Goal: Communication & Community: Answer question/provide support

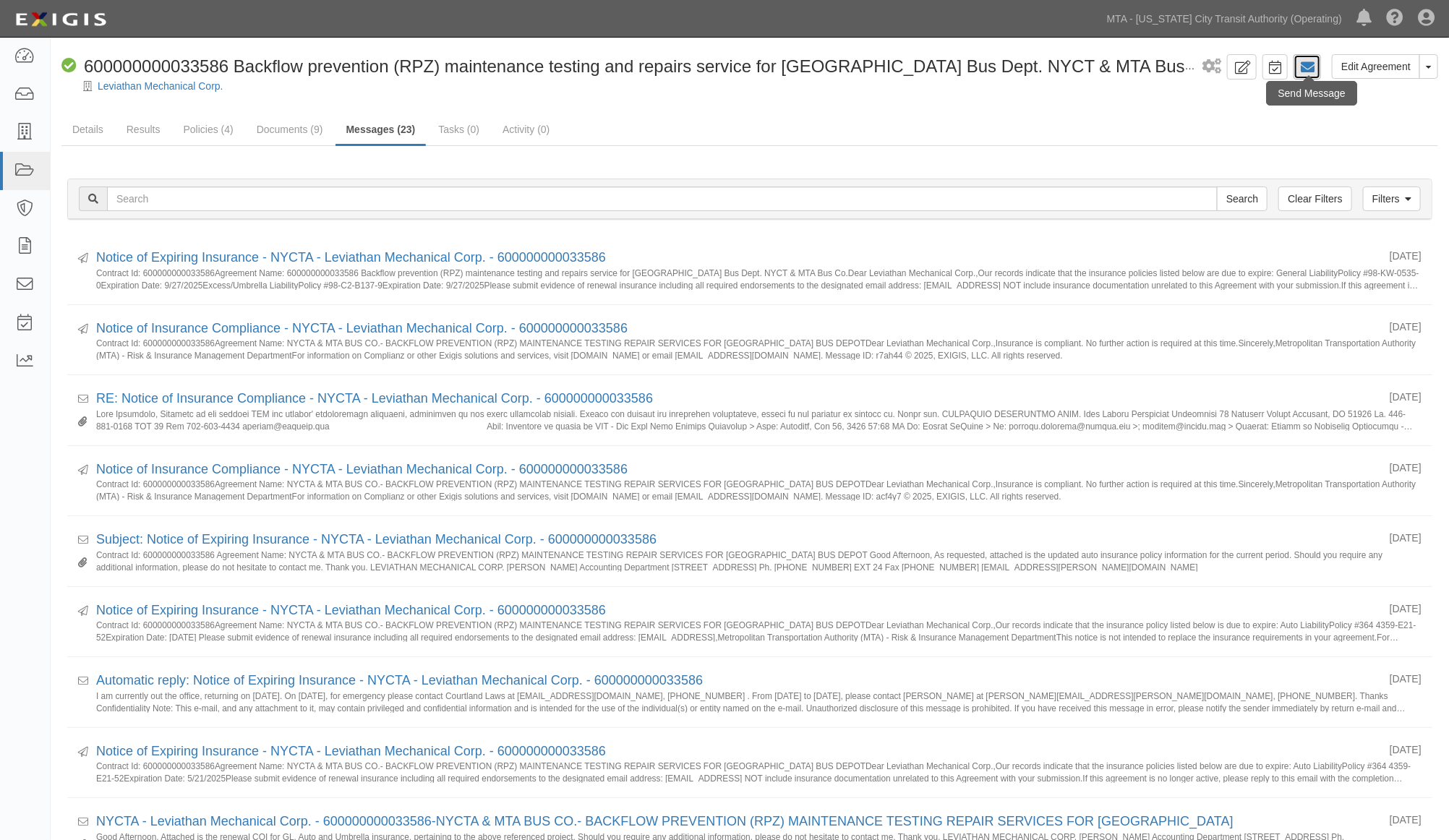
click at [1310, 63] on icon at bounding box center [1308, 68] width 14 height 14
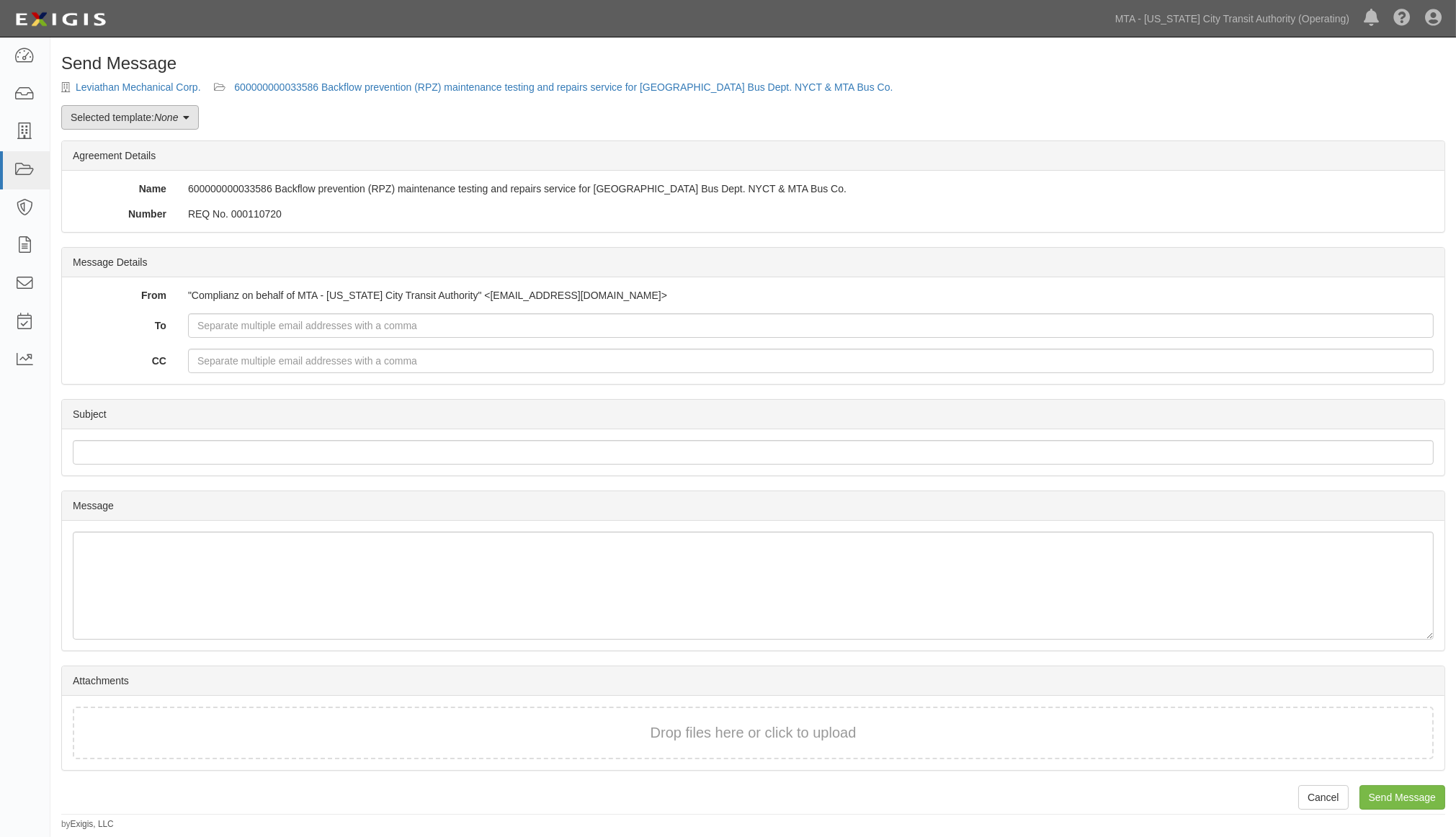
click at [118, 116] on link "Selected template: None" at bounding box center [130, 117] width 138 height 25
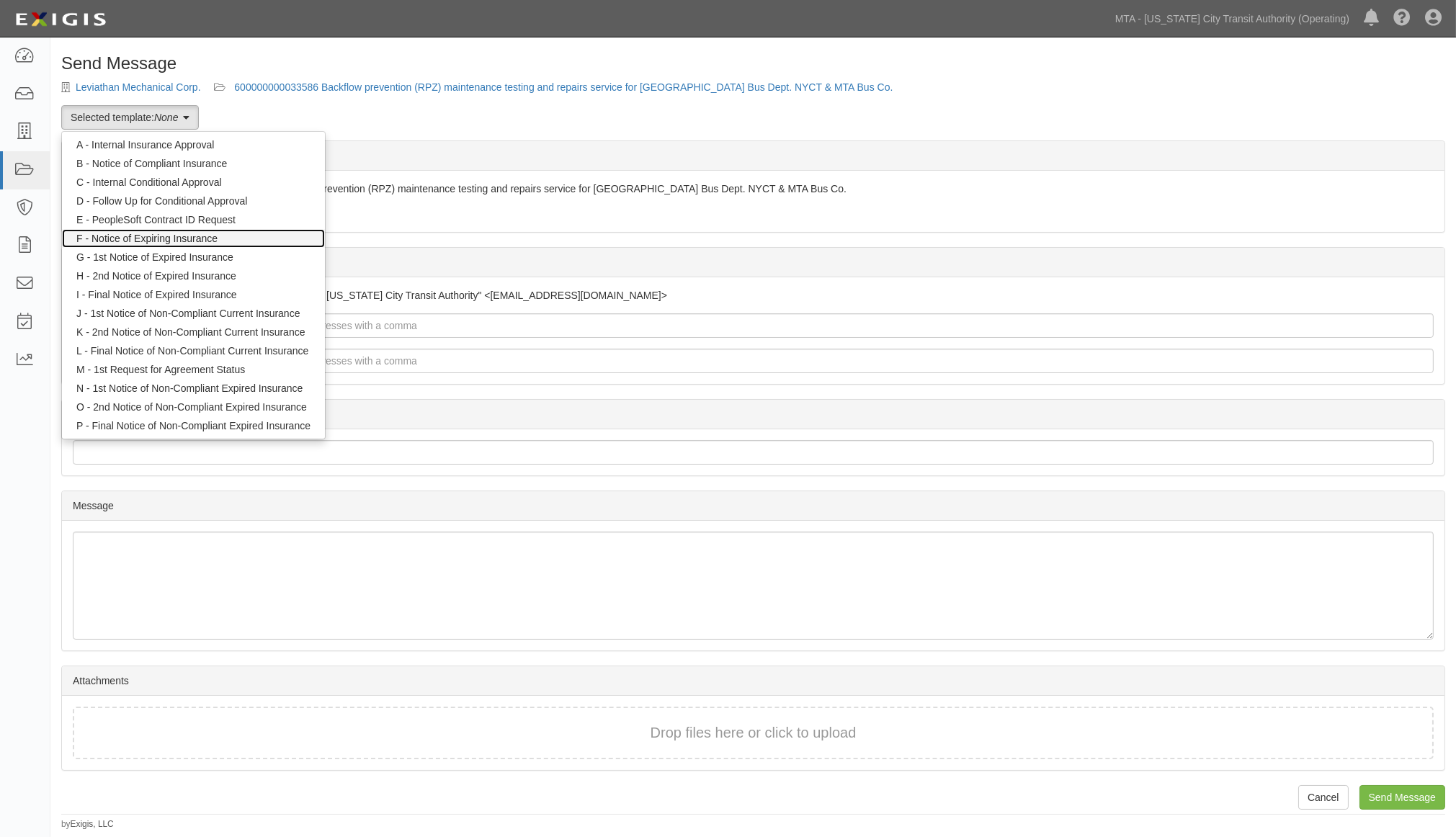
click at [140, 239] on link "F - Notice of Expiring Insurance" at bounding box center [193, 238] width 263 height 19
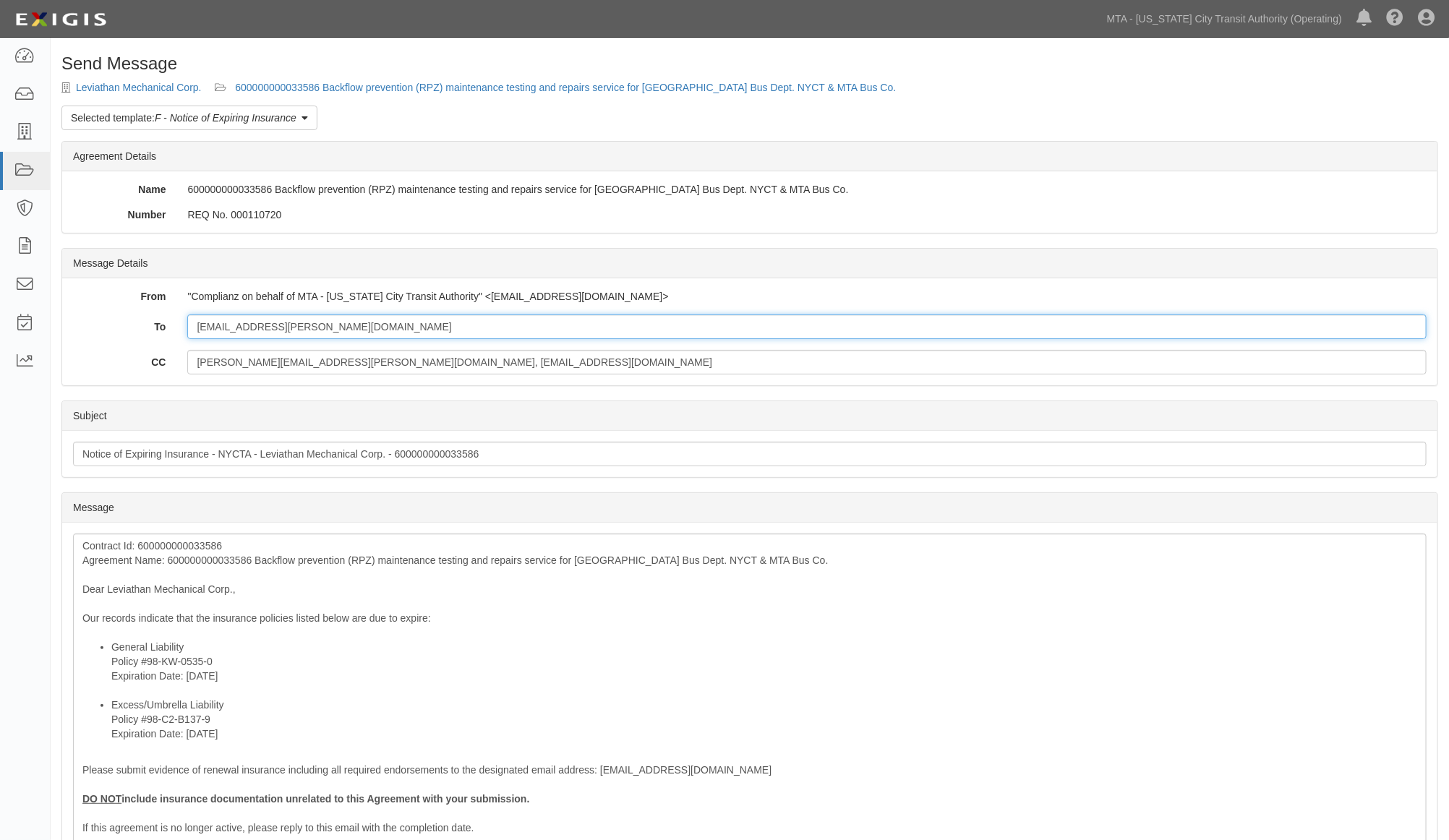
click at [356, 332] on input "[EMAIL_ADDRESS][PERSON_NAME][DOMAIN_NAME]" at bounding box center [807, 327] width 1239 height 25
paste input "[EMAIL_ADDRESS][DOMAIN_NAME]"
type input "[EMAIL_ADDRESS][PERSON_NAME][DOMAIN_NAME]; [EMAIL_ADDRESS][DOMAIN_NAME]"
drag, startPoint x: 525, startPoint y: 363, endPoint x: 25, endPoint y: 355, distance: 500.1
click at [25, 355] on body "Toggle navigation Dashboard Inbox Parties Agreements Coverages Documents Messag…" at bounding box center [724, 566] width 1449 height 1132
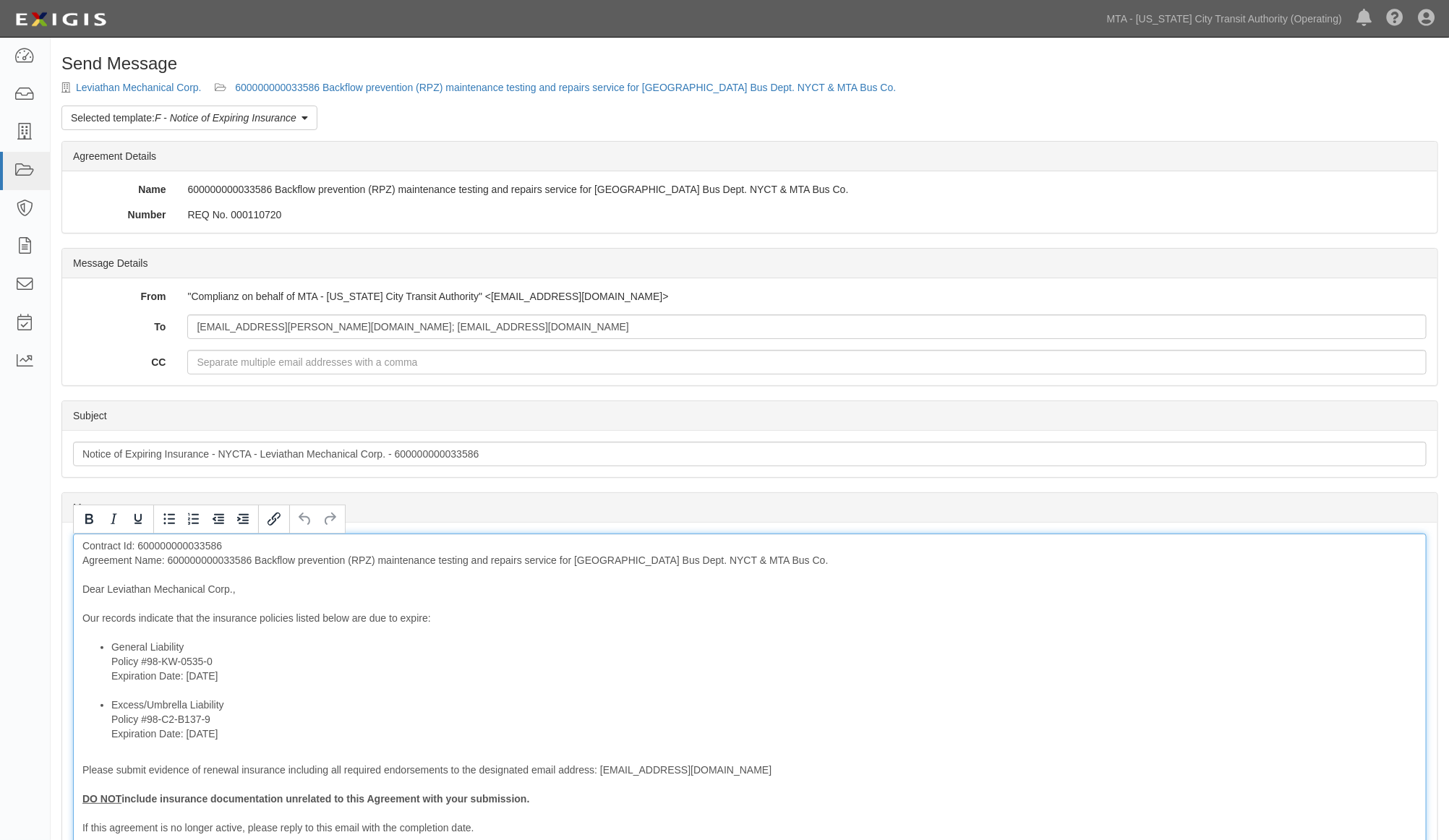
click at [237, 559] on div "Contract Id: 600000000033586 Agreement Name: 600000000033586 Backflow preventio…" at bounding box center [750, 737] width 1354 height 408
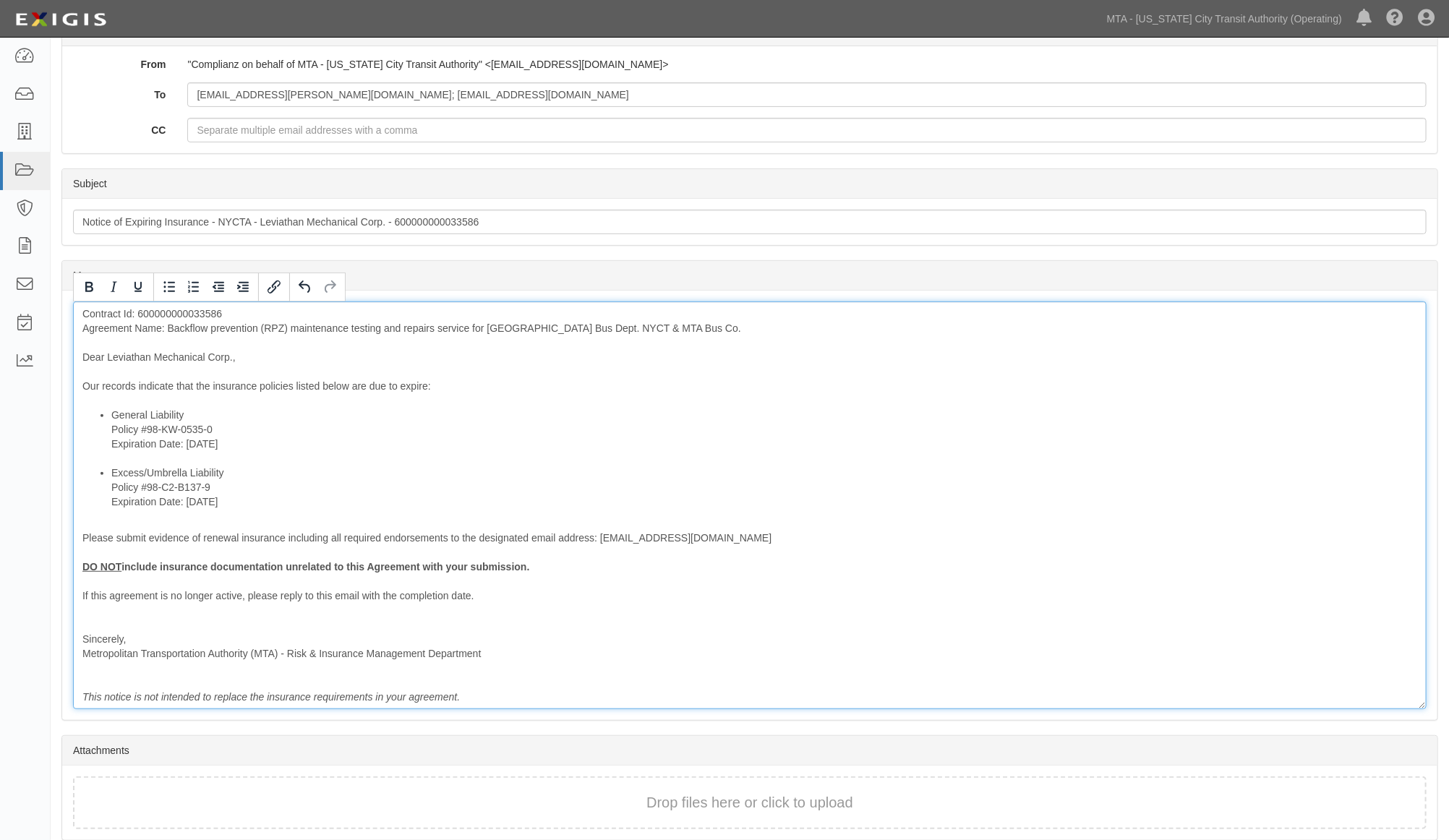
scroll to position [292, 0]
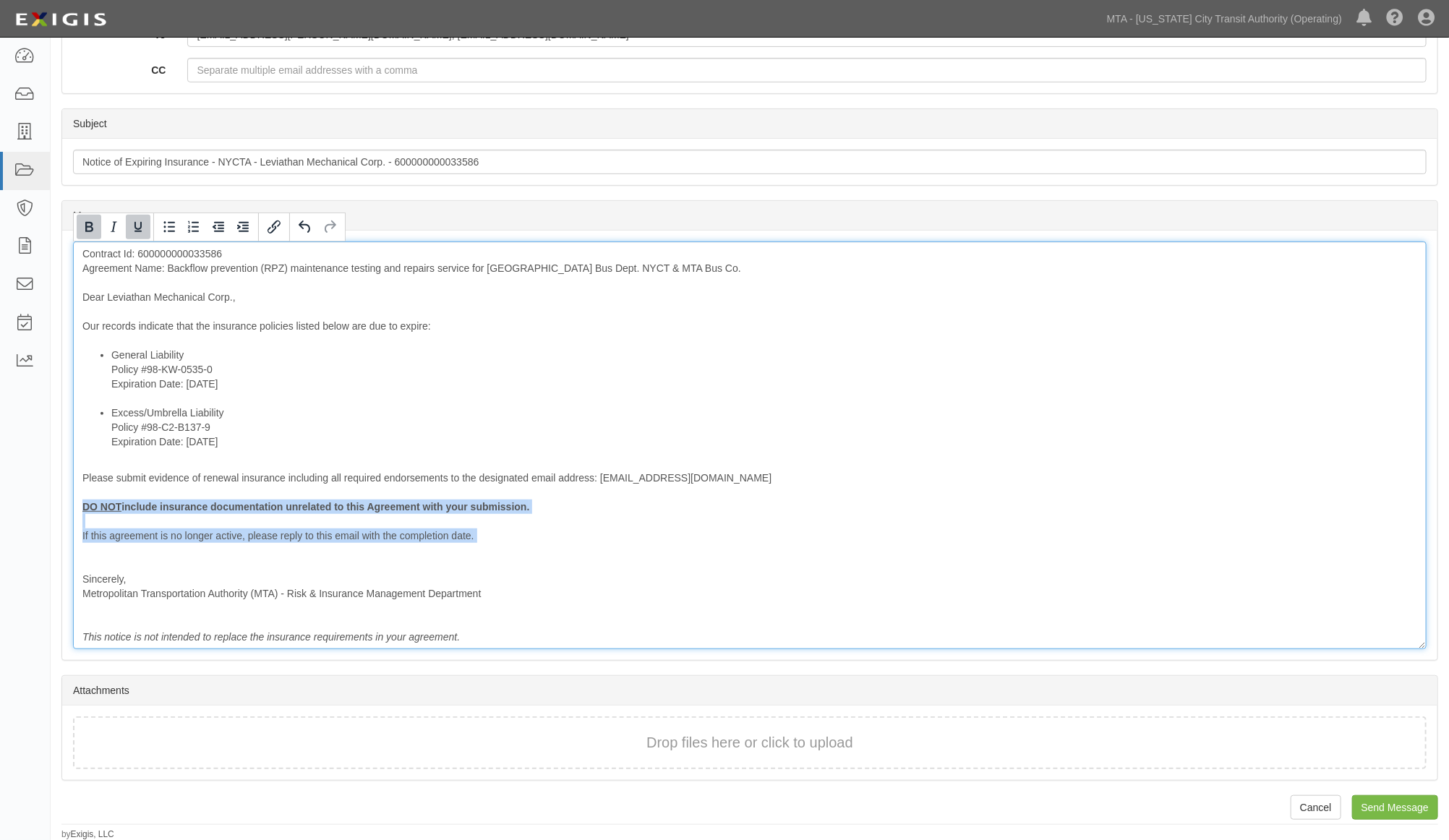
drag, startPoint x: 486, startPoint y: 548, endPoint x: -21, endPoint y: 504, distance: 508.9
click at [0, 504] on html "Toggle navigation Dashboard Inbox Parties Agreements Coverages Documents Messag…" at bounding box center [724, 273] width 1449 height 1132
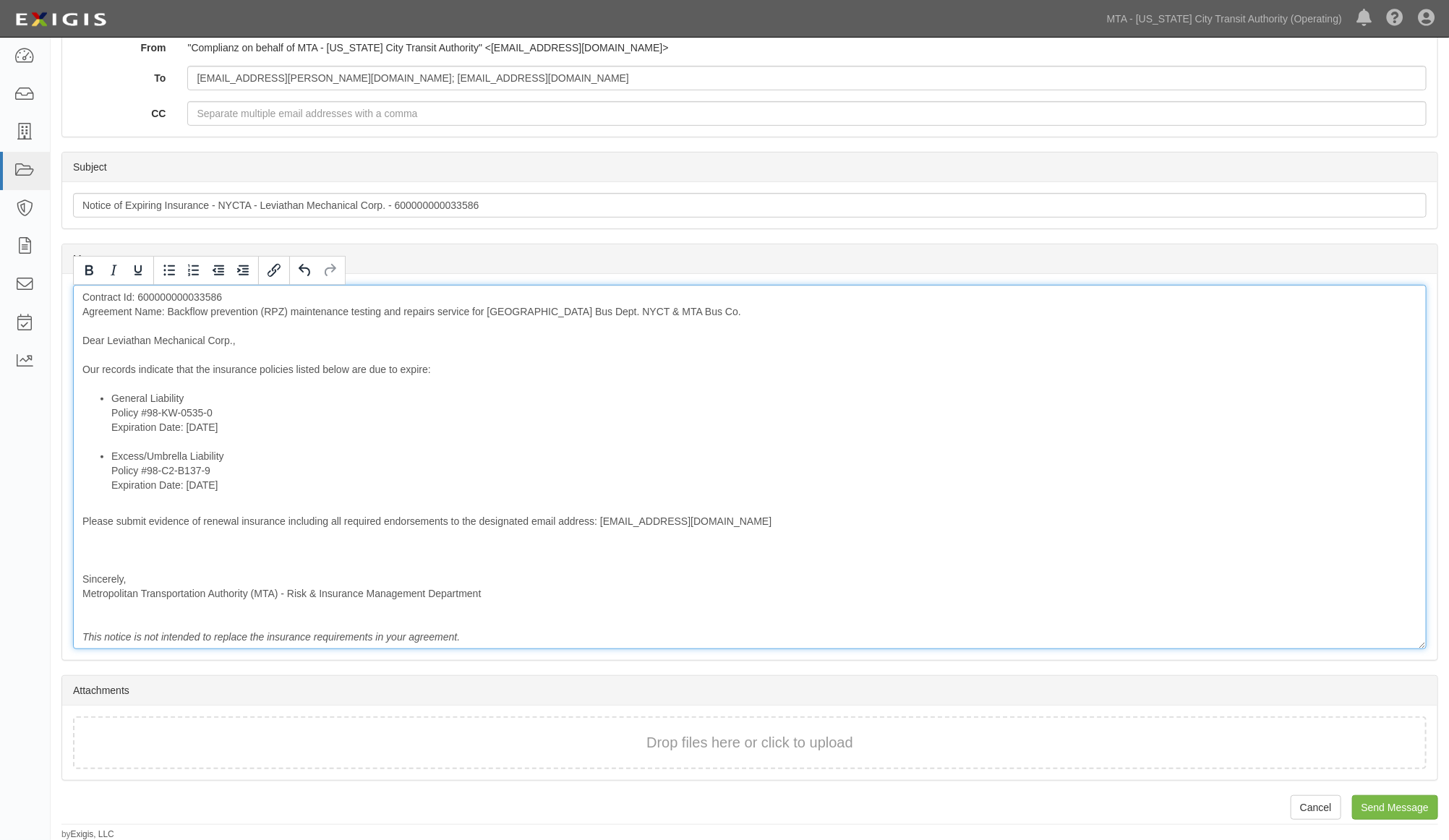
scroll to position [234, 0]
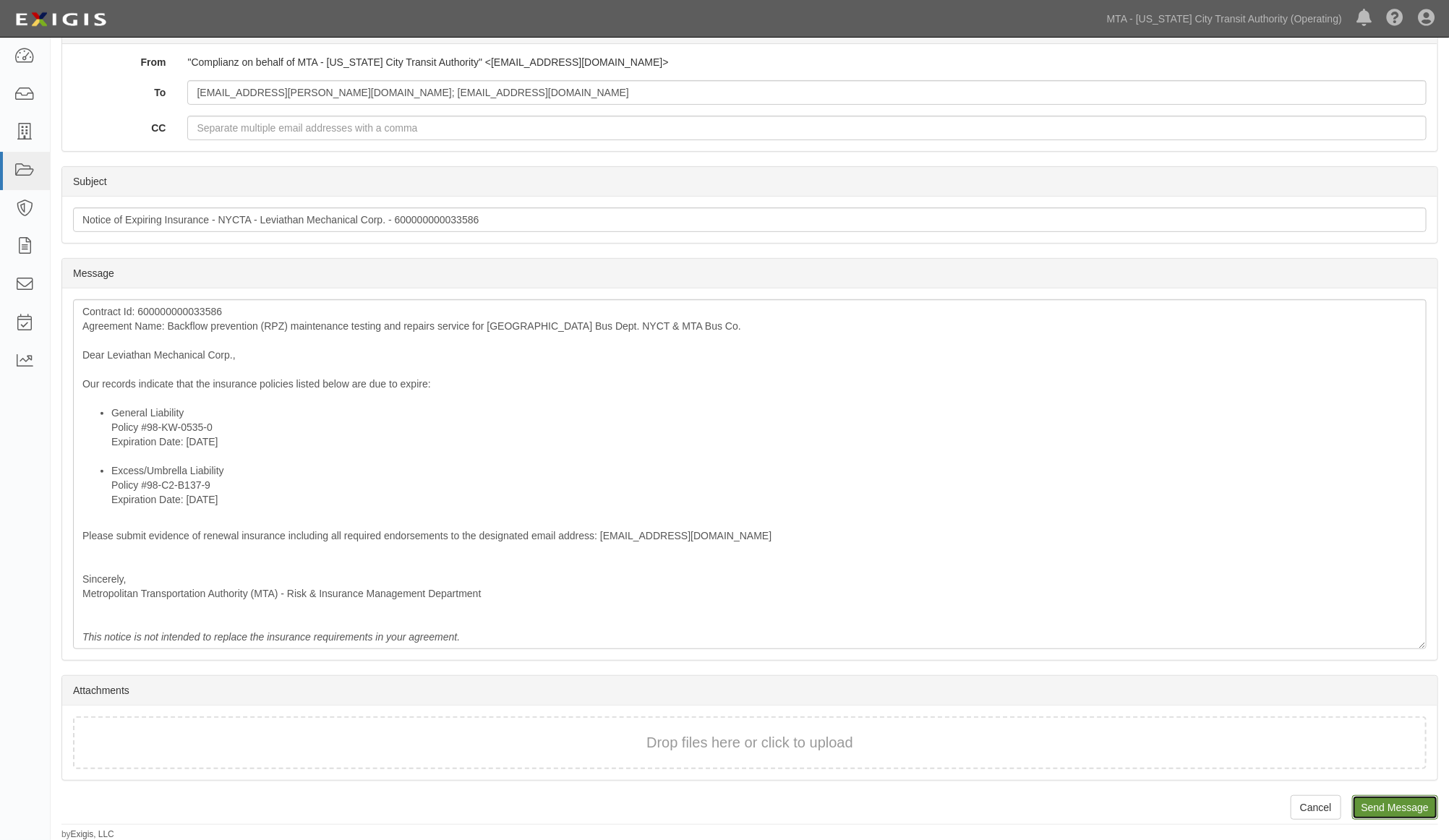
click at [1412, 810] on input "Send Message" at bounding box center [1395, 807] width 86 height 25
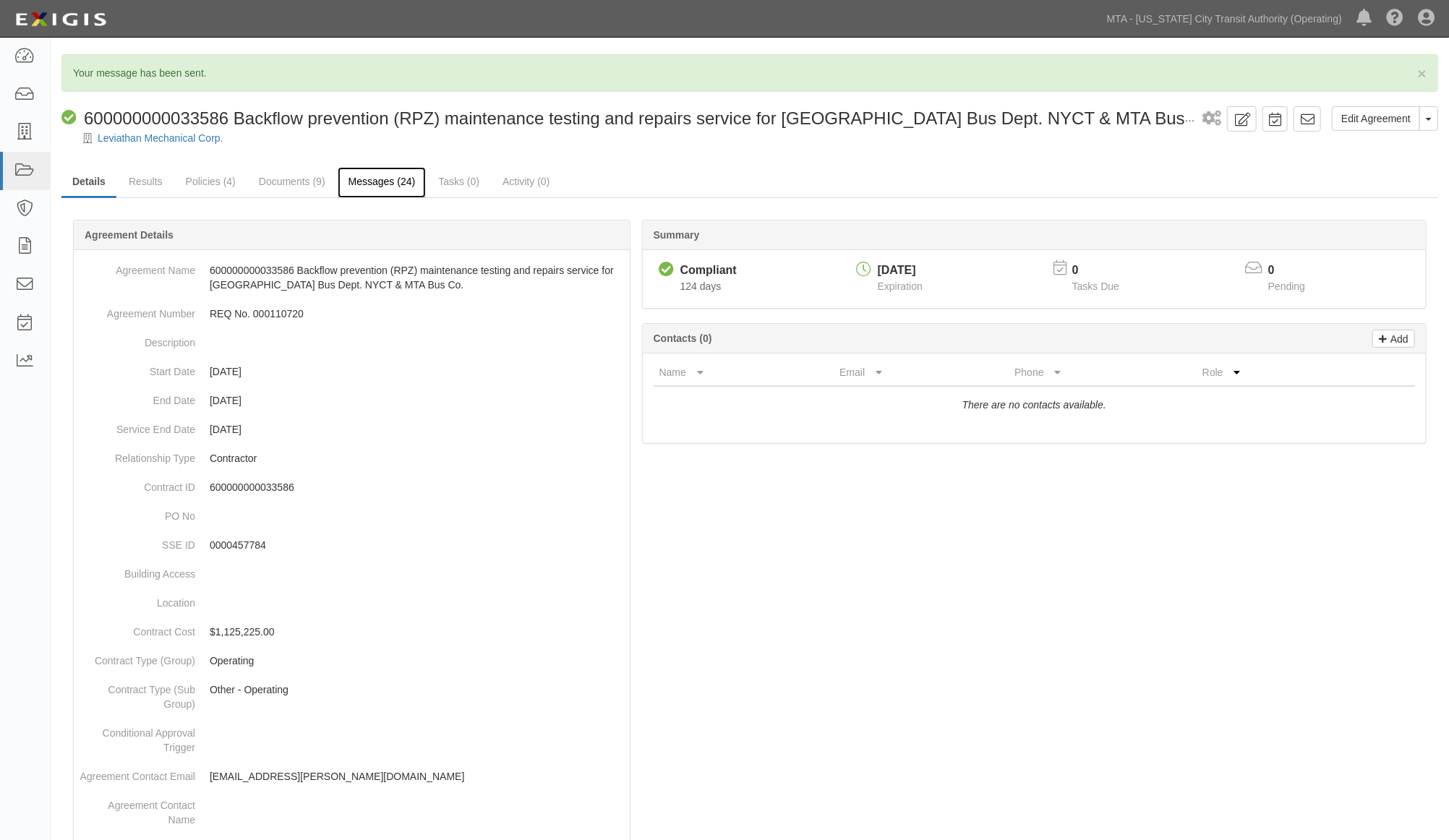
click at [409, 175] on link "Messages (24)" at bounding box center [382, 182] width 89 height 31
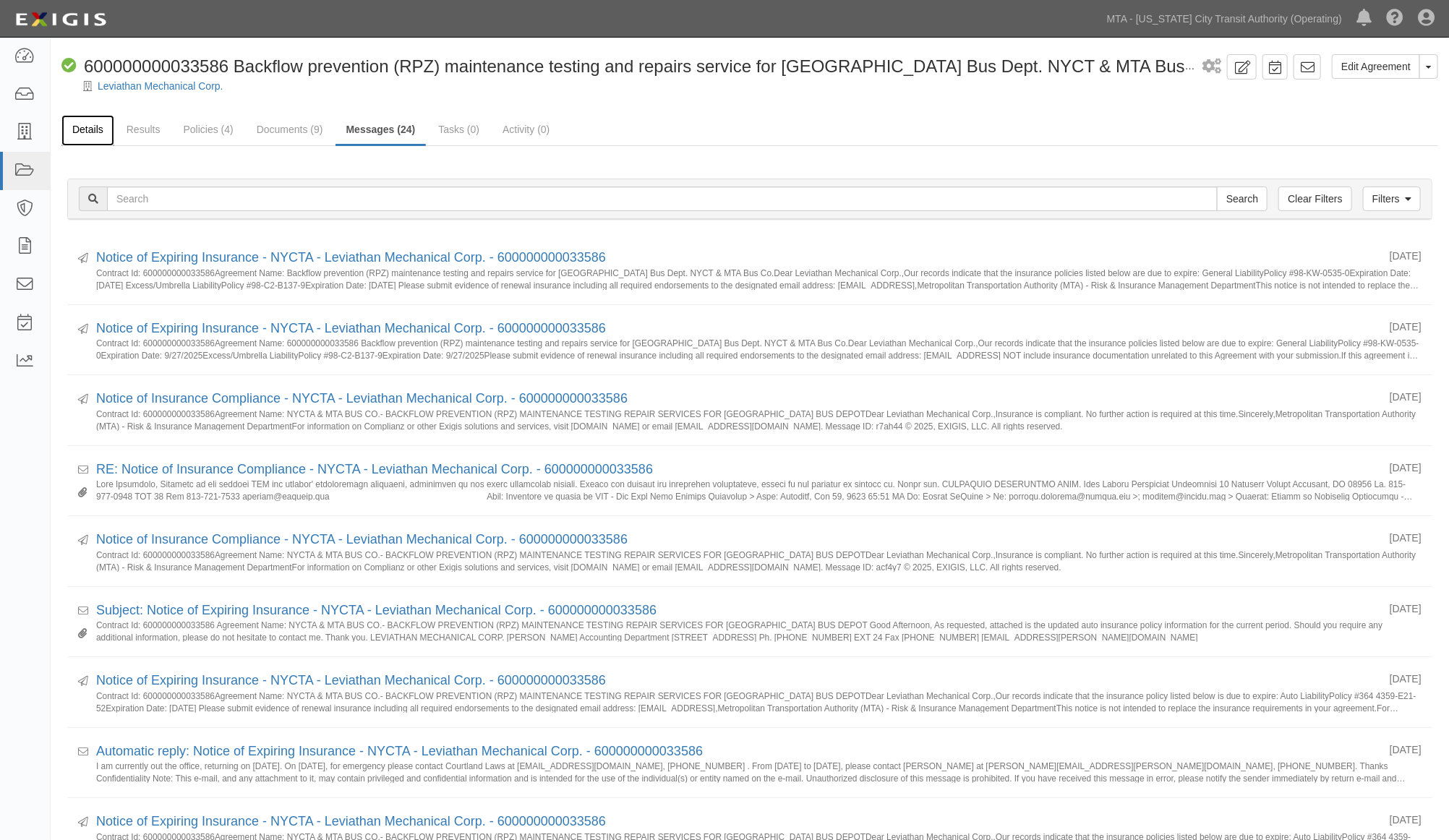
click at [89, 126] on link "Details" at bounding box center [87, 130] width 52 height 31
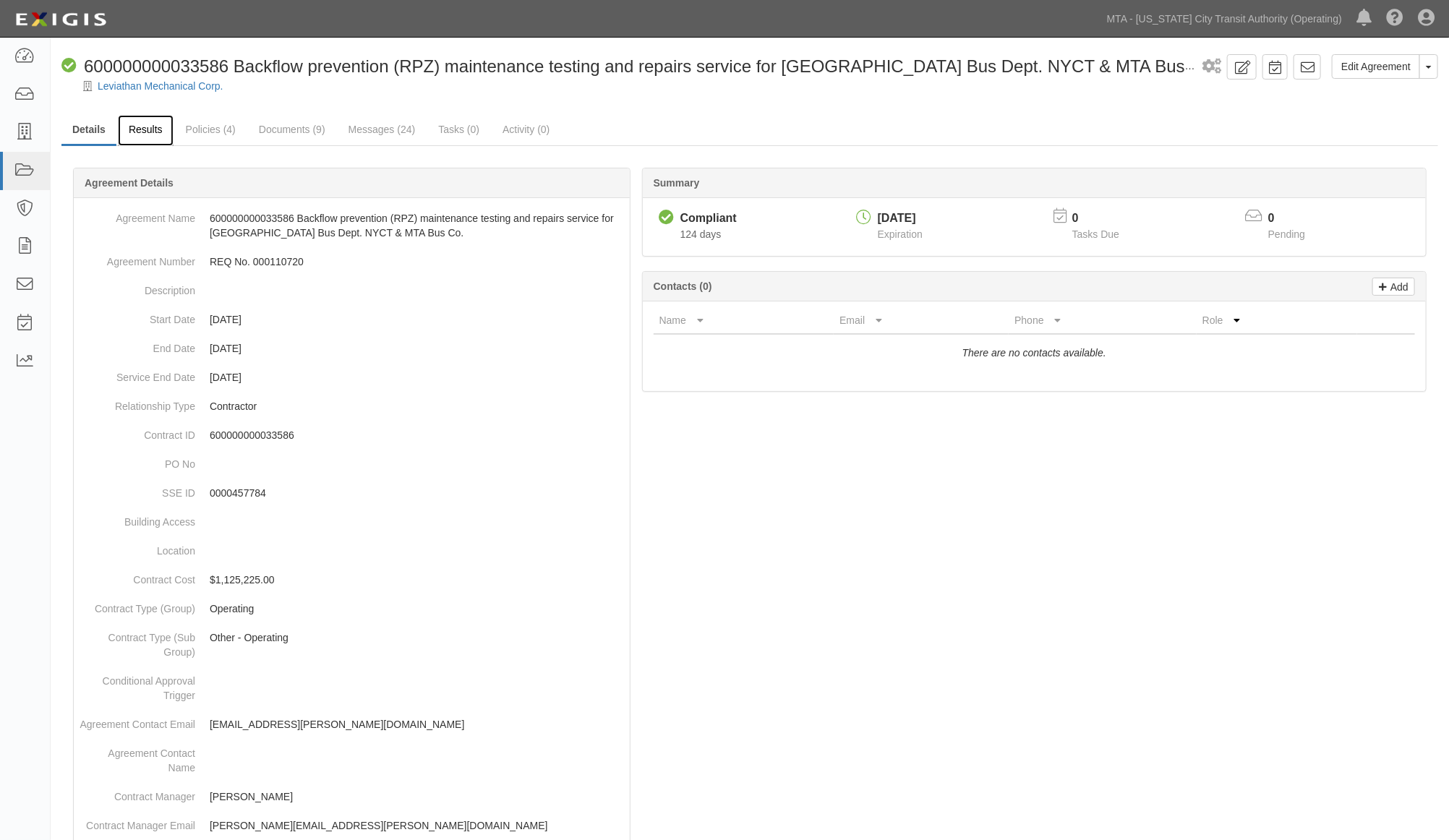
click at [164, 118] on link "Results" at bounding box center [145, 130] width 56 height 31
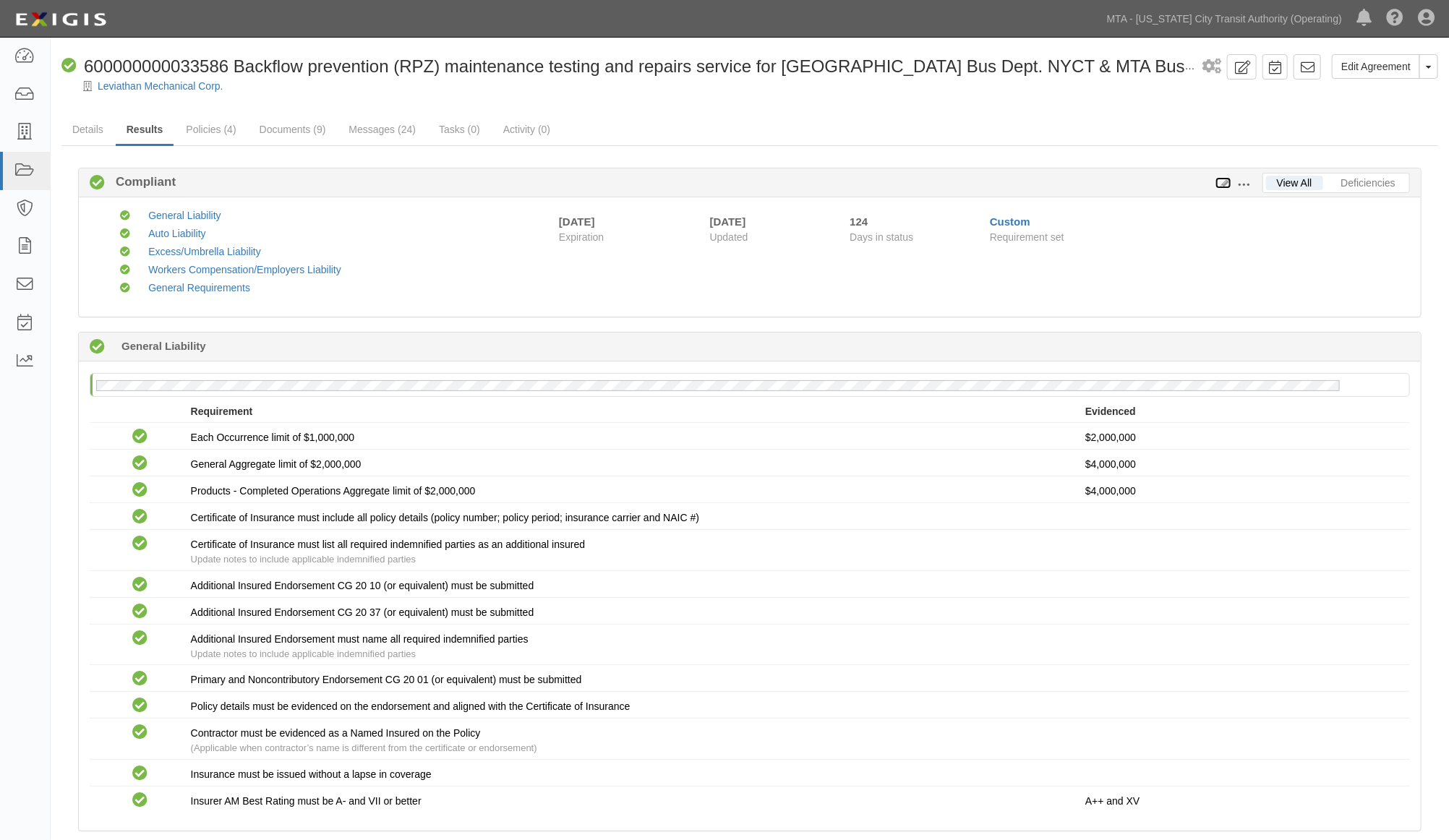
click at [1225, 184] on icon at bounding box center [1223, 184] width 16 height 10
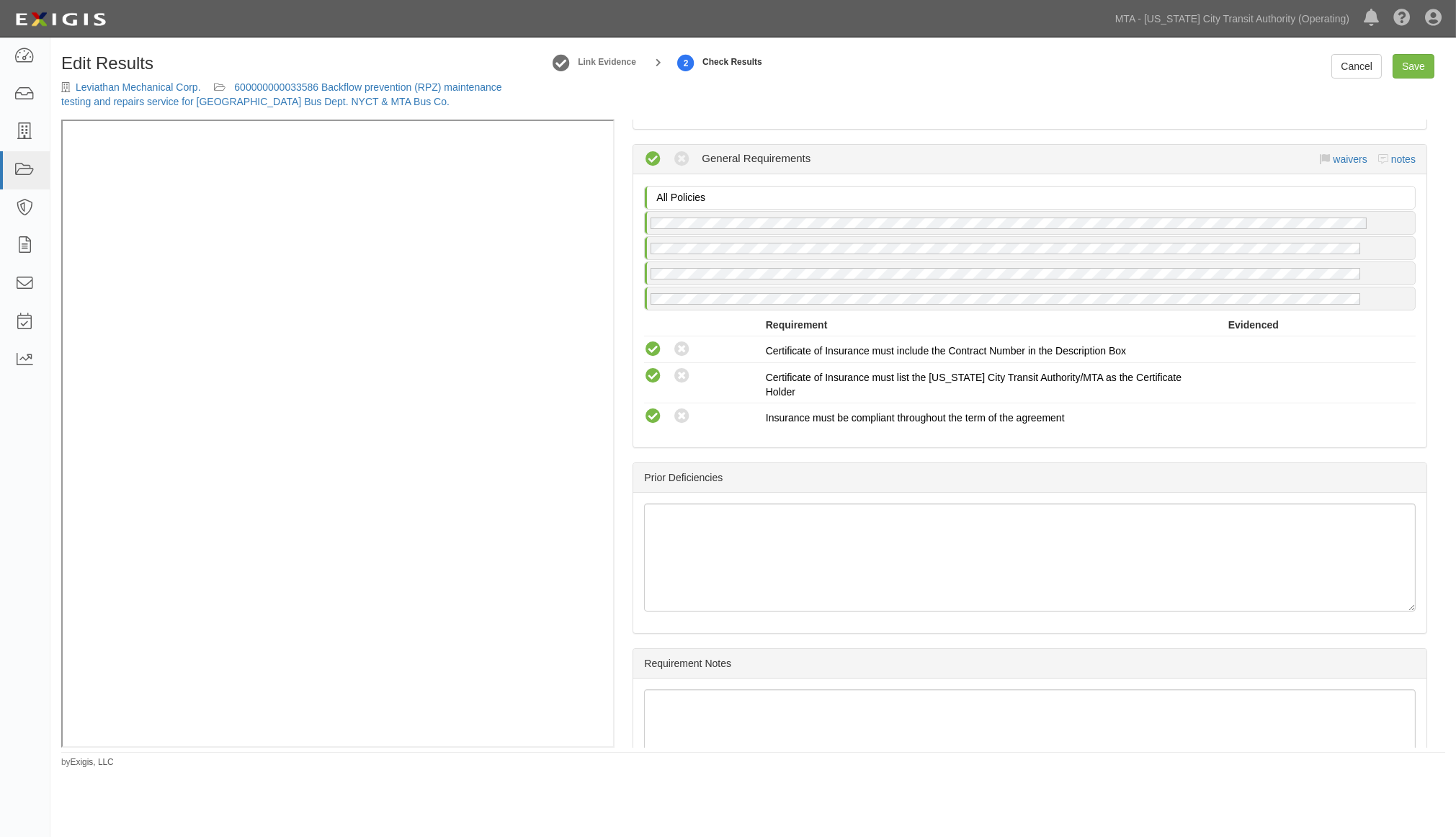
scroll to position [1680, 0]
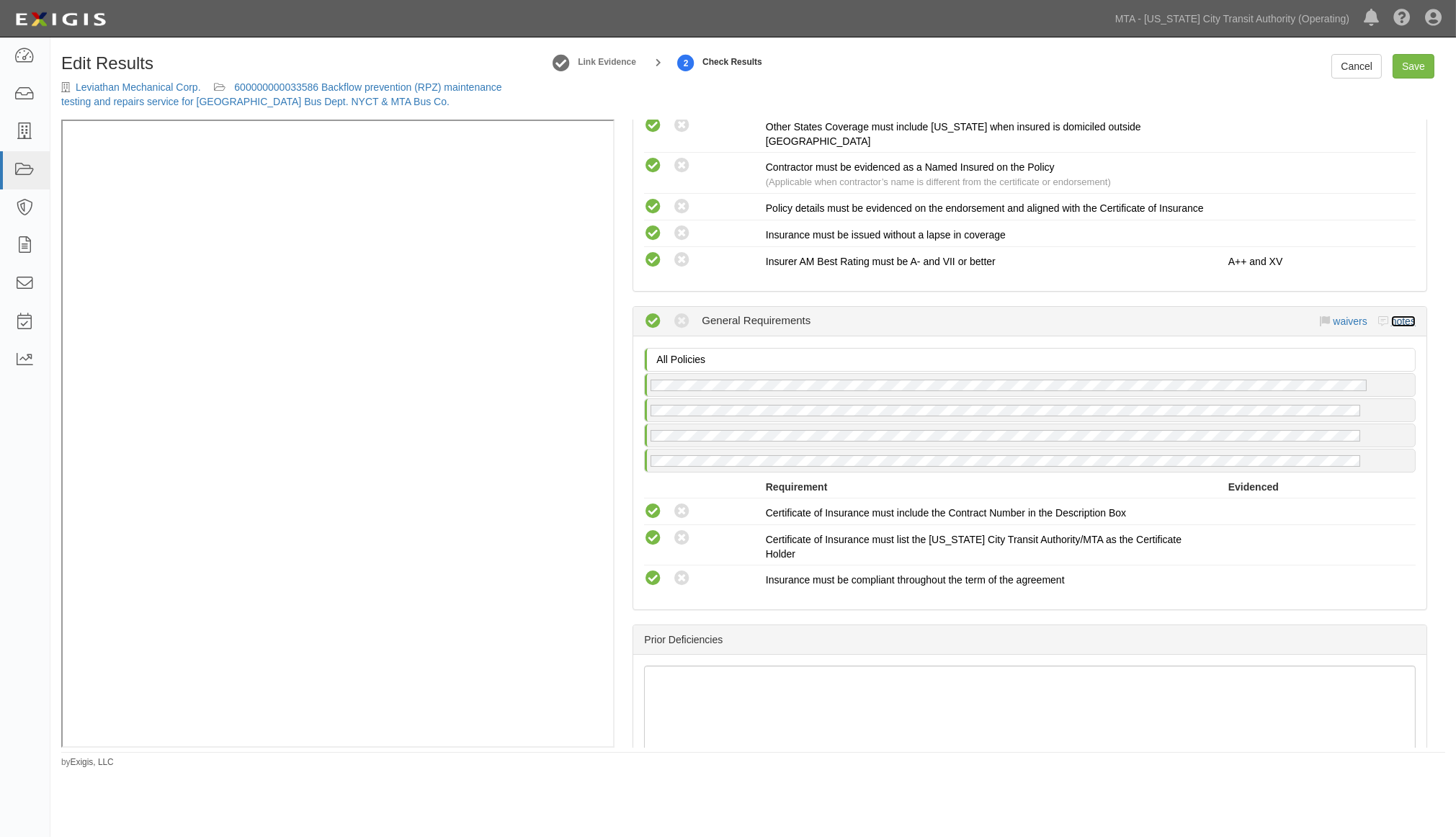
click at [1392, 327] on link "notes" at bounding box center [1404, 321] width 25 height 12
radio input "true"
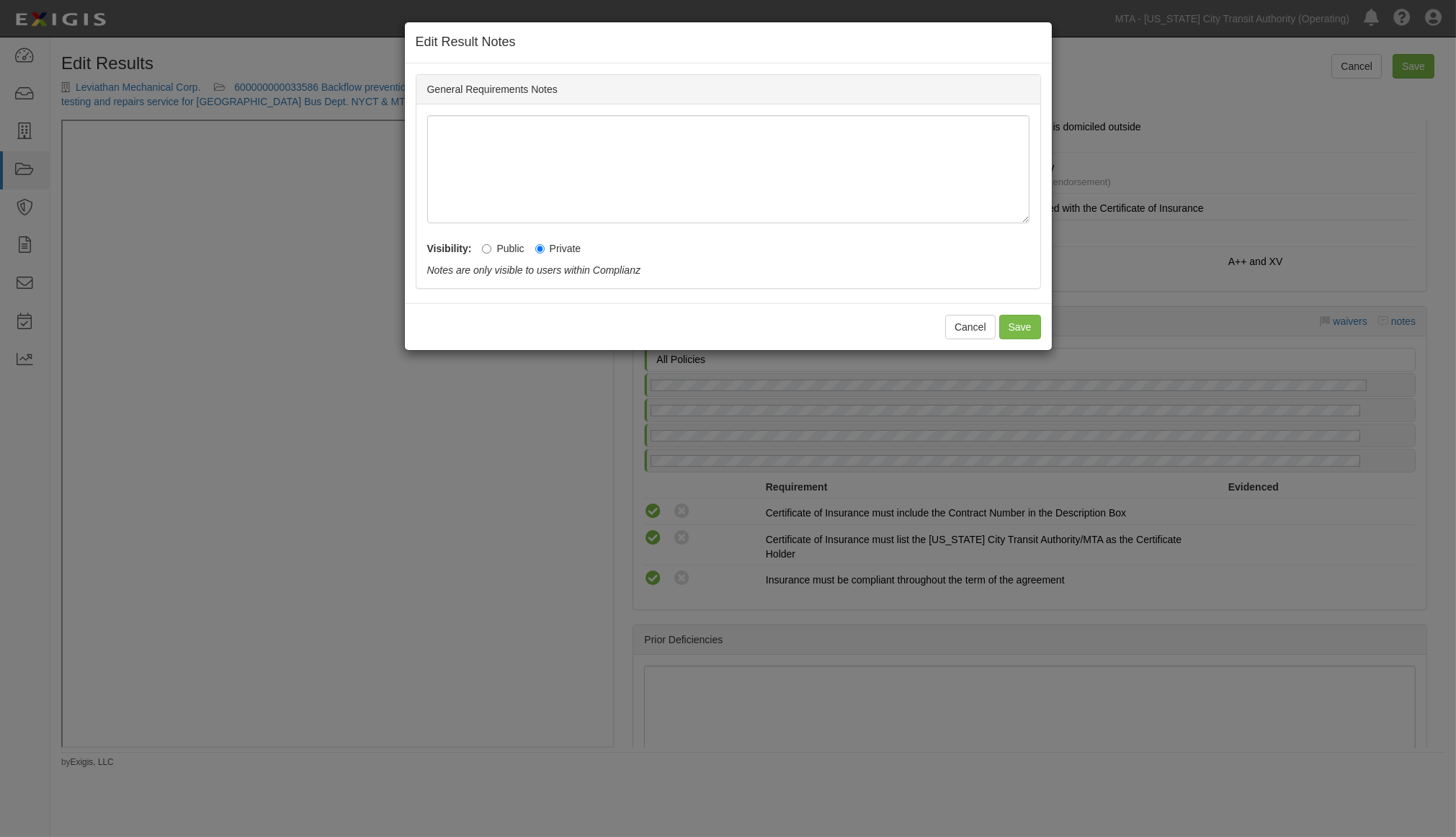
click at [509, 242] on label "Public" at bounding box center [503, 249] width 42 height 14
click at [491, 244] on input "Public" at bounding box center [487, 249] width 10 height 10
radio input "true"
click at [1009, 322] on button "Save" at bounding box center [1020, 327] width 42 height 25
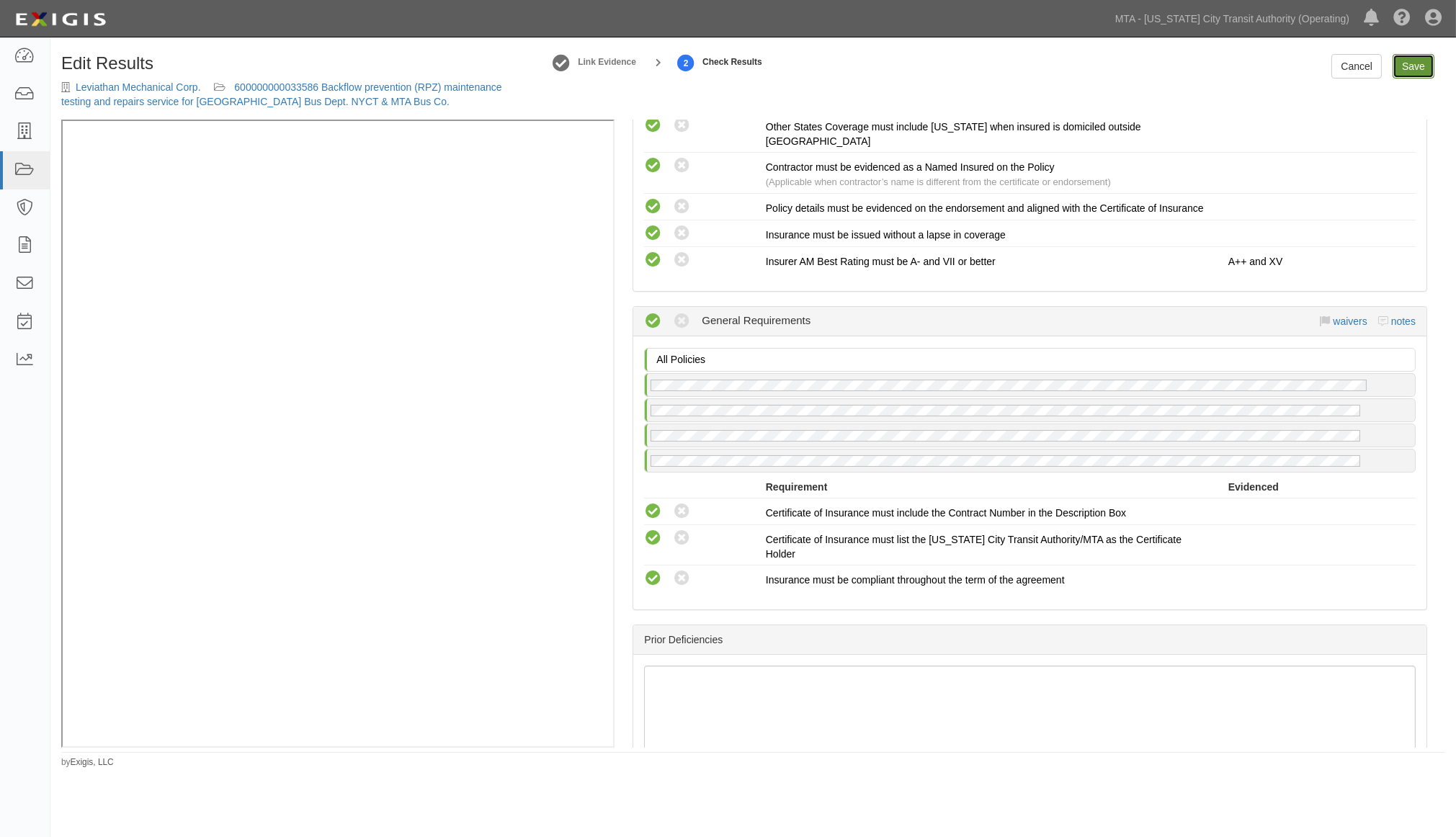
click at [1418, 65] on link "Save" at bounding box center [1413, 66] width 42 height 25
radio input "true"
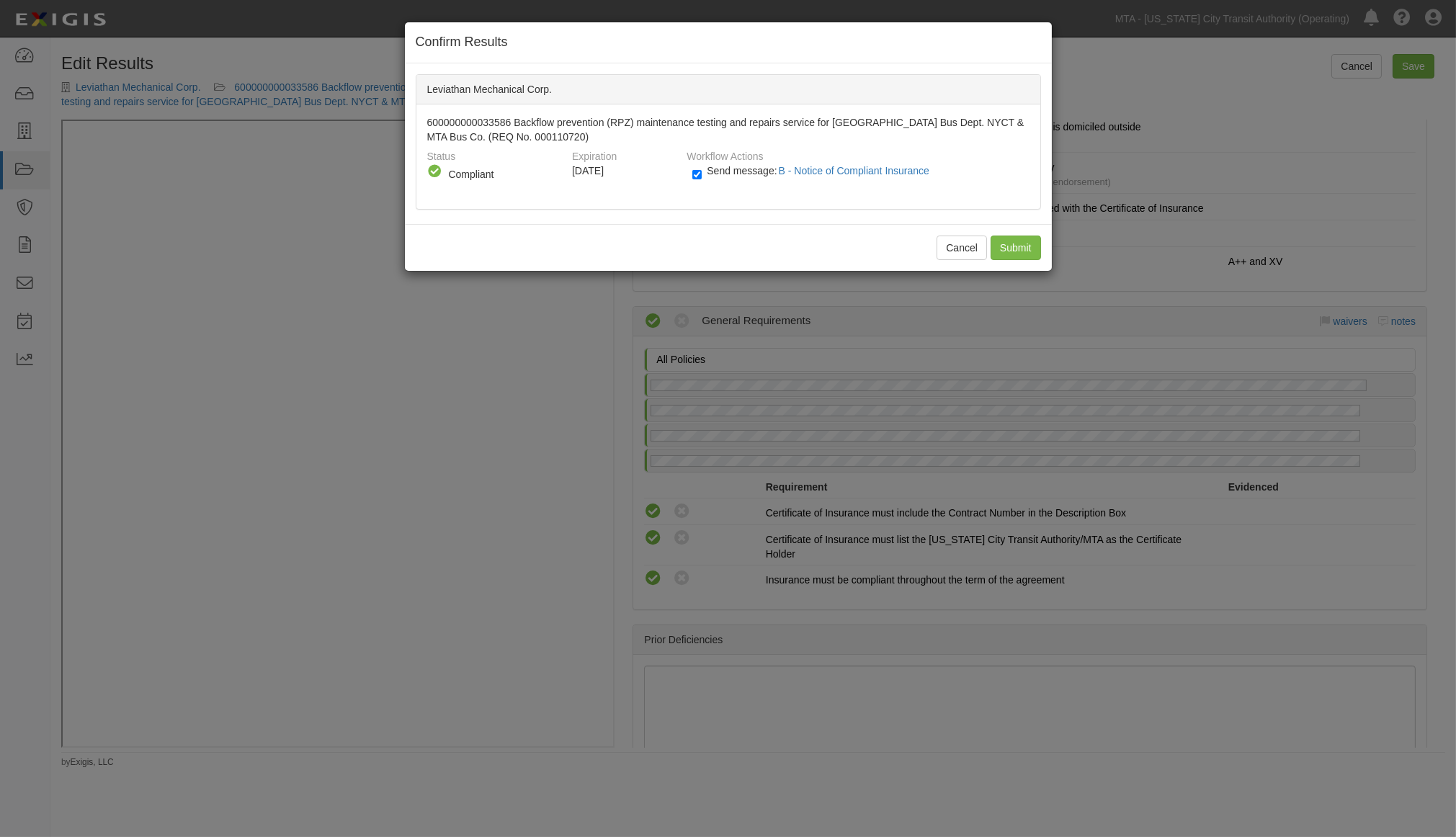
click at [718, 169] on span "Send message: B - Notice of Compliant Insurance" at bounding box center [821, 170] width 228 height 12
click at [702, 169] on input "Send message: B - Notice of Compliant Insurance" at bounding box center [697, 174] width 10 height 17
checkbox input "false"
click at [1027, 247] on input "Submit" at bounding box center [1016, 247] width 51 height 25
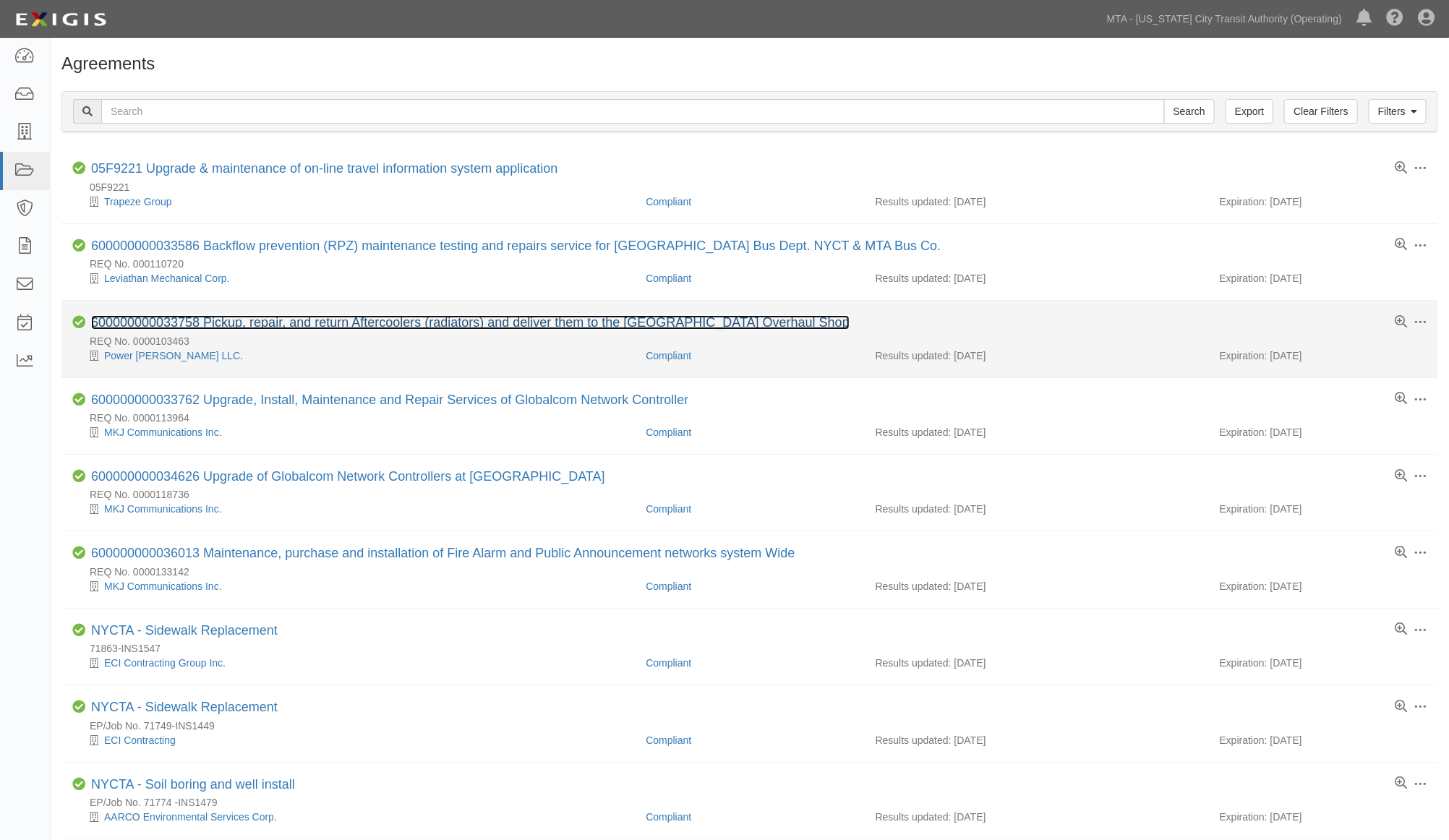
click at [505, 321] on link "600000000033758 Pickup, repair, and return Aftercoolers (radiators) and deliver…" at bounding box center [471, 323] width 758 height 14
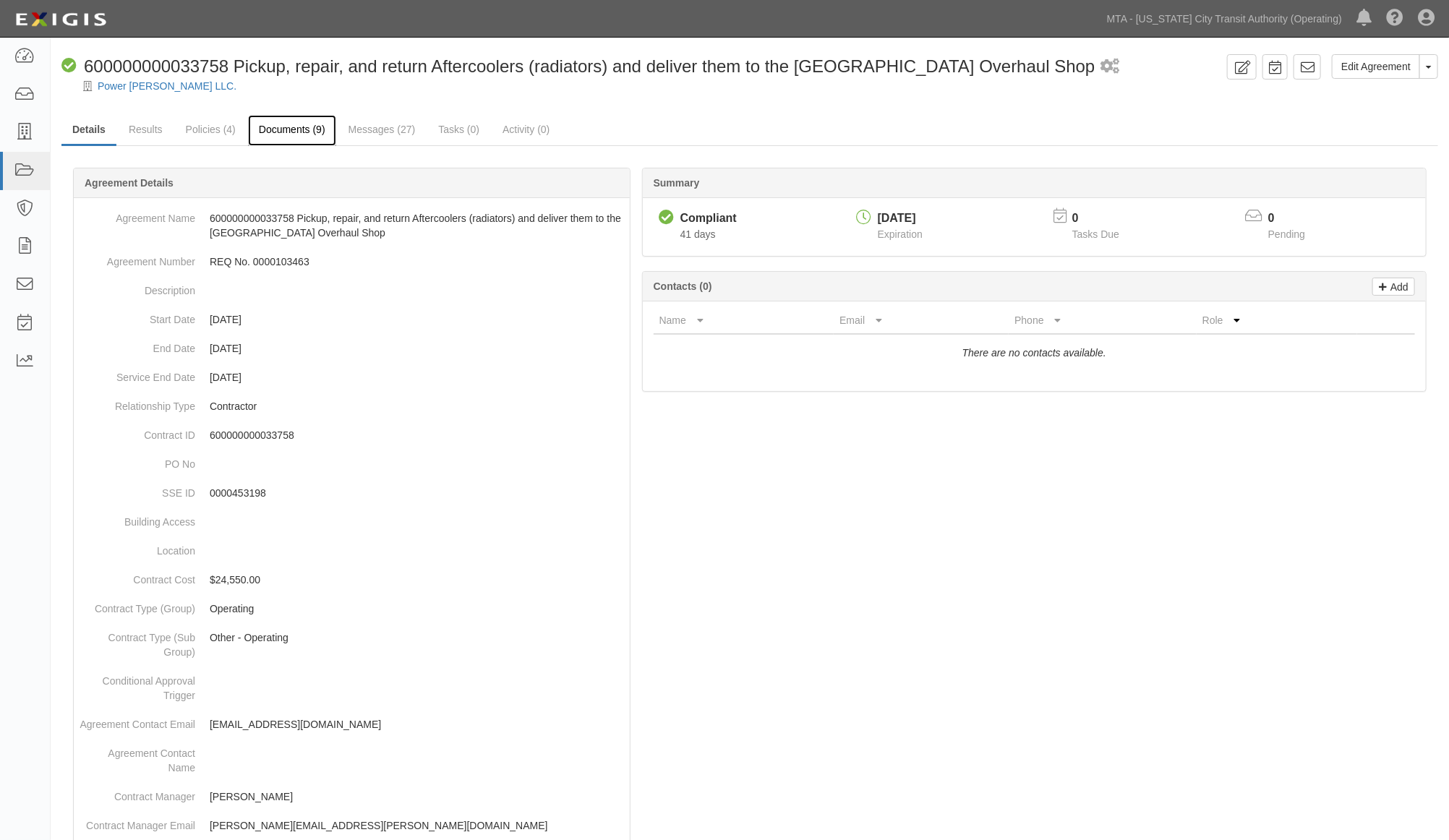
click at [304, 130] on link "Documents (9)" at bounding box center [292, 130] width 88 height 31
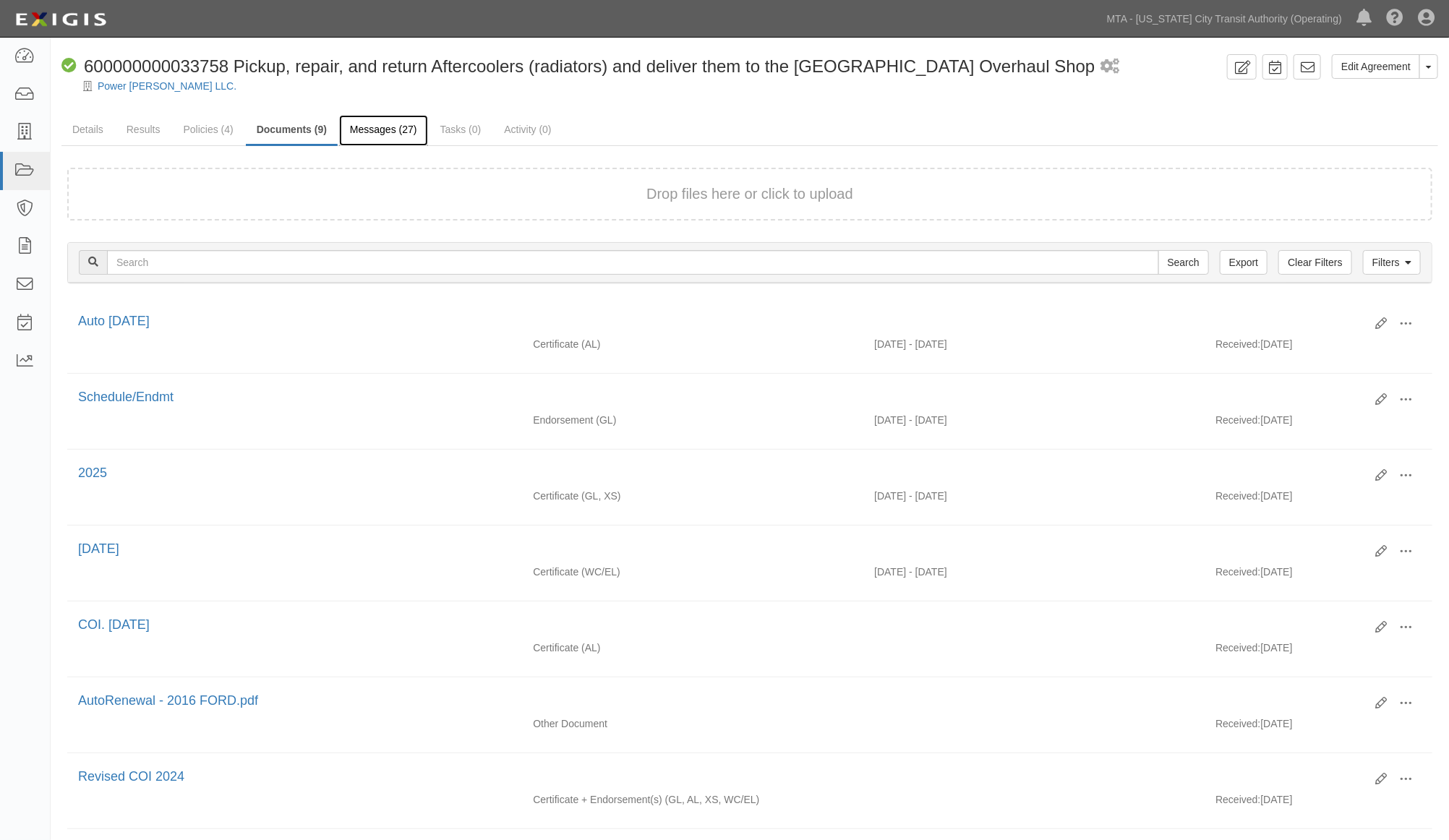
click at [378, 133] on link "Messages (27)" at bounding box center [384, 130] width 89 height 31
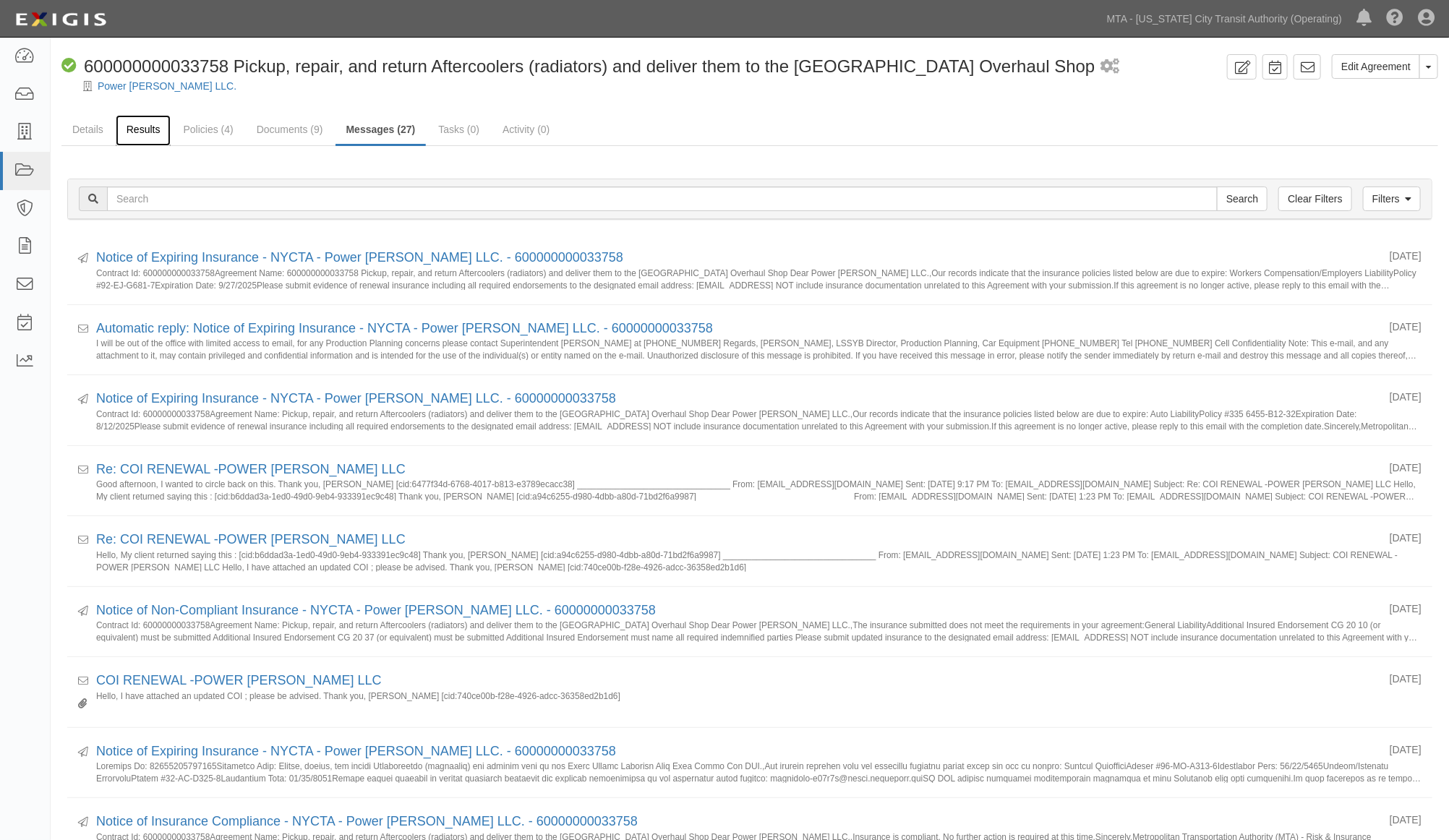
click at [146, 129] on link "Results" at bounding box center [144, 130] width 56 height 31
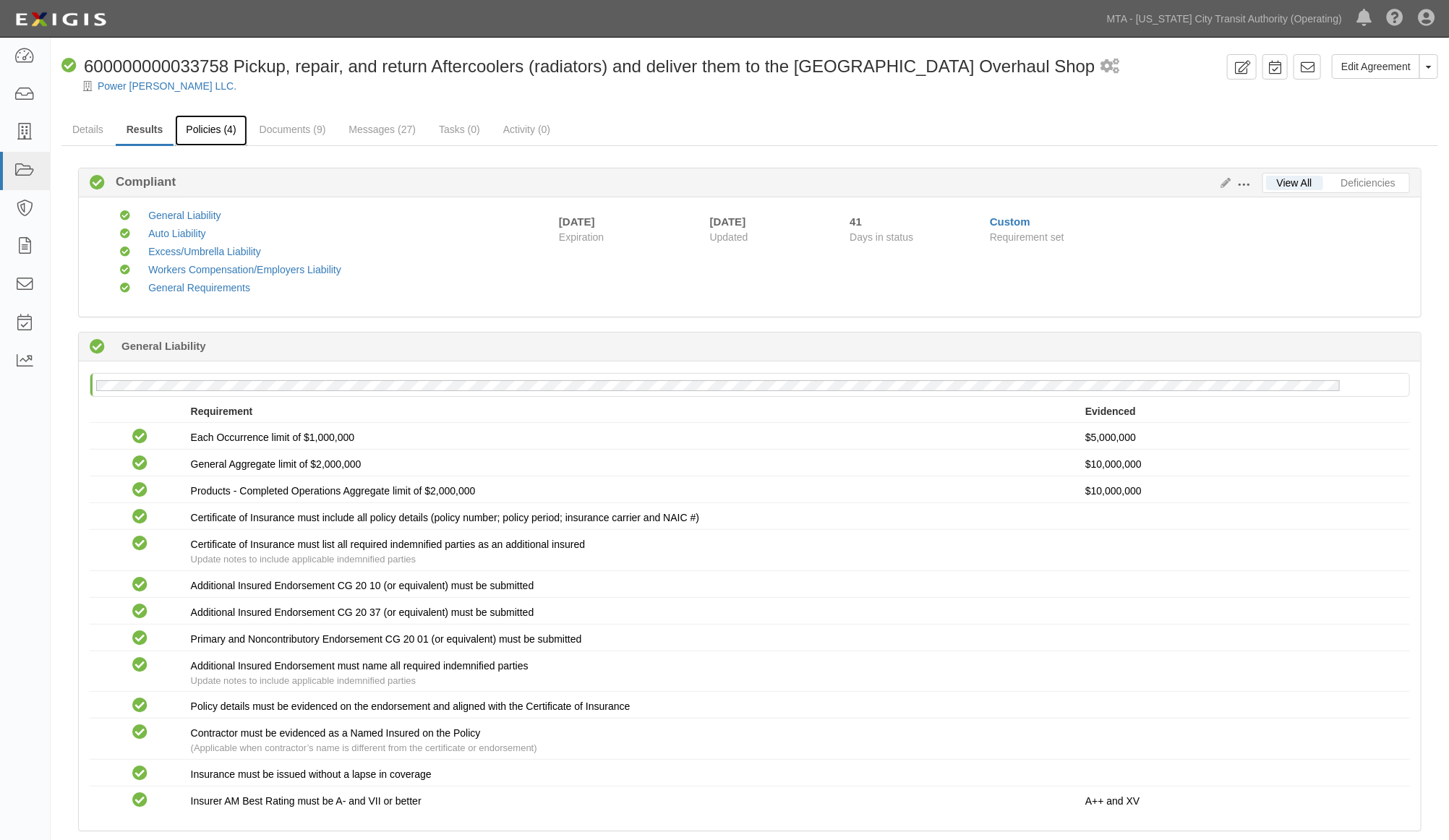
click at [219, 132] on link "Policies (4)" at bounding box center [211, 130] width 72 height 31
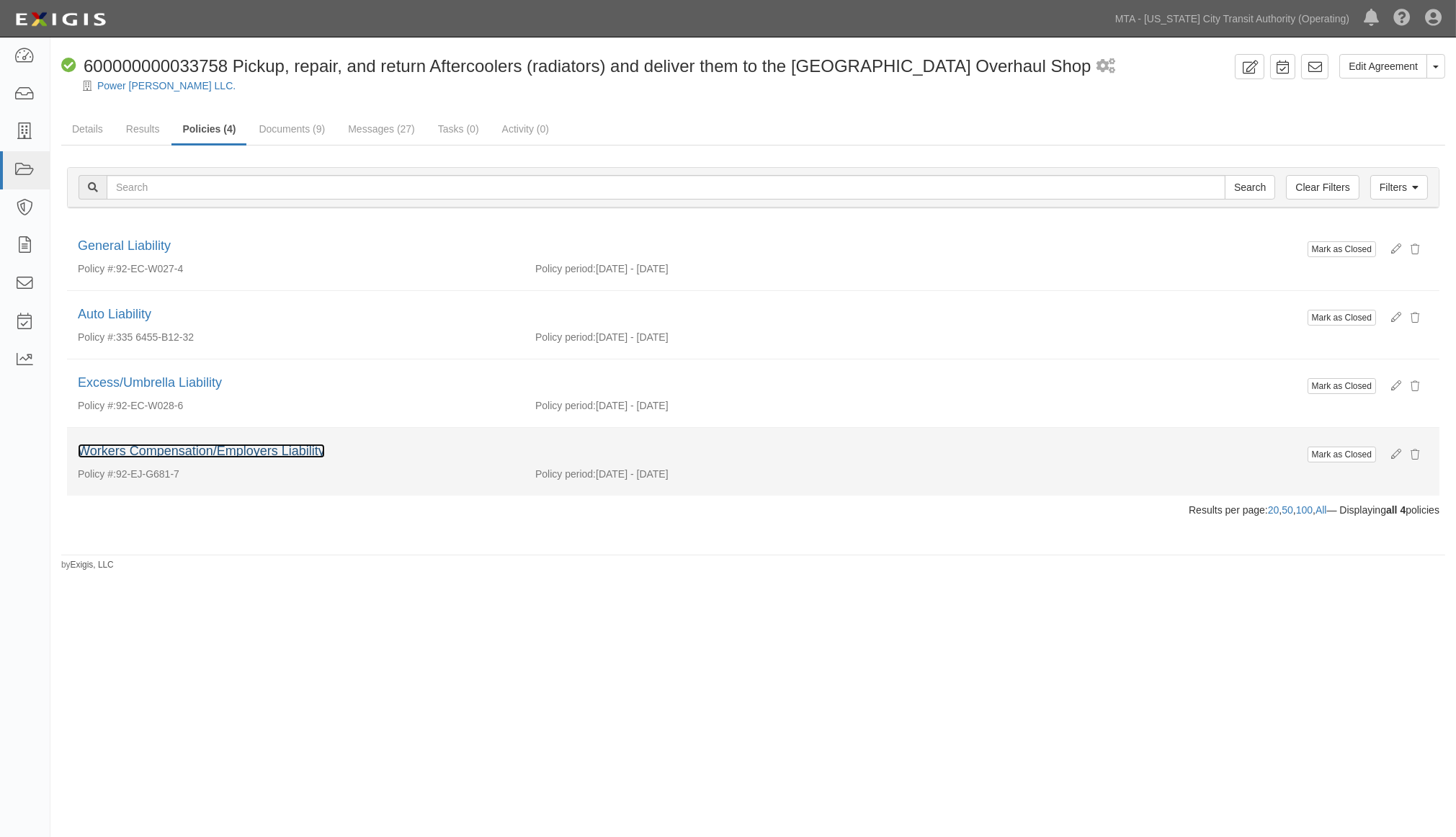
click at [267, 451] on link "Workers Compensation/Employers Liability" at bounding box center [201, 451] width 247 height 14
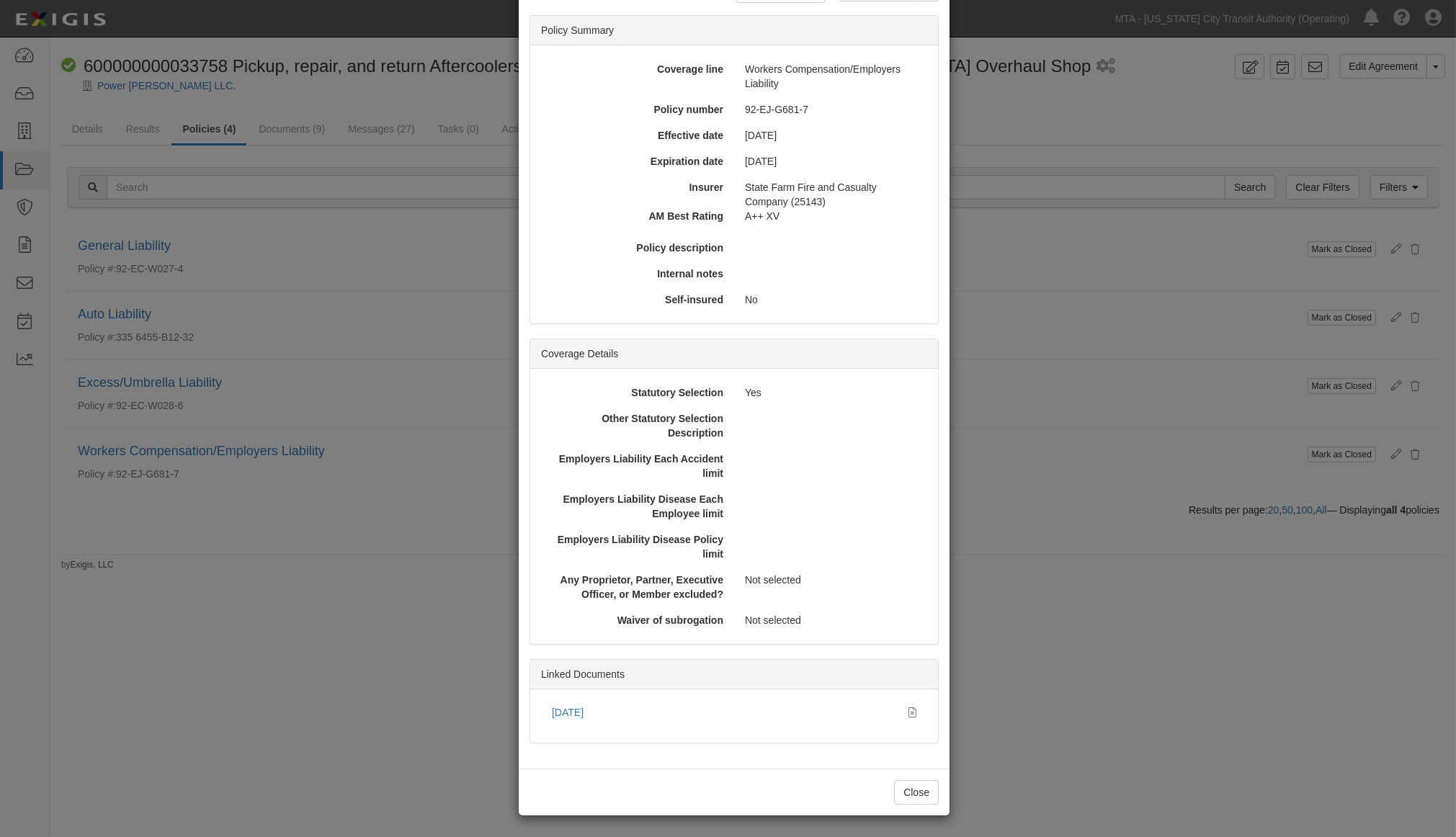
scroll to position [98, 0]
click at [567, 708] on link "09.27.25" at bounding box center [568, 711] width 32 height 12
drag, startPoint x: 1273, startPoint y: 671, endPoint x: 591, endPoint y: 268, distance: 792.2
click at [1264, 671] on div "× View Policy Mark as Closed Edit Policy Toggle Dropdown Delete Policy Policy S…" at bounding box center [728, 418] width 1456 height 837
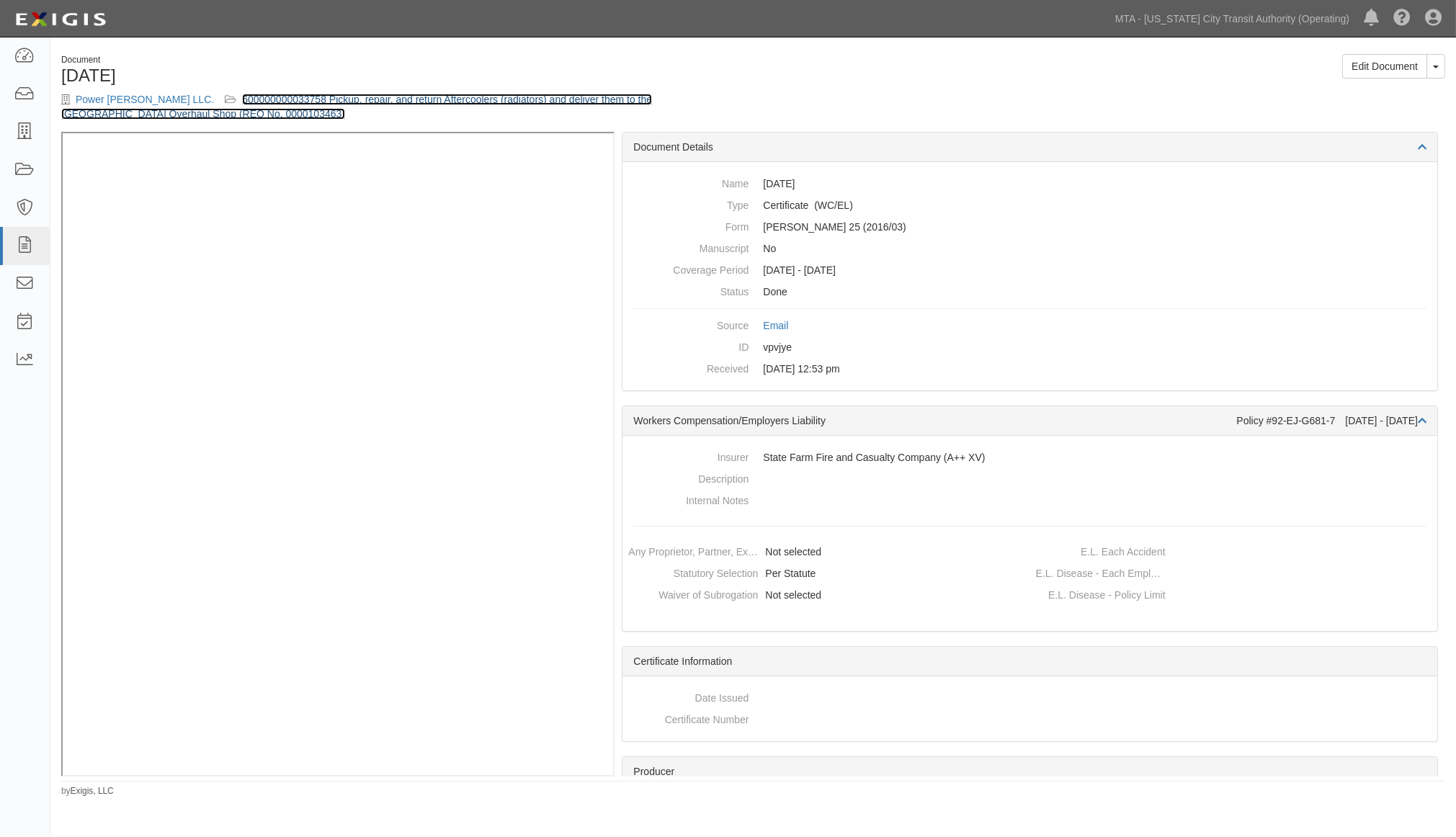
click at [364, 100] on link "600000000033758 Pickup, repair, and return Aftercoolers (radiators) and deliver…" at bounding box center [356, 106] width 591 height 26
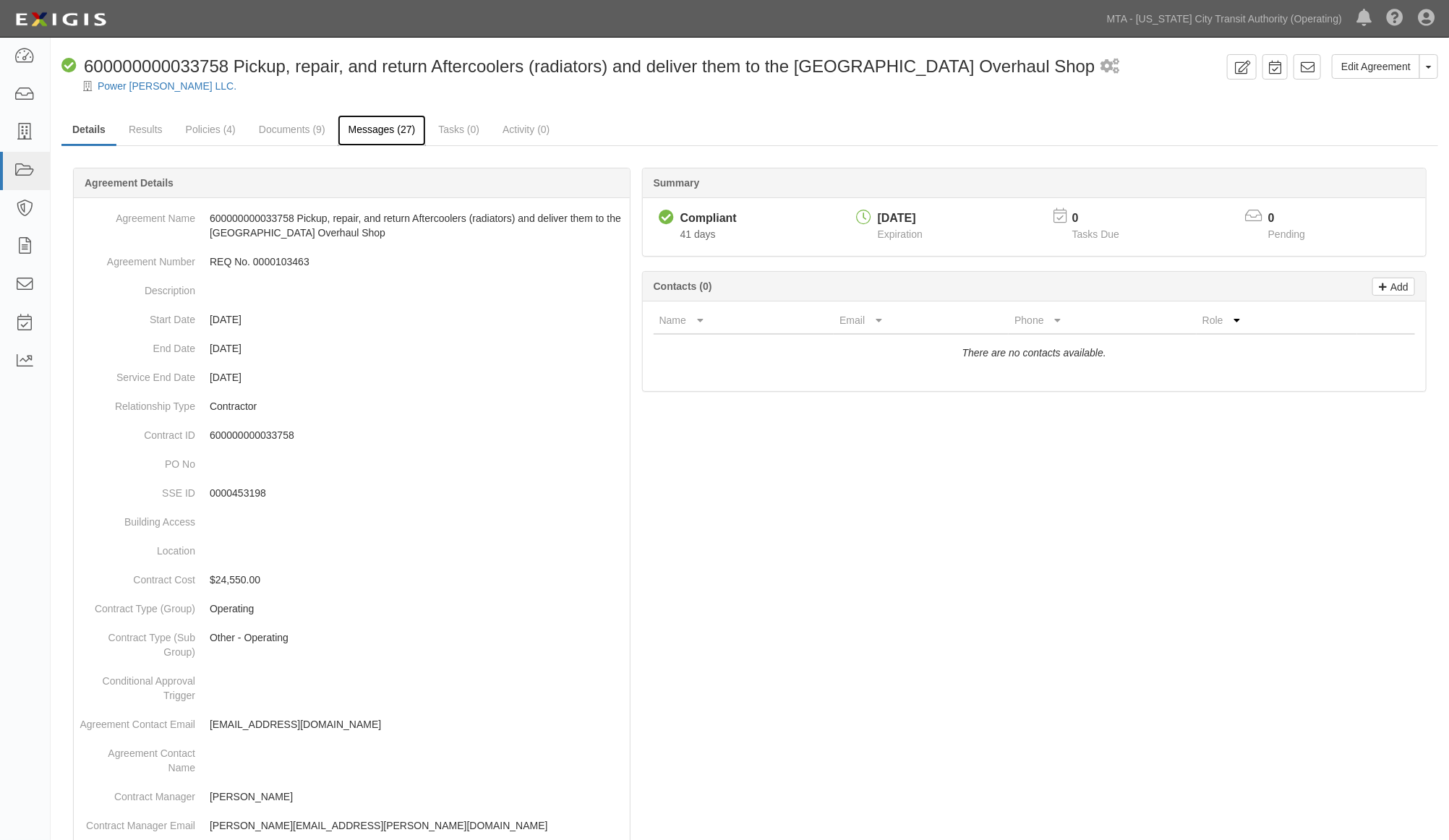
click at [374, 132] on link "Messages (27)" at bounding box center [382, 130] width 89 height 31
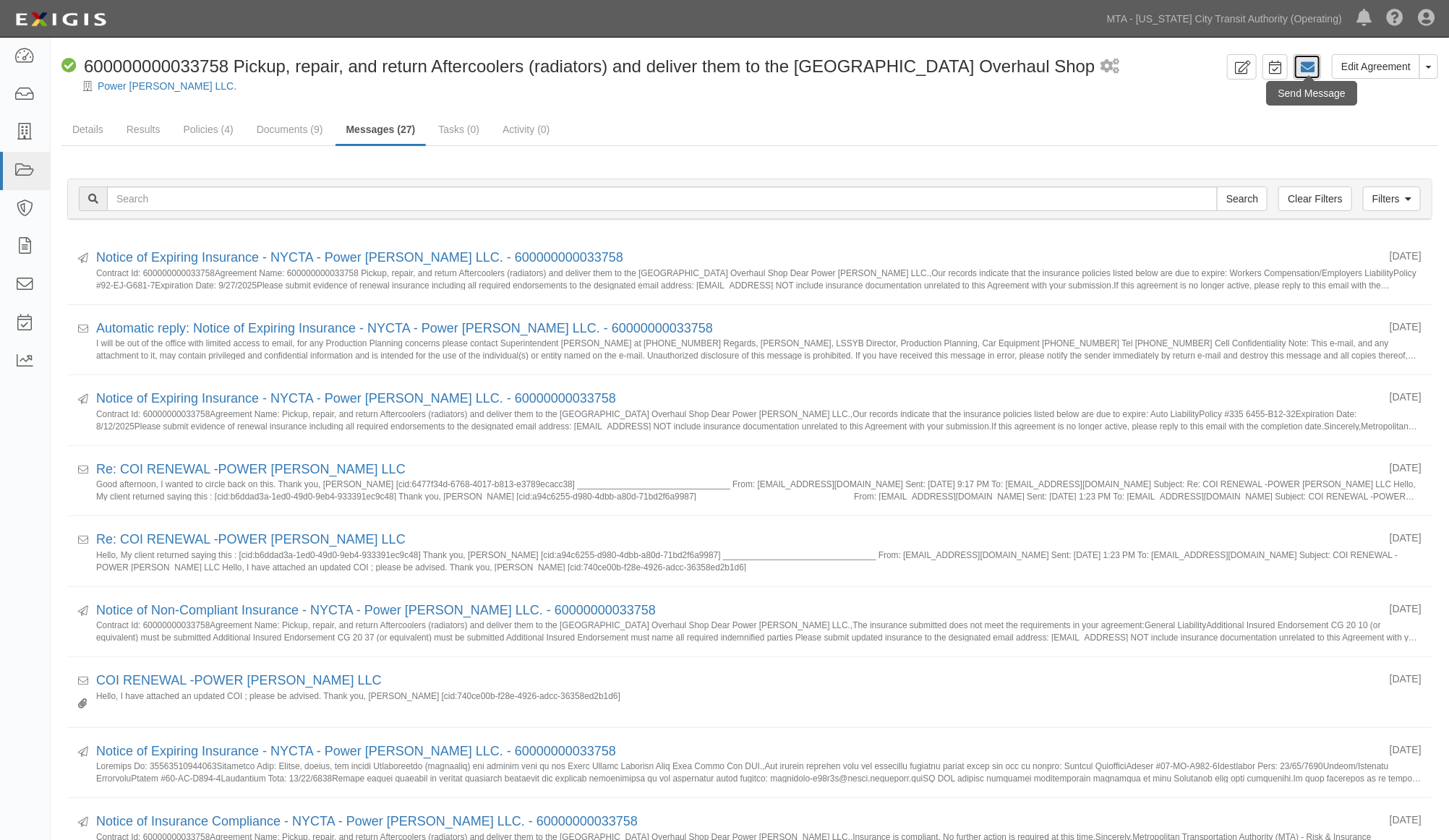
click at [1299, 65] on link at bounding box center [1307, 67] width 28 height 25
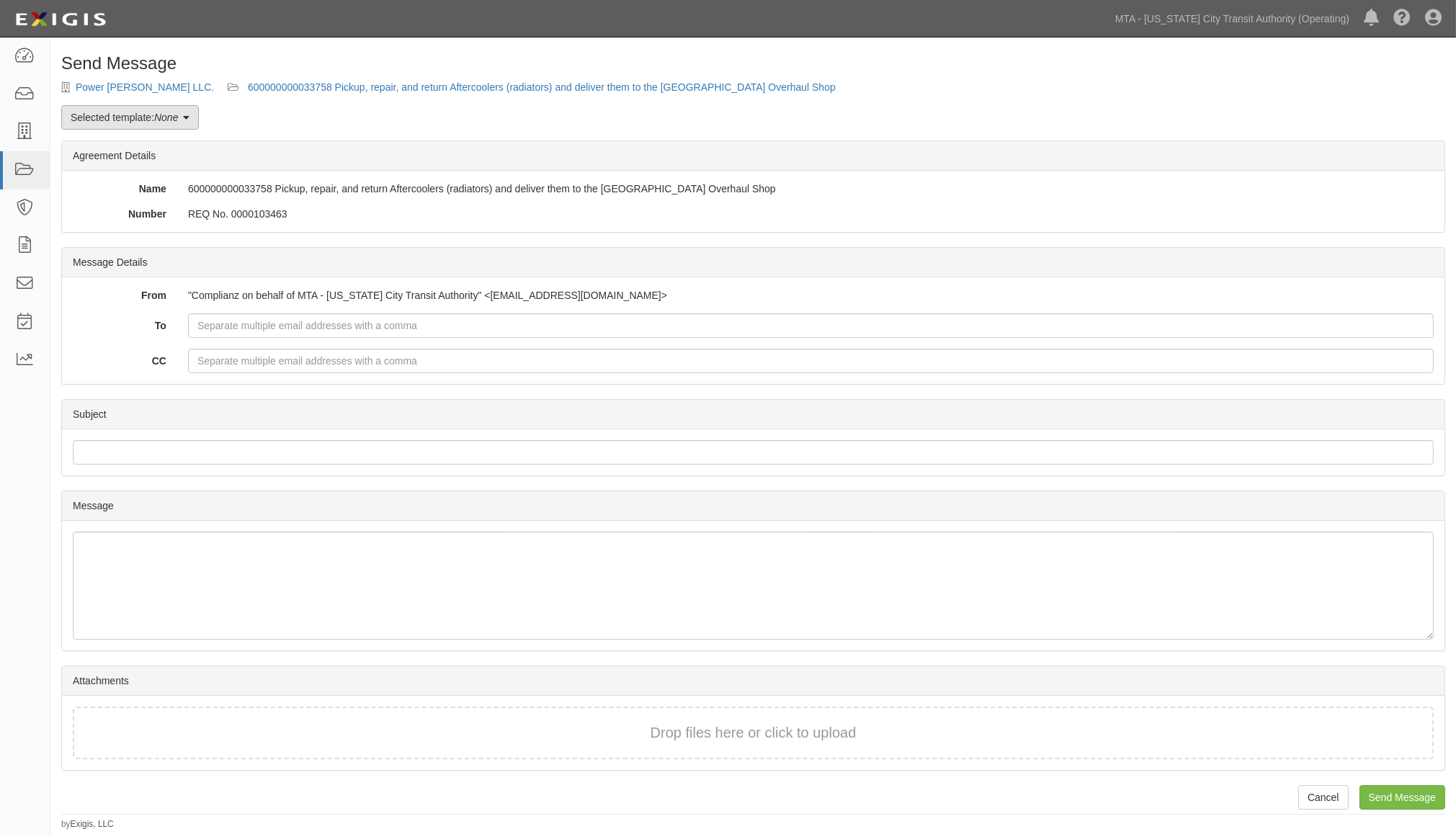
click at [128, 118] on link "Selected template: None" at bounding box center [130, 117] width 138 height 25
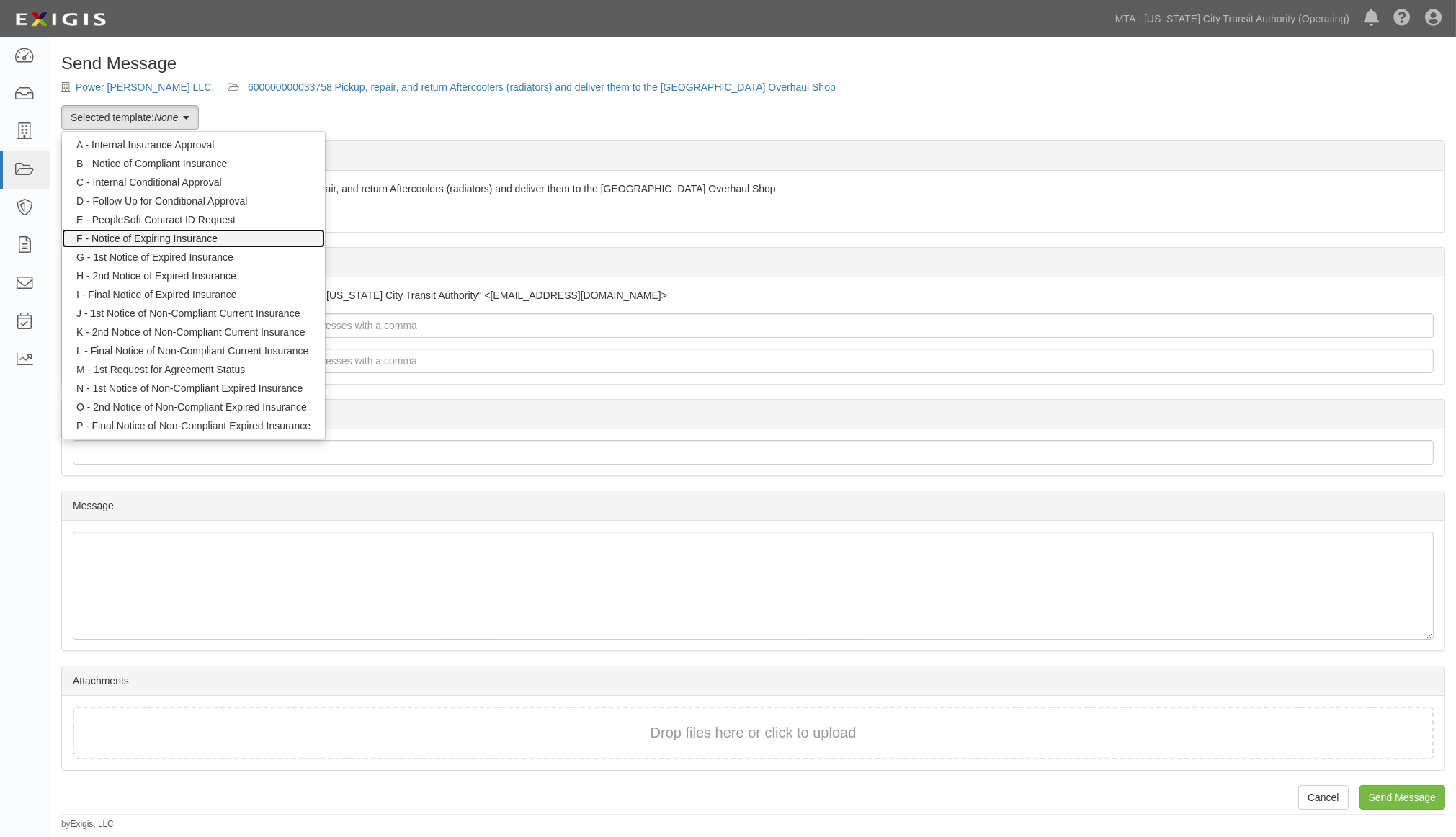
click at [192, 238] on link "F - Notice of Expiring Insurance" at bounding box center [193, 238] width 263 height 19
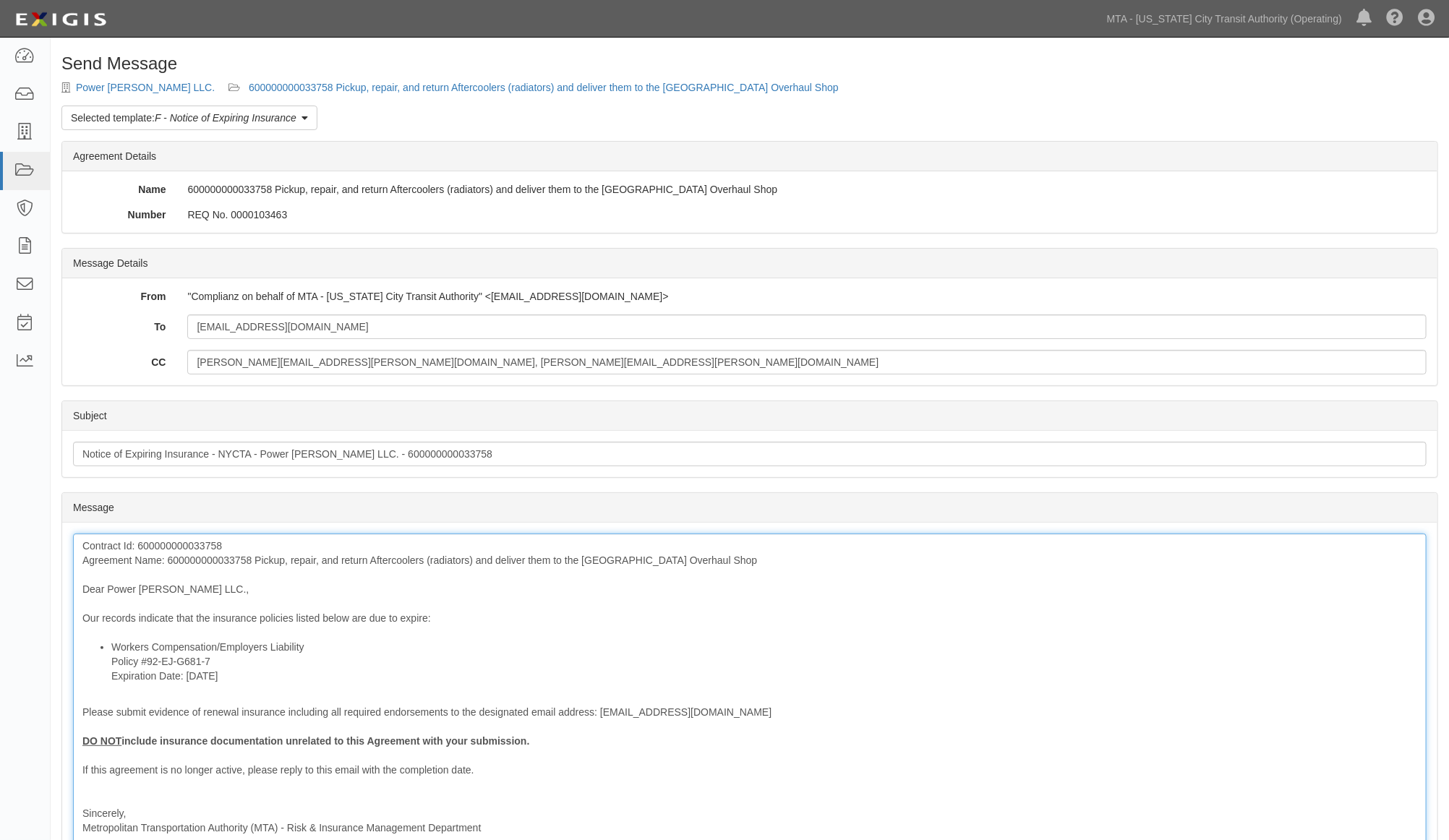
click at [198, 564] on div "Contract Id: 600000000033758 Agreement Name: 600000000033758 Pickup, repair, an…" at bounding box center [750, 708] width 1354 height 350
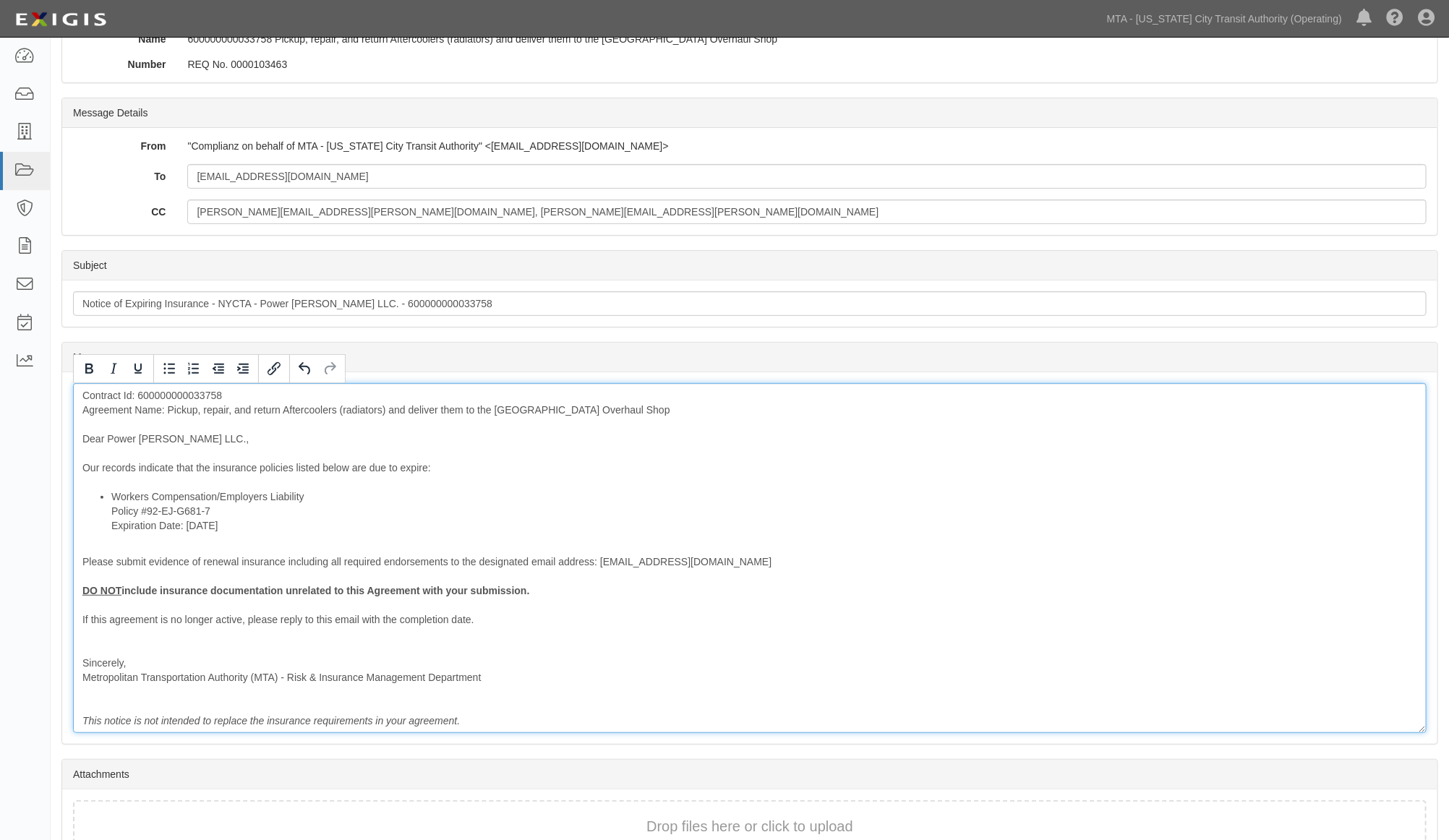
scroll to position [161, 0]
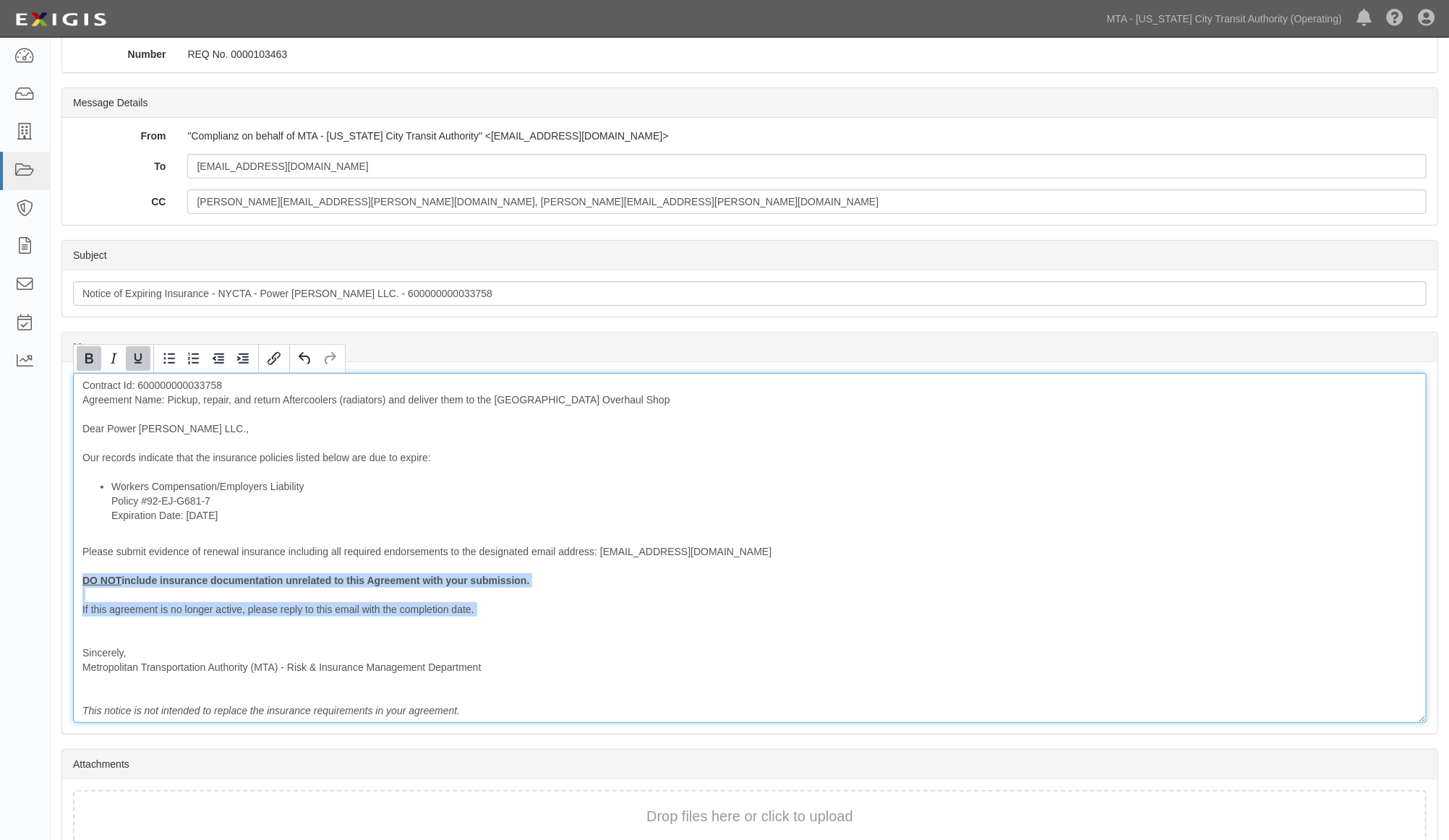
drag, startPoint x: 135, startPoint y: 619, endPoint x: 65, endPoint y: 575, distance: 82.7
click at [65, 575] on div "Message Contract Id: 600000000033758 Agreement Name: Pickup, repair, and return…" at bounding box center [750, 548] width 1375 height 372
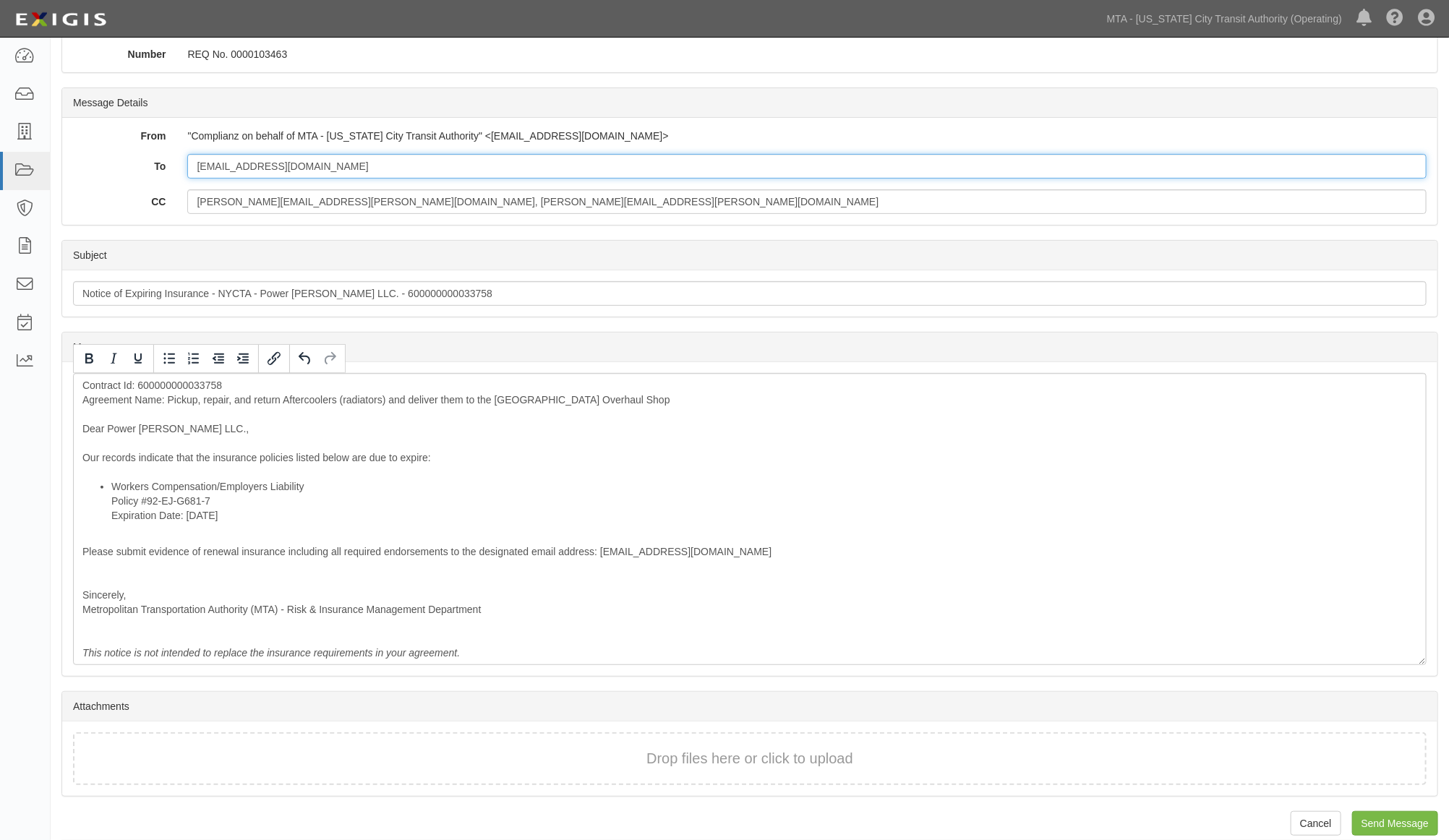
click at [395, 167] on input "[EMAIL_ADDRESS][DOMAIN_NAME]" at bounding box center [807, 166] width 1239 height 25
paste input "[PERSON_NAME][EMAIL_ADDRESS][DOMAIN_NAME]"
type input "[EMAIL_ADDRESS][DOMAIN_NAME]; [PERSON_NAME][EMAIL_ADDRESS][DOMAIN_NAME]"
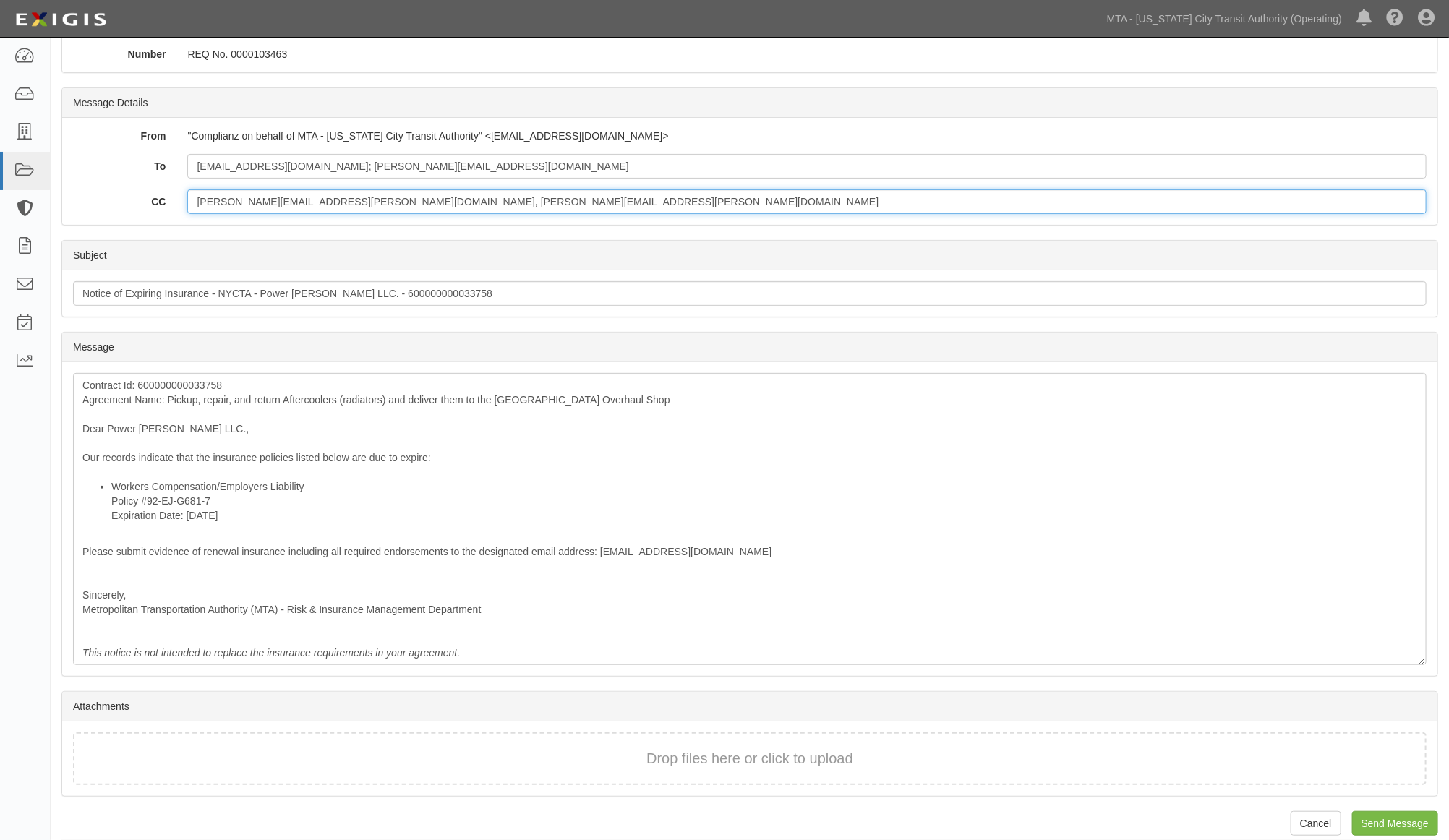
drag, startPoint x: 495, startPoint y: 203, endPoint x: -180, endPoint y: 208, distance: 675.0
click at [0, 208] on html "Toggle navigation Dashboard Inbox Parties Agreements Coverages Documents Messag…" at bounding box center [724, 348] width 1449 height 1017
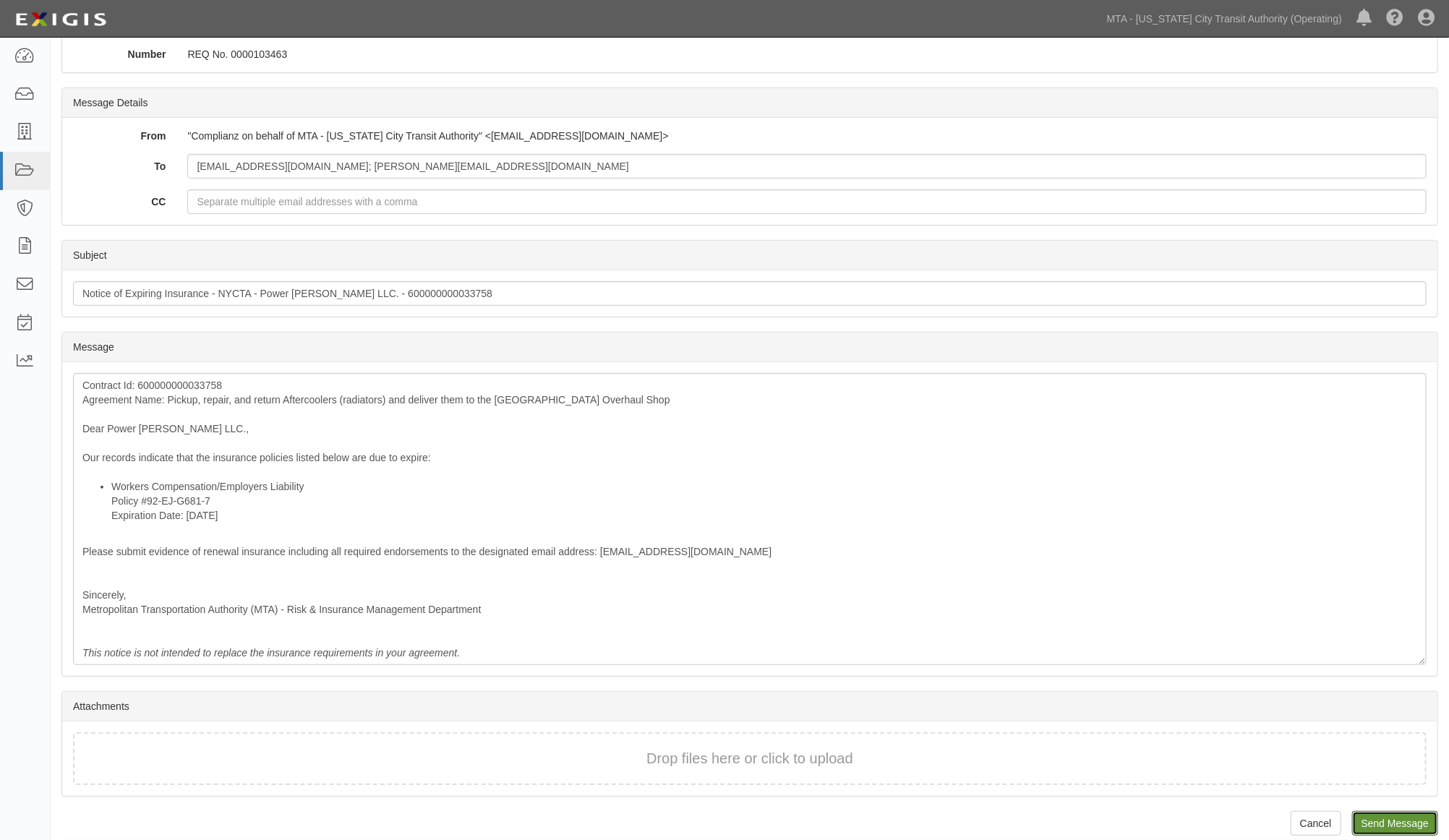
drag, startPoint x: 1380, startPoint y: 824, endPoint x: 788, endPoint y: 60, distance: 966.5
click at [1380, 824] on input "Send Message" at bounding box center [1395, 823] width 86 height 25
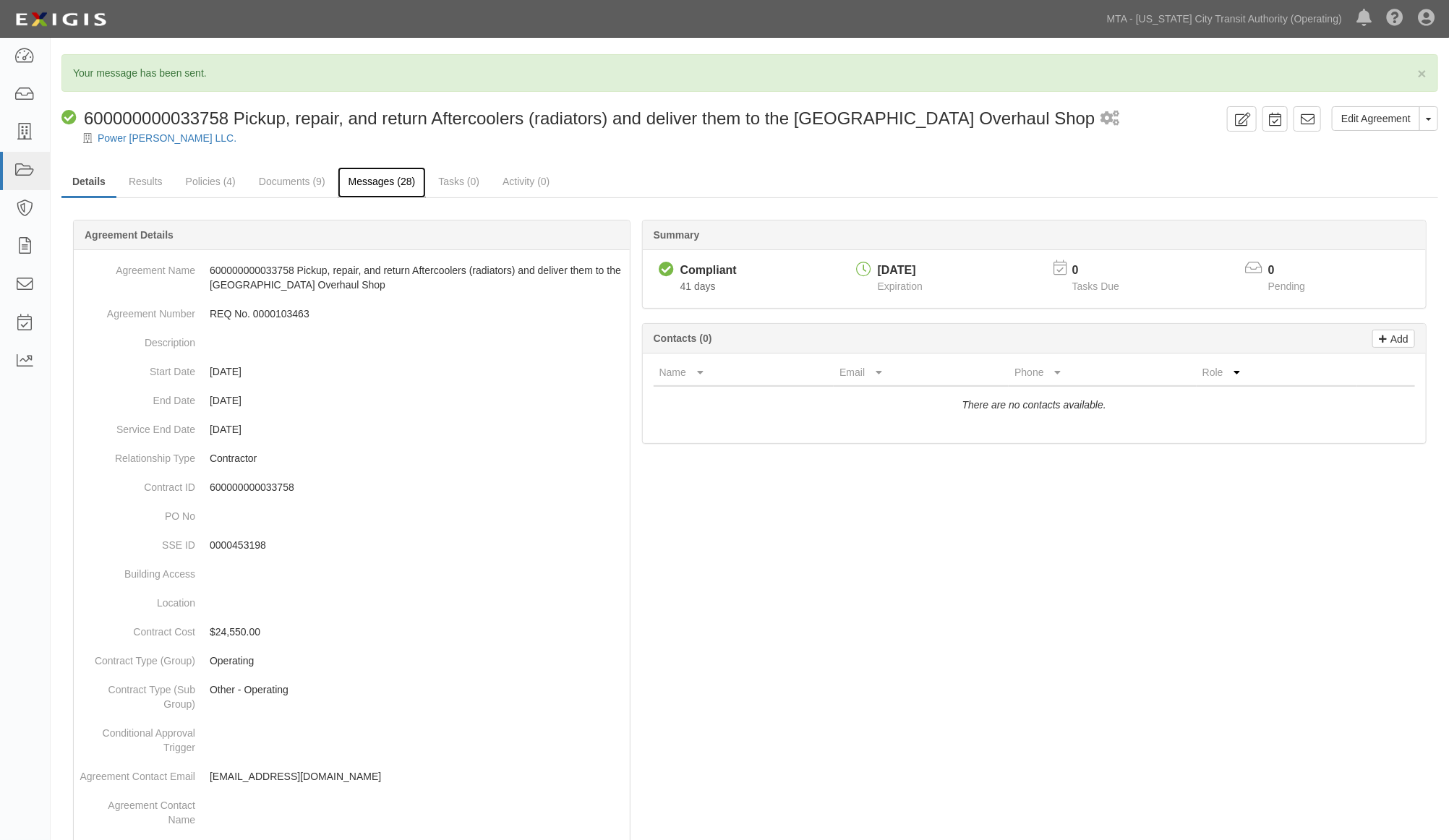
click at [346, 187] on link "Messages (28)" at bounding box center [382, 182] width 89 height 31
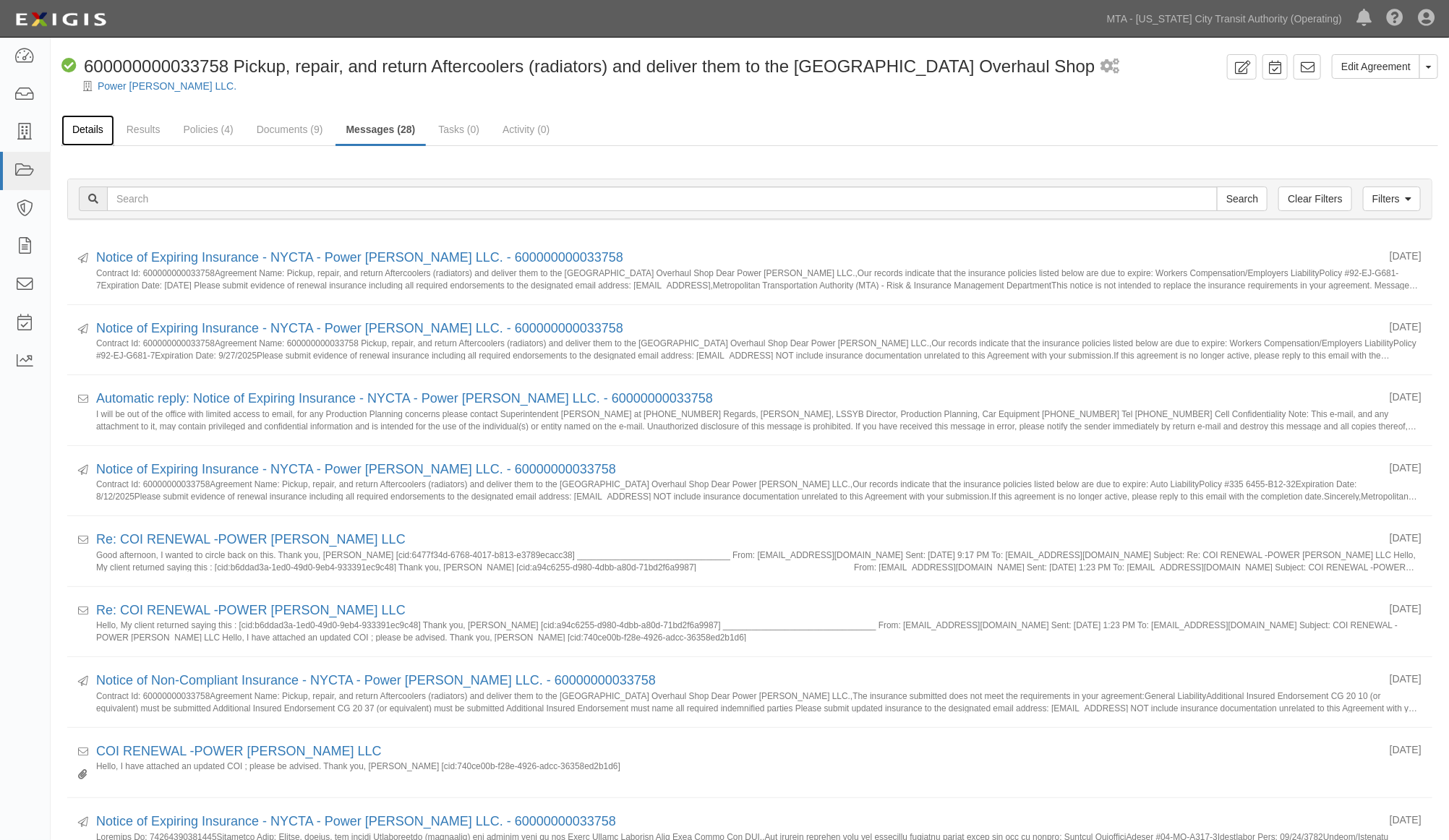
click at [87, 119] on link "Details" at bounding box center [87, 130] width 52 height 31
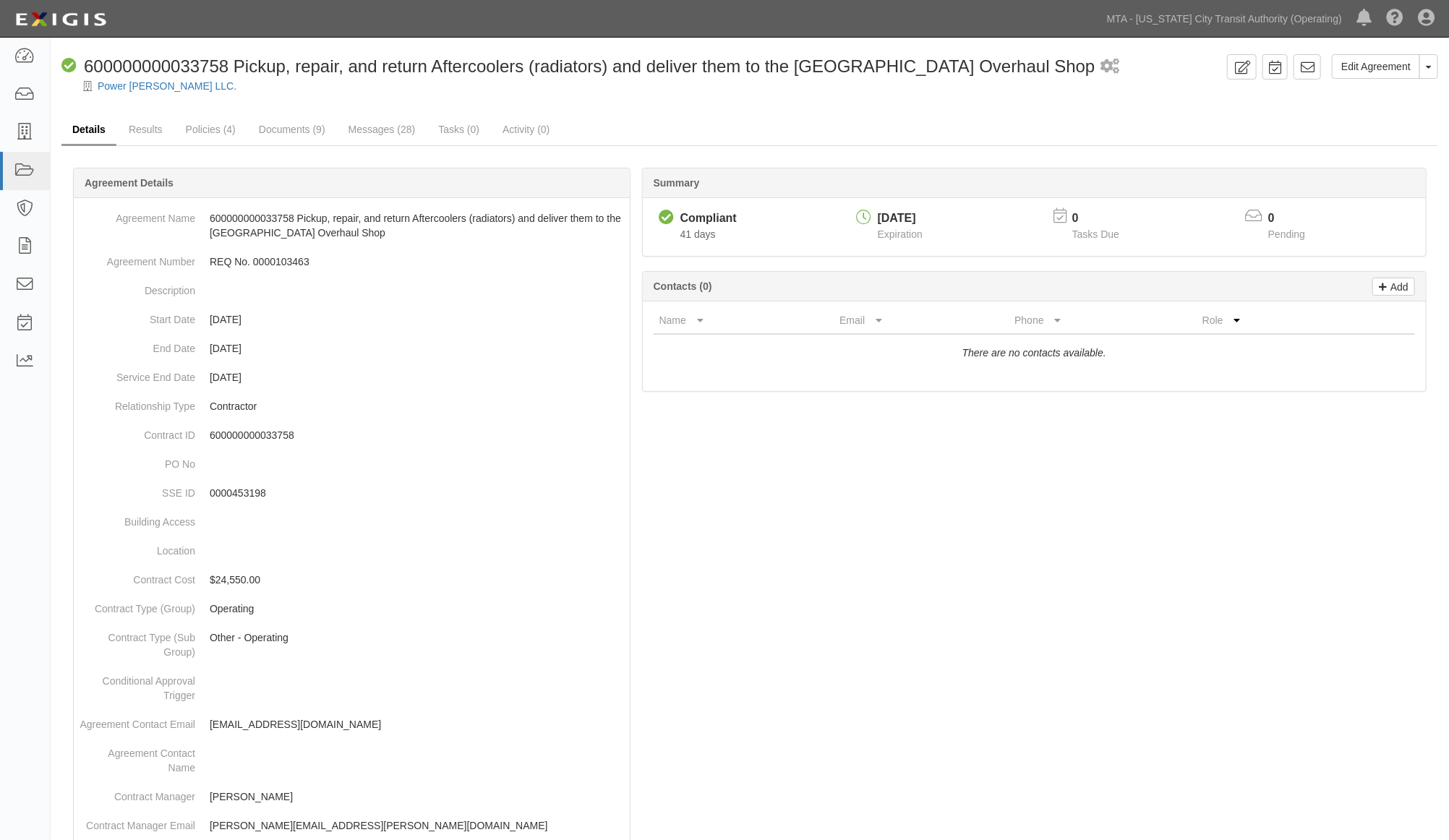
click at [77, 126] on link "Details" at bounding box center [88, 130] width 55 height 31
click at [147, 125] on link "Results" at bounding box center [145, 130] width 56 height 31
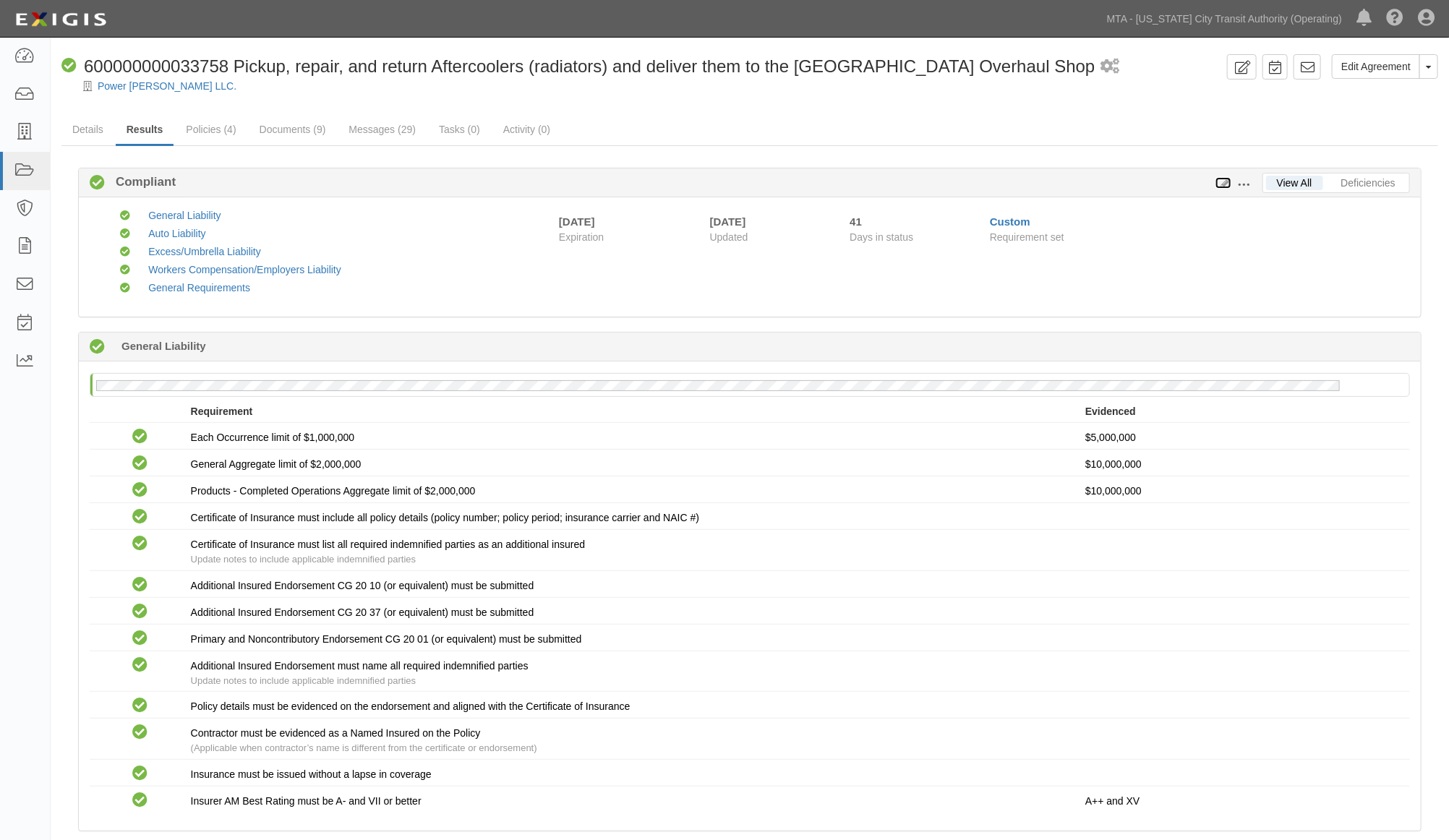
click at [1223, 180] on icon at bounding box center [1223, 184] width 16 height 10
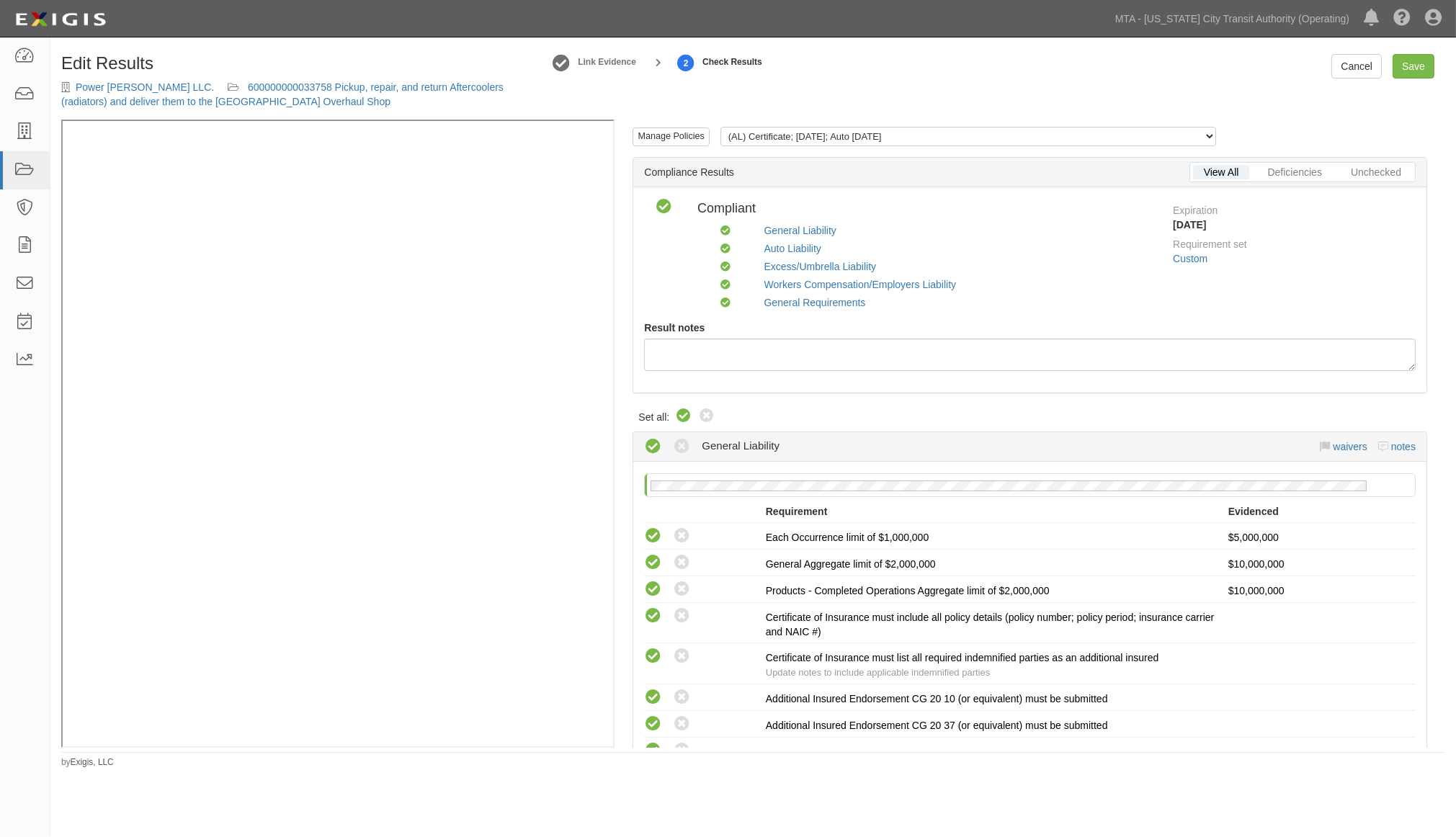
click at [684, 408] on icon at bounding box center [684, 417] width 17 height 17
radio input "true"
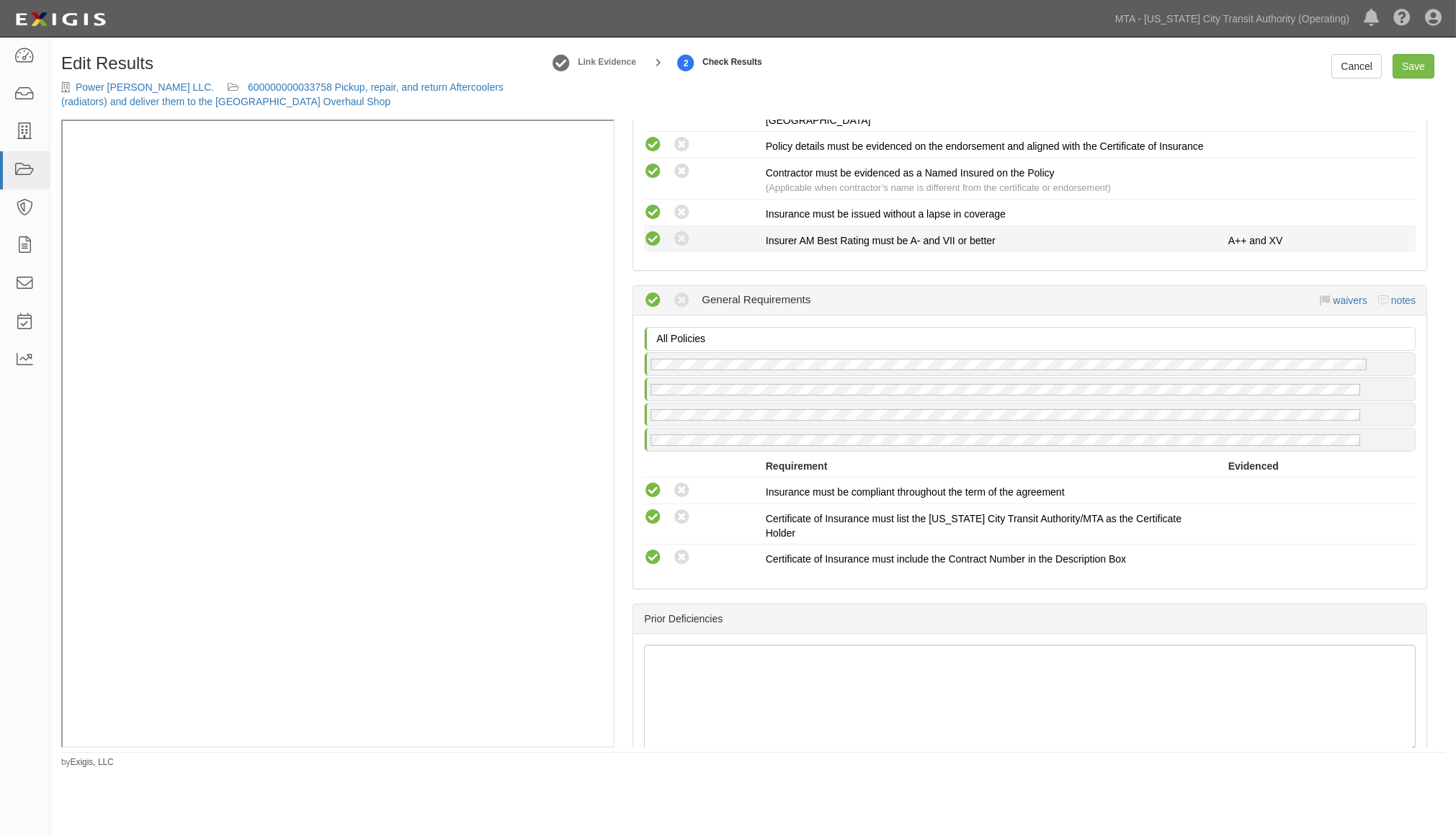
scroll to position [1666, 0]
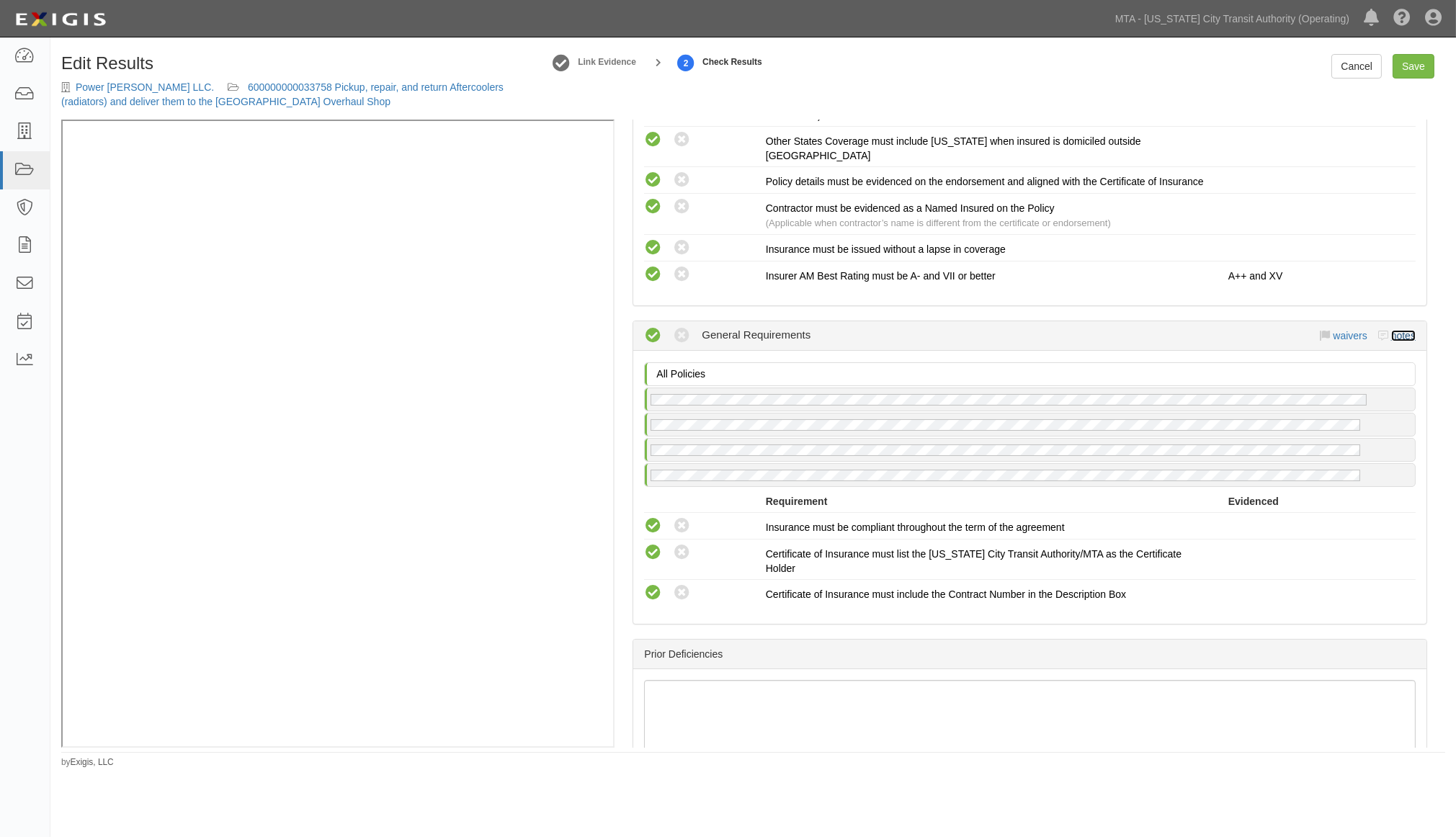
click at [1396, 341] on link "notes" at bounding box center [1404, 336] width 25 height 12
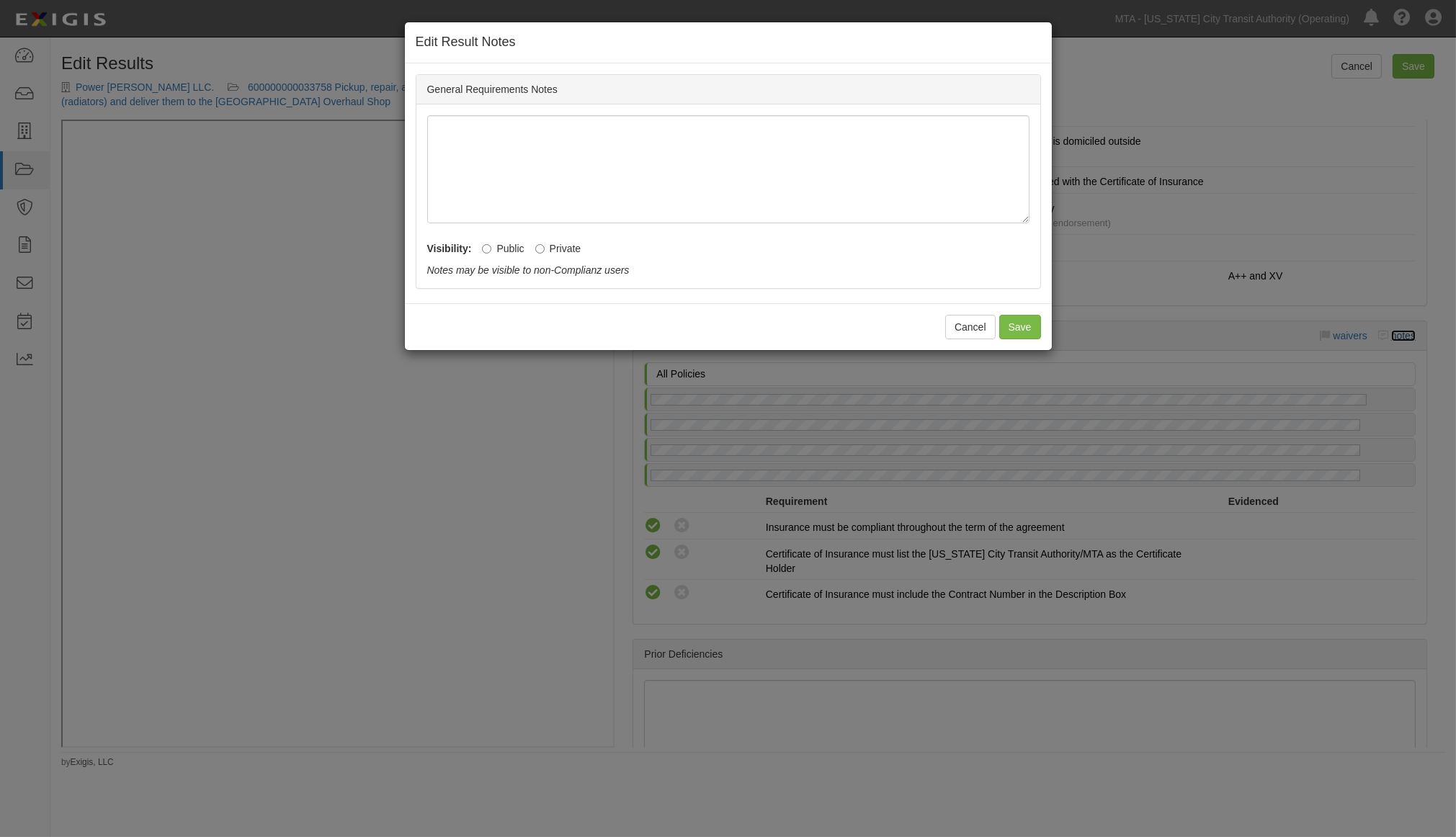
radio input "true"
click at [531, 241] on div "Visibility: Public Private Notes may be visible to non-Complianz users Notes ar…" at bounding box center [728, 256] width 602 height 44
click at [541, 248] on input "Private" at bounding box center [540, 249] width 10 height 10
radio input "true"
click at [1011, 318] on button "Save" at bounding box center [1020, 327] width 42 height 25
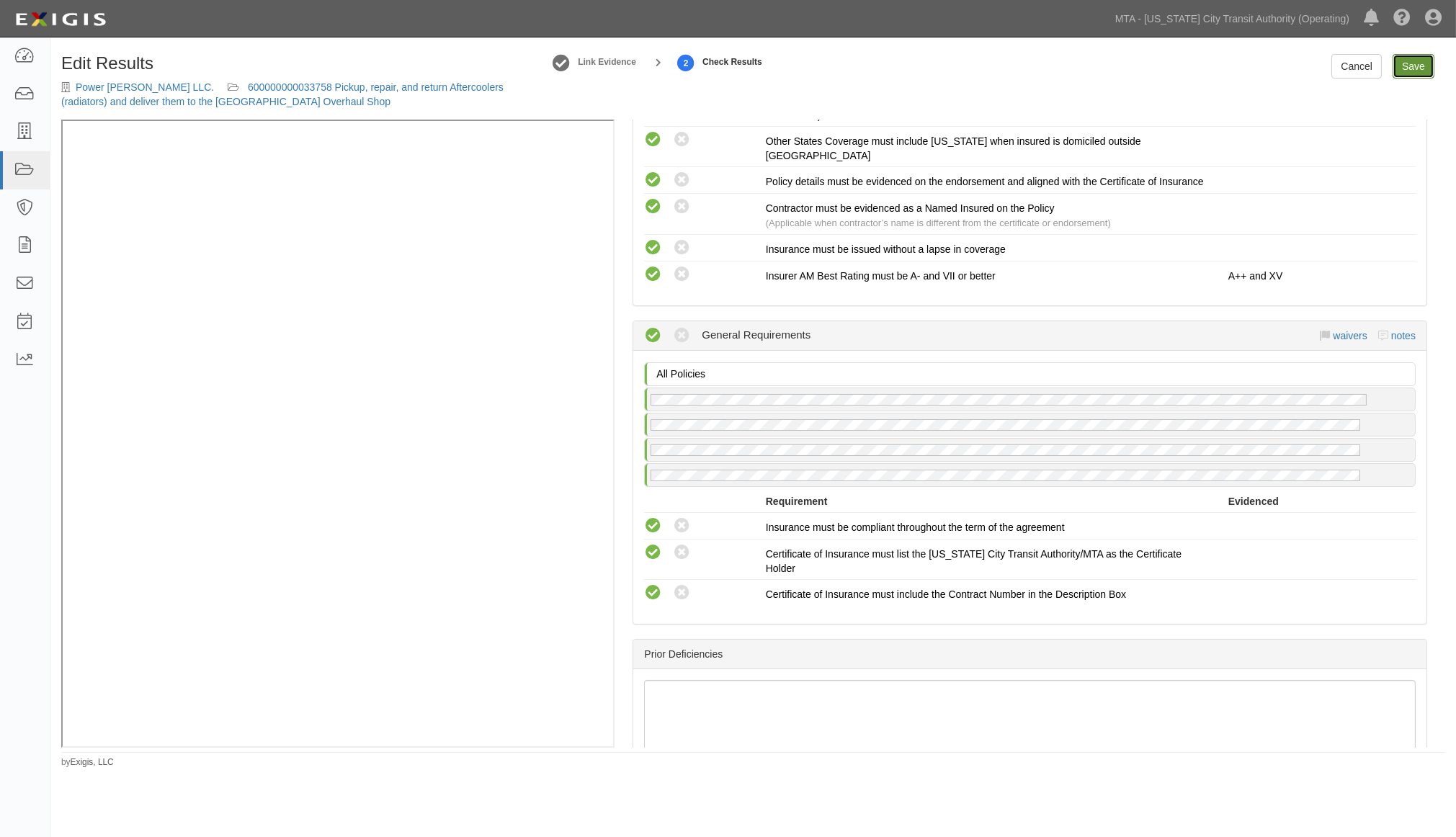
click at [1412, 76] on link "Save" at bounding box center [1413, 66] width 42 height 25
radio input "true"
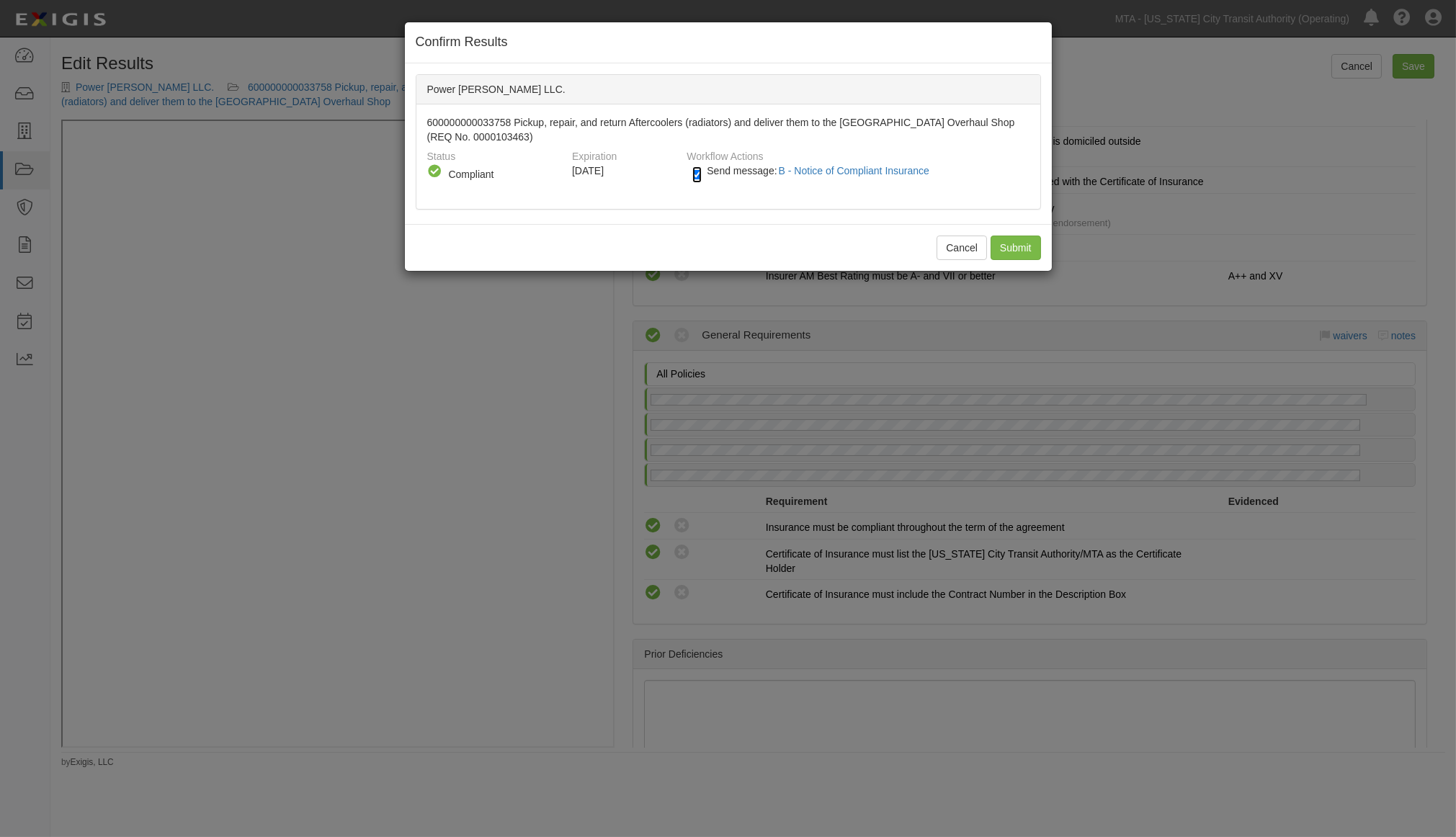
click at [695, 178] on input "Send message: B - Notice of Compliant Insurance" at bounding box center [697, 174] width 10 height 17
checkbox input "false"
click at [1012, 245] on input "Submit" at bounding box center [1016, 247] width 51 height 25
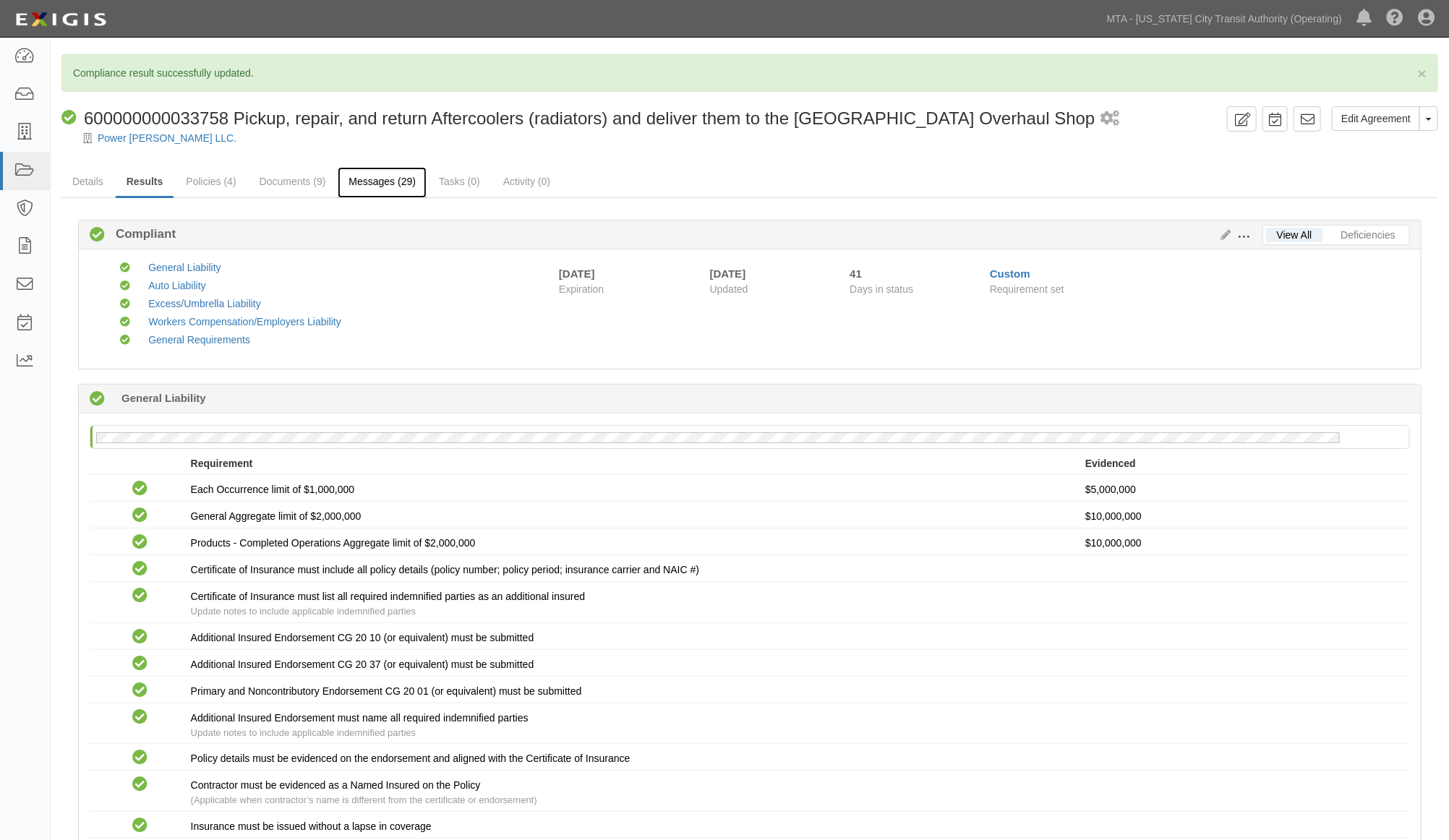
click at [385, 182] on link "Messages (29)" at bounding box center [382, 182] width 89 height 31
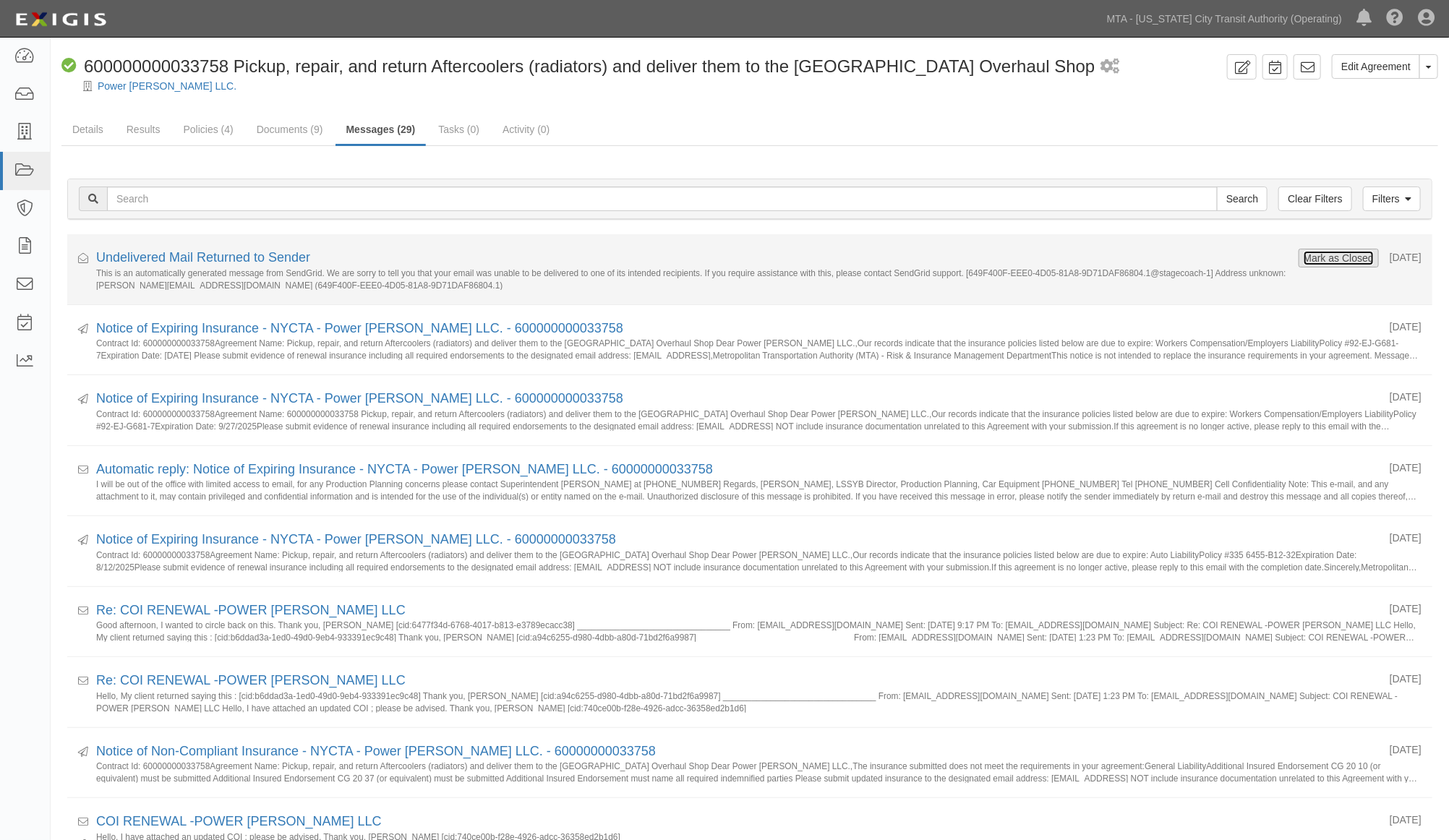
click at [1329, 250] on button "Mark as Closed" at bounding box center [1339, 258] width 72 height 16
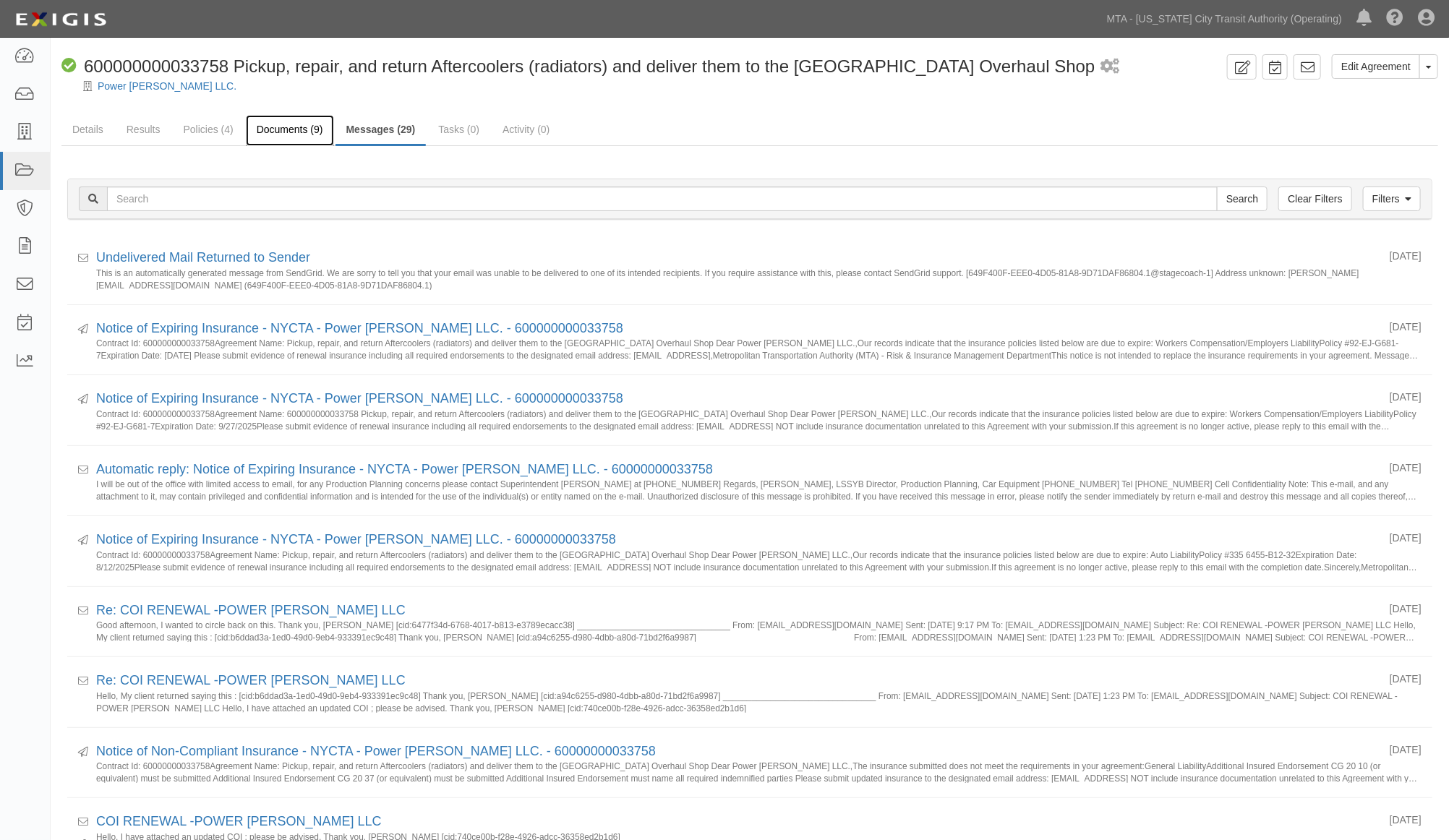
click at [277, 129] on link "Documents (9)" at bounding box center [289, 130] width 88 height 31
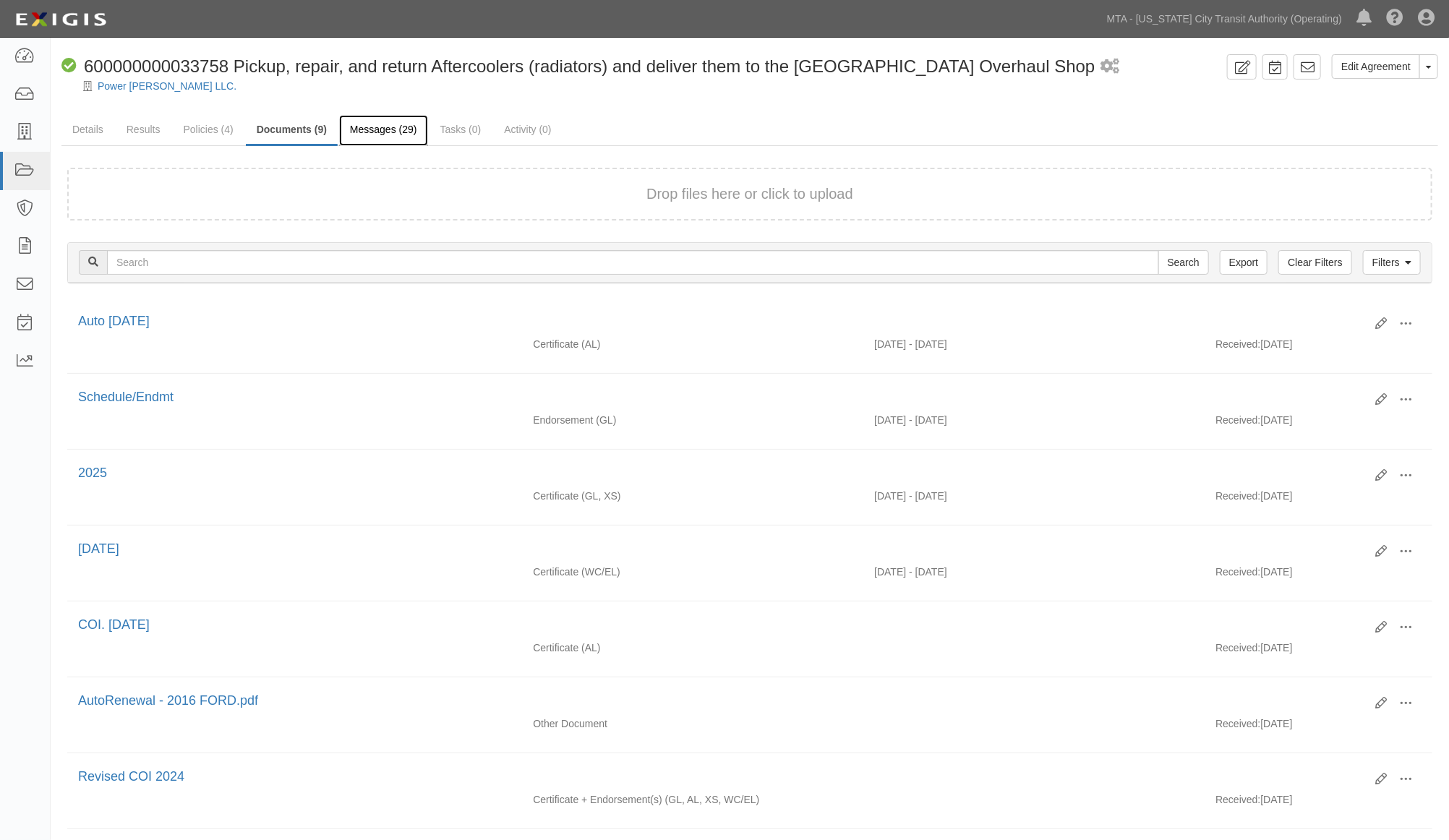
click at [396, 124] on link "Messages (29)" at bounding box center [384, 130] width 89 height 31
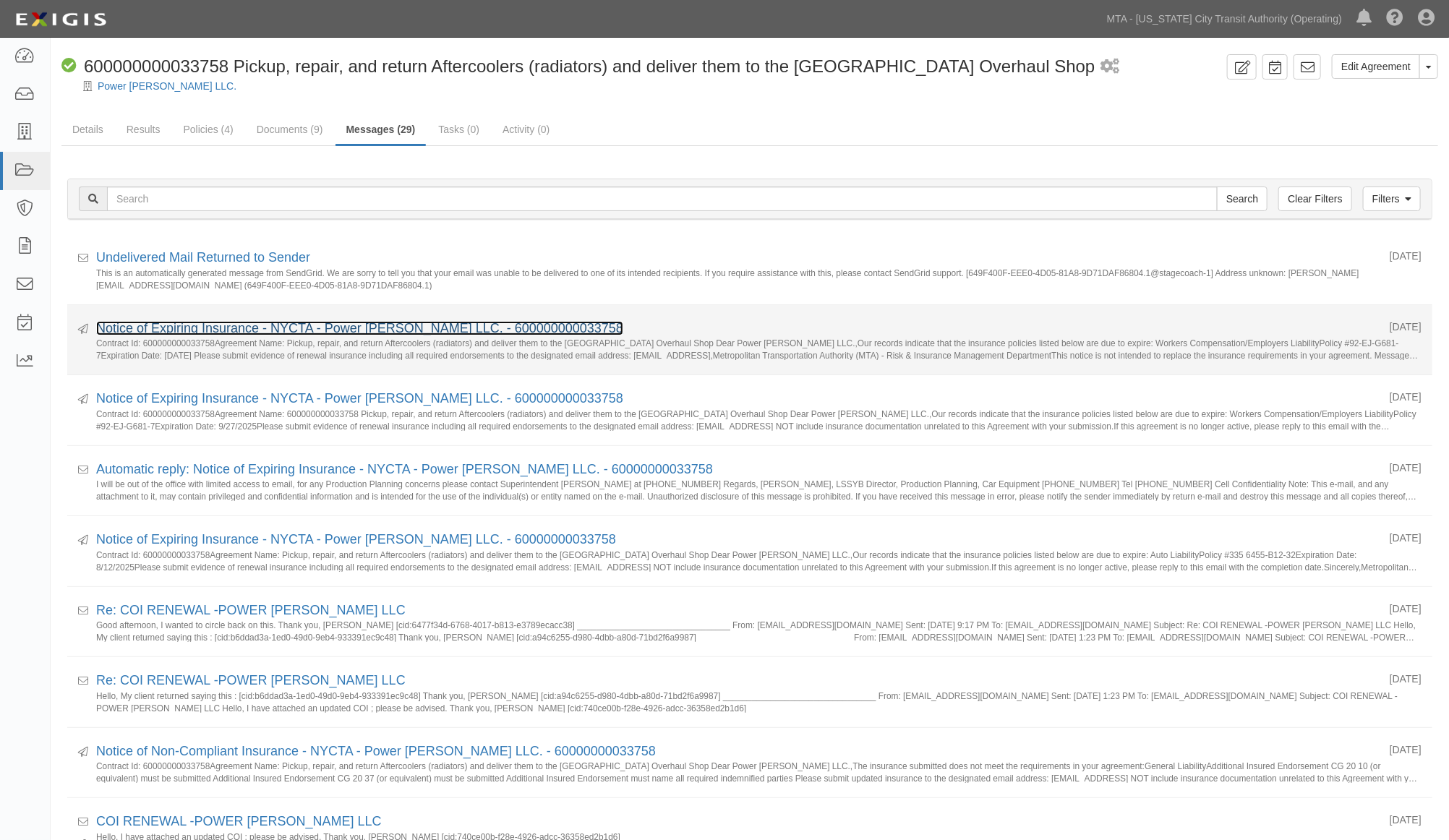
click at [194, 328] on link "Notice of Expiring Insurance - NYCTA - Power Tom LLC. - 600000000033758" at bounding box center [359, 328] width 527 height 14
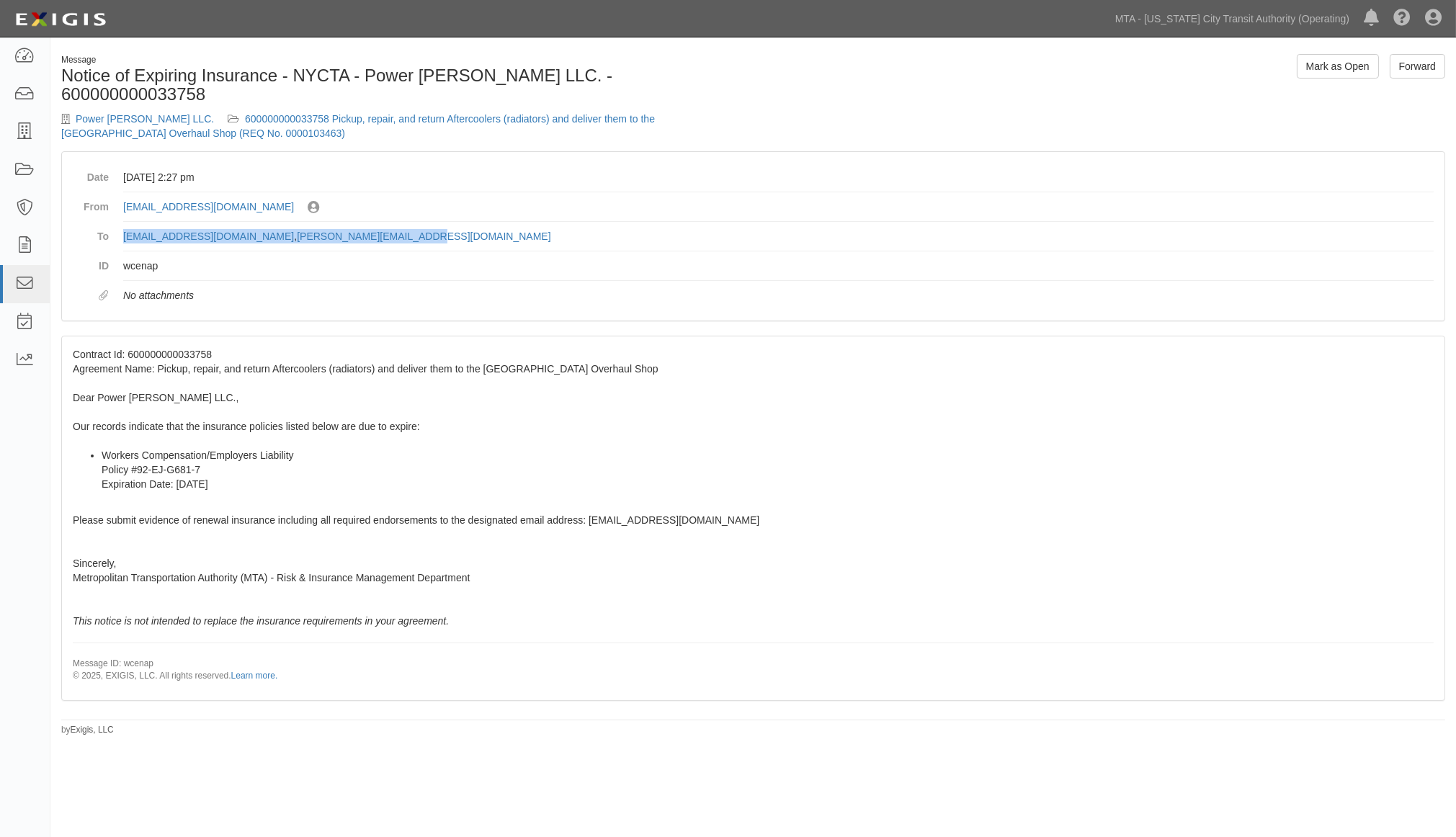
drag, startPoint x: 462, startPoint y: 220, endPoint x: 119, endPoint y: 211, distance: 343.1
click at [119, 211] on dl "Date September 23, 2025 at 2:27 pm From agreement-k73m9m@mtato.complianz.com Se…" at bounding box center [753, 237] width 1361 height 147
copy dd "rpanchal@powertomllc.com , Danny@THEQUEENSAGENT.COM"
drag, startPoint x: 673, startPoint y: 70, endPoint x: 363, endPoint y: 68, distance: 310.0
click at [363, 68] on h1 "Notice of Expiring Insurance - NYCTA - Power Tom LLC. - 600000000033758" at bounding box center [402, 86] width 682 height 38
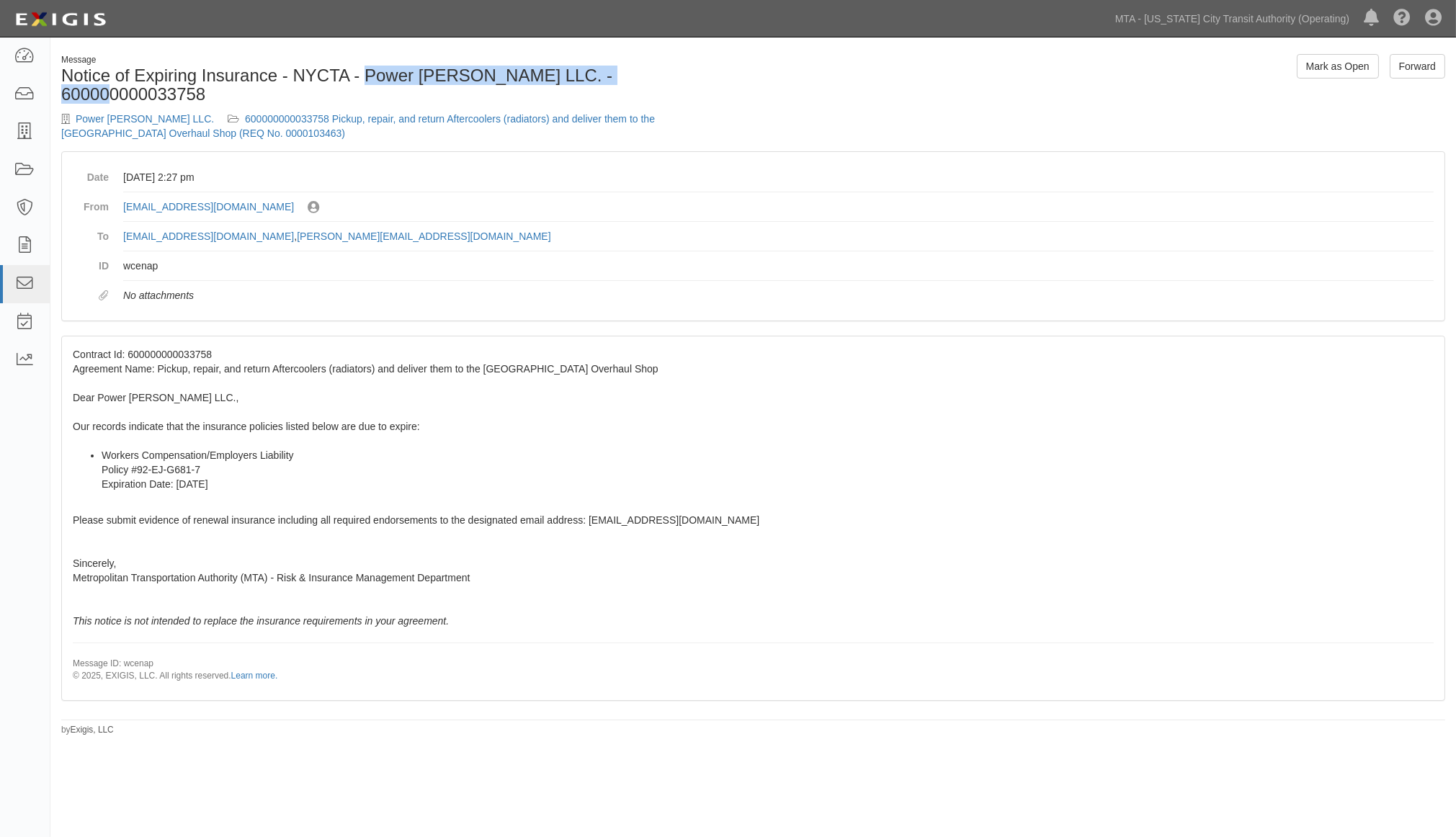
copy h1 "Power Tom LLC. - 600000000033758"
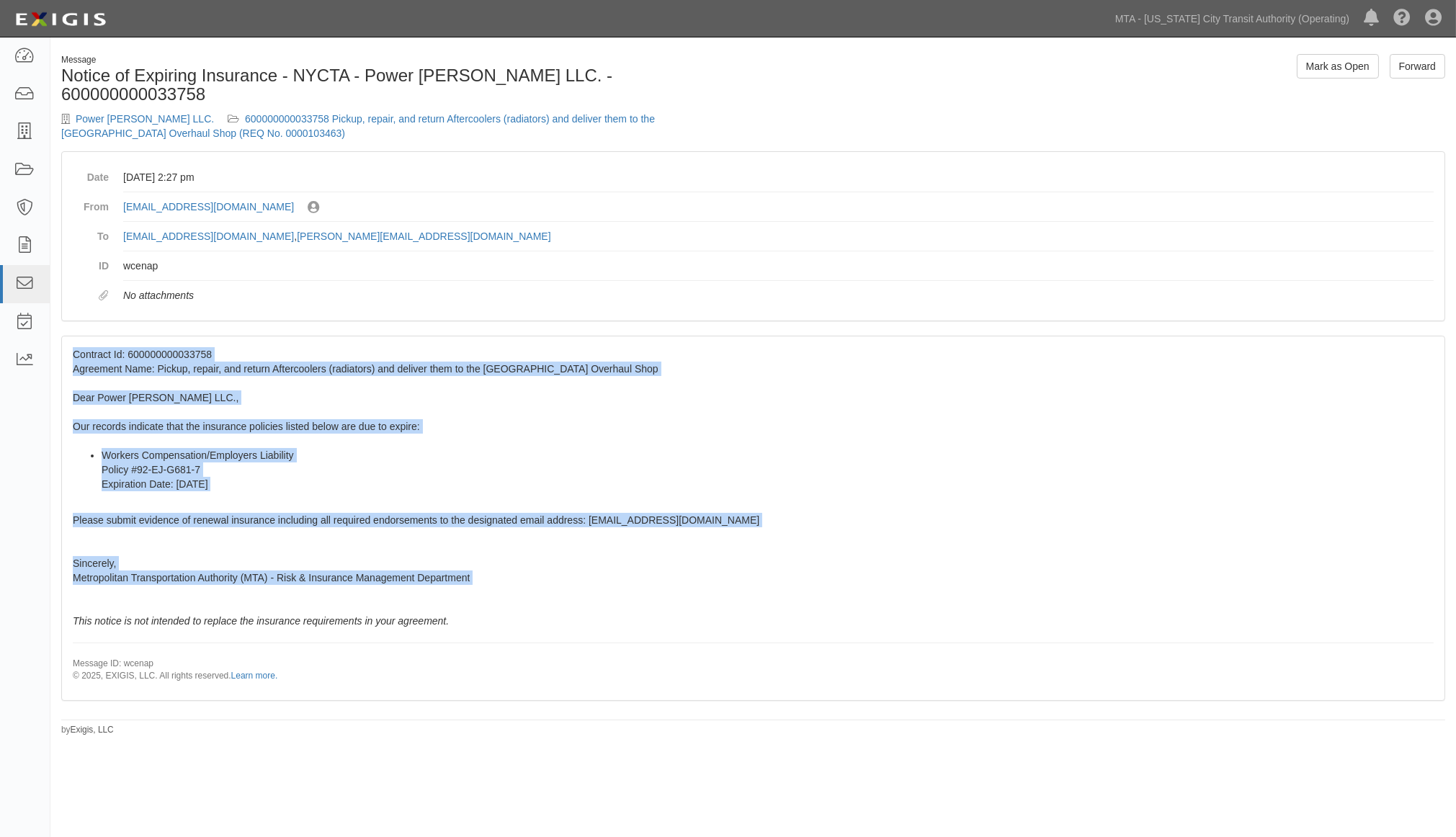
drag, startPoint x: 493, startPoint y: 592, endPoint x: 63, endPoint y: 331, distance: 503.0
click at [63, 337] on div "Contract Id: 600000000033758 Agreement Name: Pickup, repair, and return Afterco…" at bounding box center [753, 518] width 1383 height 363
click at [507, 558] on div "Contract Id: 600000000033758 Agreement Name: Pickup, repair, and return Afterco…" at bounding box center [753, 518] width 1383 height 363
drag, startPoint x: 516, startPoint y: 603, endPoint x: 61, endPoint y: 325, distance: 533.2
click at [62, 337] on div "Contract Id: 600000000033758 Agreement Name: Pickup, repair, and return Afterco…" at bounding box center [753, 518] width 1383 height 363
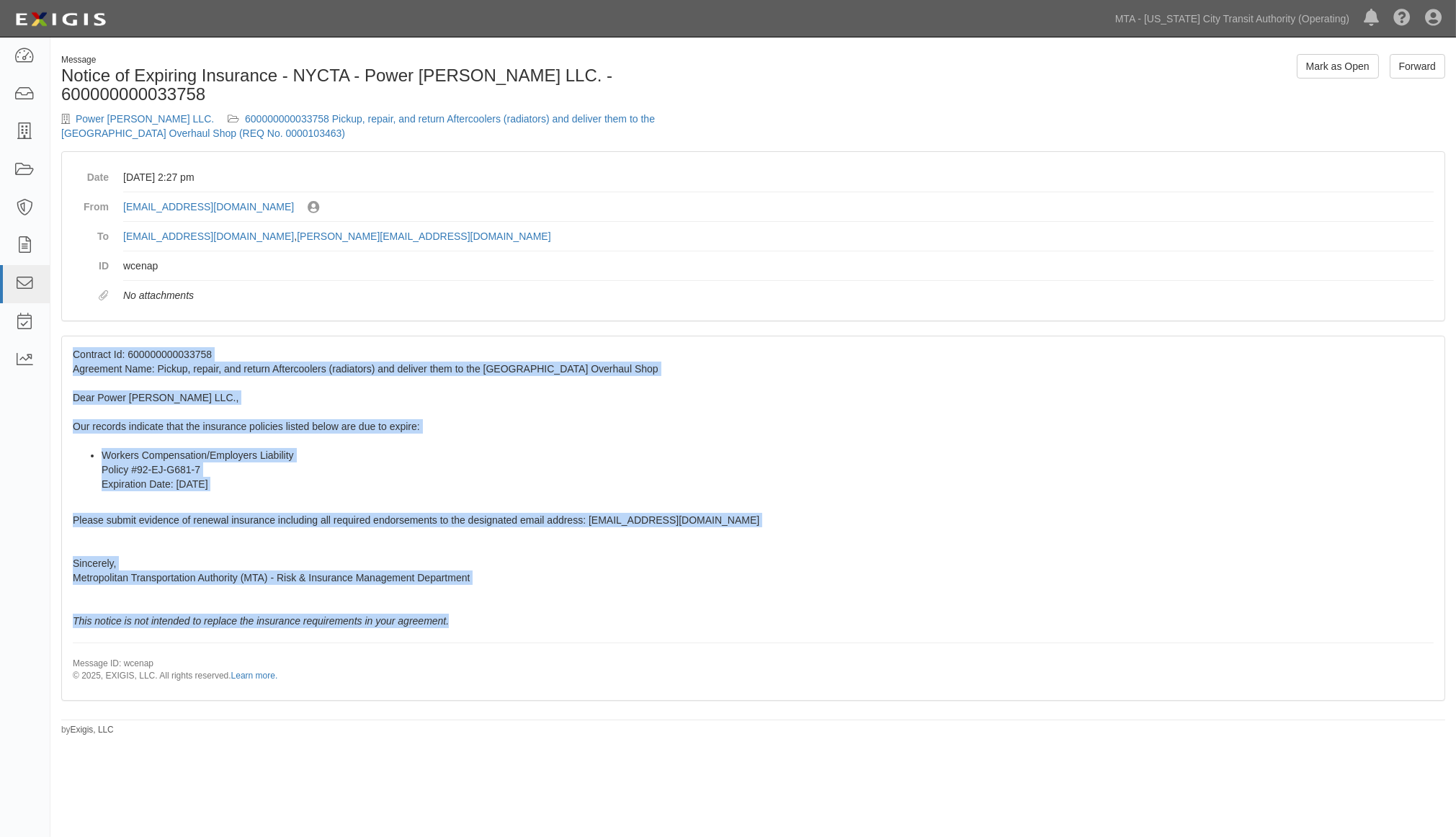
copy span "Contract Id: 600000000033758 Agreement Name: Pickup, repair, and return Afterco…"
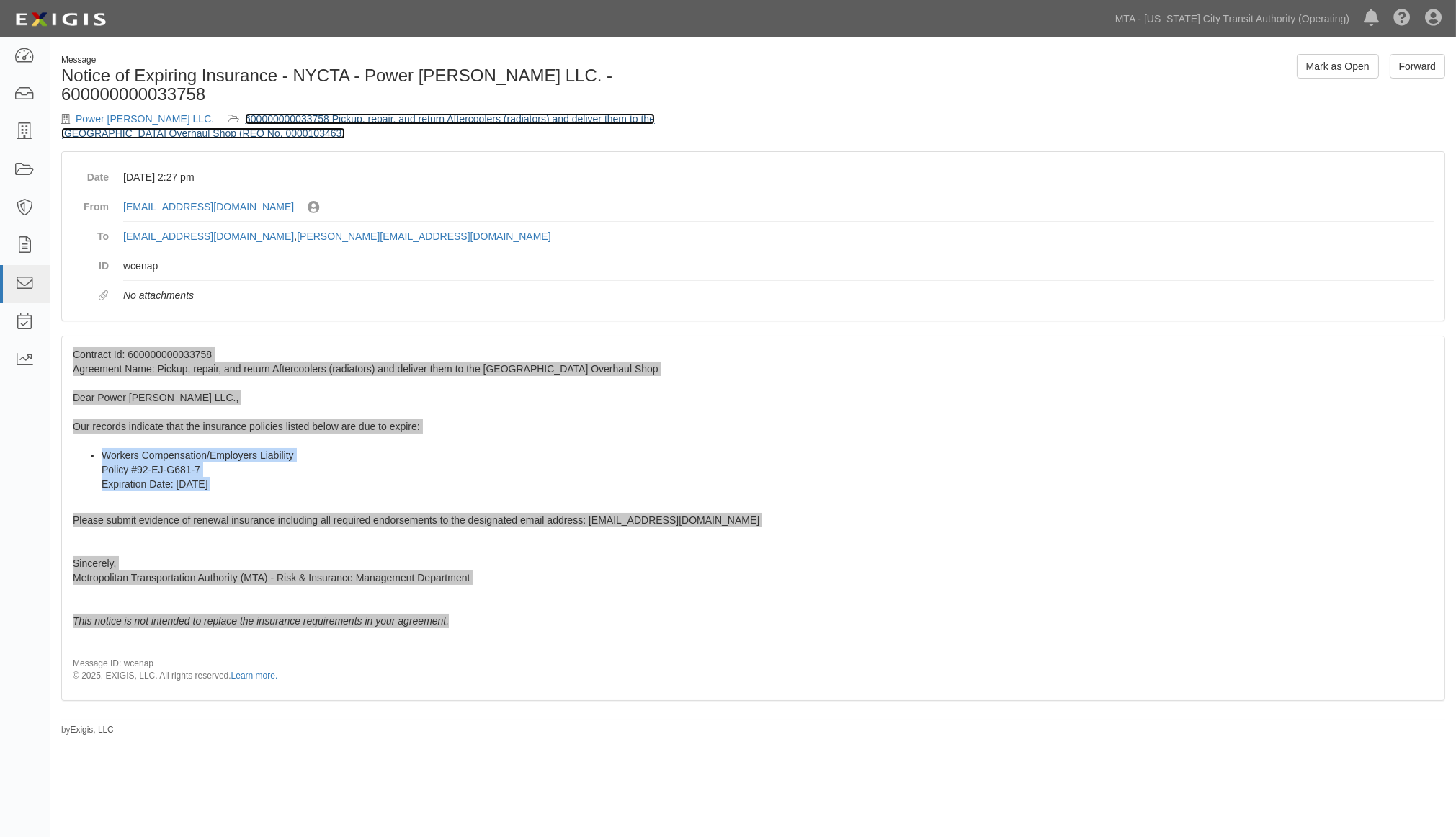
click at [471, 113] on link "600000000033758 Pickup, repair, and return Aftercoolers (radiators) and deliver…" at bounding box center [358, 126] width 594 height 26
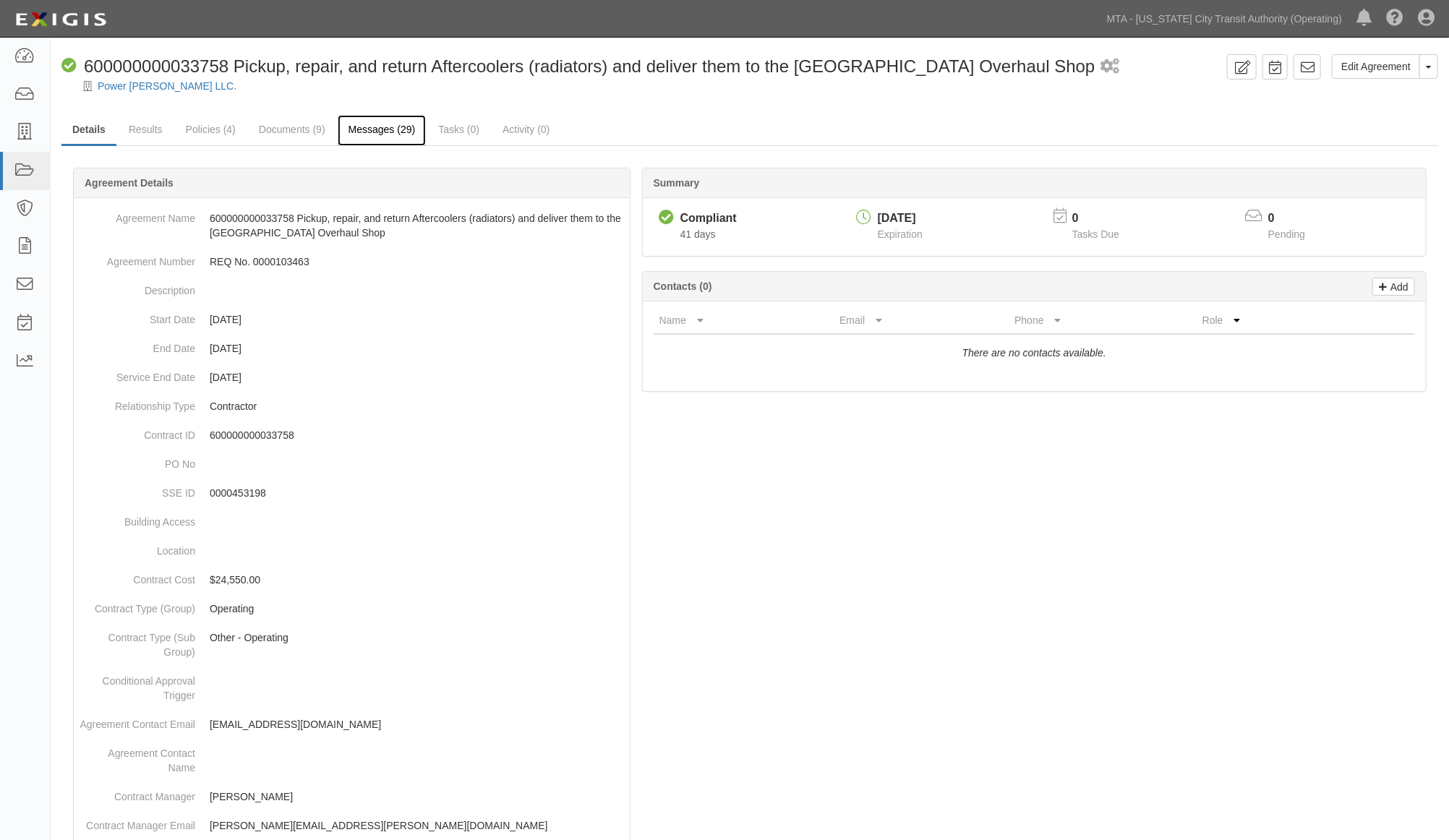
click at [357, 128] on link "Messages (29)" at bounding box center [382, 130] width 89 height 31
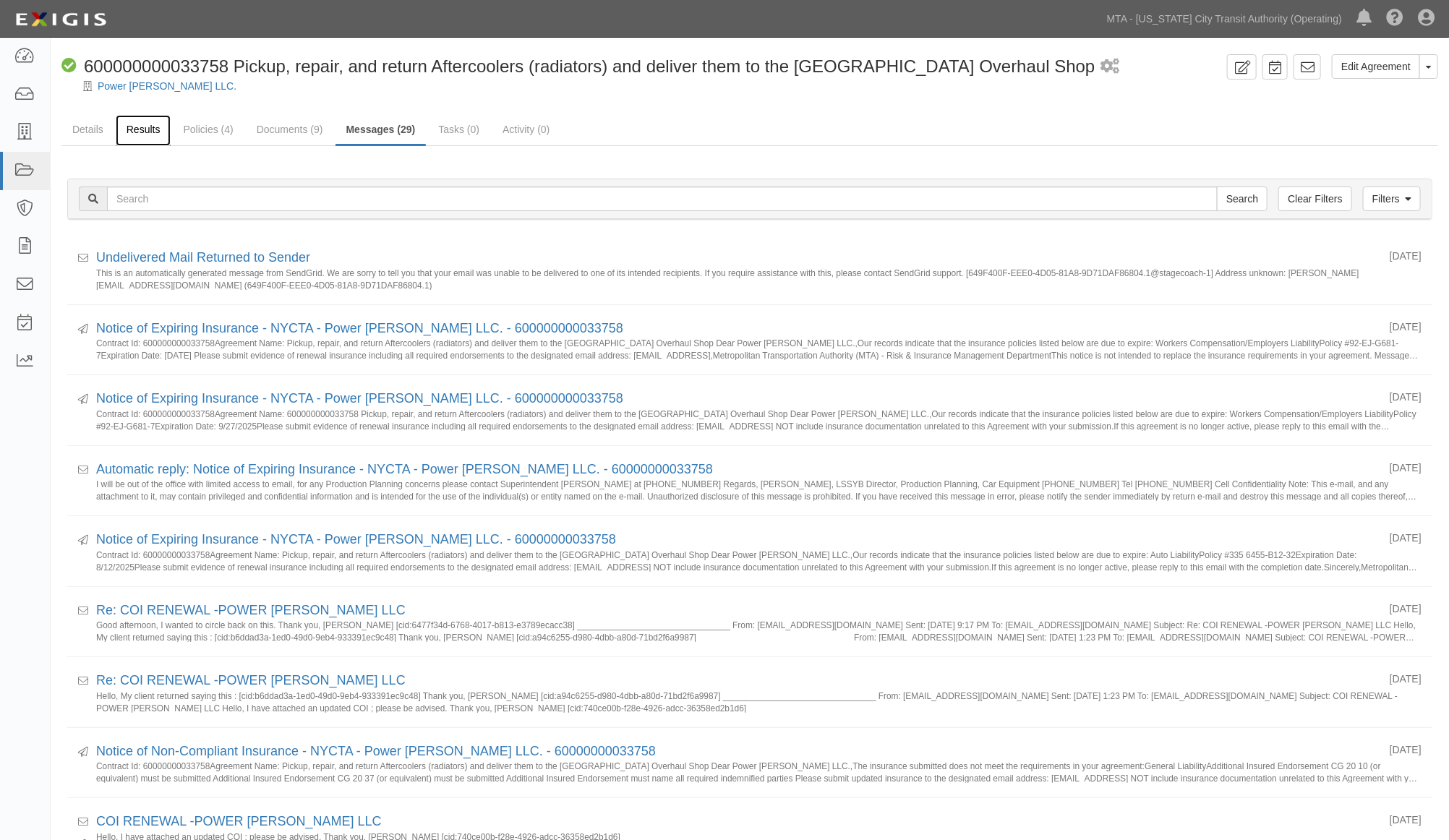
click at [132, 131] on link "Results" at bounding box center [144, 130] width 56 height 31
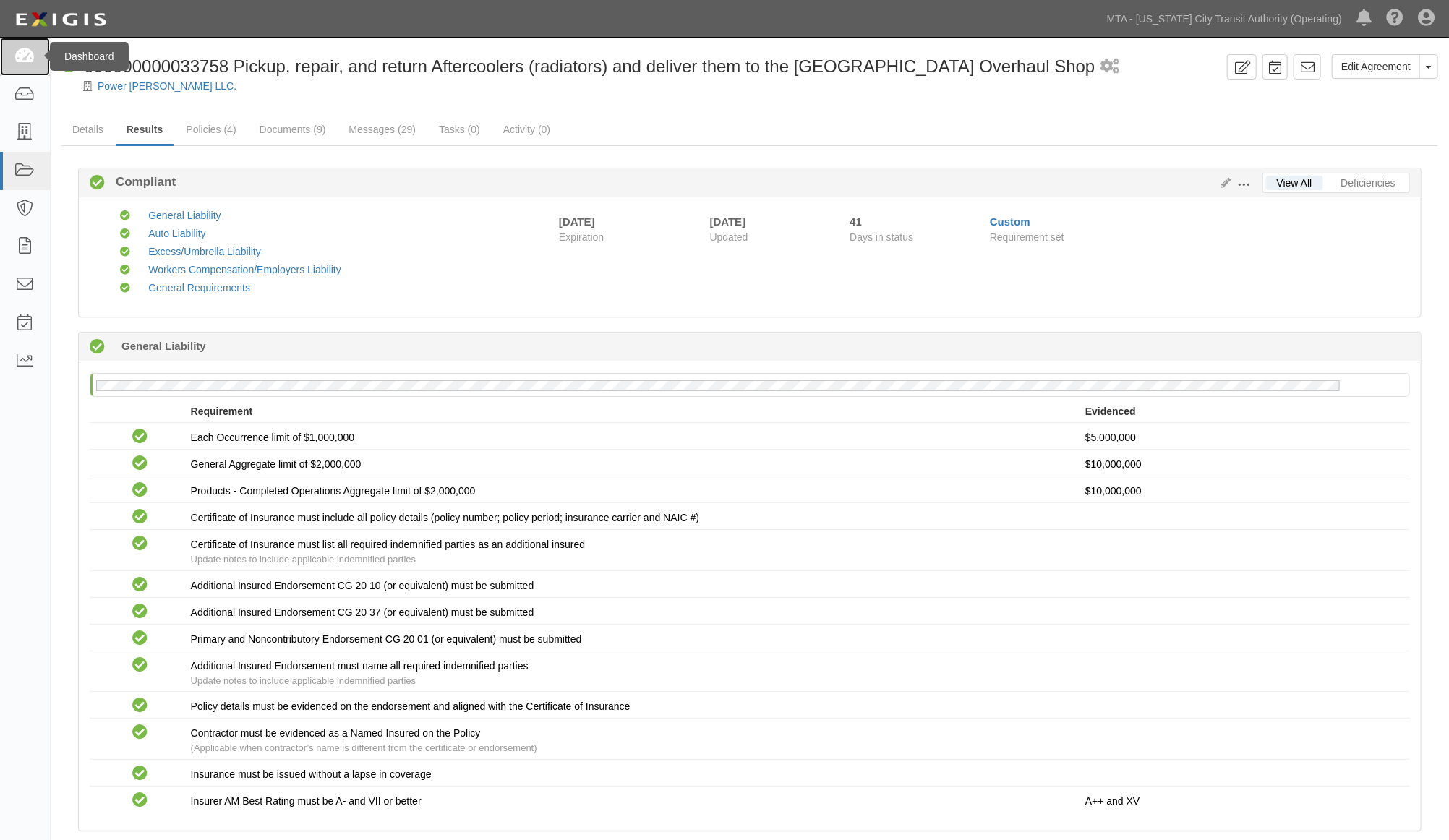
click at [32, 55] on icon at bounding box center [24, 56] width 20 height 17
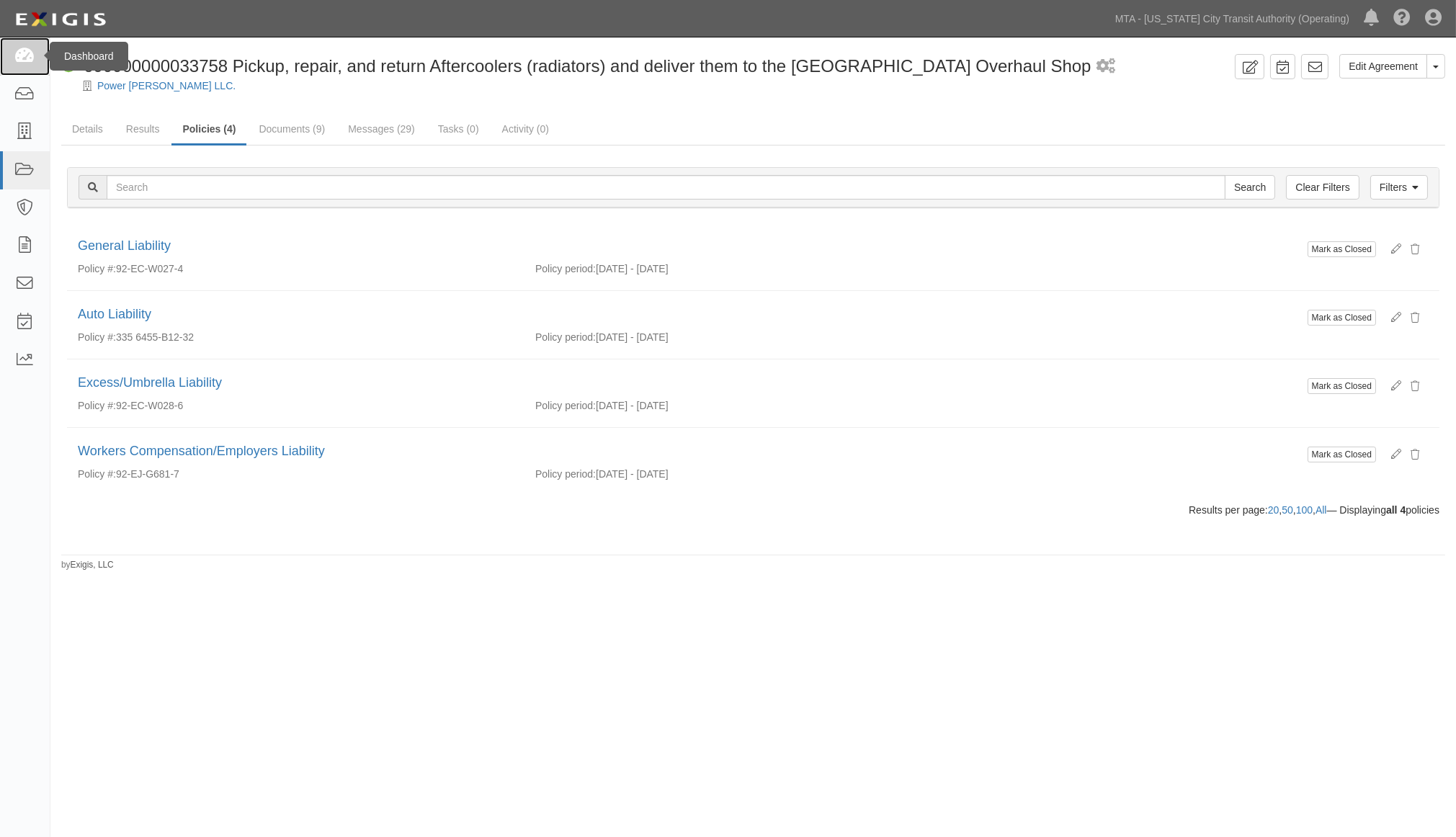
click at [26, 54] on icon at bounding box center [24, 56] width 20 height 17
click at [12, 58] on link at bounding box center [25, 56] width 50 height 38
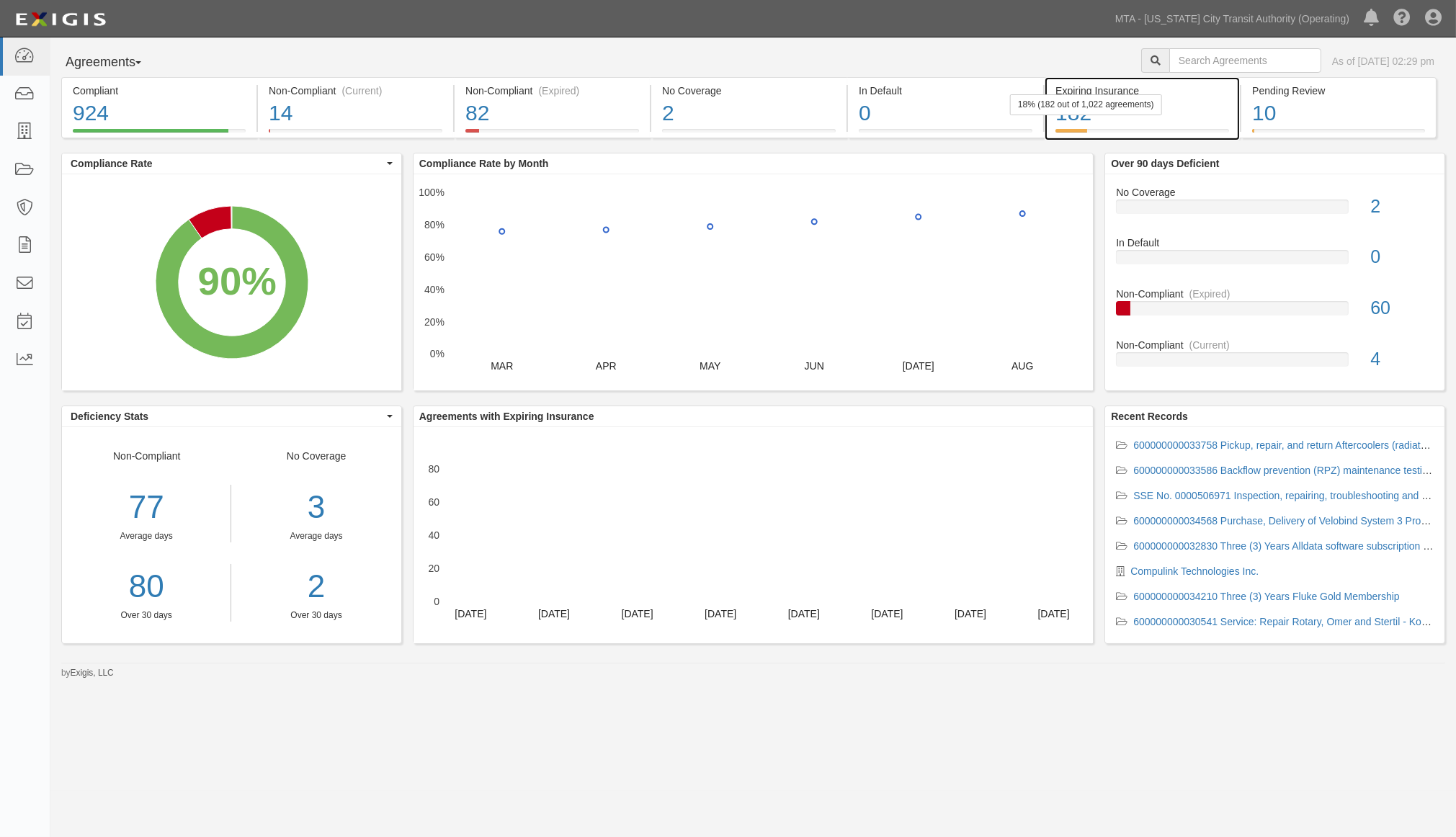
click at [1194, 118] on div "182" at bounding box center [1142, 113] width 173 height 31
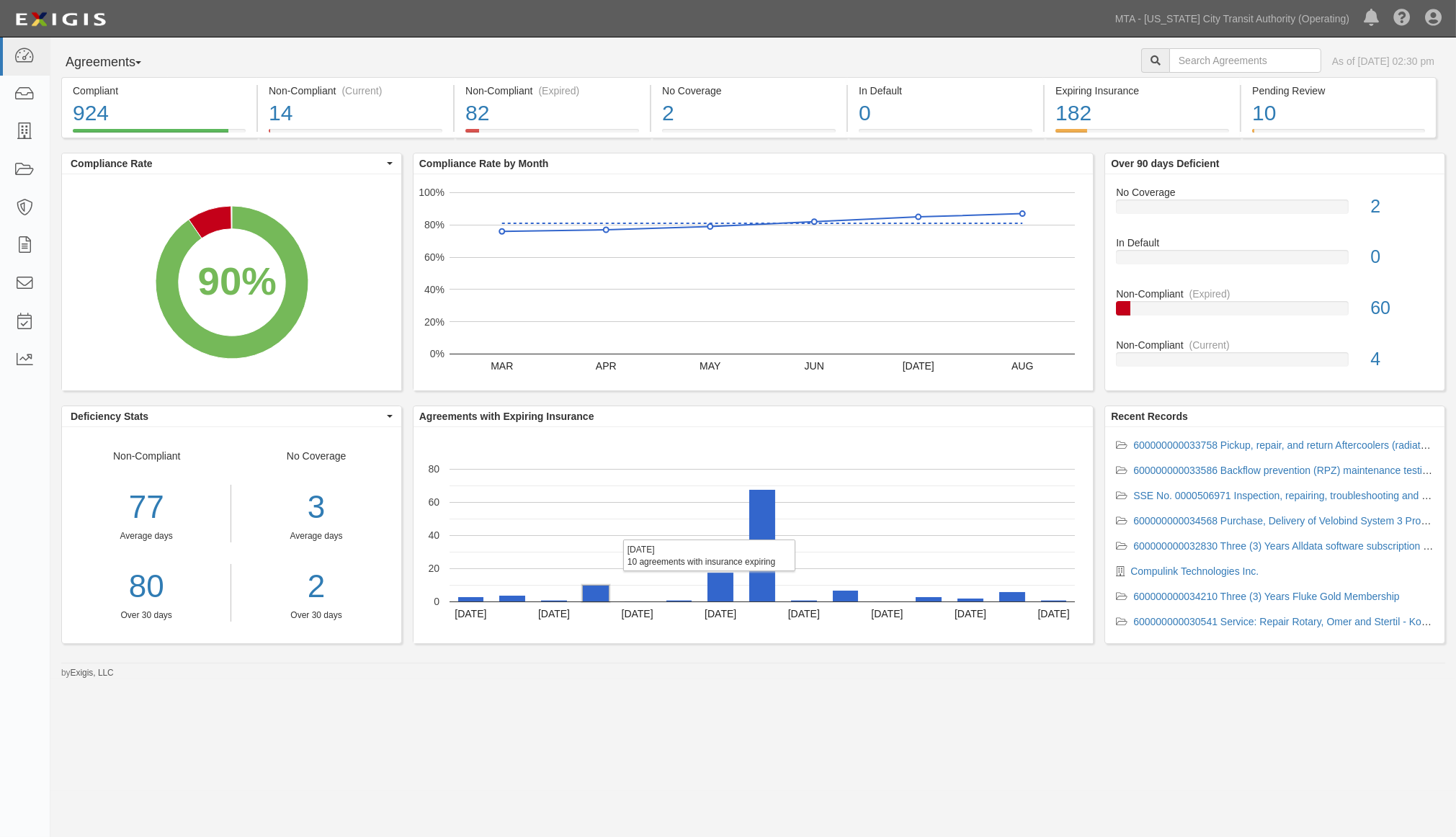
click at [598, 596] on rect "A chart." at bounding box center [596, 594] width 26 height 16
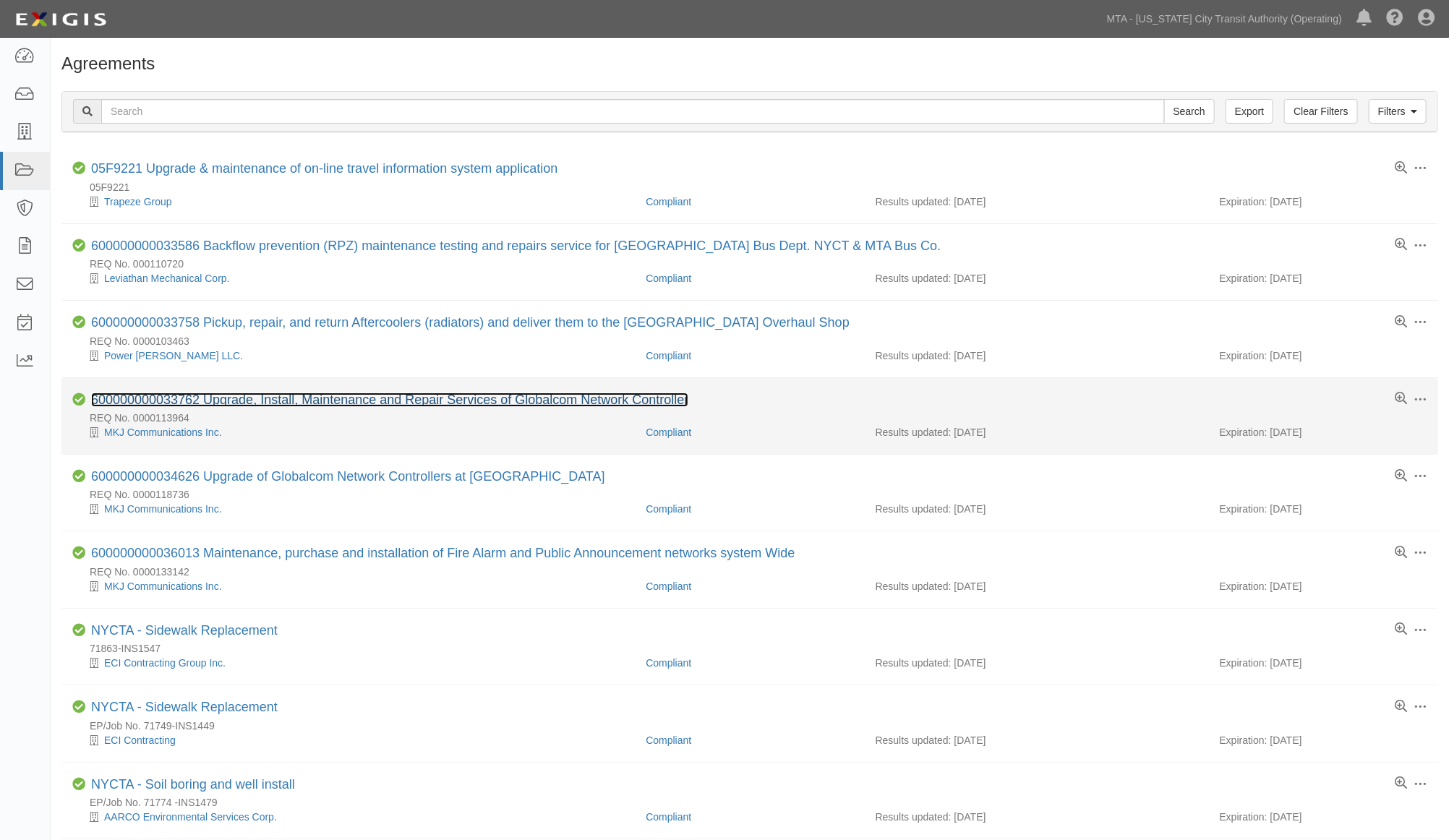
click at [428, 399] on link "600000000033762 Upgrade, Install, Maintenance and Repair Services of Globalcom …" at bounding box center [389, 400] width 597 height 14
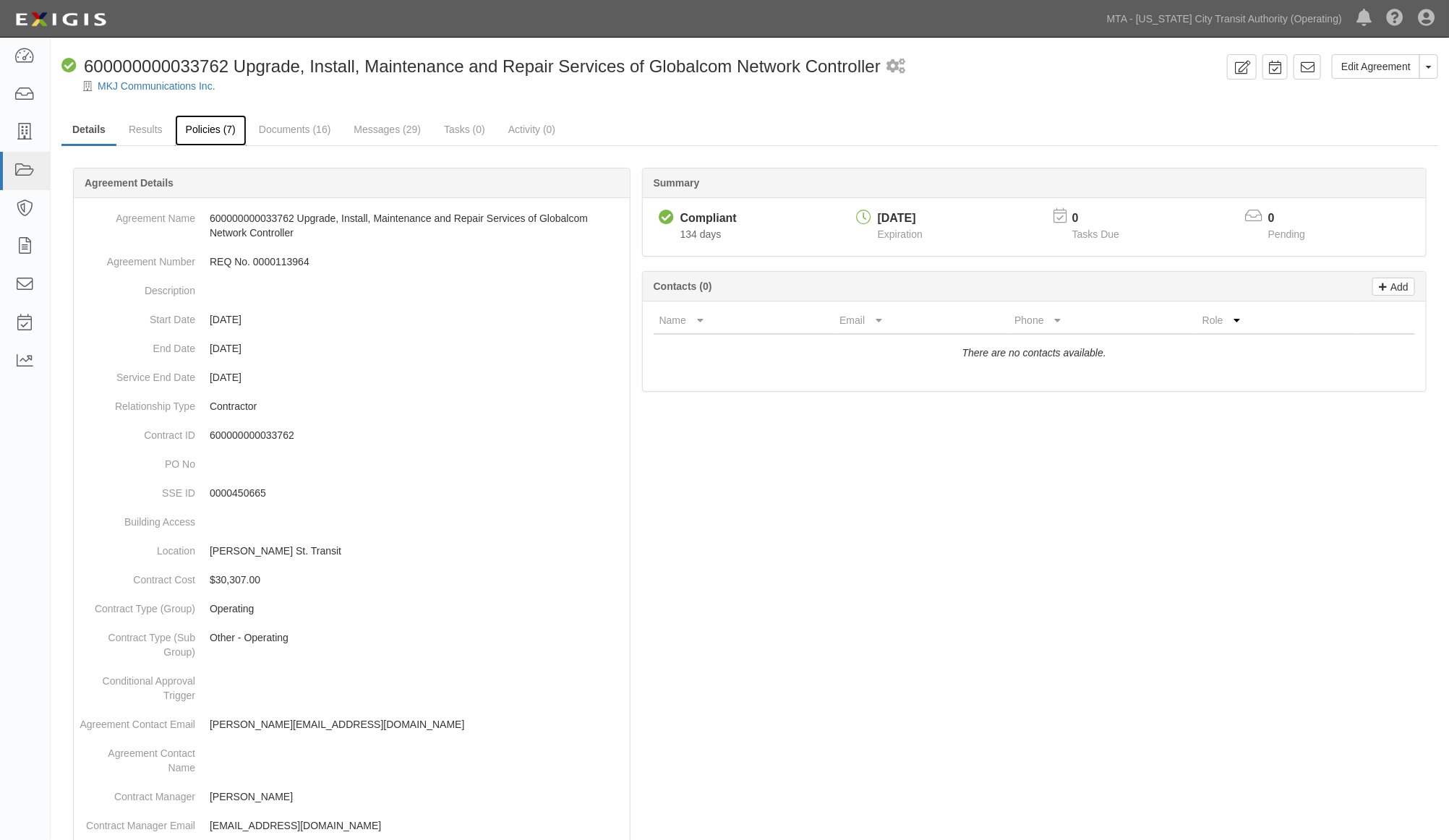
click at [211, 133] on link "Policies (7)" at bounding box center [211, 130] width 72 height 31
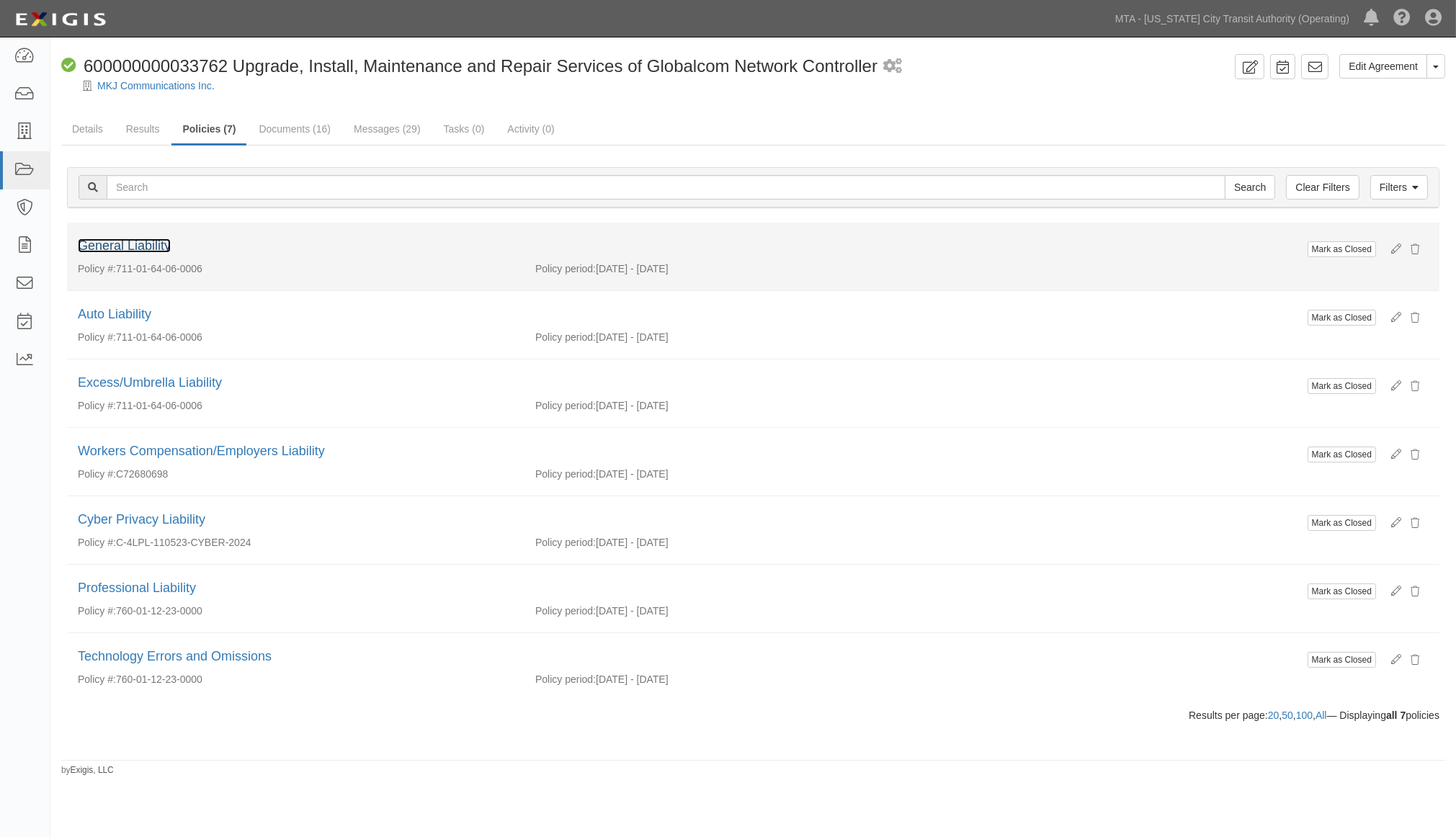
click at [154, 247] on link "General Liability" at bounding box center [124, 245] width 93 height 14
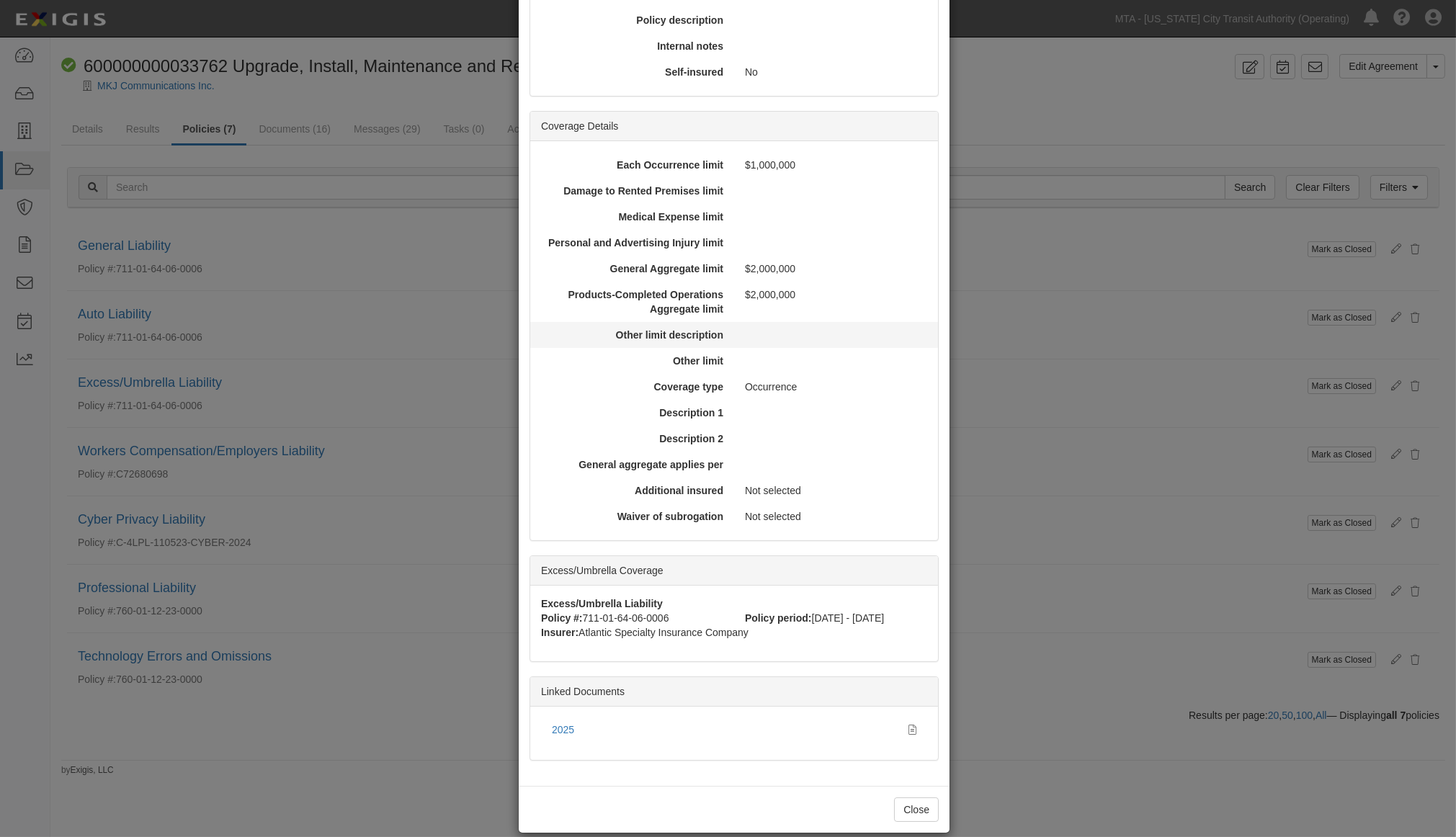
scroll to position [329, 0]
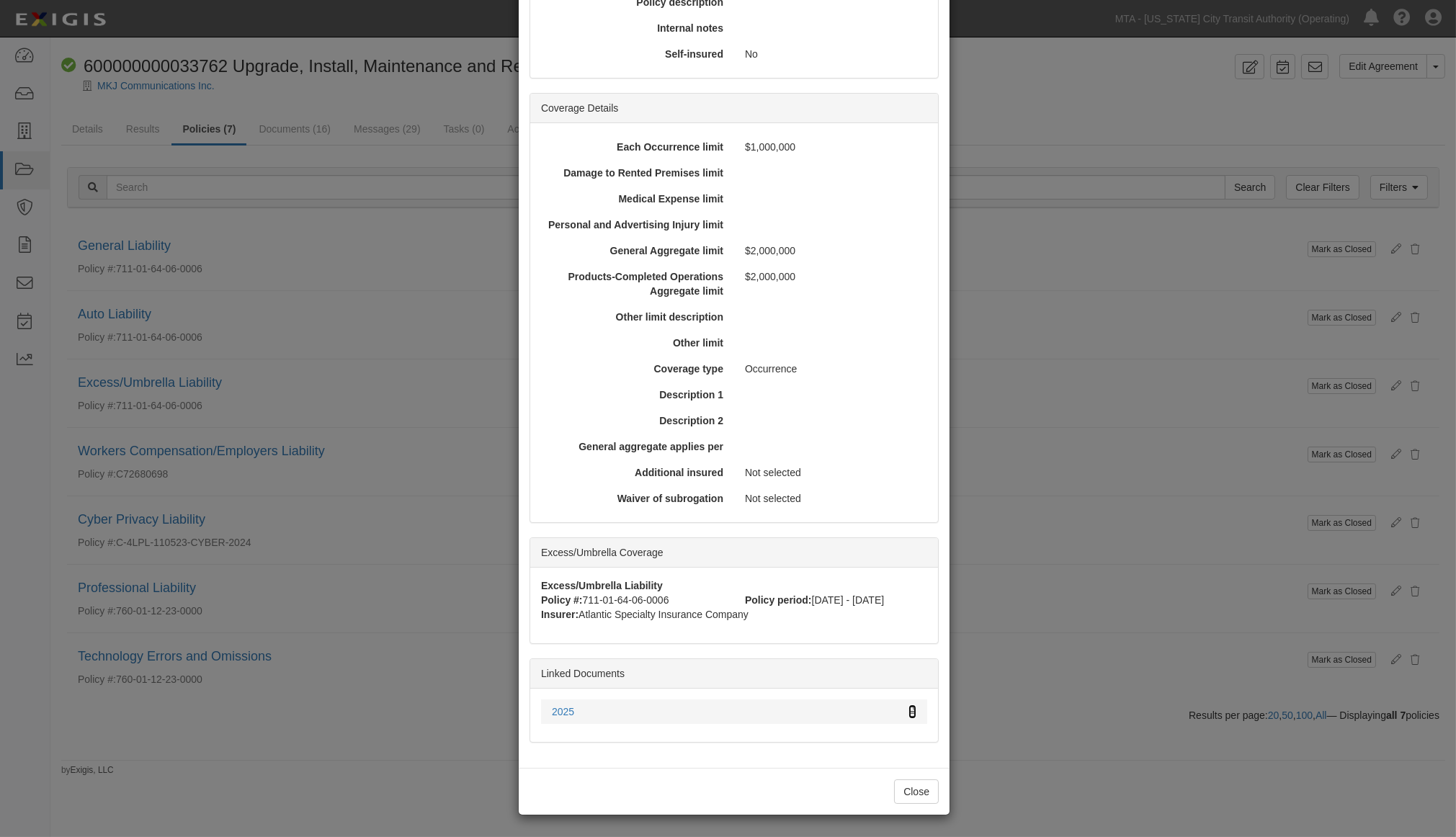
click at [909, 708] on icon at bounding box center [913, 712] width 8 height 10
click at [1078, 613] on div "× View Policy Mark as Closed Edit Policy Toggle Dropdown Delete Policy Policy S…" at bounding box center [728, 418] width 1456 height 837
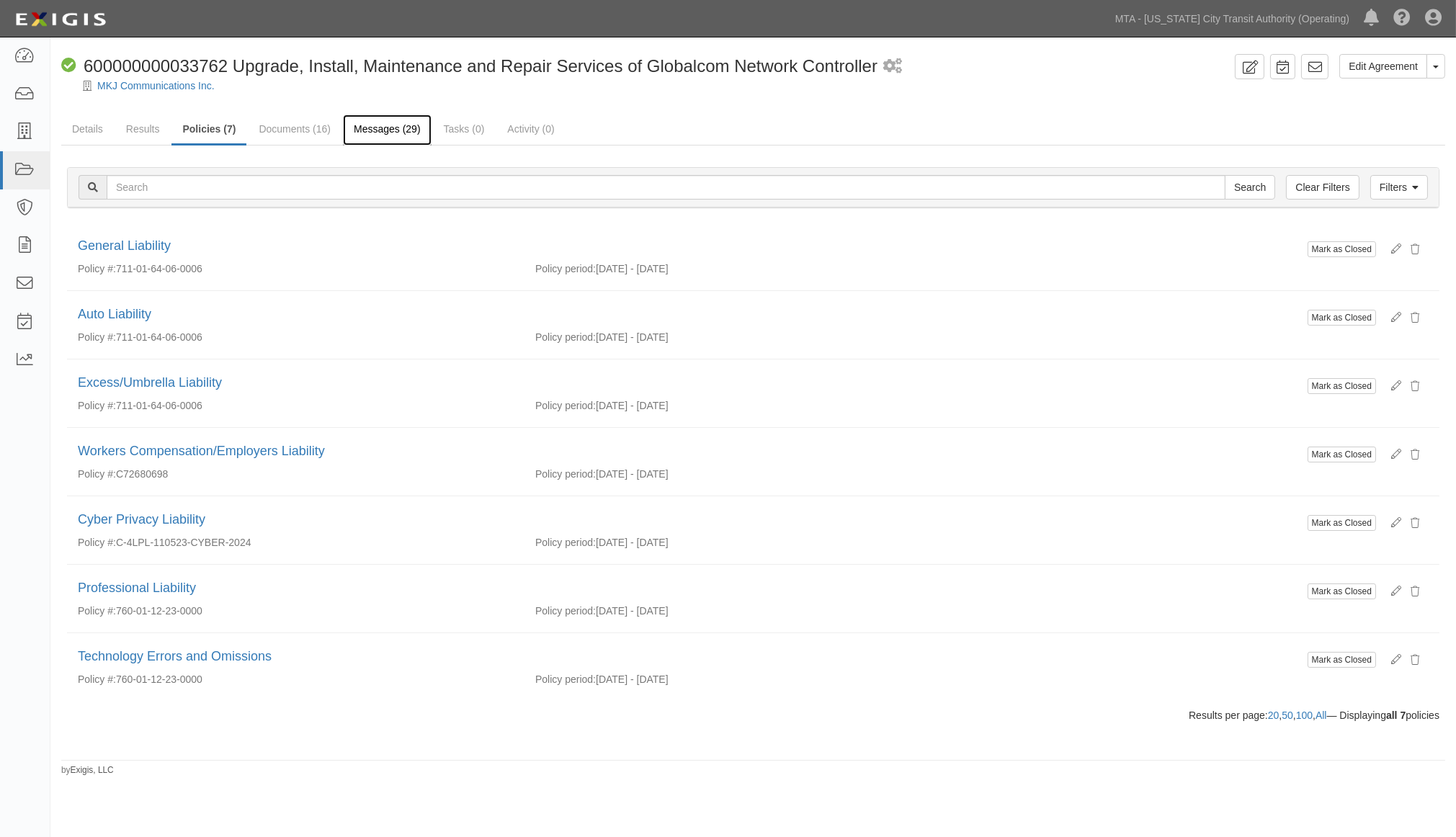
click at [371, 125] on link "Messages (29)" at bounding box center [387, 130] width 89 height 31
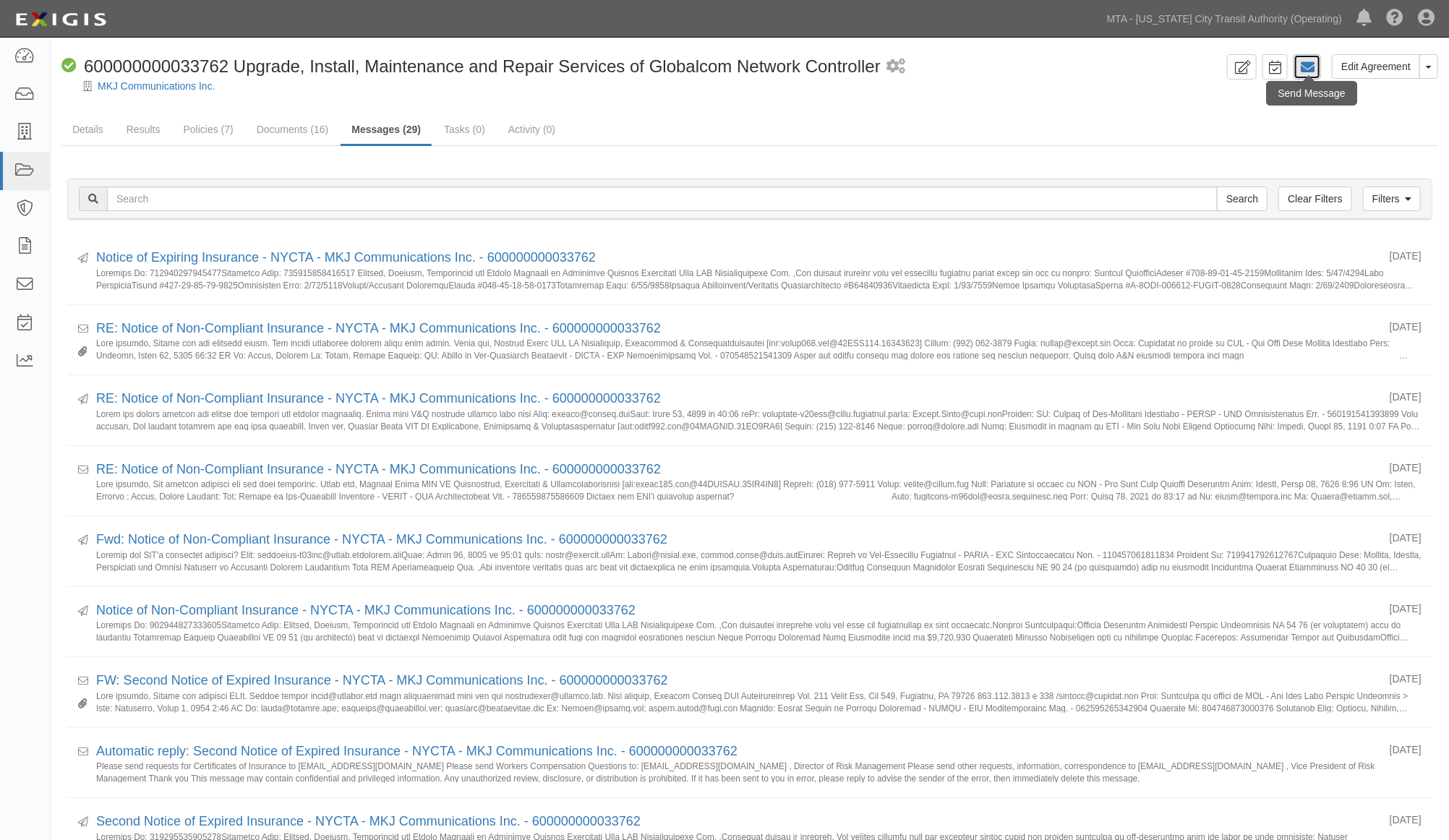
click at [1310, 66] on icon at bounding box center [1308, 68] width 14 height 14
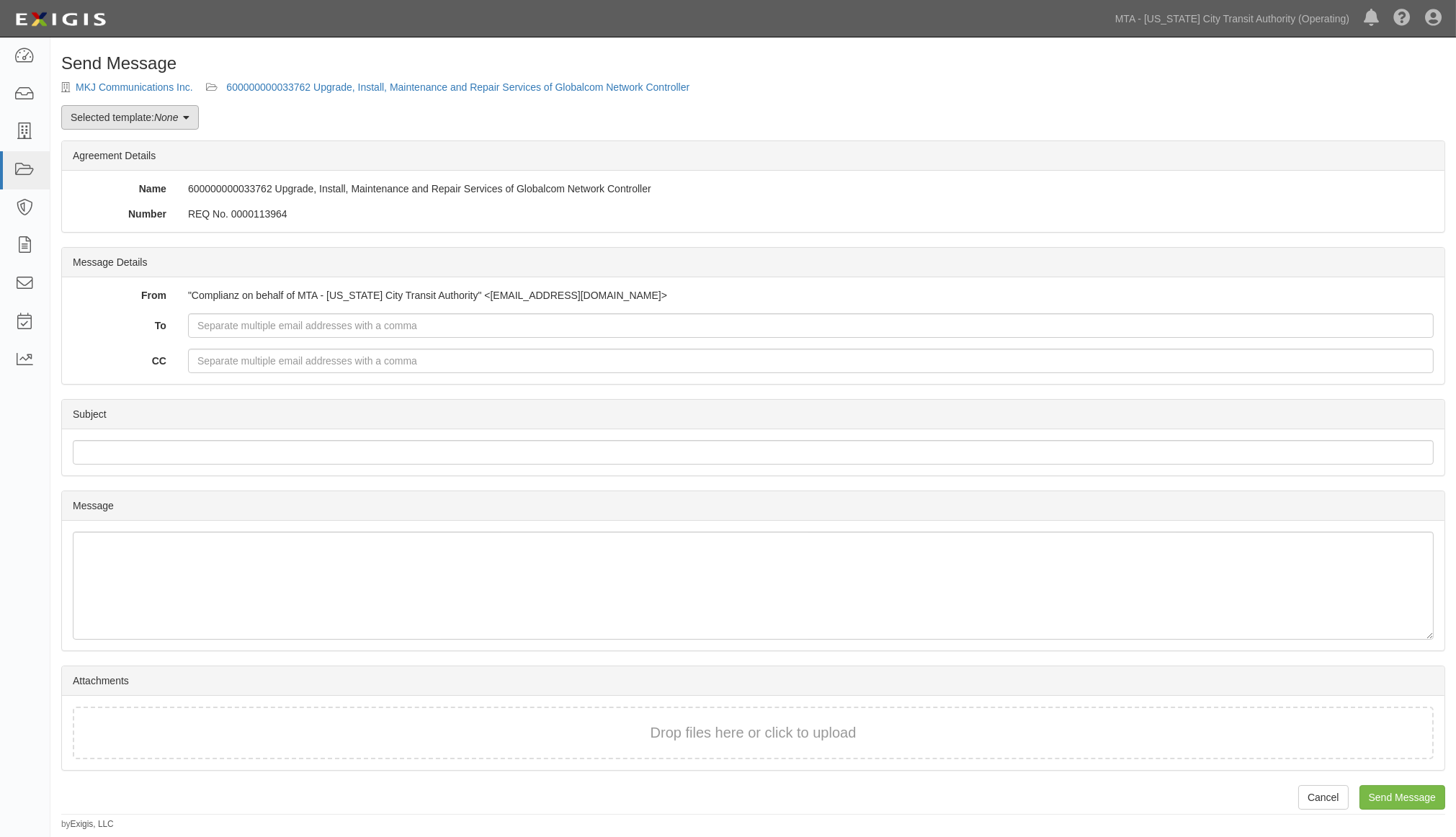
click at [128, 127] on link "Selected template: None" at bounding box center [130, 117] width 138 height 25
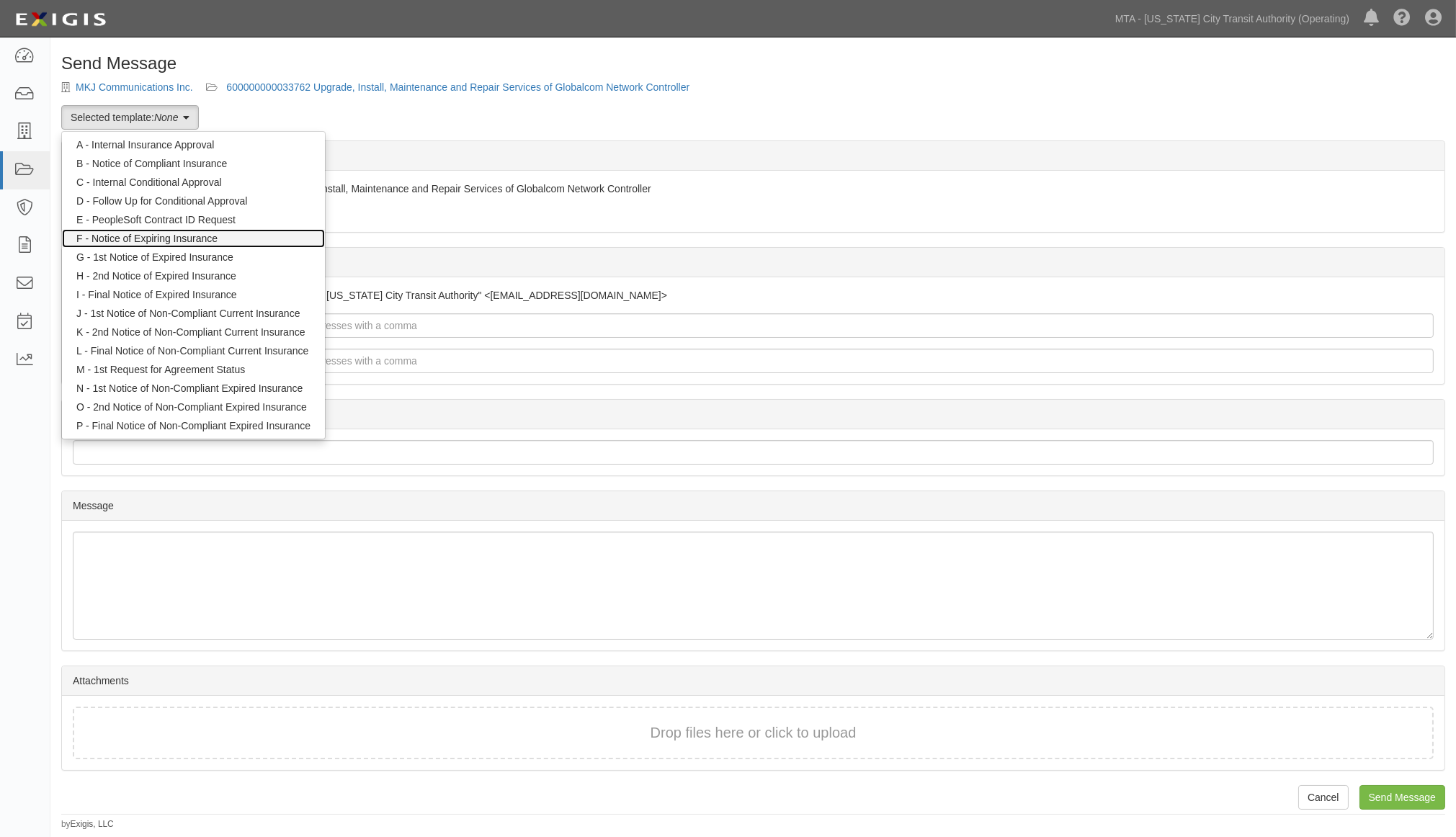
click at [154, 235] on link "F - Notice of Expiring Insurance" at bounding box center [193, 238] width 263 height 19
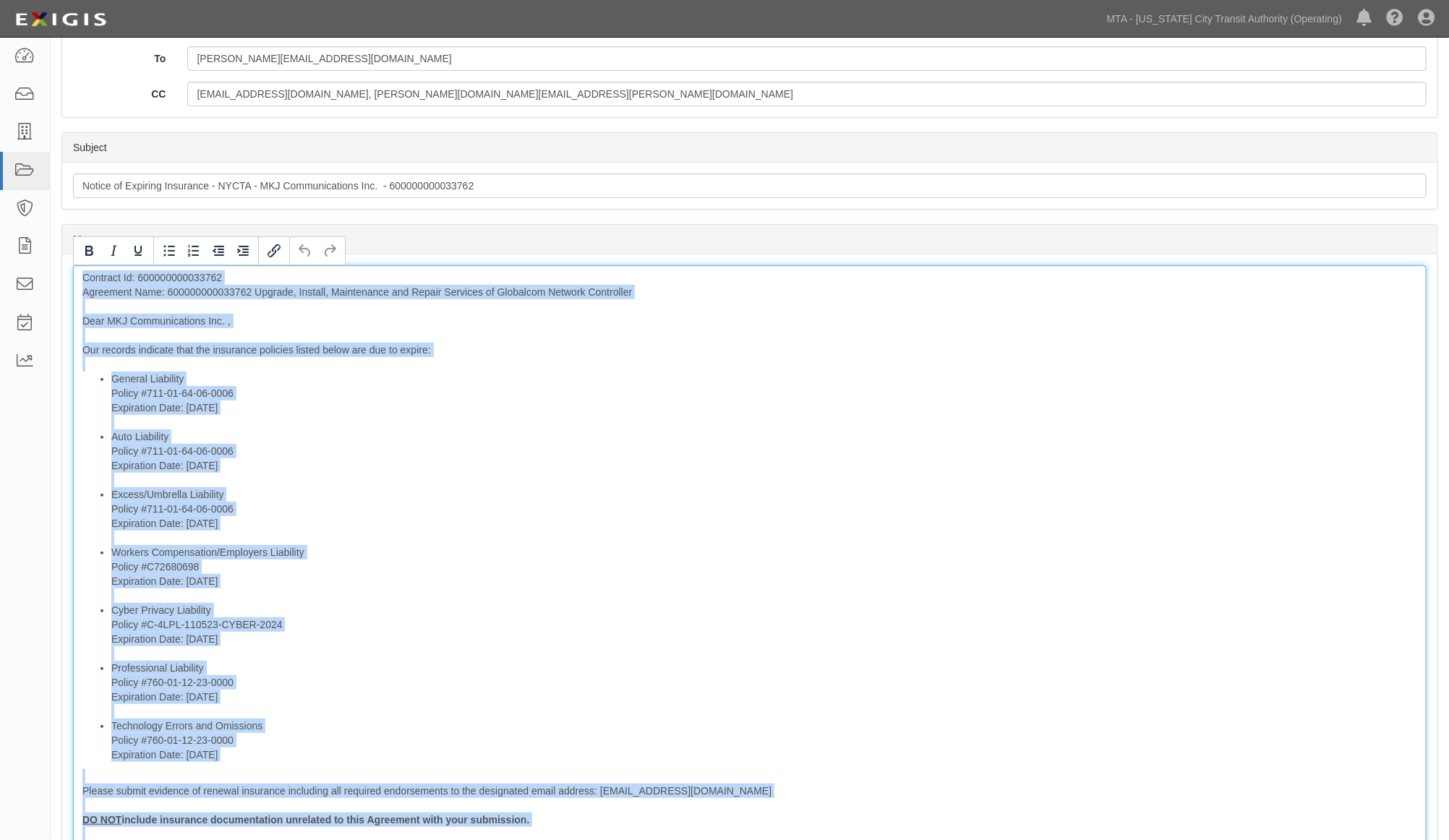
scroll to position [581, 0]
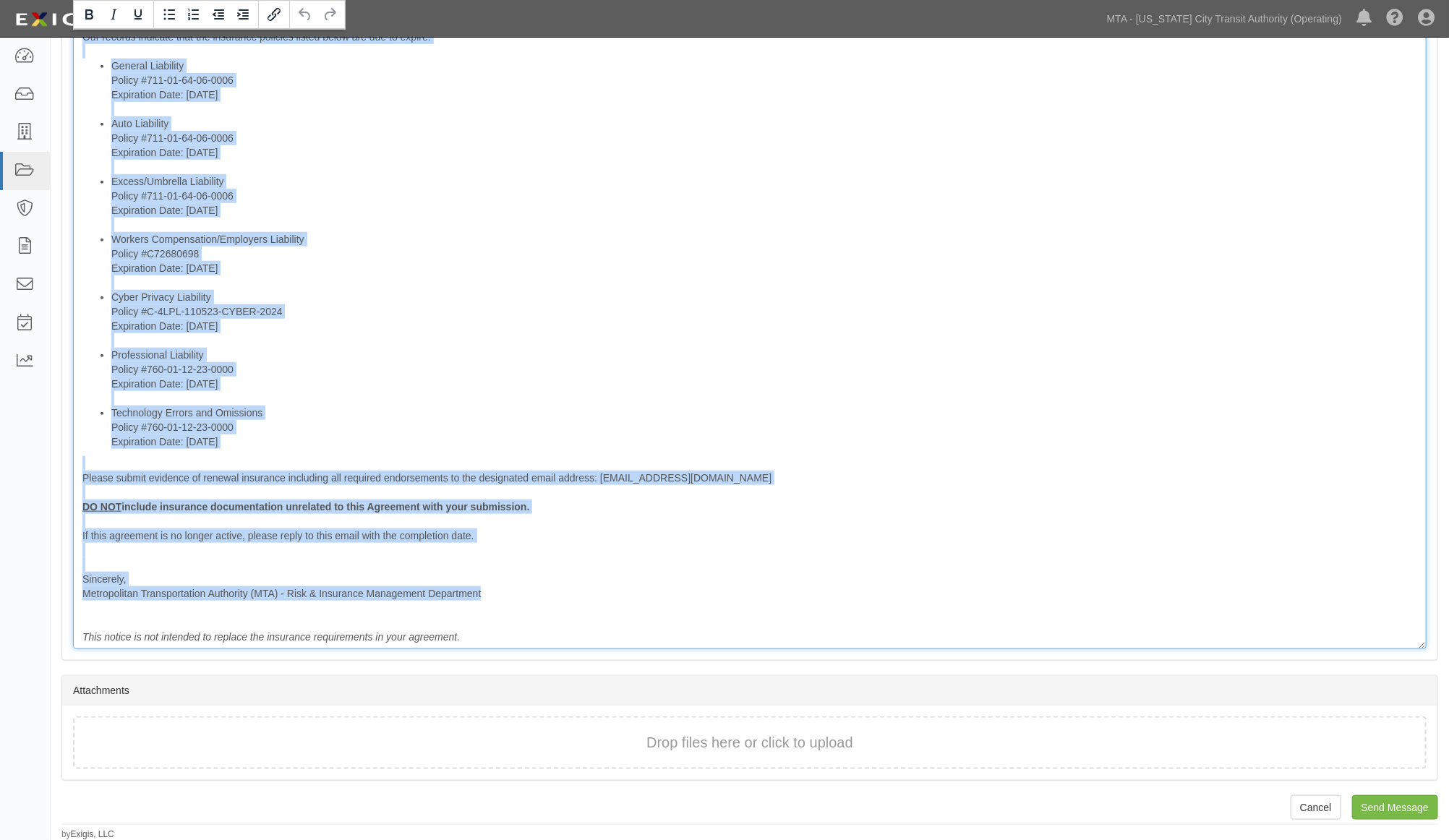
drag, startPoint x: 81, startPoint y: 547, endPoint x: 631, endPoint y: 598, distance: 552.4
click at [631, 598] on div "Contract Id: 600000000033762 Agreement Name: 600000000033762 Upgrade, Install, …" at bounding box center [750, 300] width 1354 height 697
copy div "Contract Id: 600000000033762 Agreement Name: 600000000033762 Upgrade, Install, …"
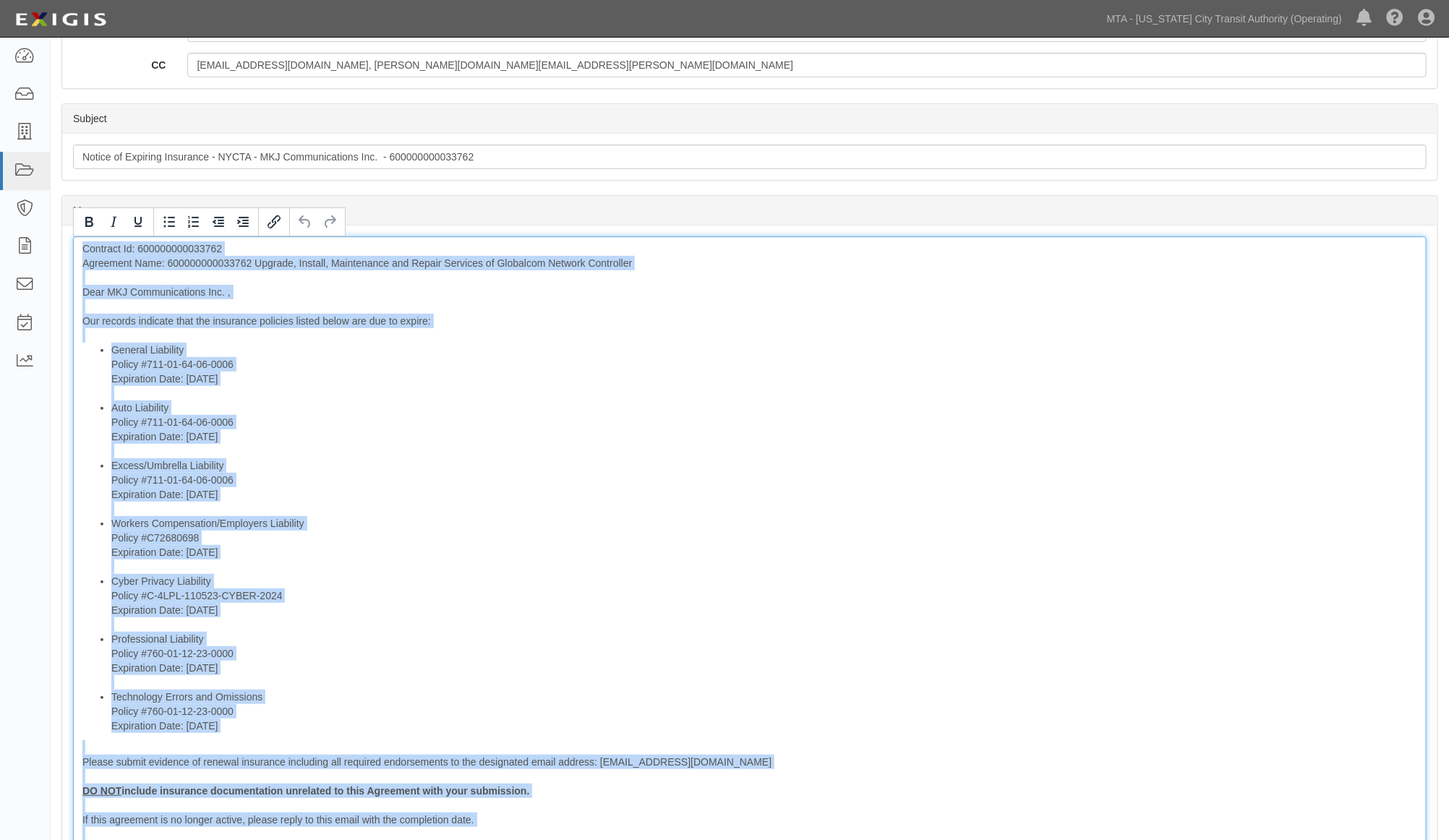
scroll to position [260, 0]
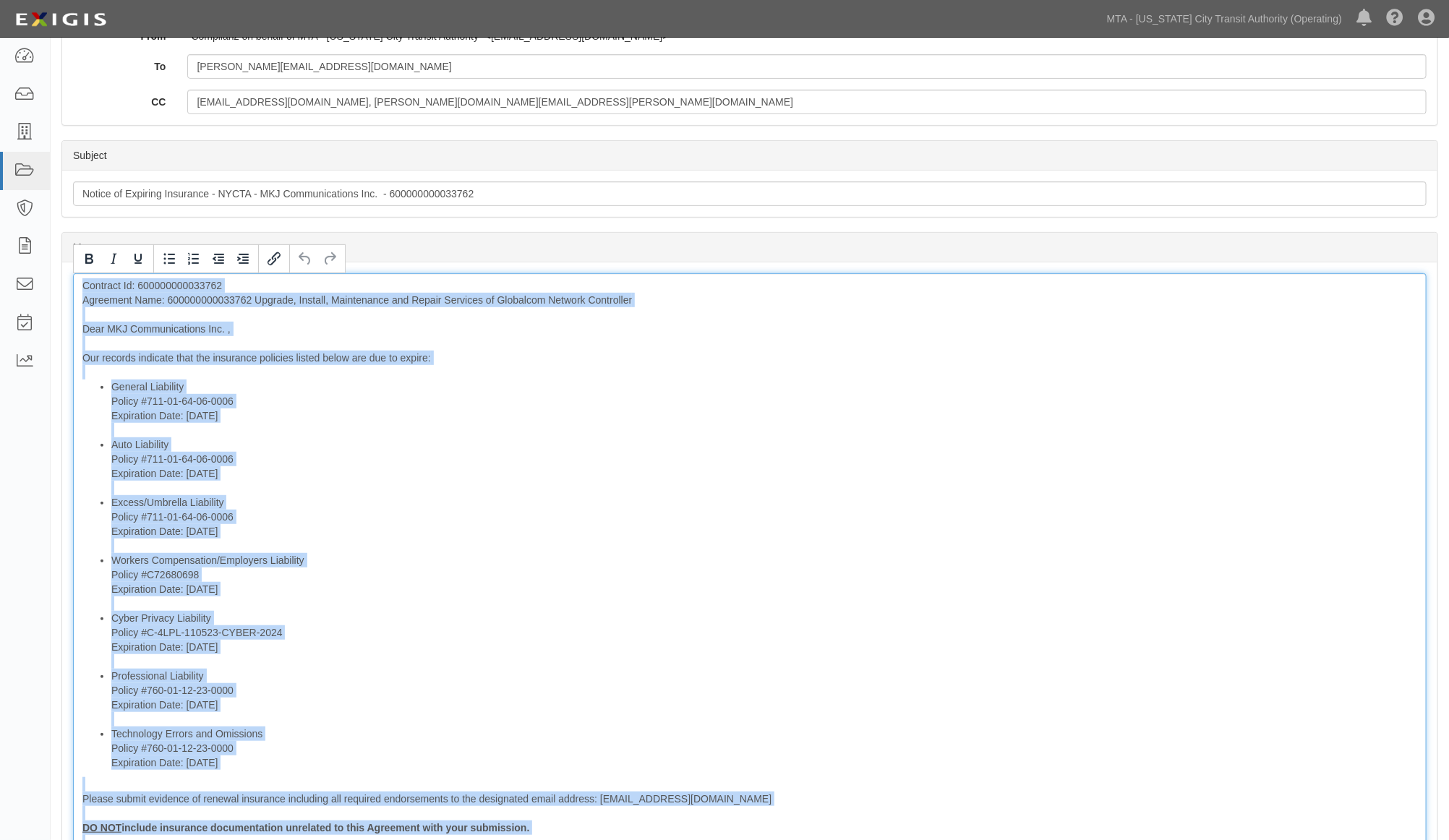
click at [394, 579] on li "Workers Compensation/Employers Liability Policy #C72680698 Expiration Date: 9/3…" at bounding box center [764, 582] width 1306 height 58
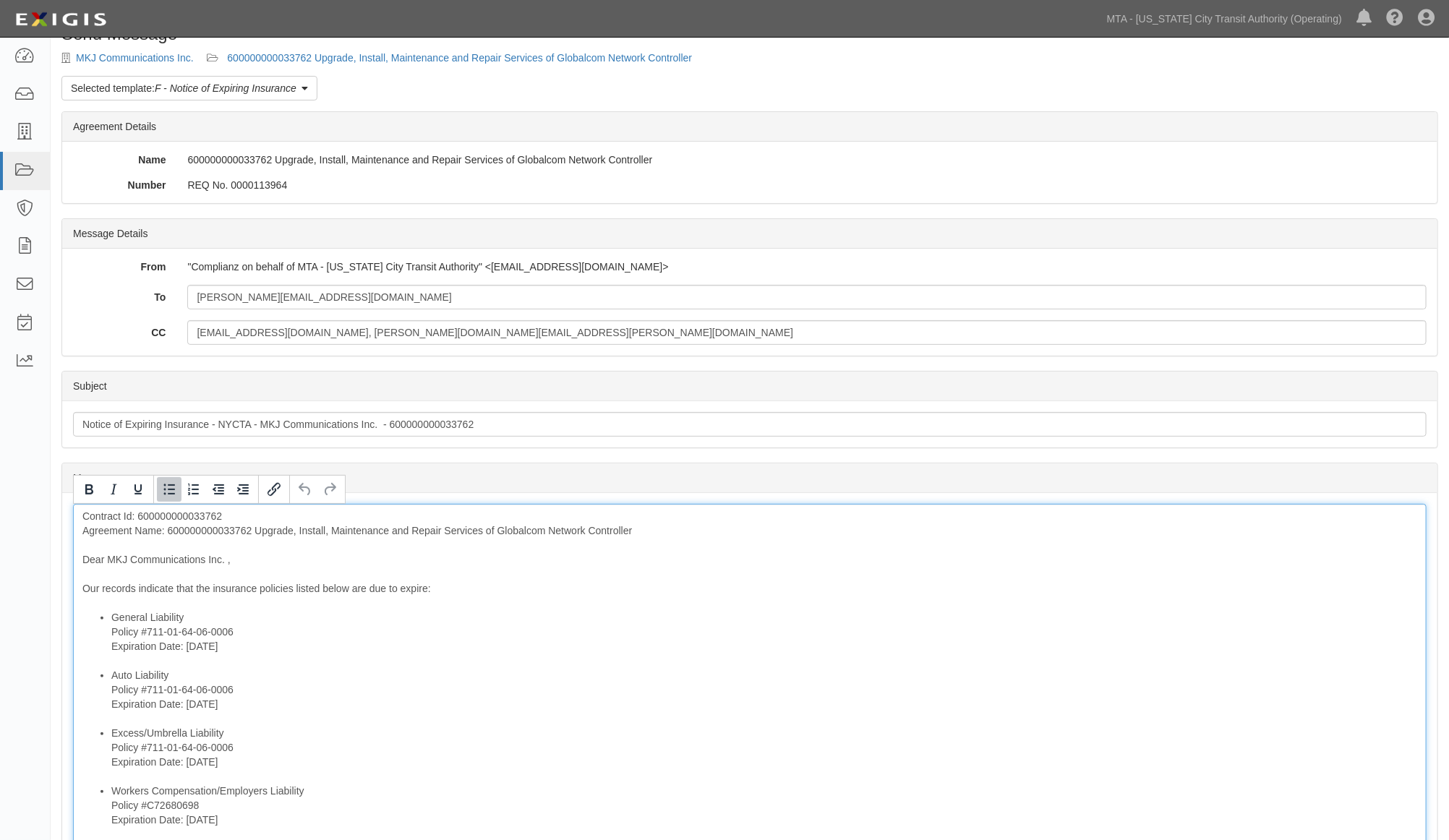
scroll to position [19, 0]
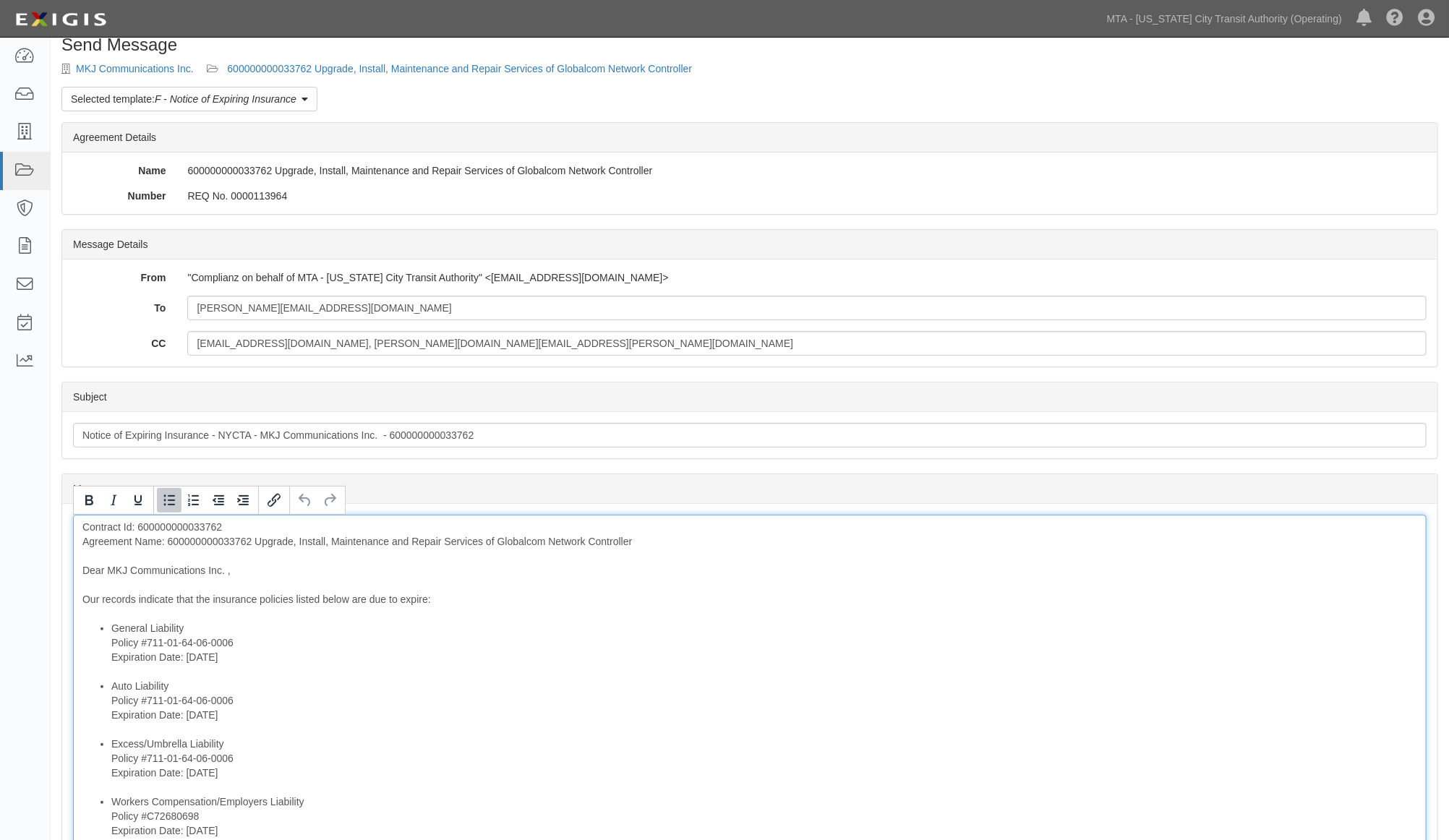
click at [500, 655] on li "General Liability Policy #711-01-64-06-0006 Expiration Date: 9/27/2025" at bounding box center [764, 649] width 1306 height 58
drag, startPoint x: 226, startPoint y: 571, endPoint x: 532, endPoint y: 604, distance: 307.8
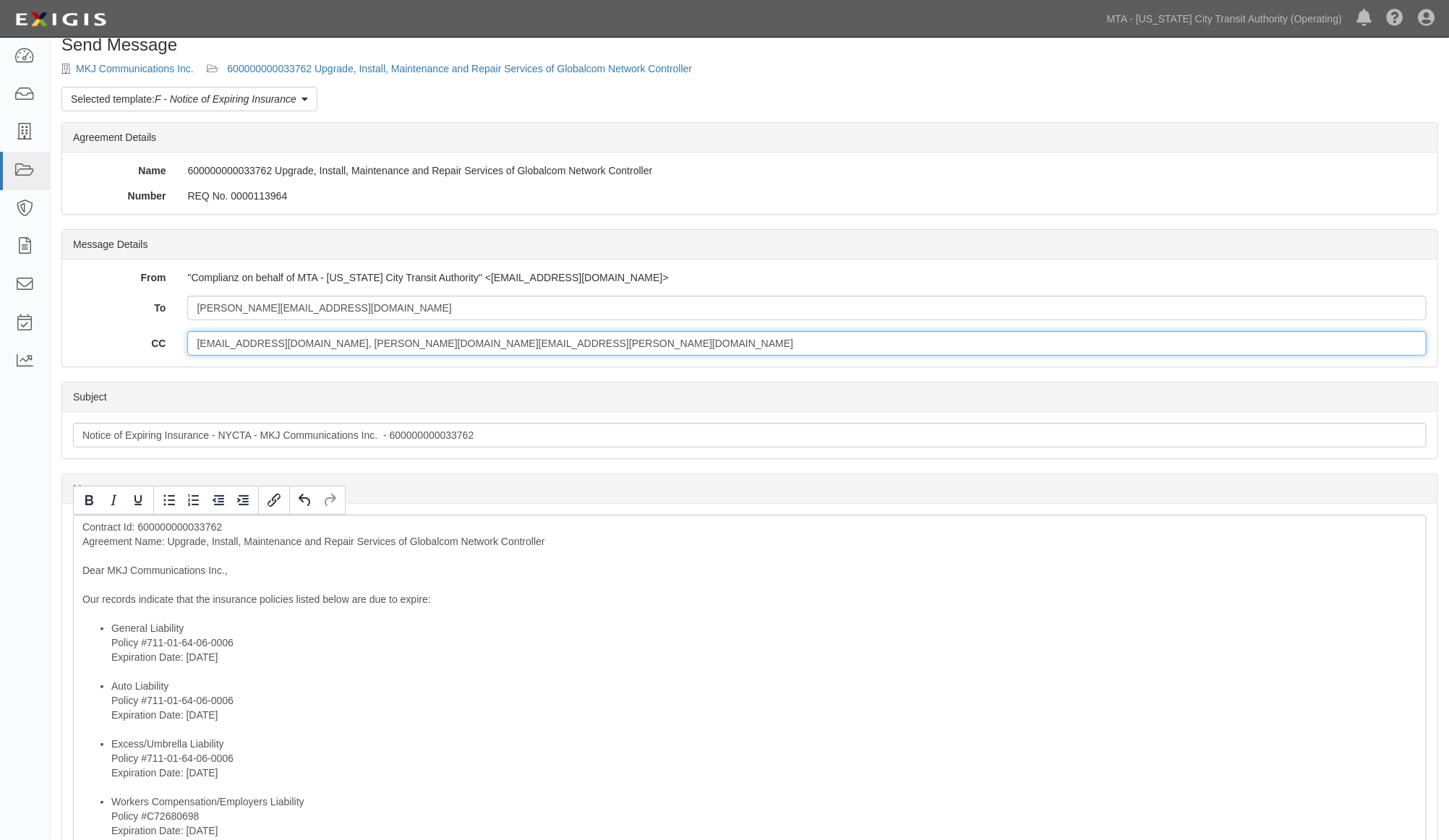
click at [417, 338] on input "Ferazo@mtabsc.org, curtis.chase@nyct.com" at bounding box center [807, 343] width 1239 height 25
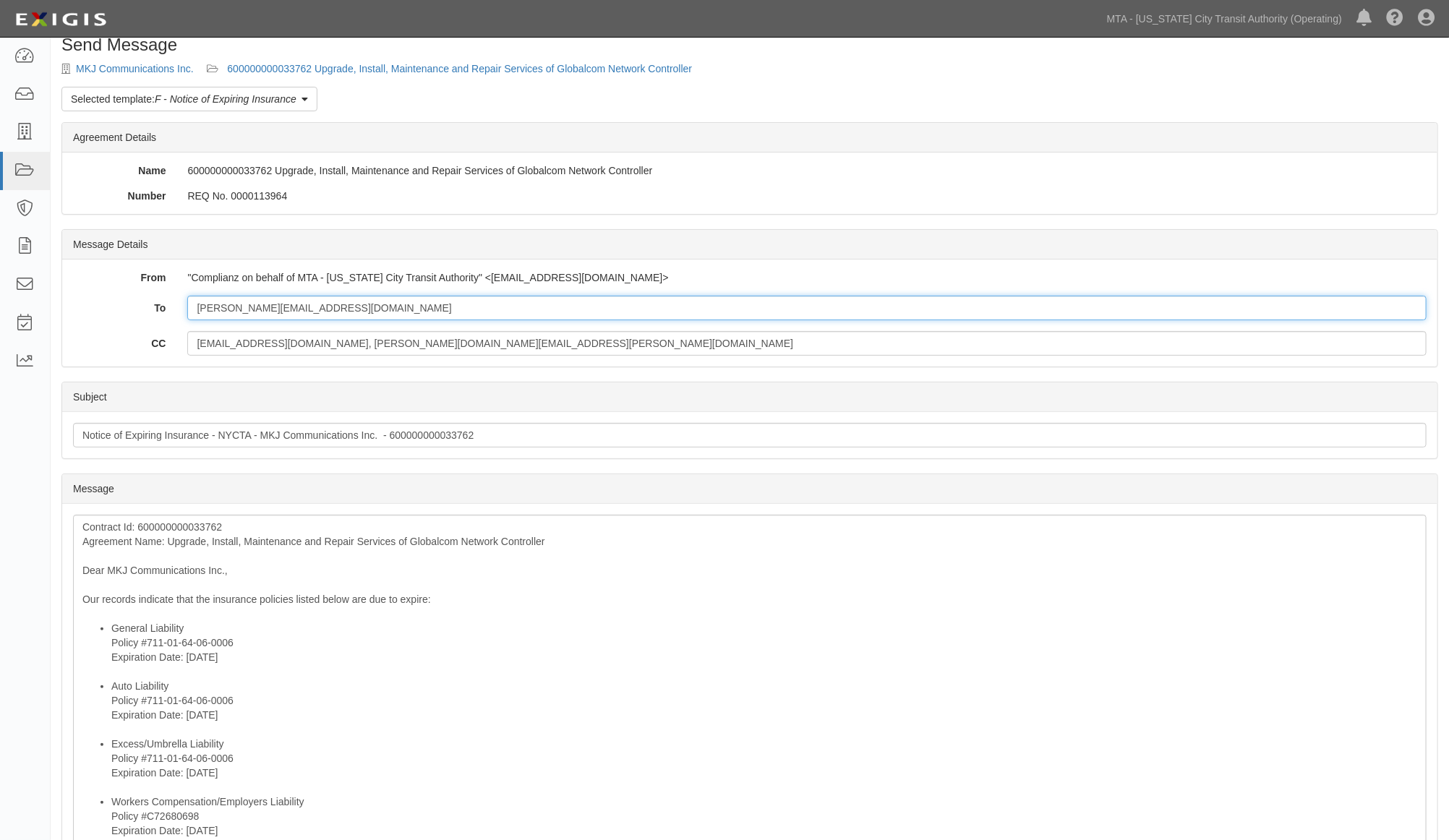
click at [373, 320] on input "diane@mkjcomm.com" at bounding box center [807, 308] width 1239 height 25
paste input "cscaccia@premierrisk.com"
type input "diane@mkjcomm.com; cscaccia@premierrisk.com"
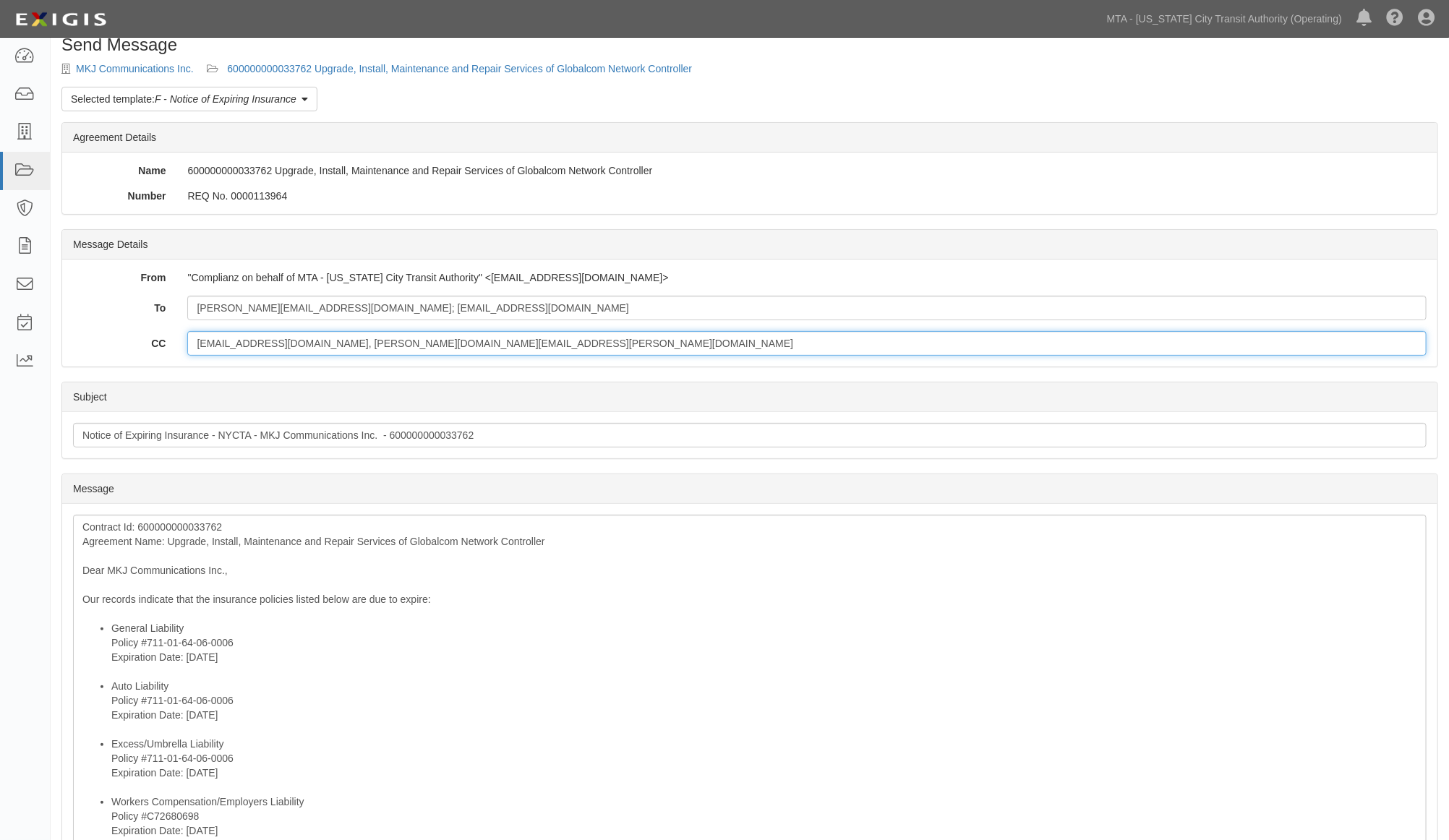
drag, startPoint x: 403, startPoint y: 347, endPoint x: 104, endPoint y: 344, distance: 299.0
click at [112, 345] on div "CC Ferazo@mtabsc.org, curtis.chase@nyct.com" at bounding box center [750, 343] width 1375 height 25
type input "O"
type input "ovalenti@mtahq.org"
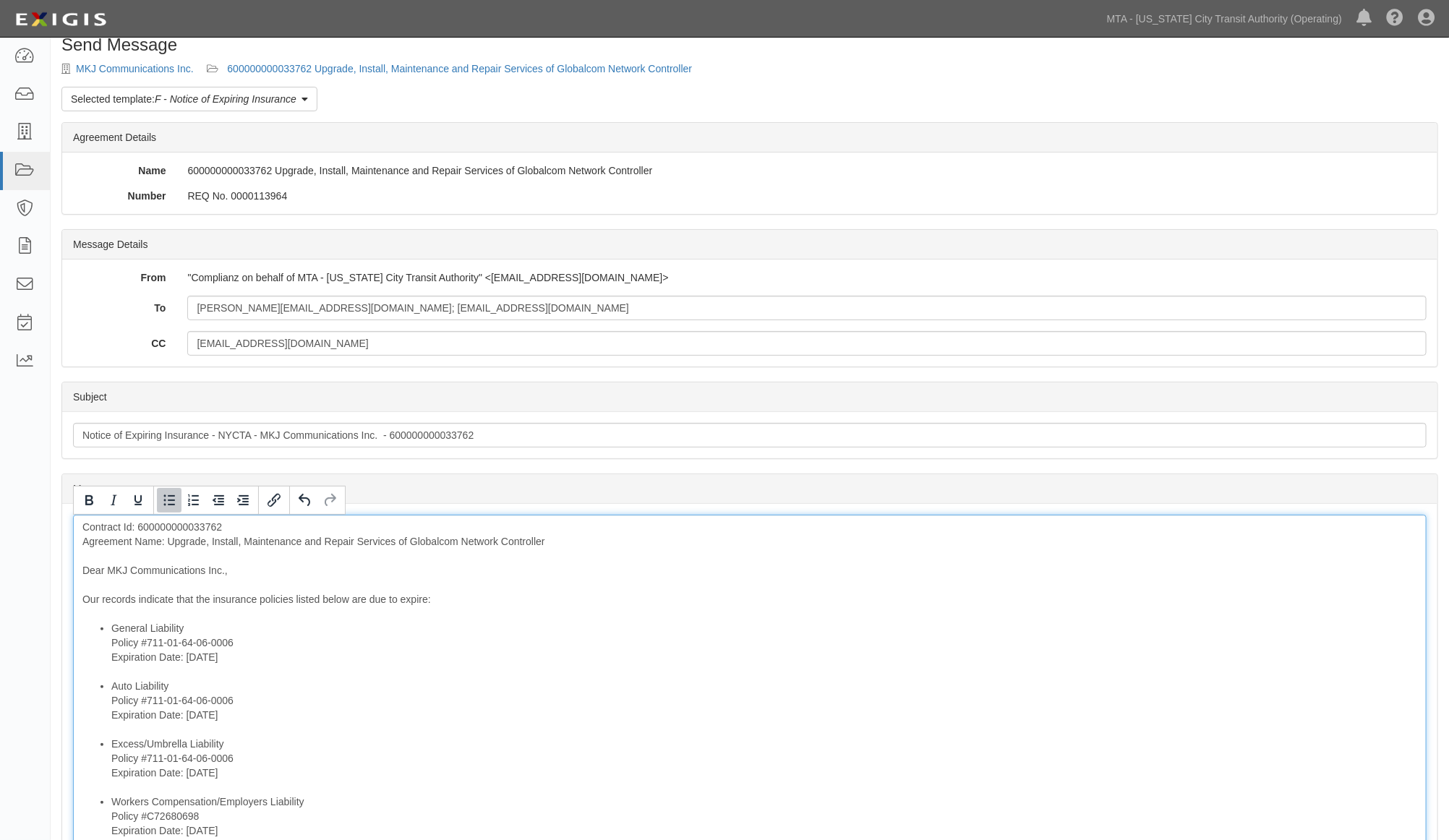
drag, startPoint x: 472, startPoint y: 772, endPoint x: 467, endPoint y: 684, distance: 88.1
click at [471, 768] on li "Excess/Umbrella Liability Policy #711-01-64-06-0006 Expiration Date: 9/27/2025" at bounding box center [764, 765] width 1306 height 58
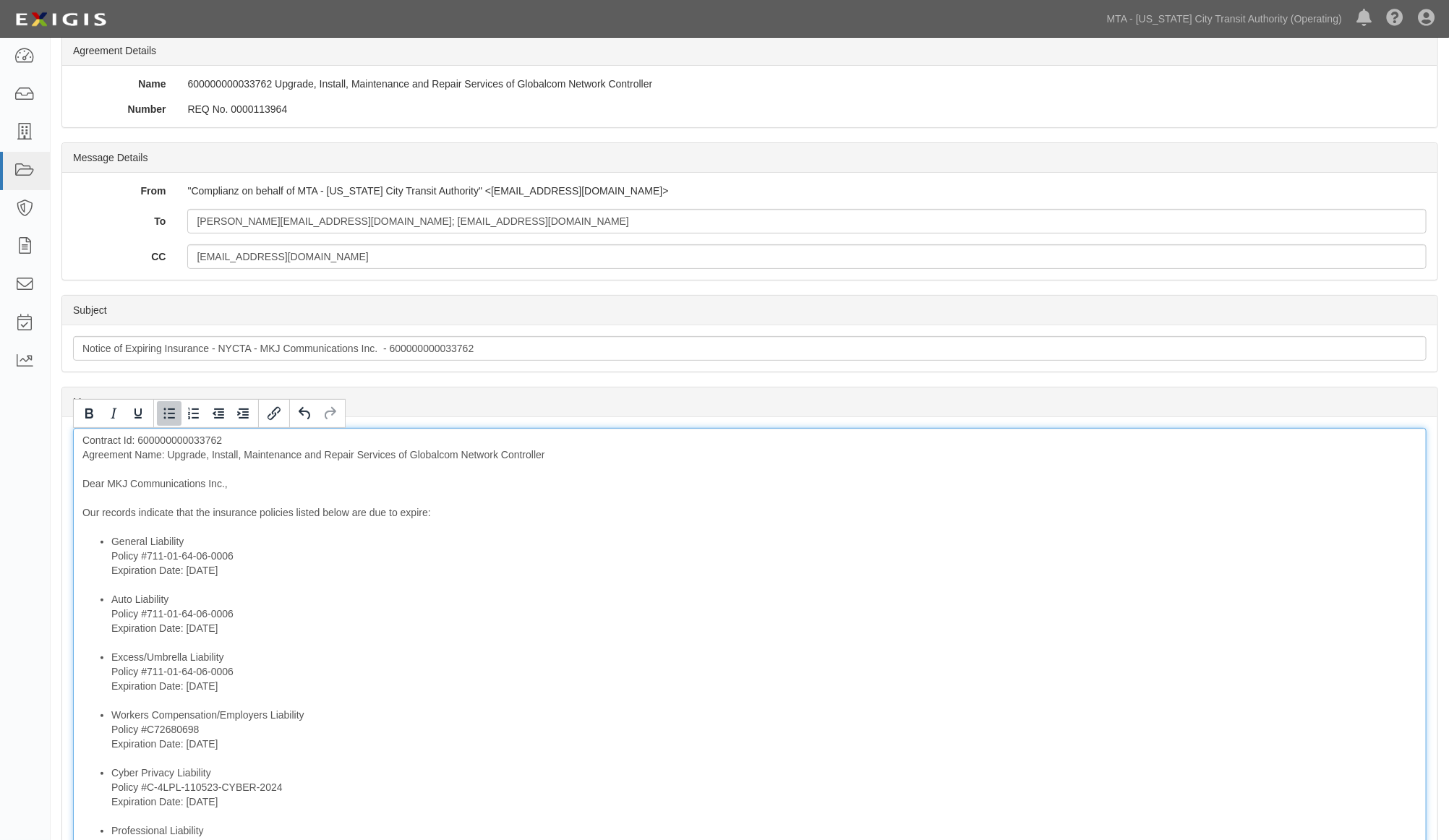
scroll to position [420, 0]
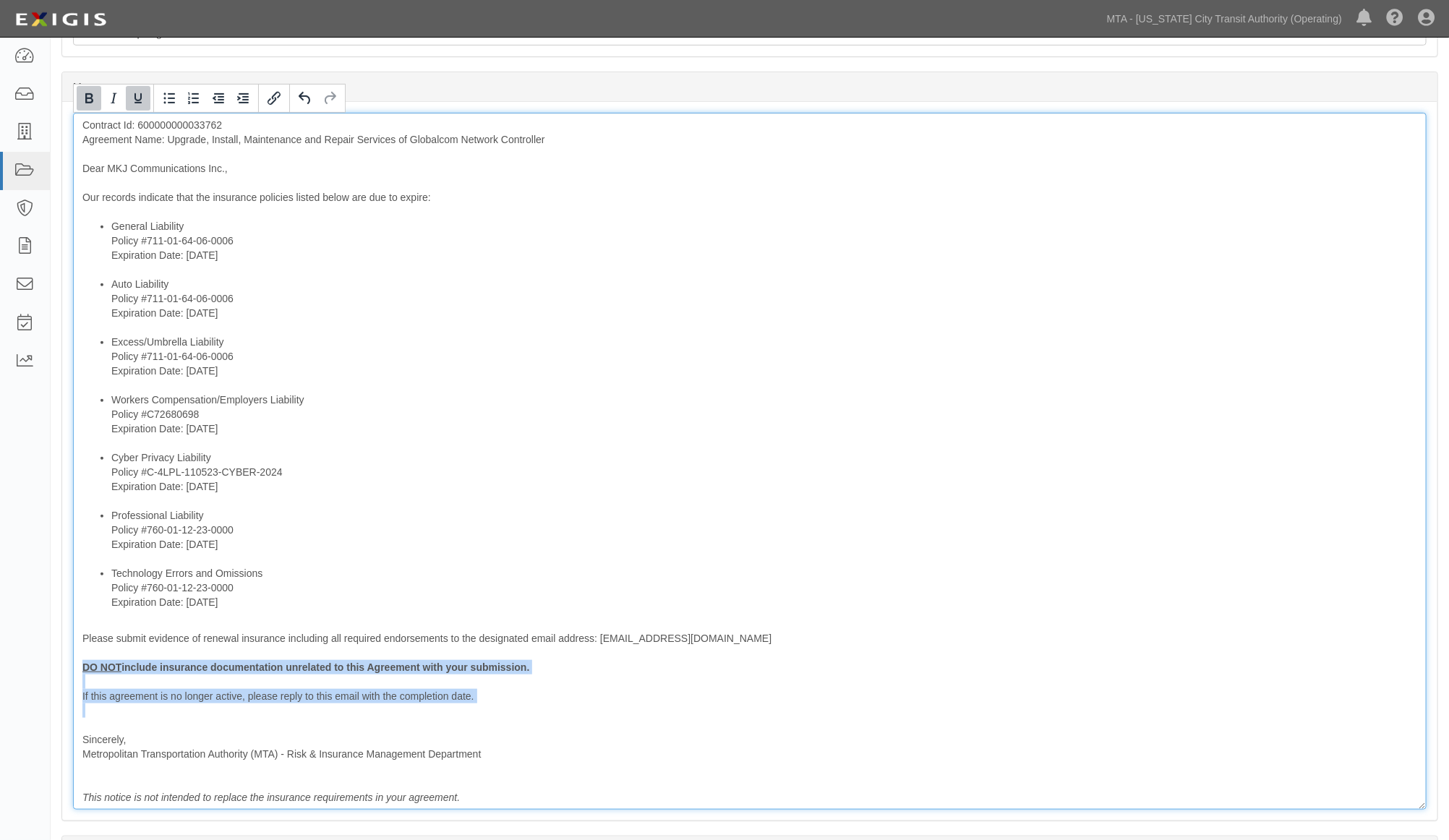
drag, startPoint x: 146, startPoint y: 695, endPoint x: 73, endPoint y: 673, distance: 76.2
click at [73, 673] on div "Contract Id: 600000000033762 Agreement Name: Upgrade, Install, Maintenance and …" at bounding box center [750, 461] width 1354 height 697
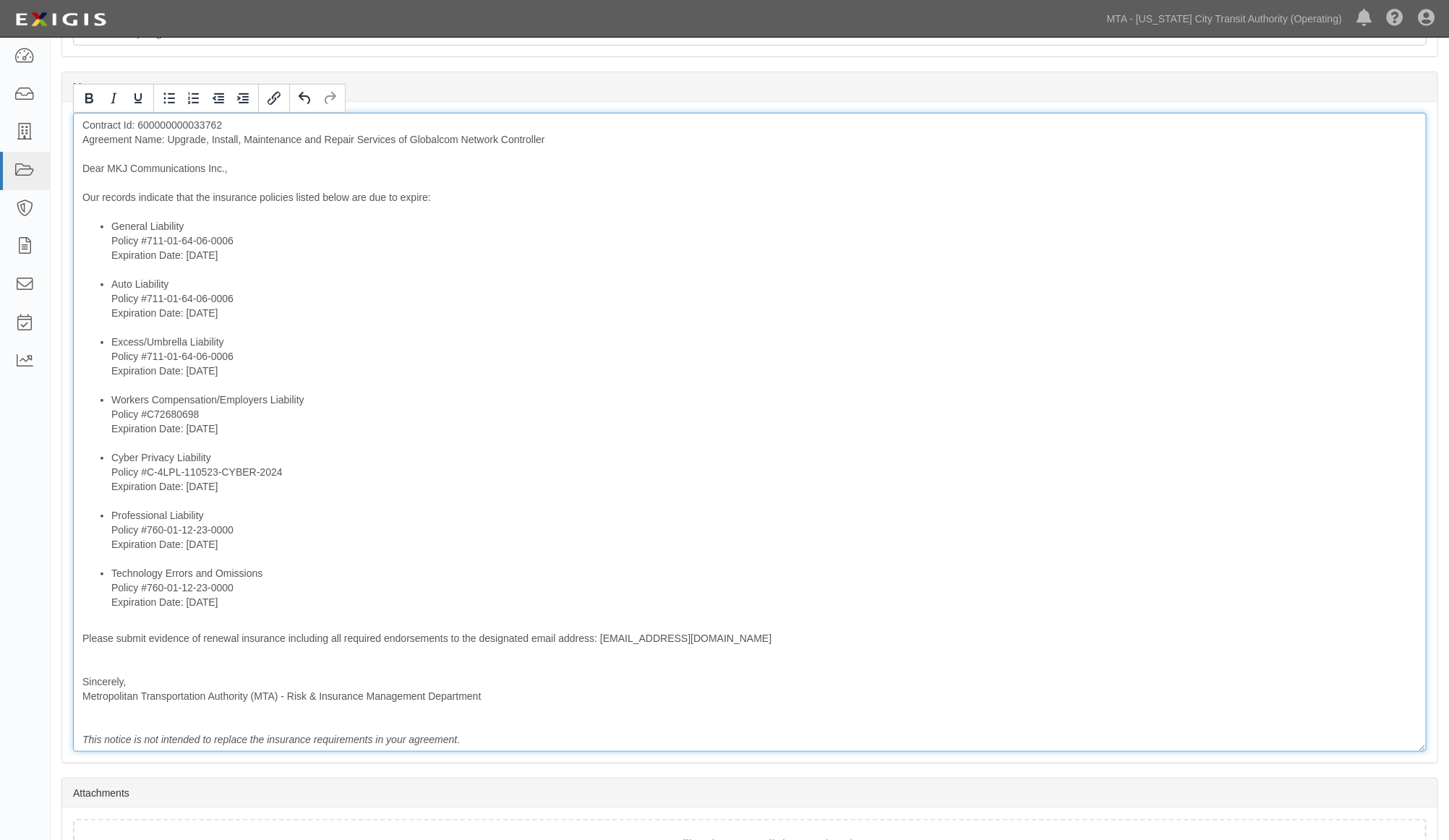
click at [746, 436] on li "Workers Compensation/Employers Liability Policy #C72680698 Expiration Date: 9/3…" at bounding box center [764, 421] width 1306 height 58
click at [583, 363] on li "Excess/Umbrella Liability Policy #711-01-64-06-0006 Expiration Date: 9/27/2025" at bounding box center [764, 363] width 1306 height 58
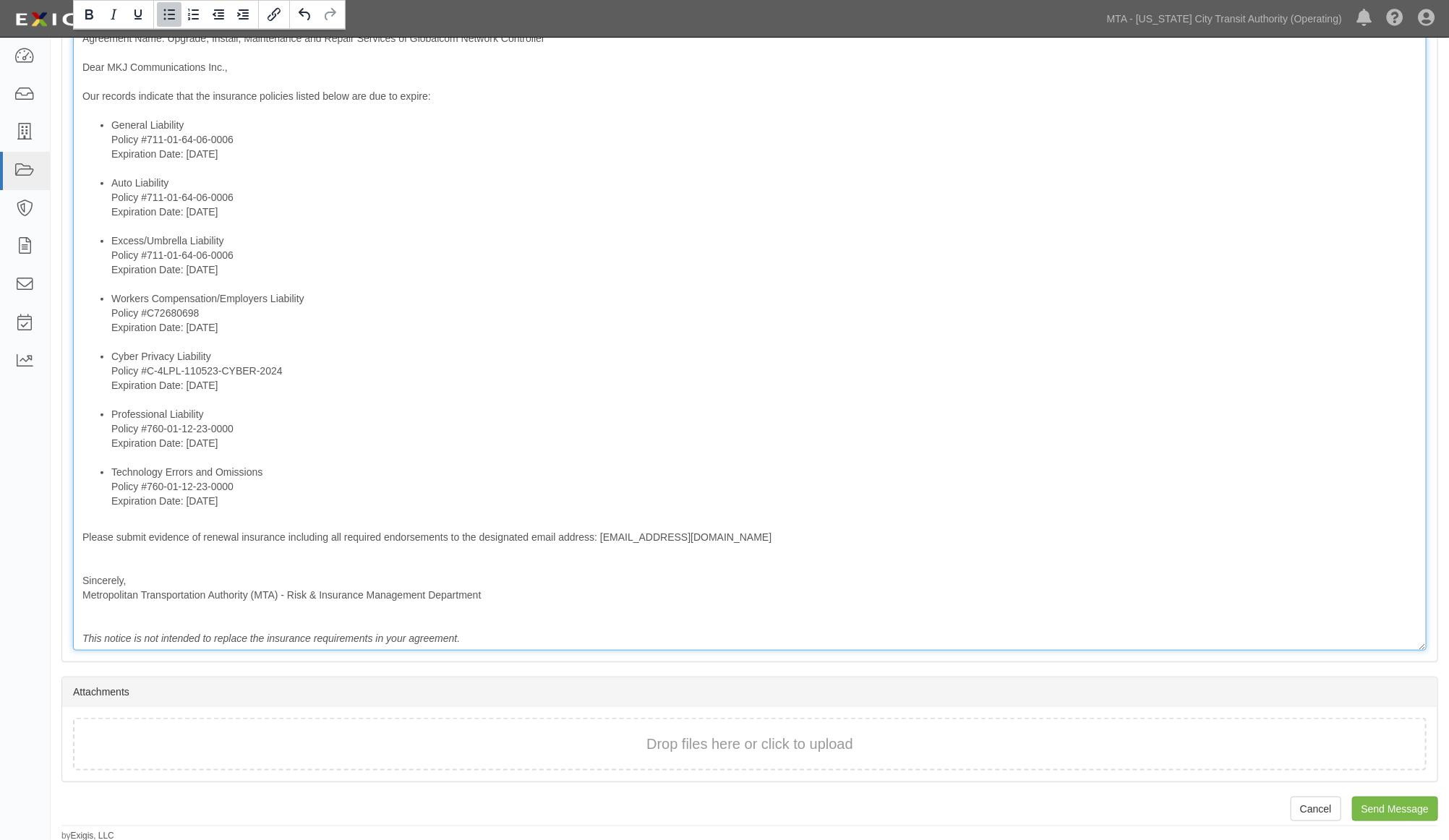
scroll to position [524, 0]
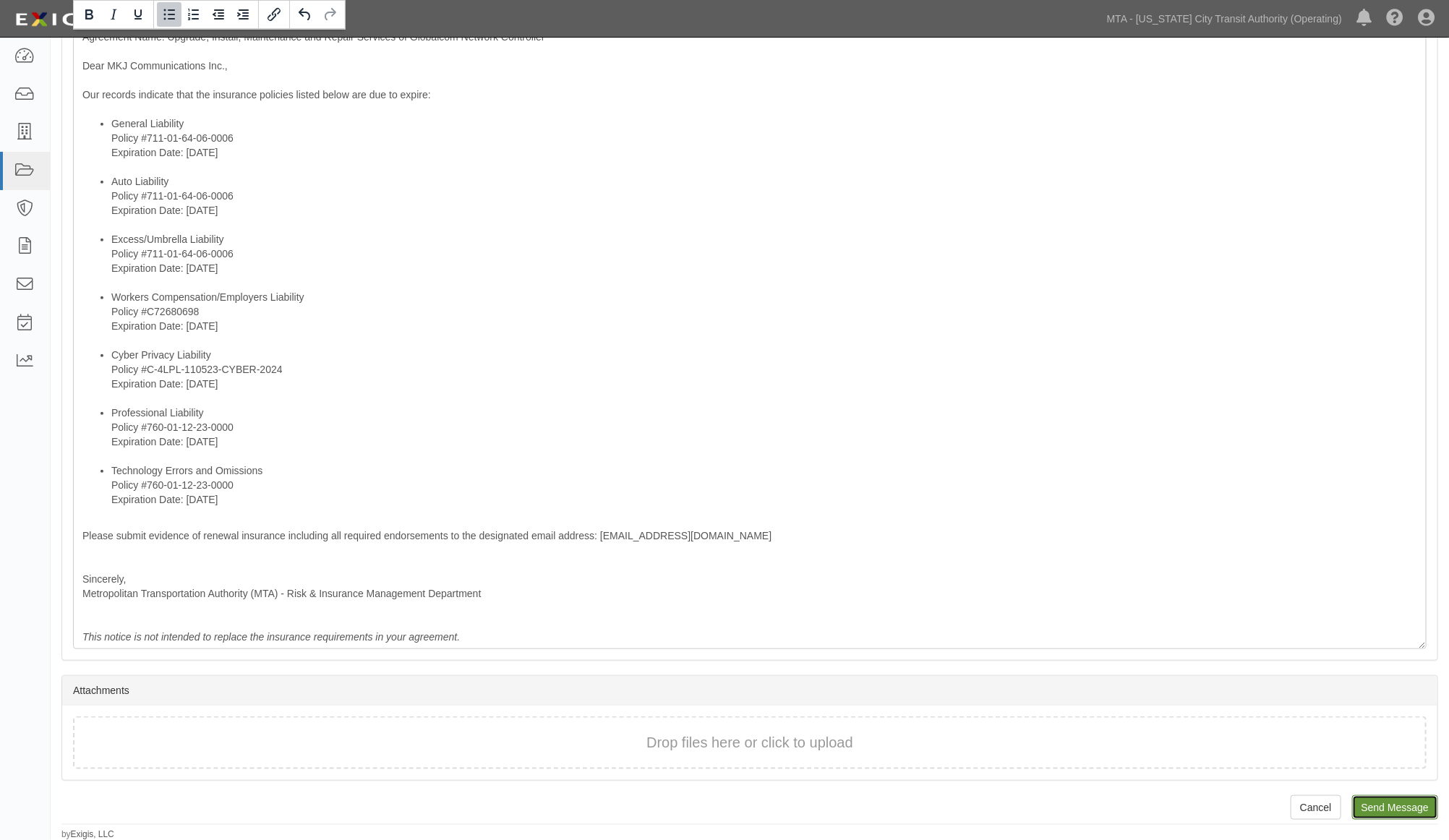
click at [1389, 805] on input "Send Message" at bounding box center [1395, 807] width 86 height 25
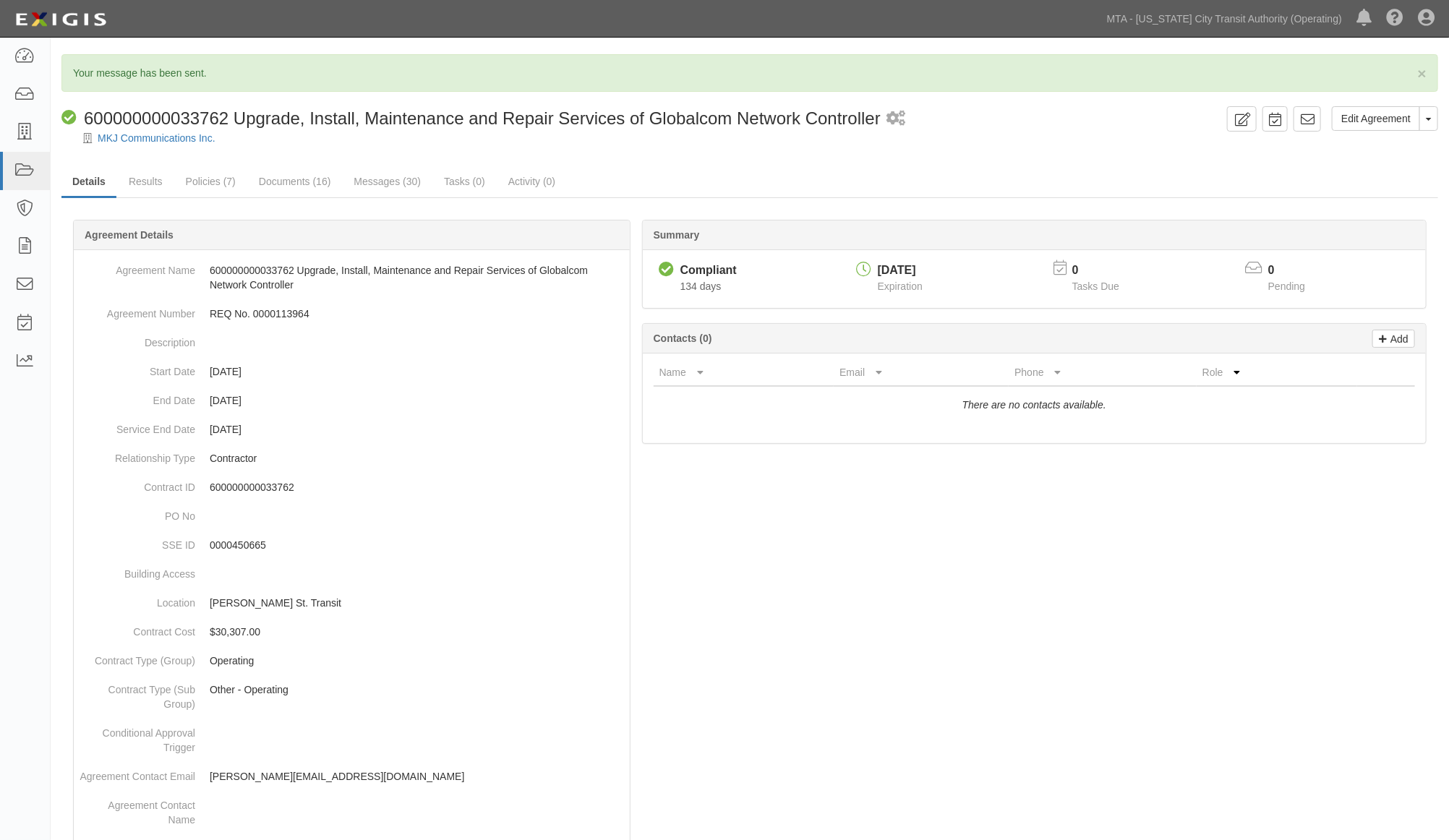
click at [794, 580] on div at bounding box center [750, 851] width 1377 height 1219
click at [23, 277] on icon at bounding box center [24, 285] width 20 height 17
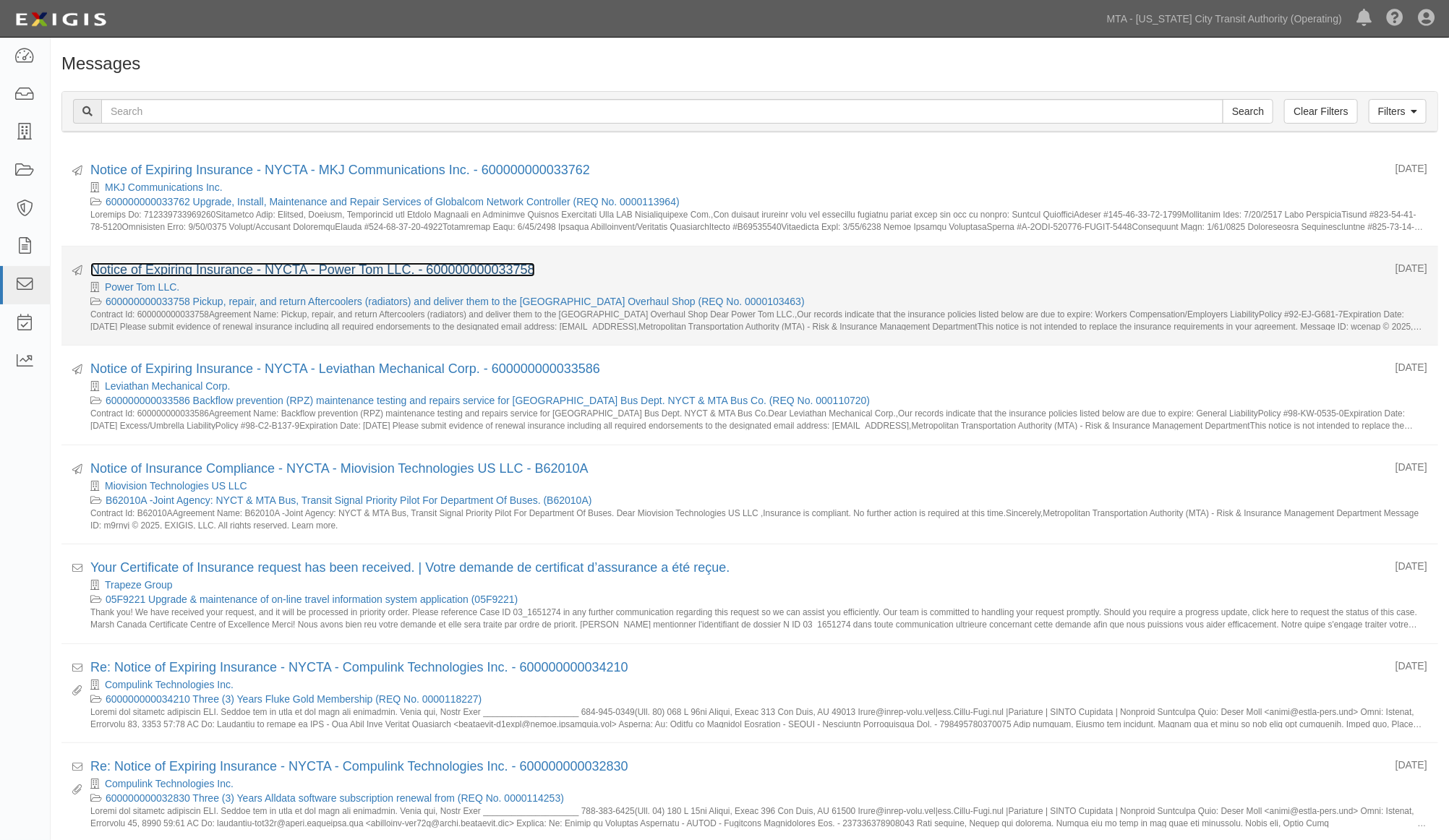
click at [226, 266] on link "Notice of Expiring Insurance - NYCTA - Power Tom LLC. - 600000000033758" at bounding box center [312, 269] width 444 height 14
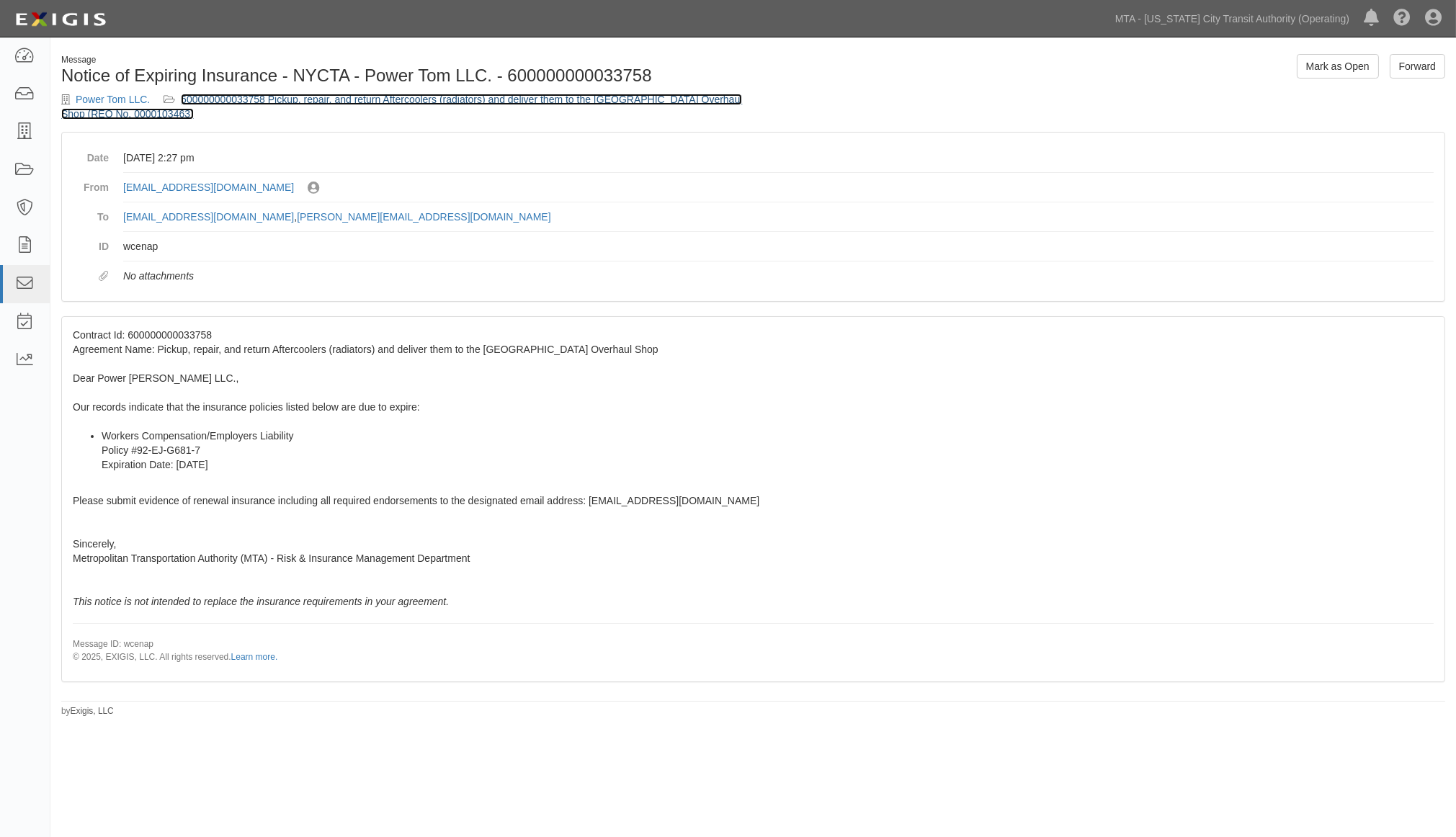
click at [562, 101] on link "600000000033758 Pickup, repair, and return Aftercoolers (radiators) and deliver…" at bounding box center [402, 106] width 681 height 26
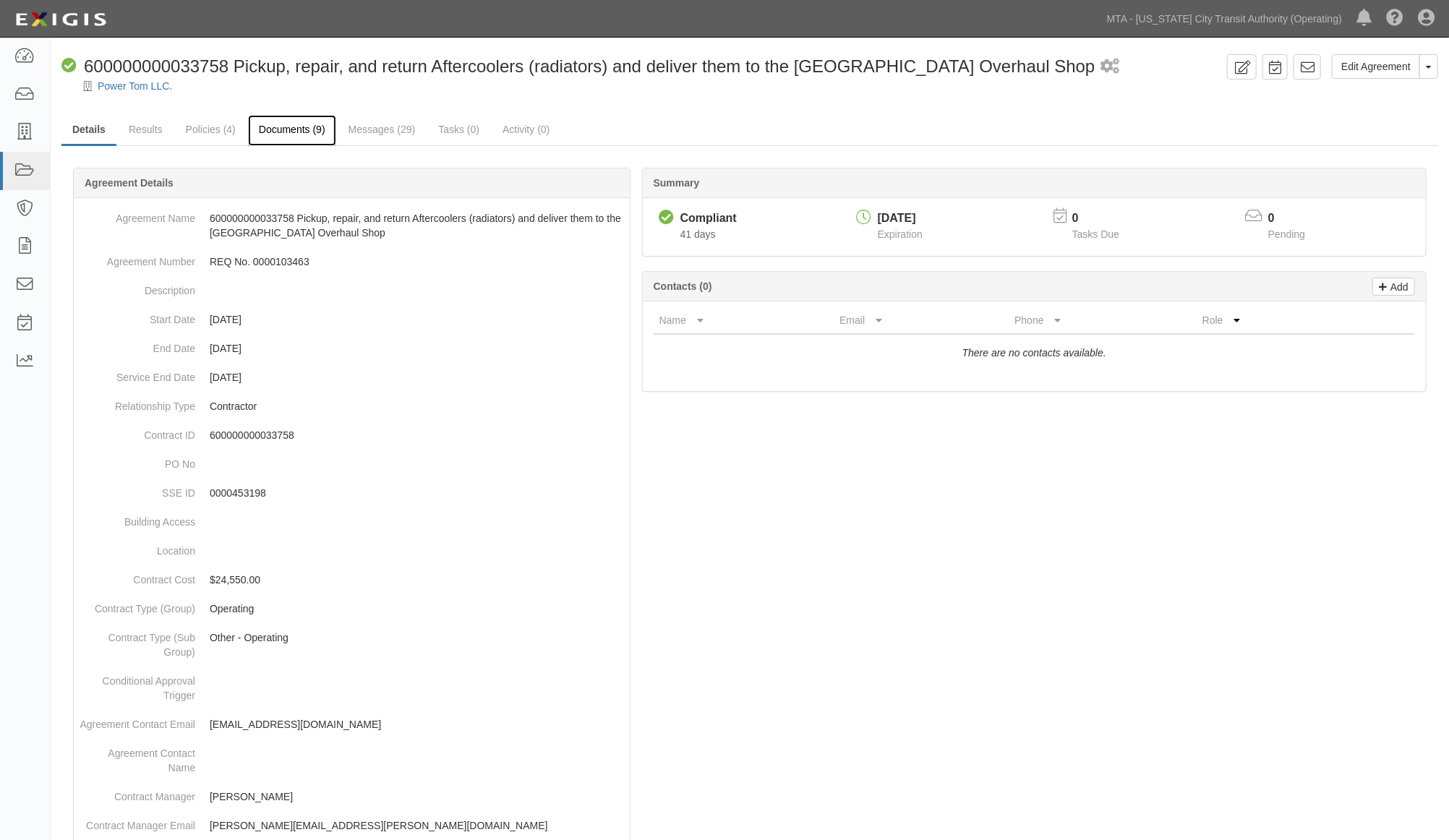
click at [302, 124] on link "Documents (9)" at bounding box center [292, 130] width 88 height 31
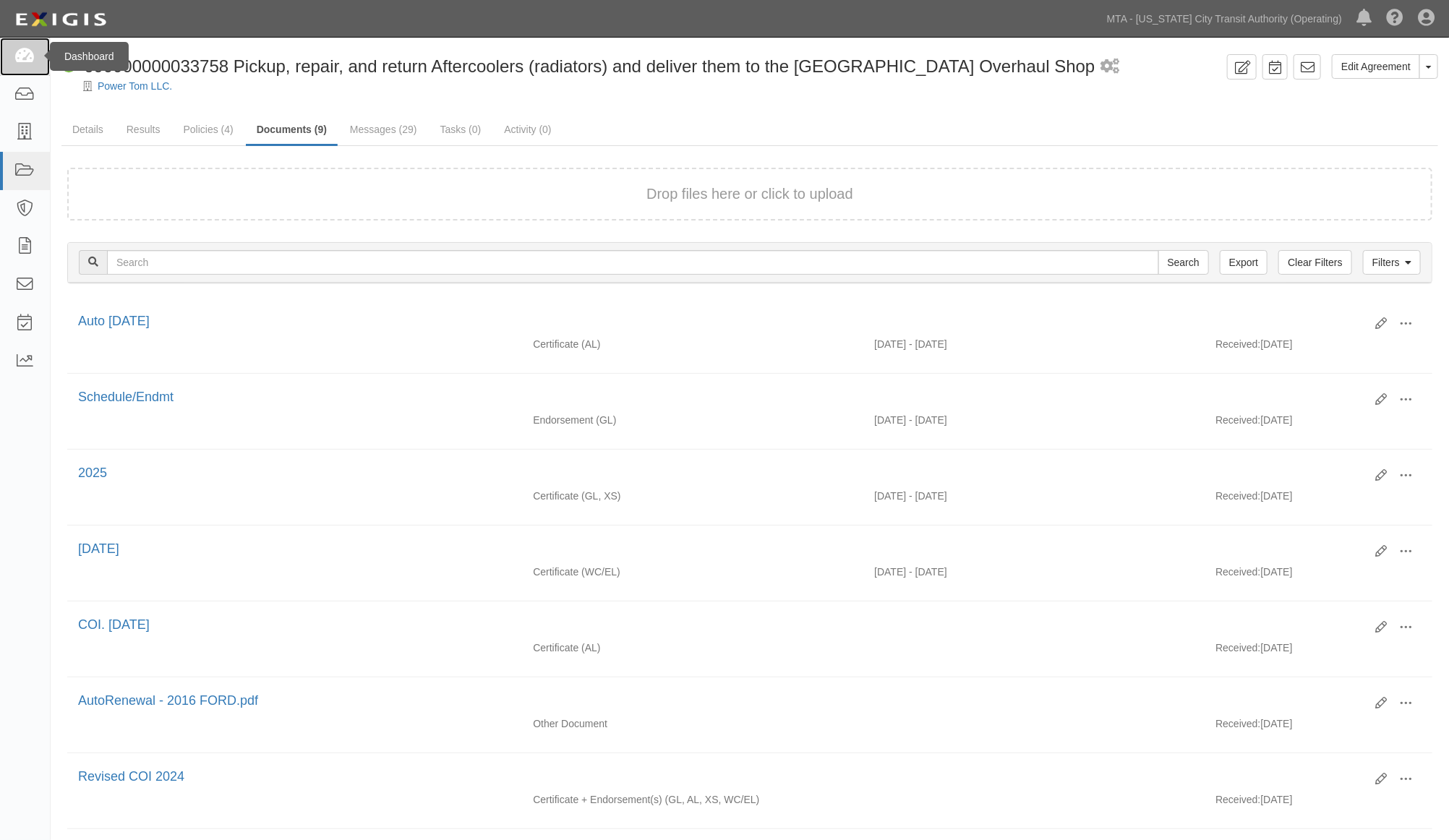
click at [25, 52] on icon at bounding box center [24, 56] width 20 height 17
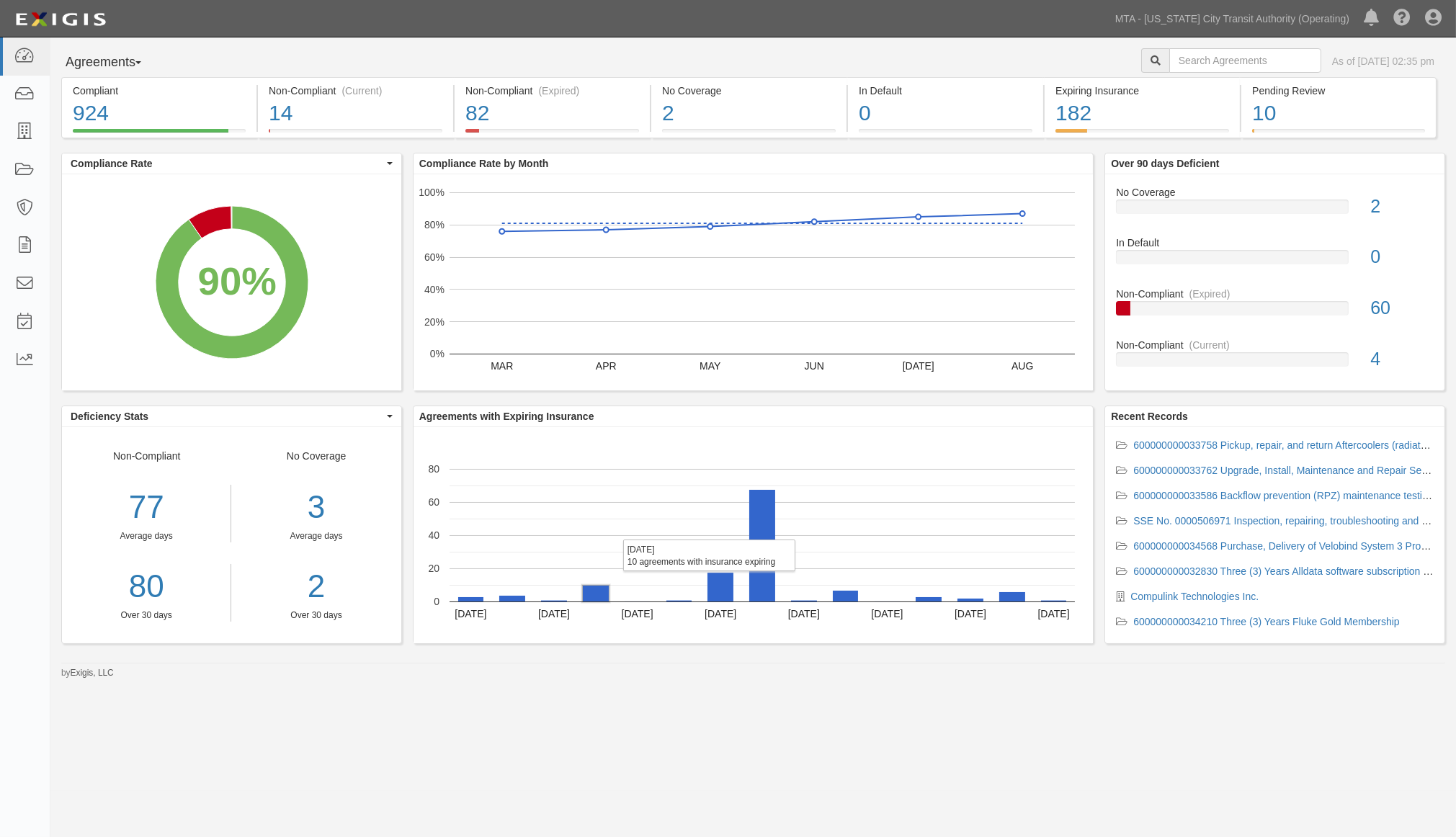
click at [602, 599] on rect "A chart." at bounding box center [596, 594] width 26 height 16
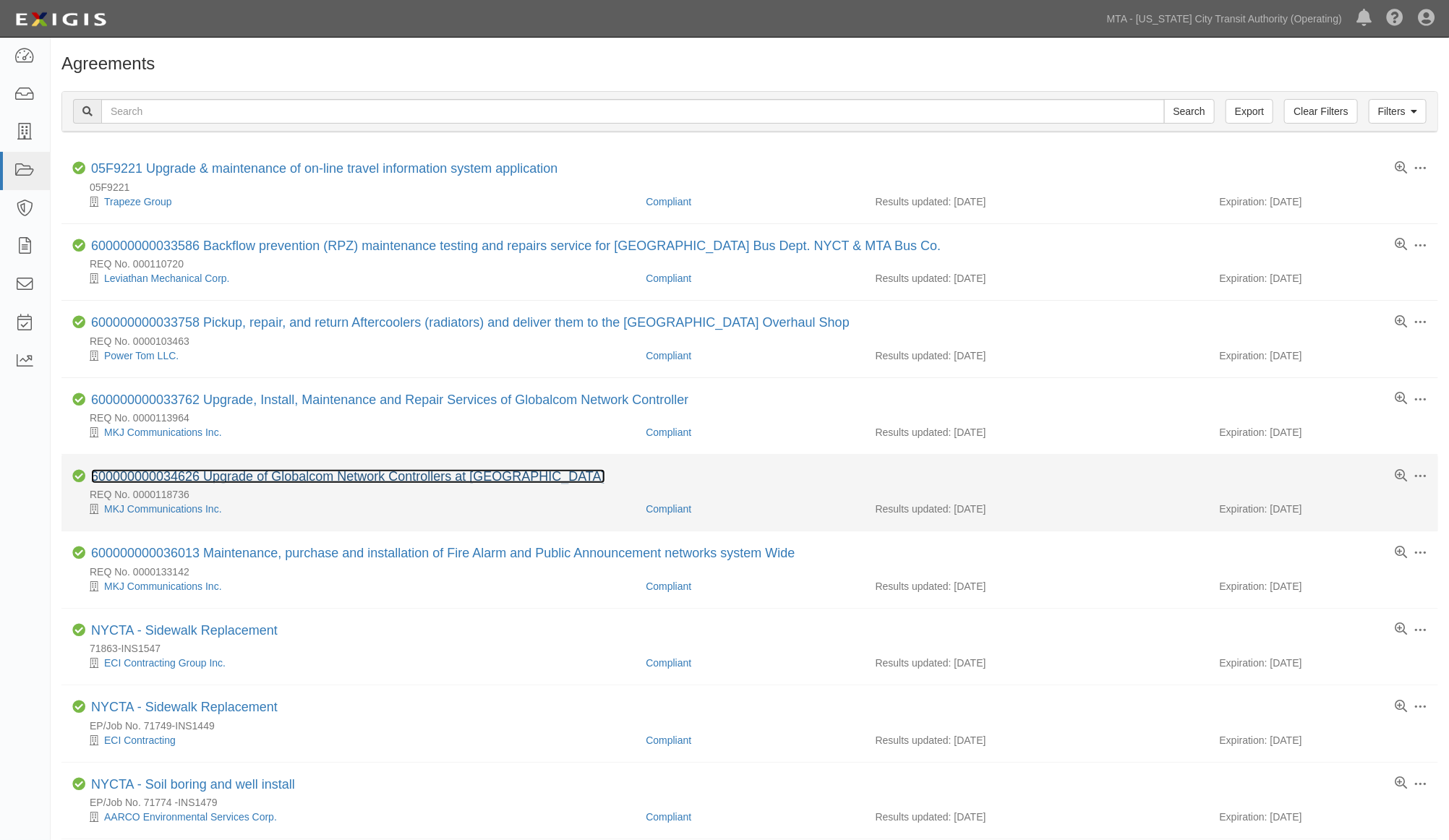
click at [490, 484] on link "600000000034626 Upgrade of Globalcom Network Controllers at 63rd Lexington & 72…" at bounding box center [348, 476] width 514 height 14
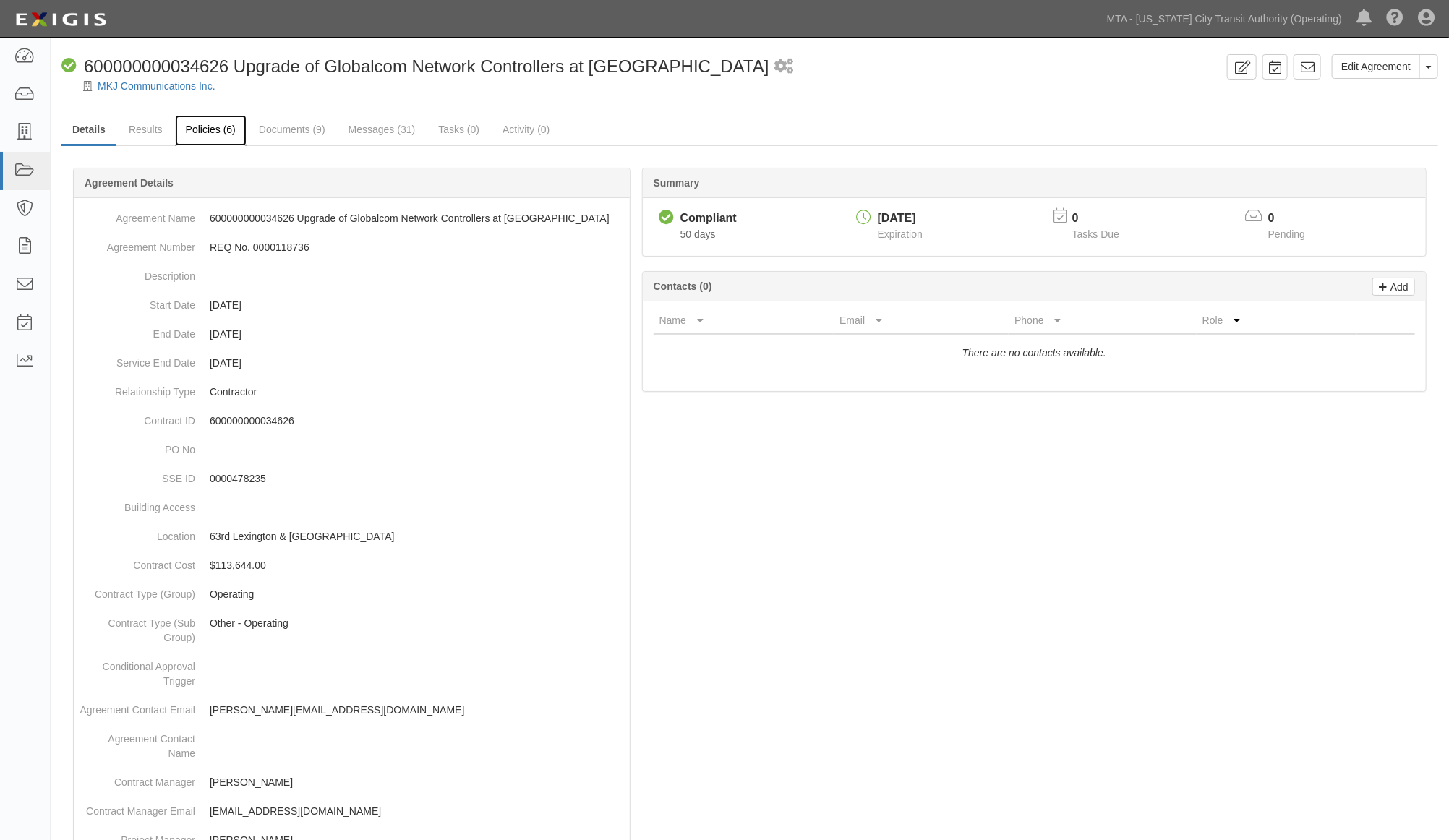
click at [219, 132] on link "Policies (6)" at bounding box center [211, 130] width 72 height 31
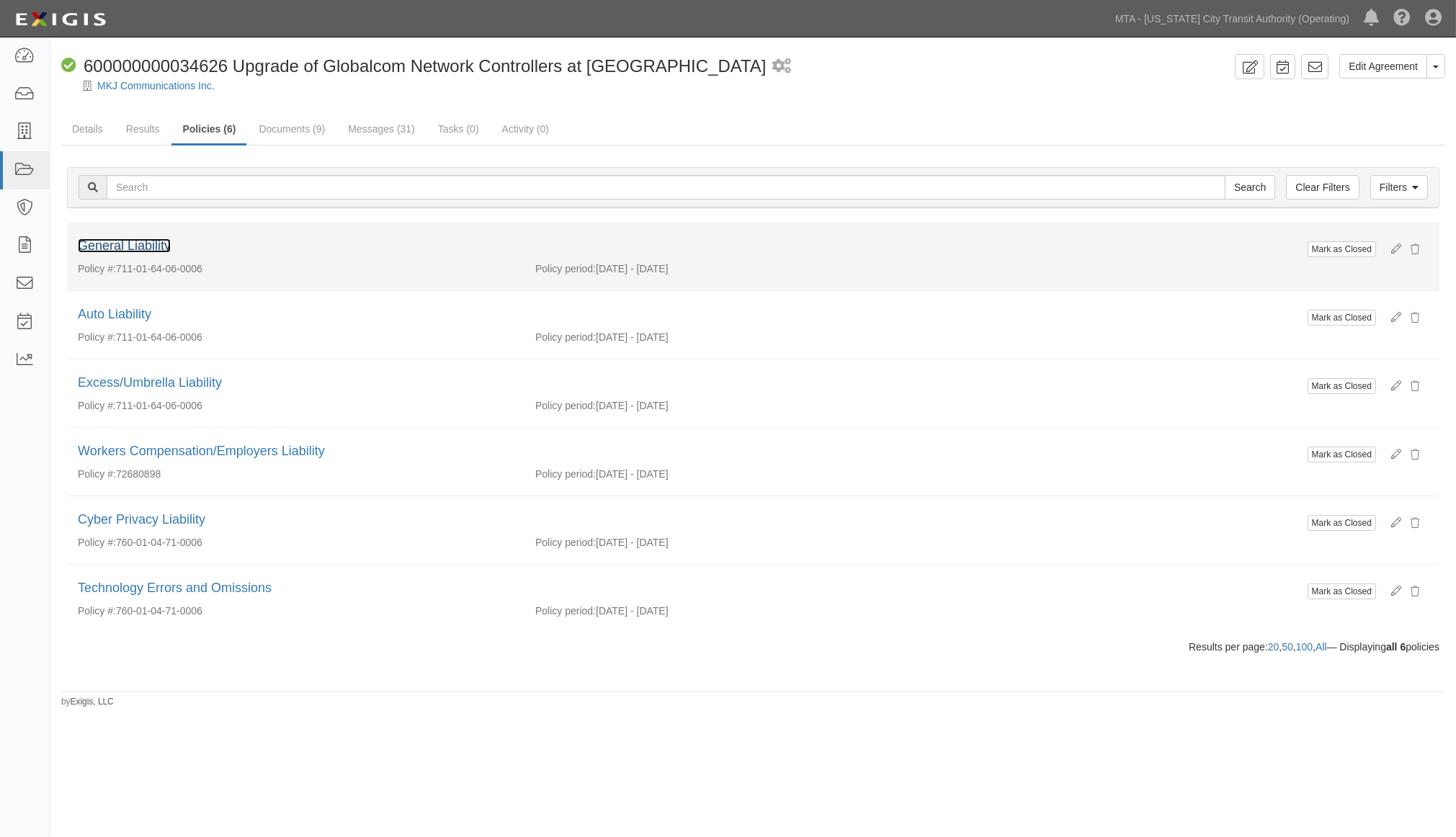
click at [126, 247] on link "General Liability" at bounding box center [124, 245] width 93 height 14
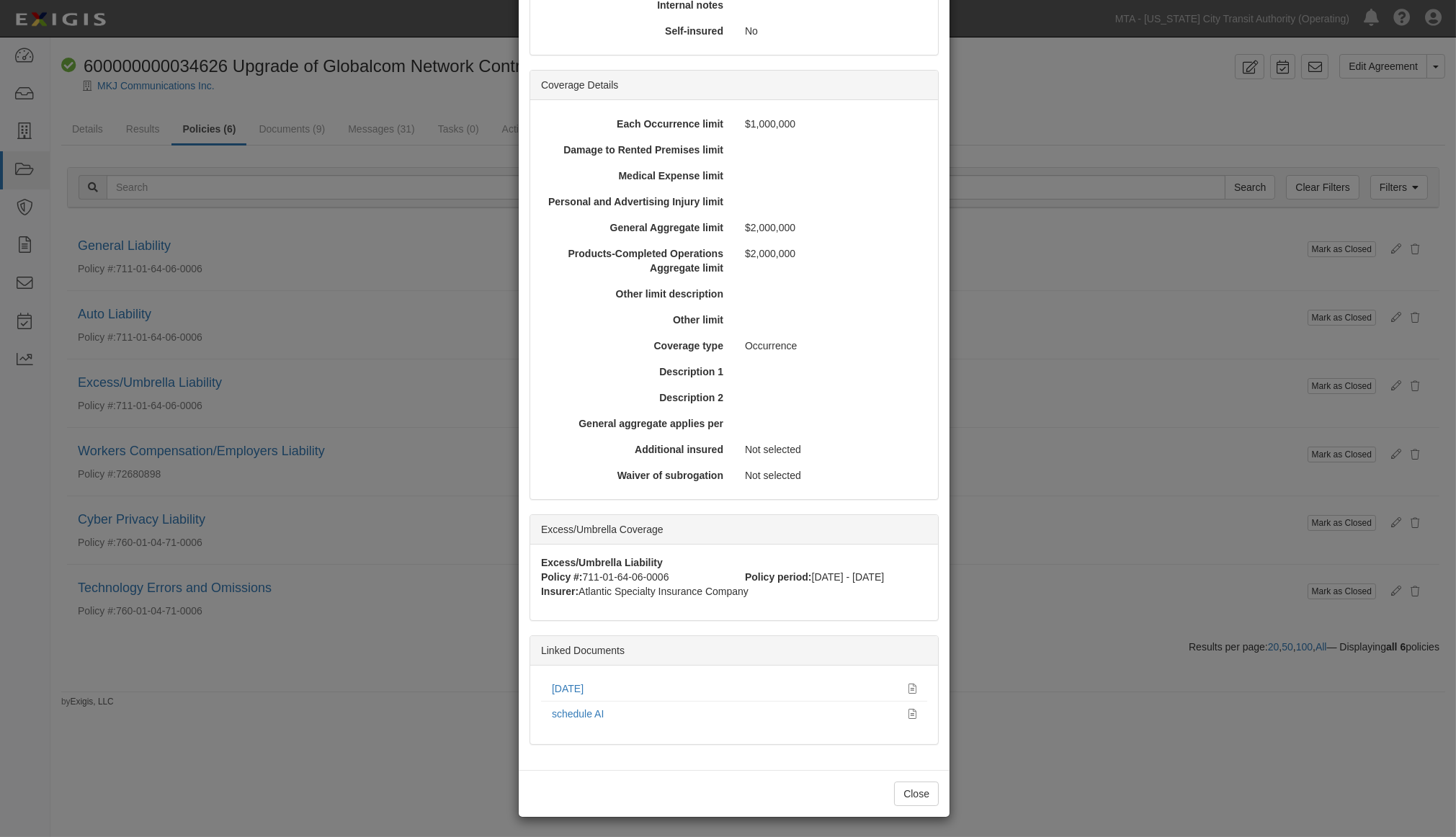
scroll to position [355, 0]
click at [579, 685] on link "09.27.25" at bounding box center [568, 687] width 32 height 12
click at [962, 698] on div "× View Policy Mark as Closed Edit Policy Toggle Dropdown Delete Policy Policy S…" at bounding box center [728, 418] width 1456 height 837
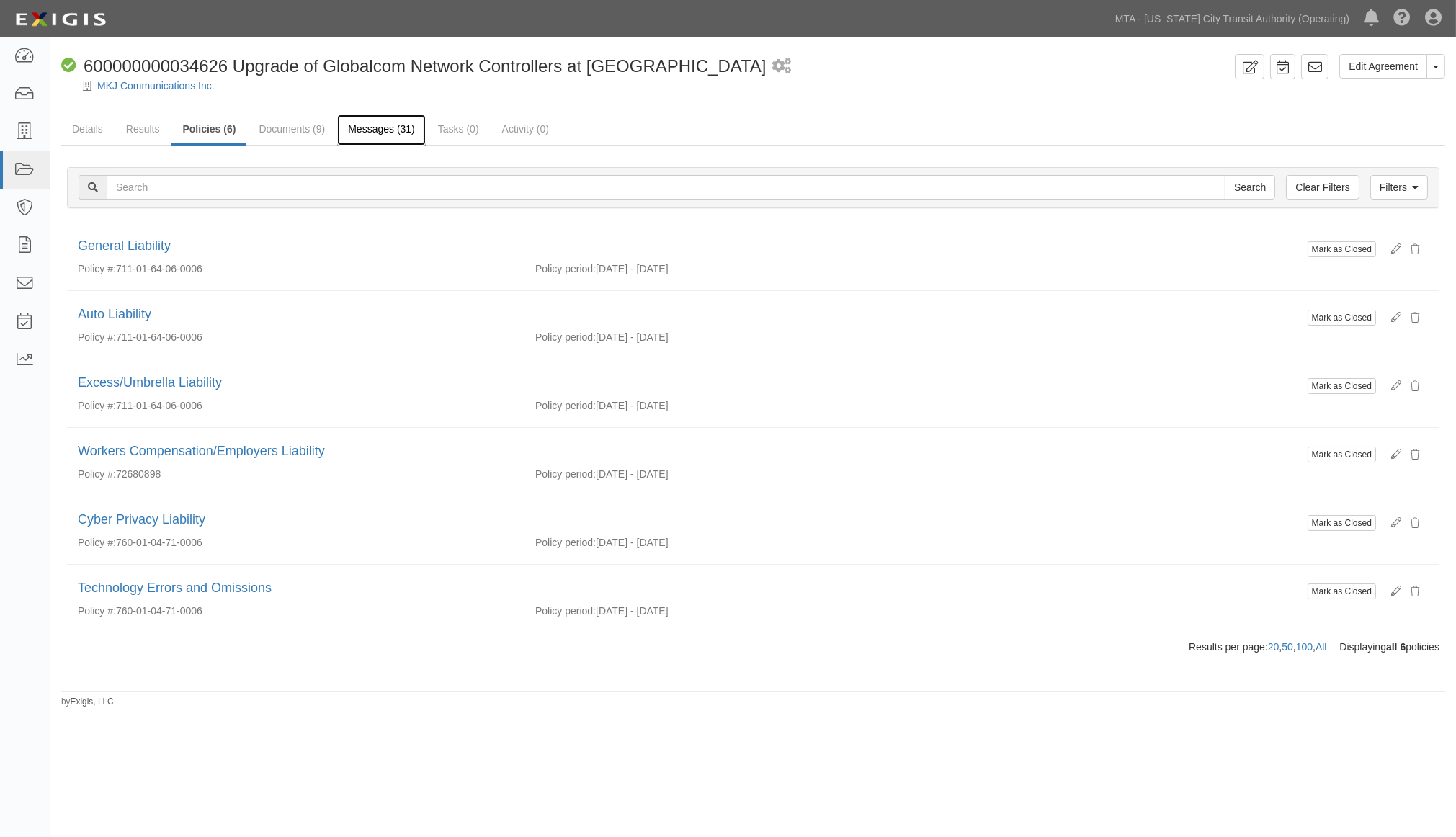
click at [383, 126] on link "Messages (31)" at bounding box center [382, 130] width 89 height 31
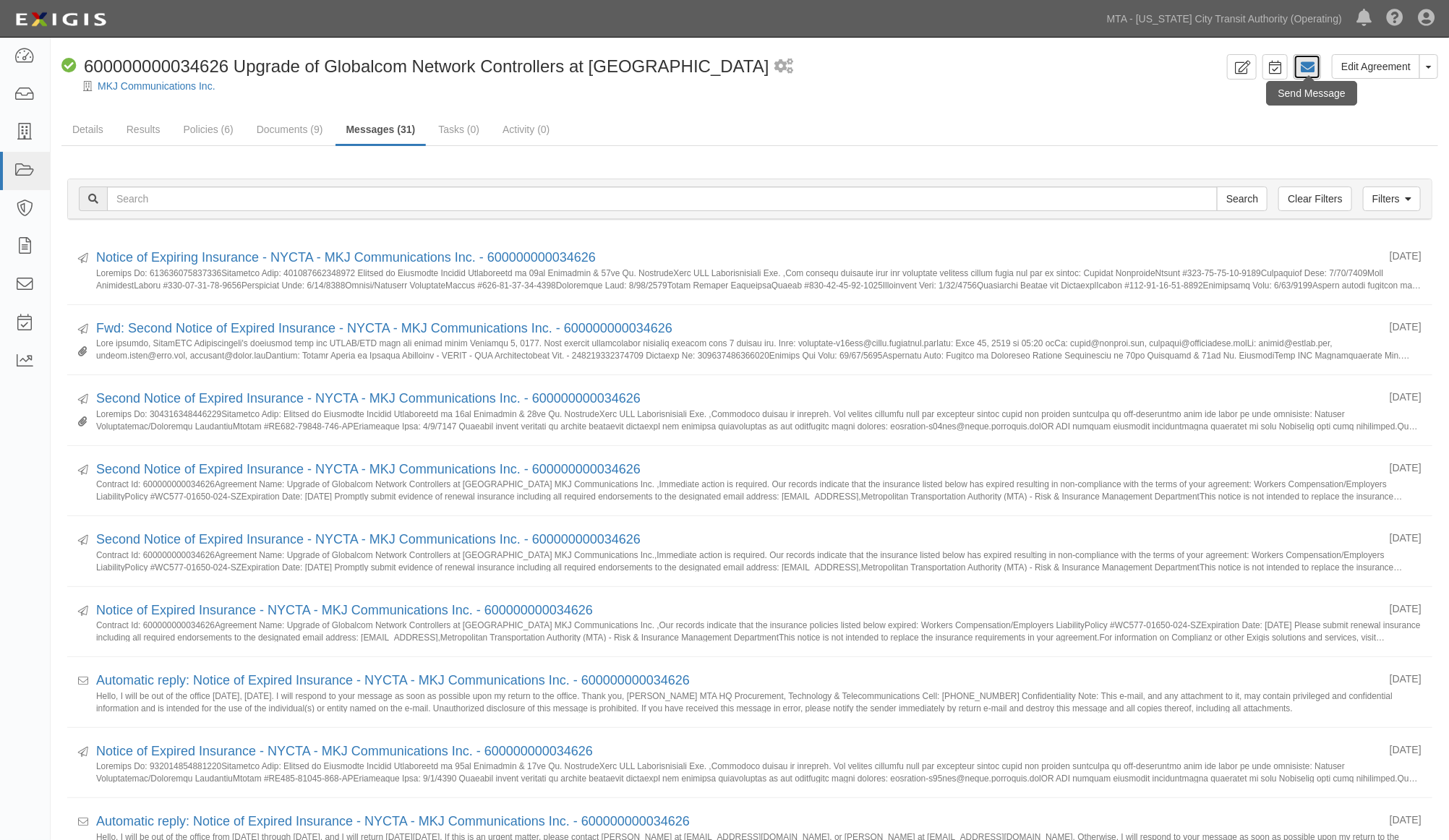
click at [1308, 63] on icon at bounding box center [1308, 68] width 14 height 14
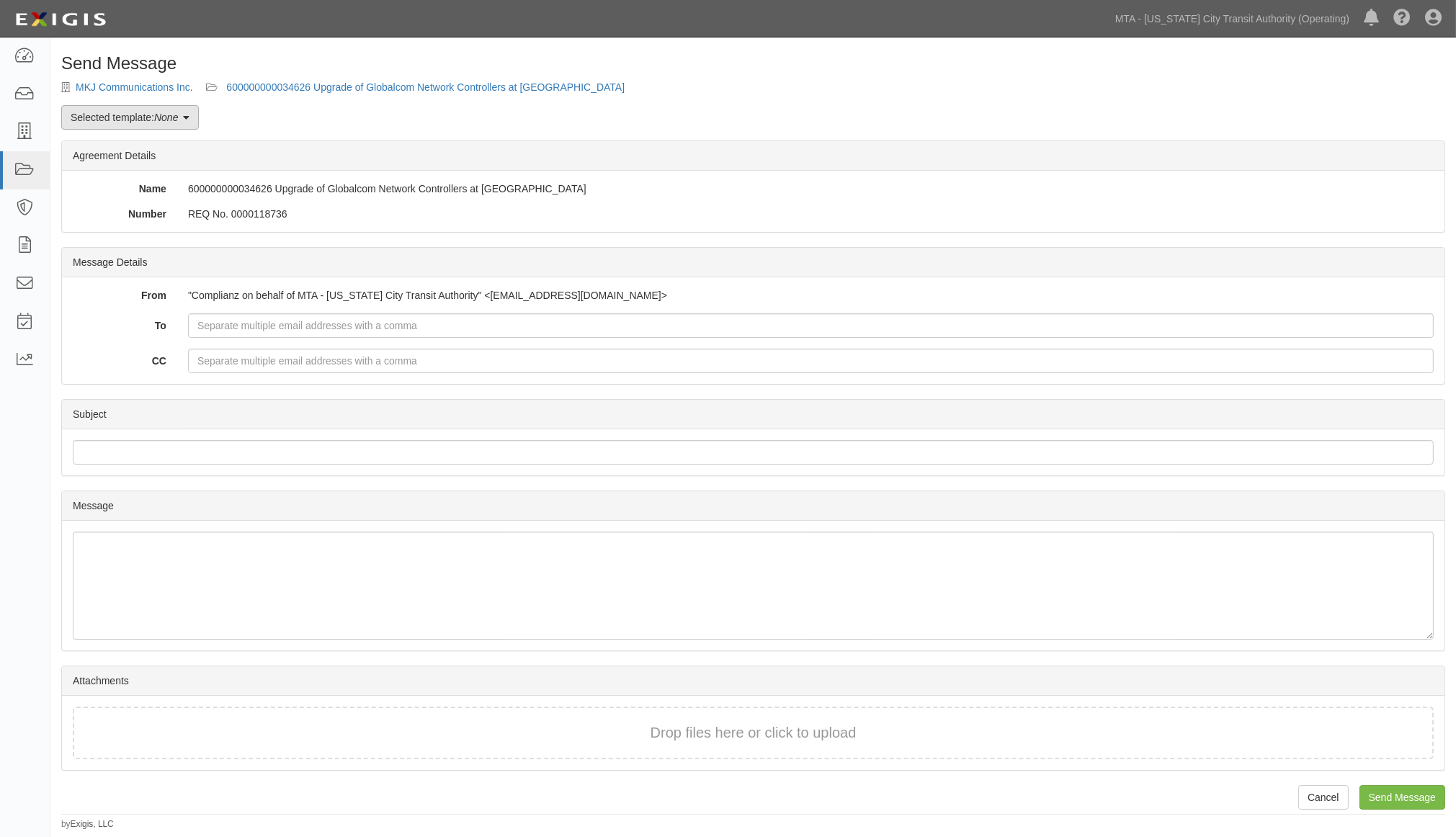
click at [177, 120] on em "None" at bounding box center [166, 117] width 24 height 12
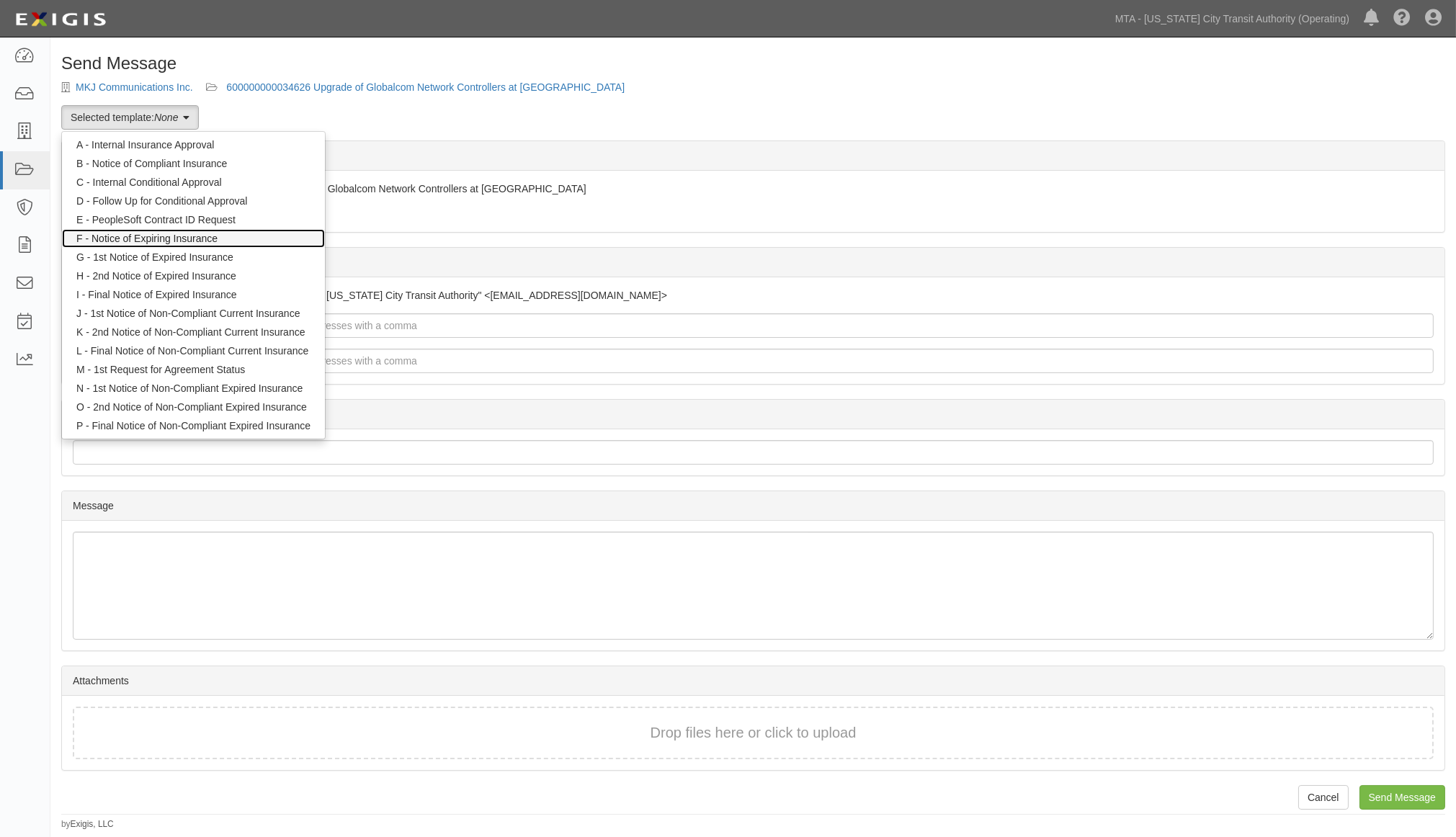
click at [200, 235] on link "F - Notice of Expiring Insurance" at bounding box center [193, 238] width 263 height 19
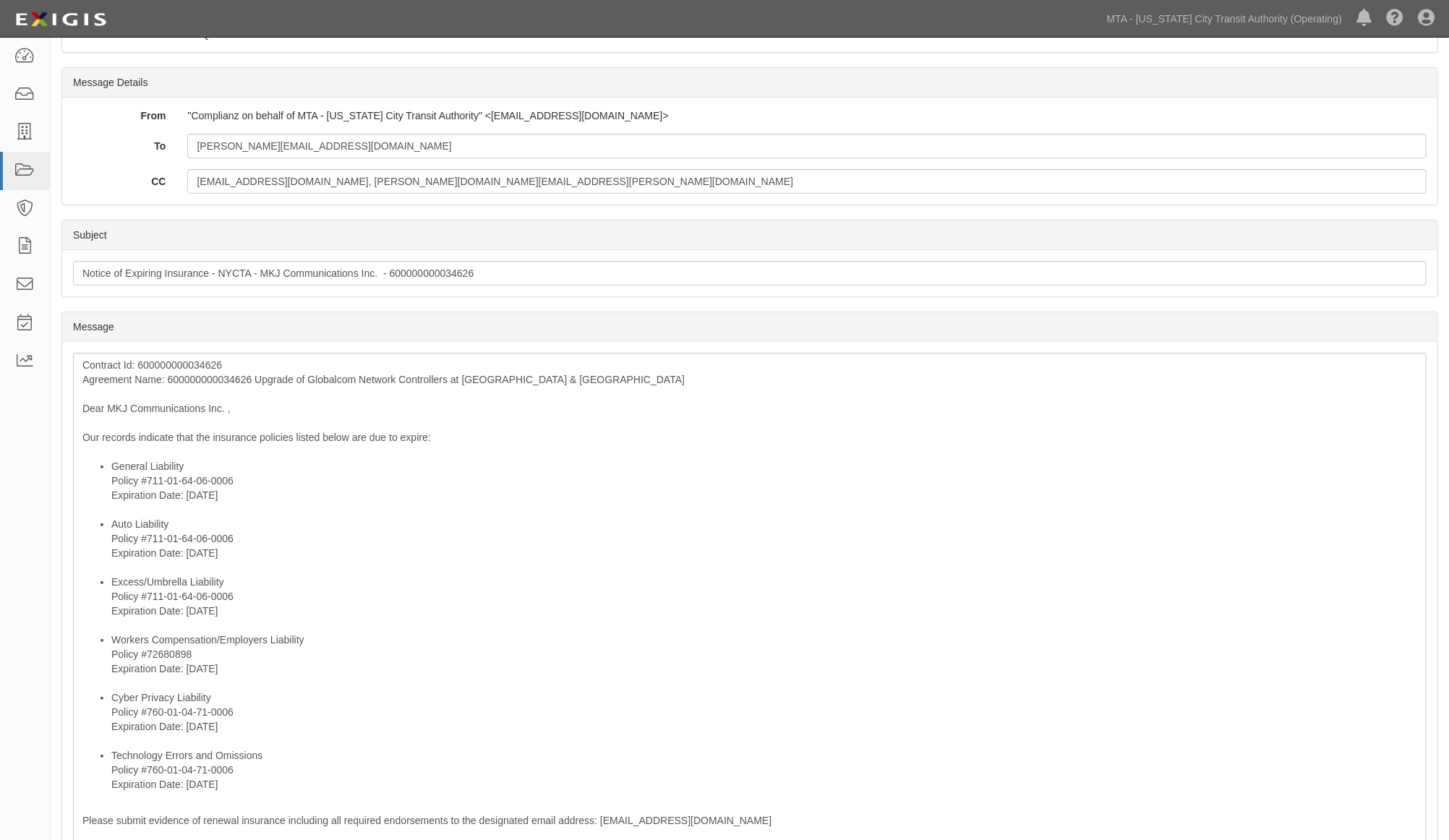
scroll to position [241, 0]
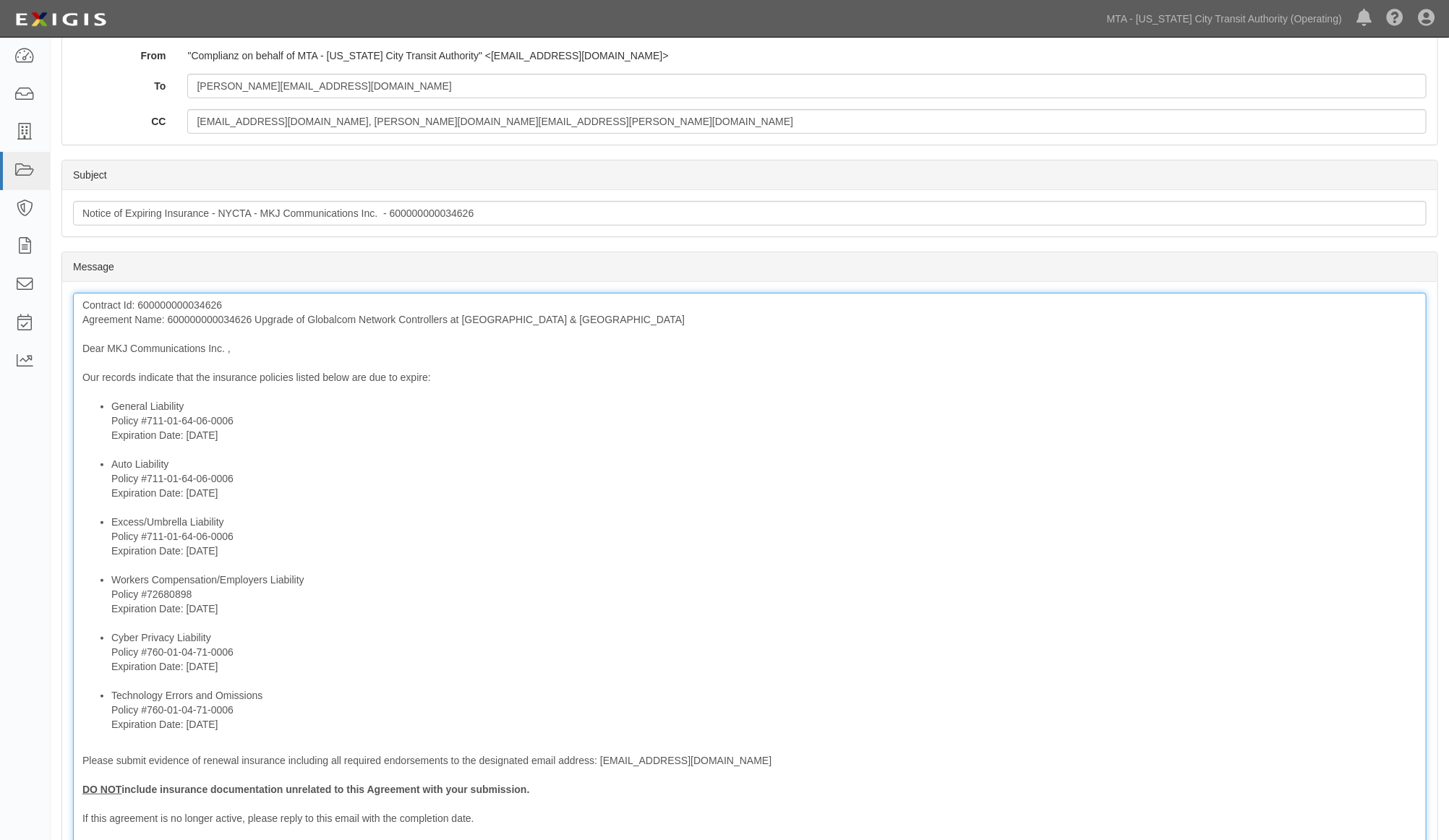
click at [233, 316] on div "Contract Id: 600000000034626 Agreement Name: 600000000034626 Upgrade of Globalc…" at bounding box center [750, 612] width 1354 height 639
drag, startPoint x: 437, startPoint y: 522, endPoint x: 443, endPoint y: 554, distance: 32.6
click at [437, 526] on li "Excess/Umbrella Liability Policy #711-01-64-06-0006 Expiration Date: 9/27/2025" at bounding box center [764, 544] width 1306 height 58
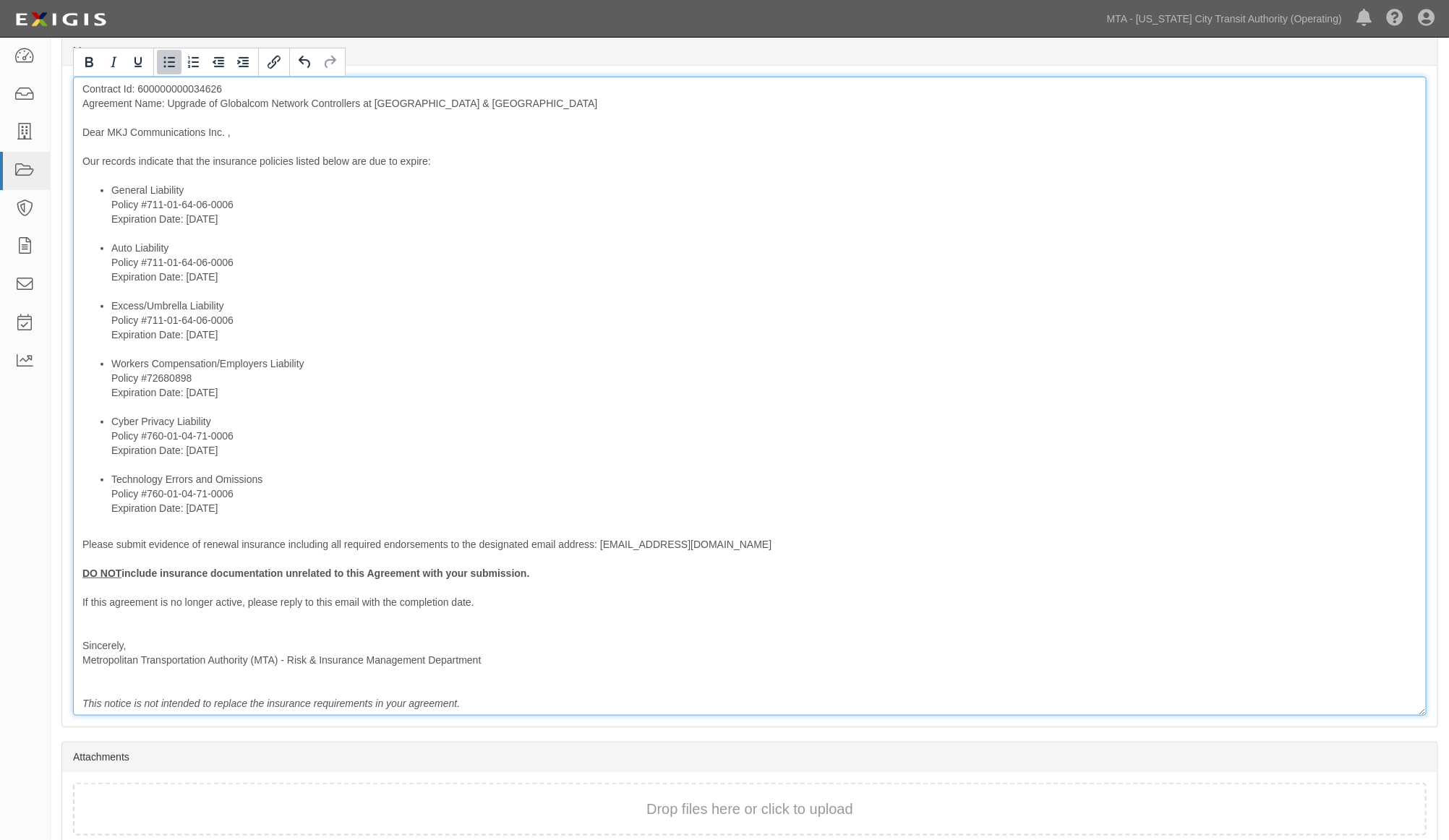
scroll to position [482, 0]
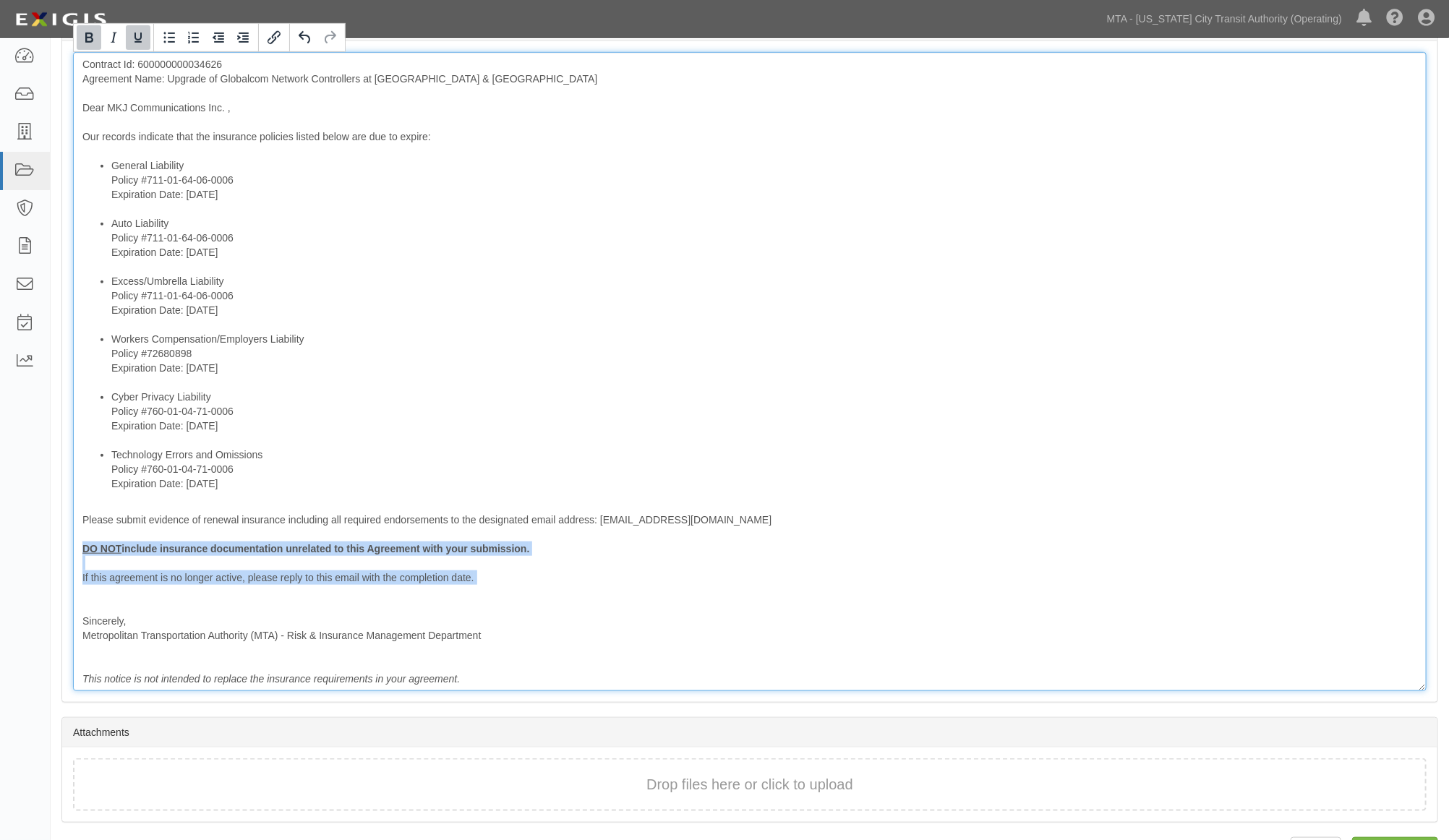
drag, startPoint x: 483, startPoint y: 586, endPoint x: 60, endPoint y: 550, distance: 424.5
click at [61, 550] on section "Message Message Contract Id: 600000000034626 Agreement Name: Upgrade of Globalc…" at bounding box center [750, 357] width 1377 height 692
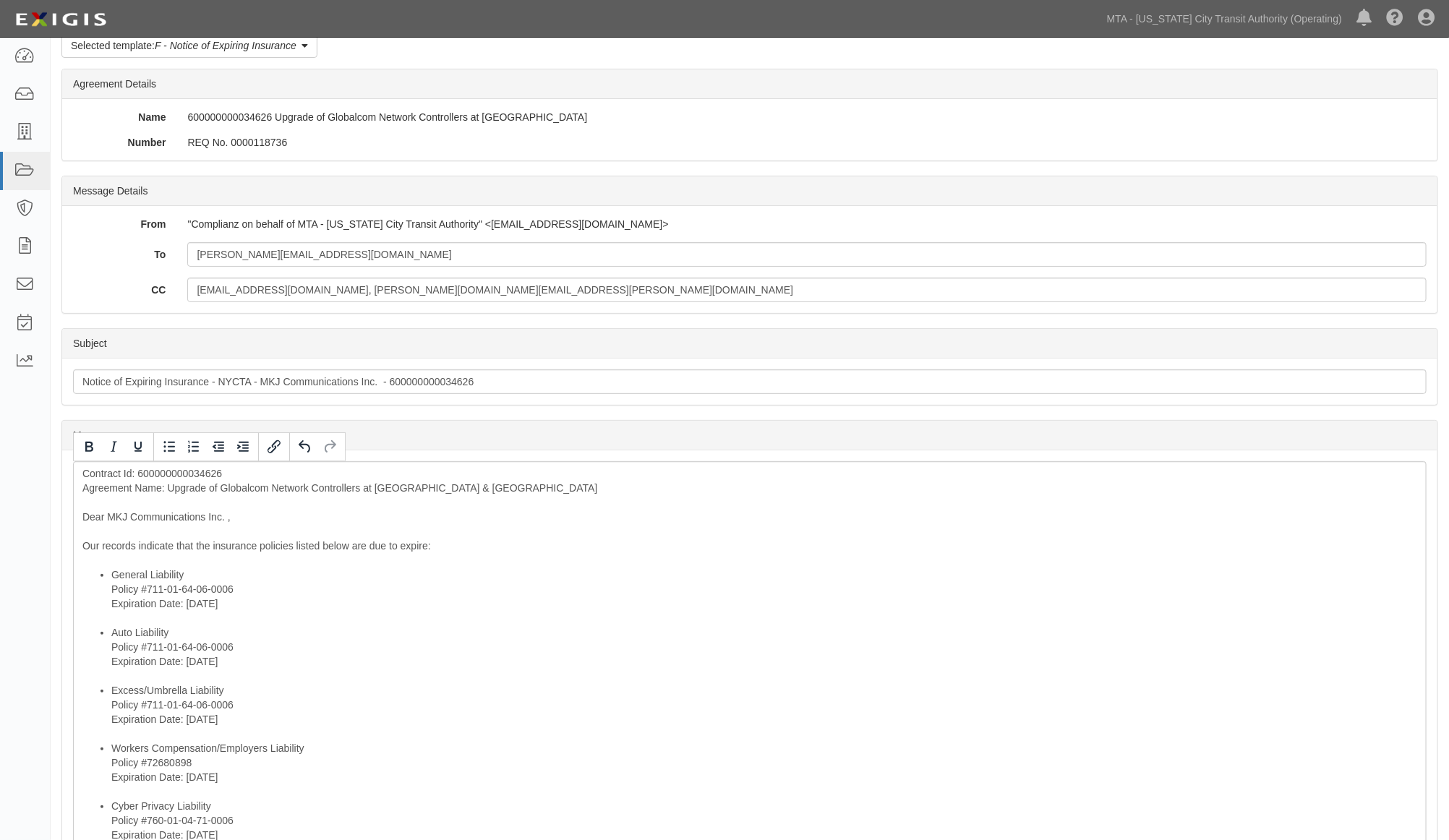
scroll to position [64, 0]
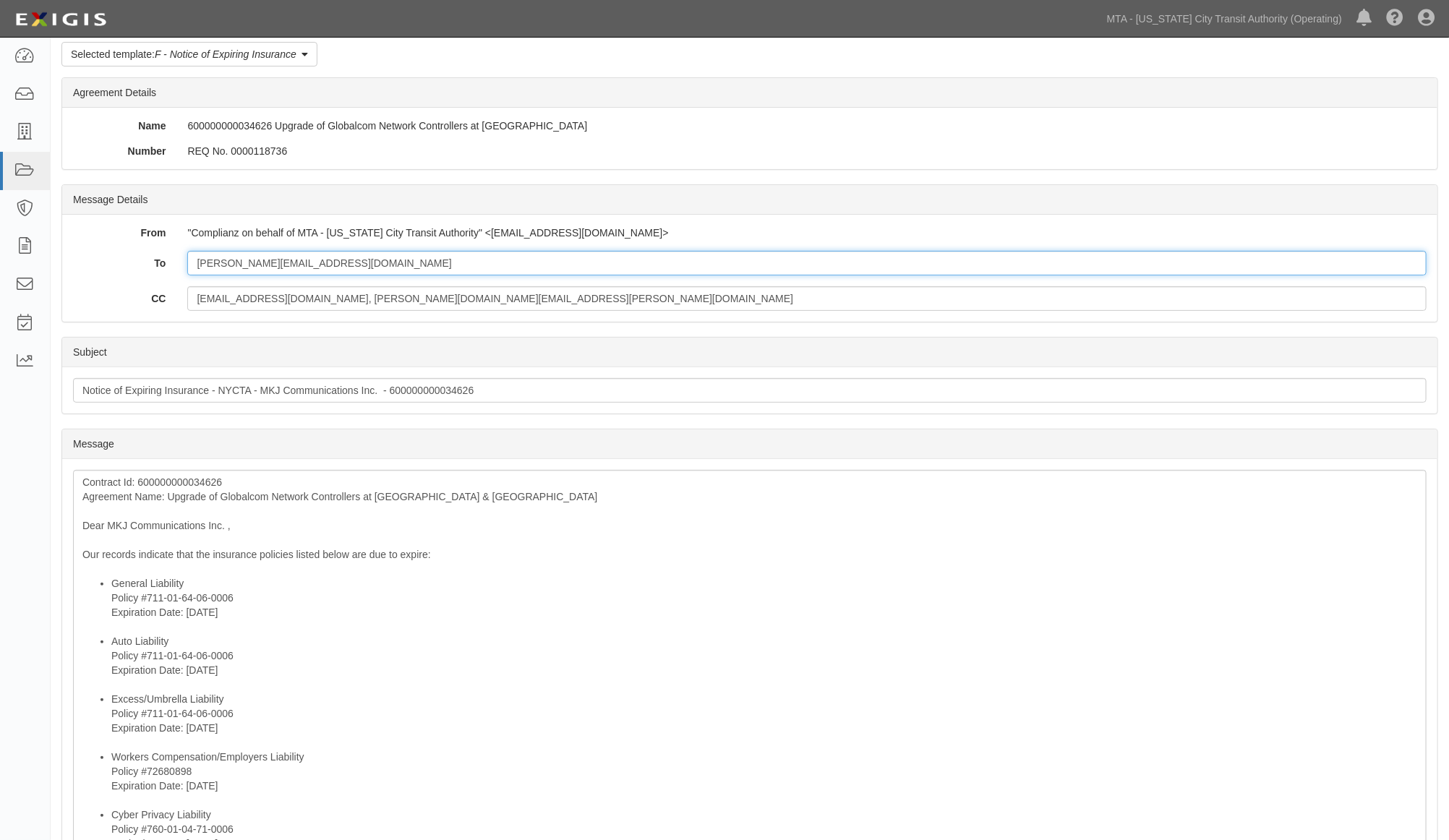
click at [383, 261] on input "[PERSON_NAME][EMAIL_ADDRESS][DOMAIN_NAME]" at bounding box center [807, 263] width 1239 height 25
paste input "cscaccia@premierrisk.com"
type input "diane@mkjcomm.com; cscaccia@premierrisk.com"
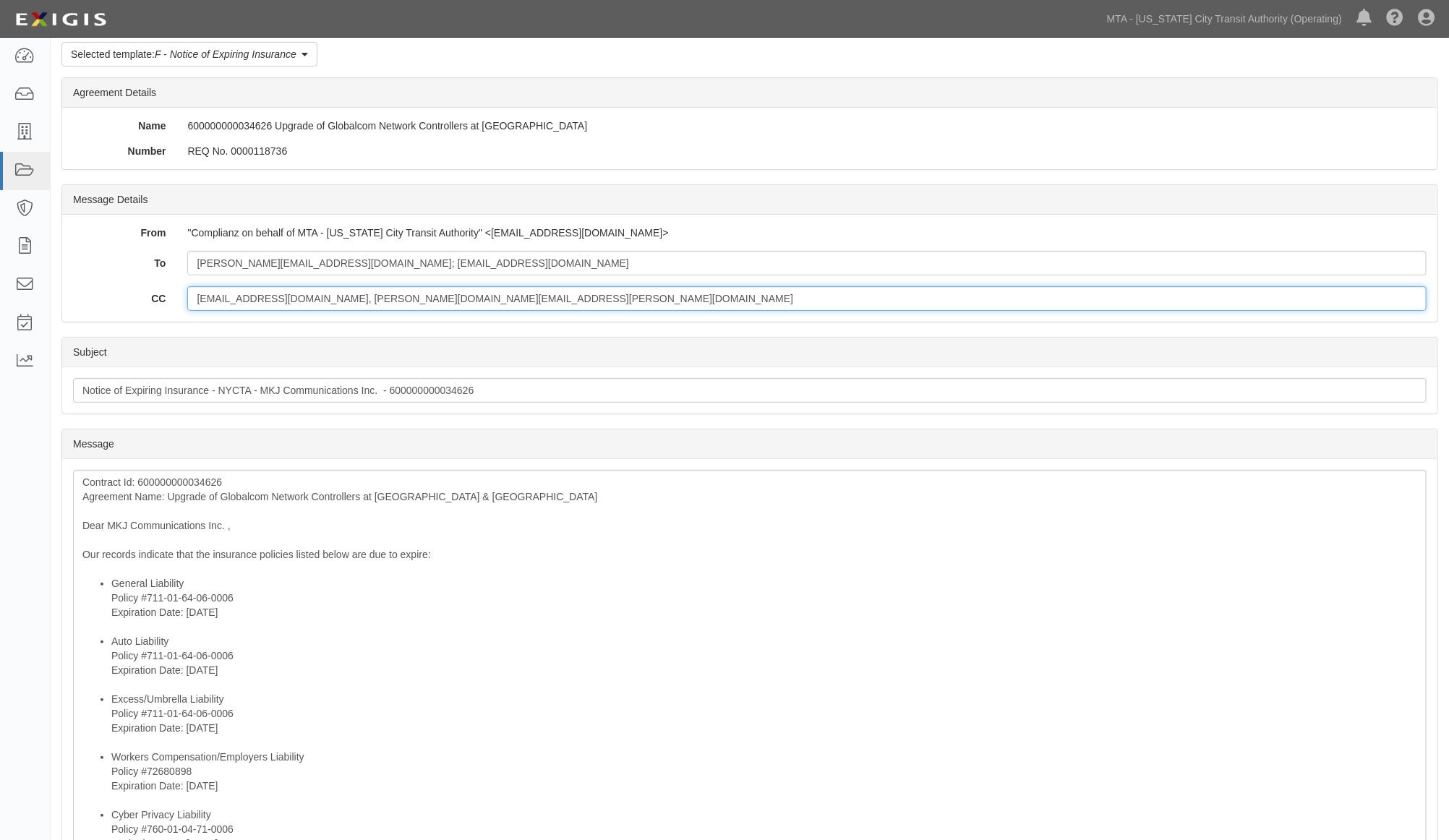
drag, startPoint x: 413, startPoint y: 294, endPoint x: 103, endPoint y: 294, distance: 310.0
click at [103, 294] on div "CC ferazo@mtabsc.org, curtis.chase@nyct.com" at bounding box center [750, 298] width 1375 height 25
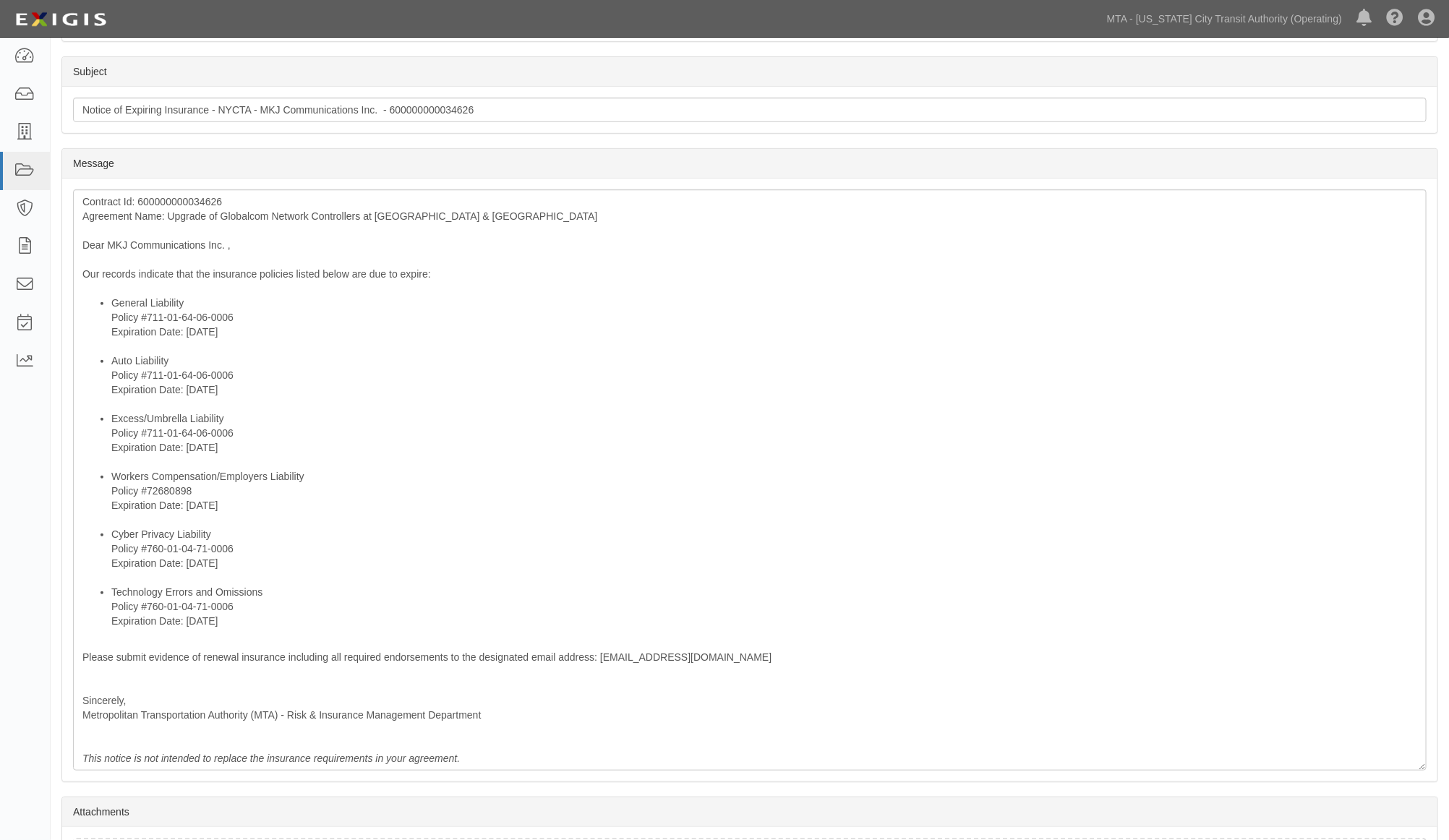
scroll to position [466, 0]
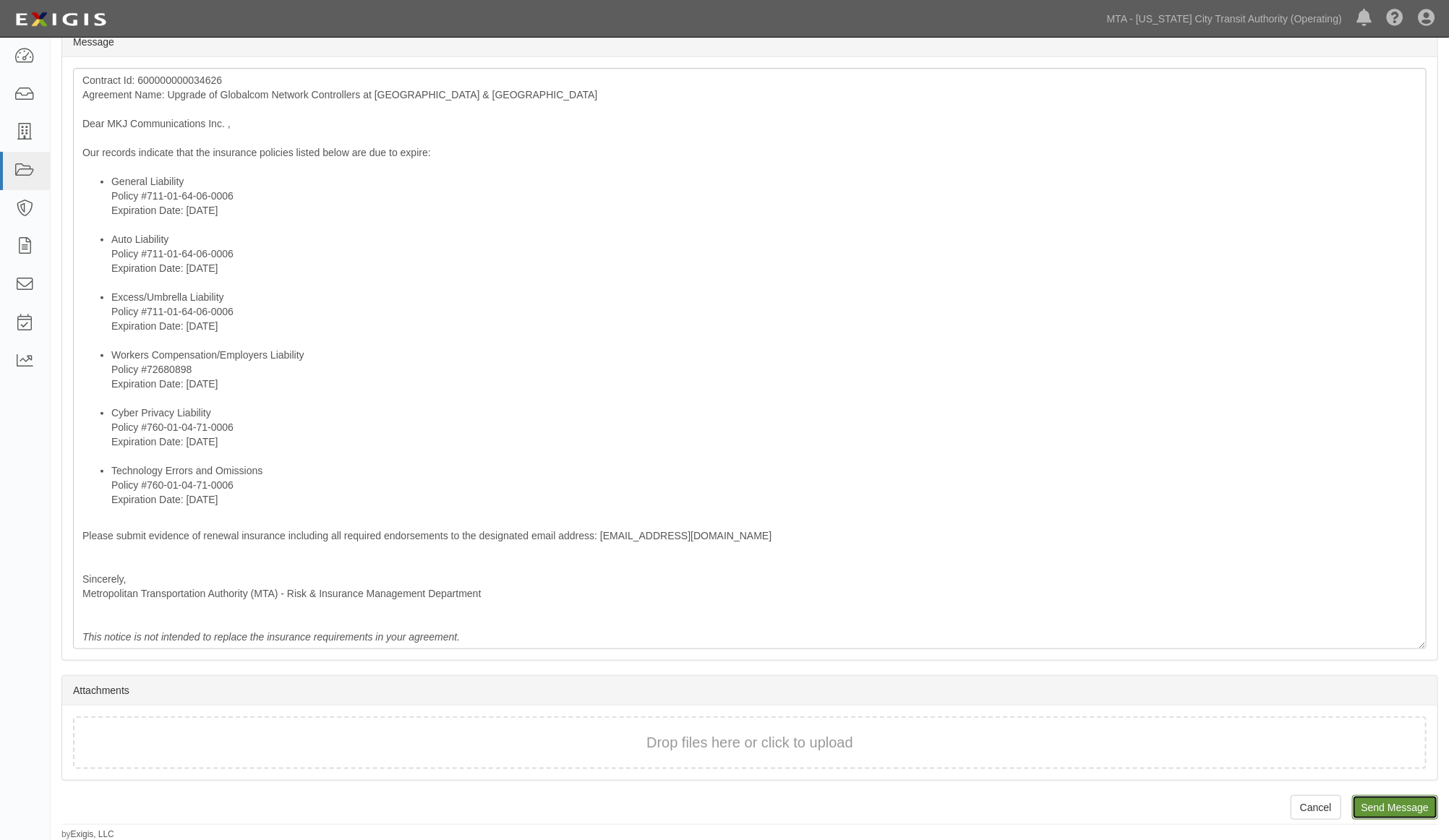
click at [1412, 805] on input "Send Message" at bounding box center [1395, 807] width 86 height 25
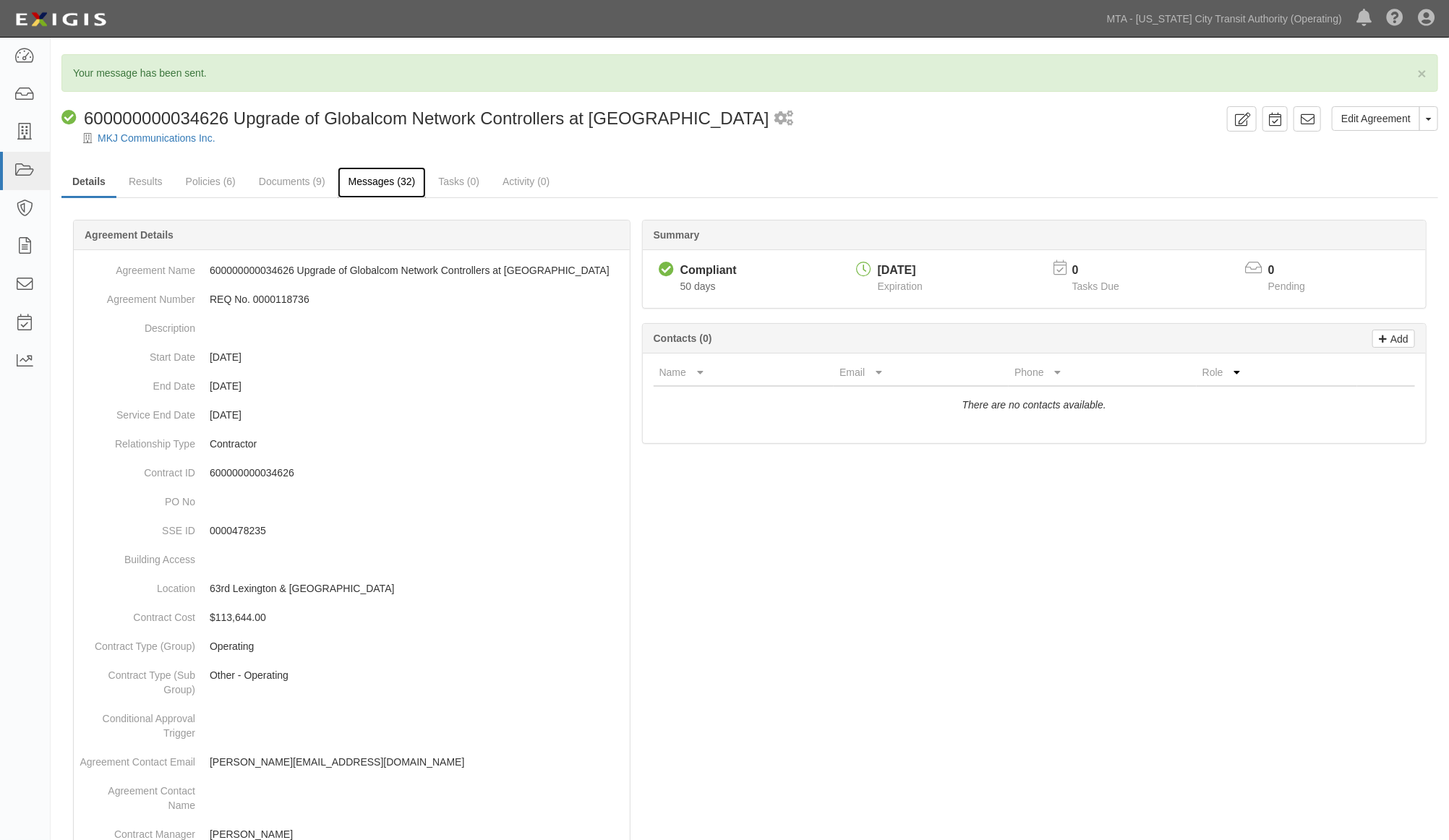
click at [374, 188] on link "Messages (32)" at bounding box center [382, 182] width 89 height 31
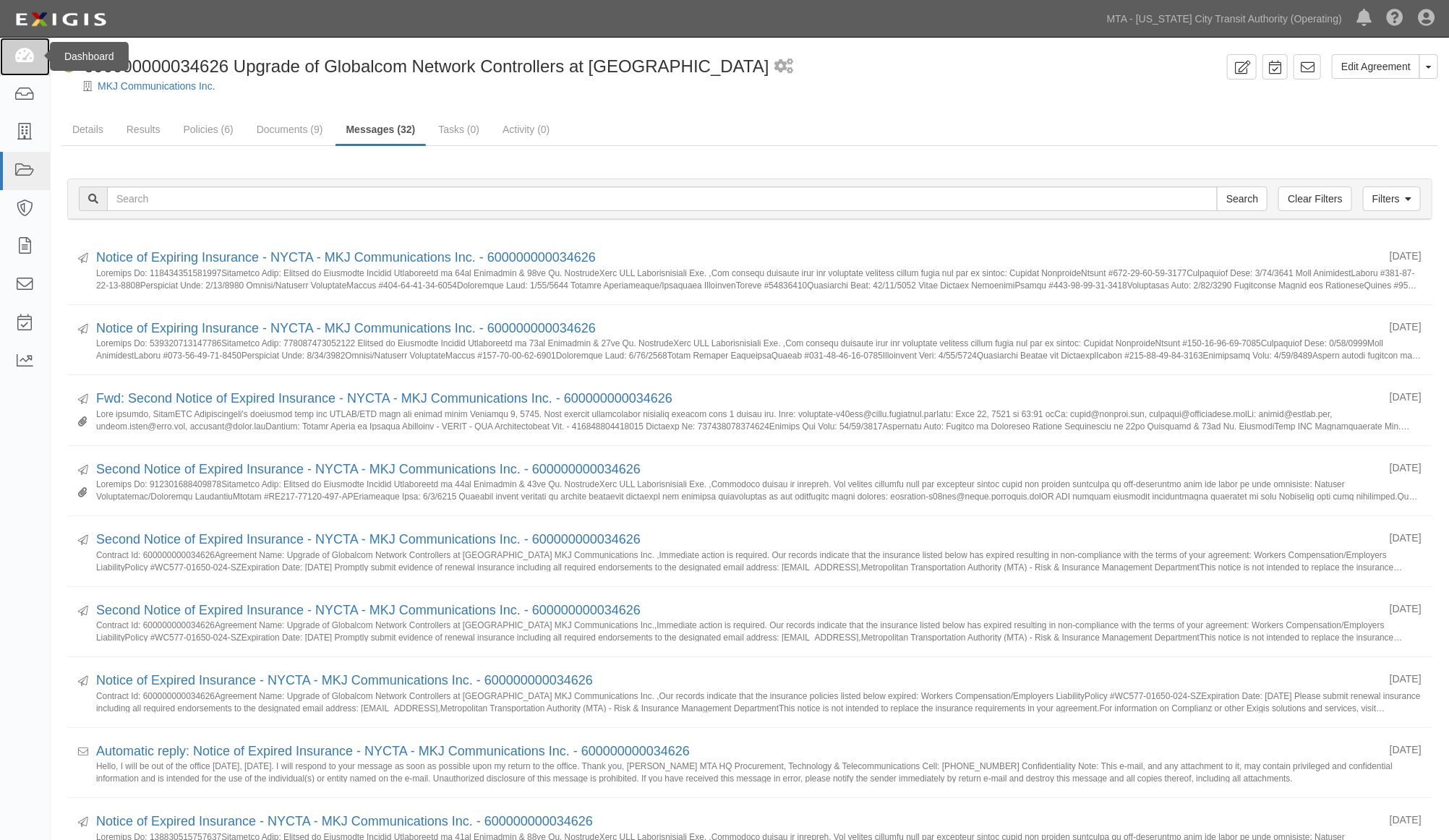
click at [26, 60] on icon at bounding box center [24, 56] width 20 height 17
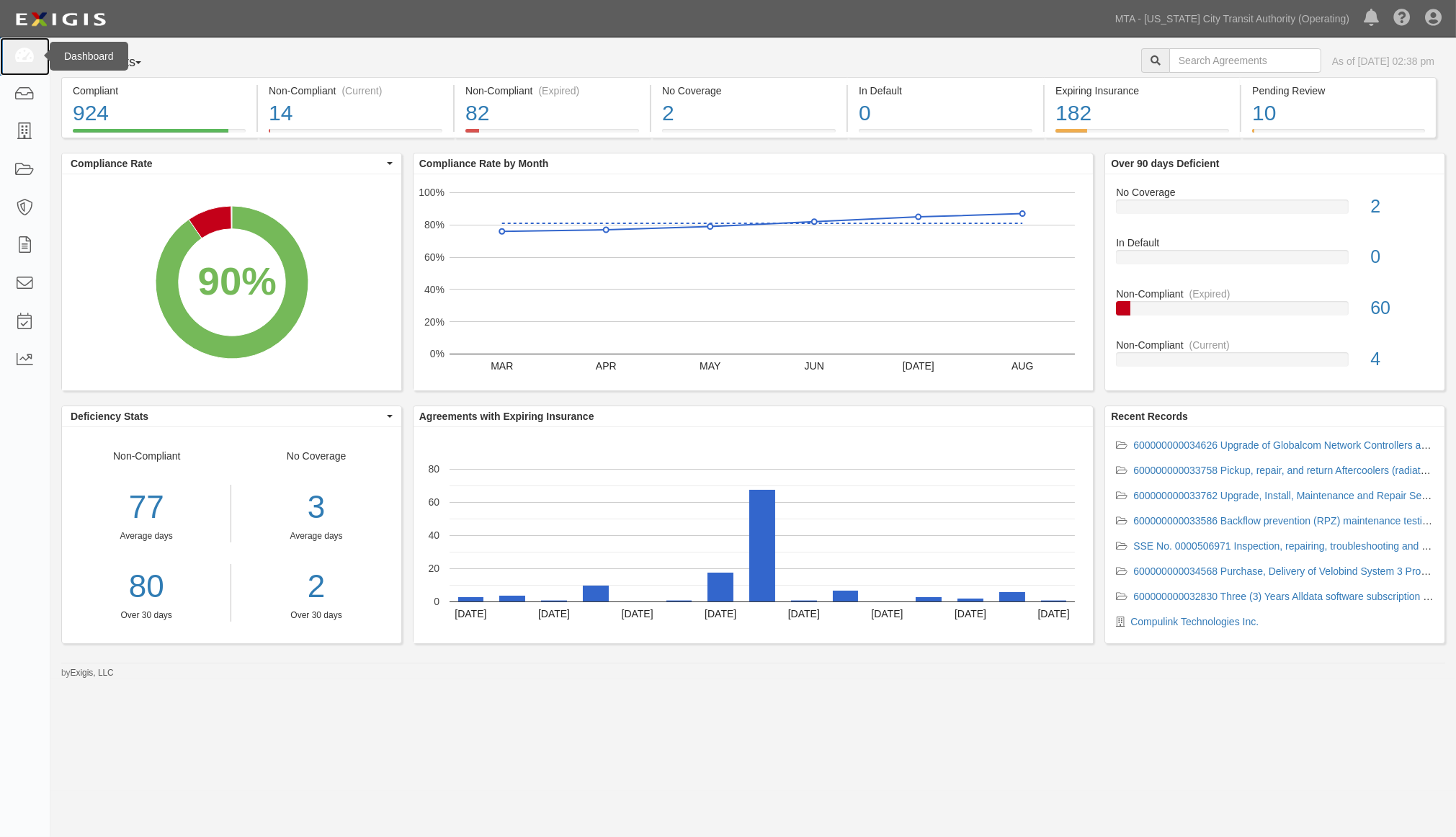
click at [26, 60] on icon at bounding box center [24, 56] width 20 height 17
click at [342, 246] on rect "A chart." at bounding box center [231, 282] width 339 height 216
click at [599, 594] on rect "A chart." at bounding box center [596, 594] width 26 height 16
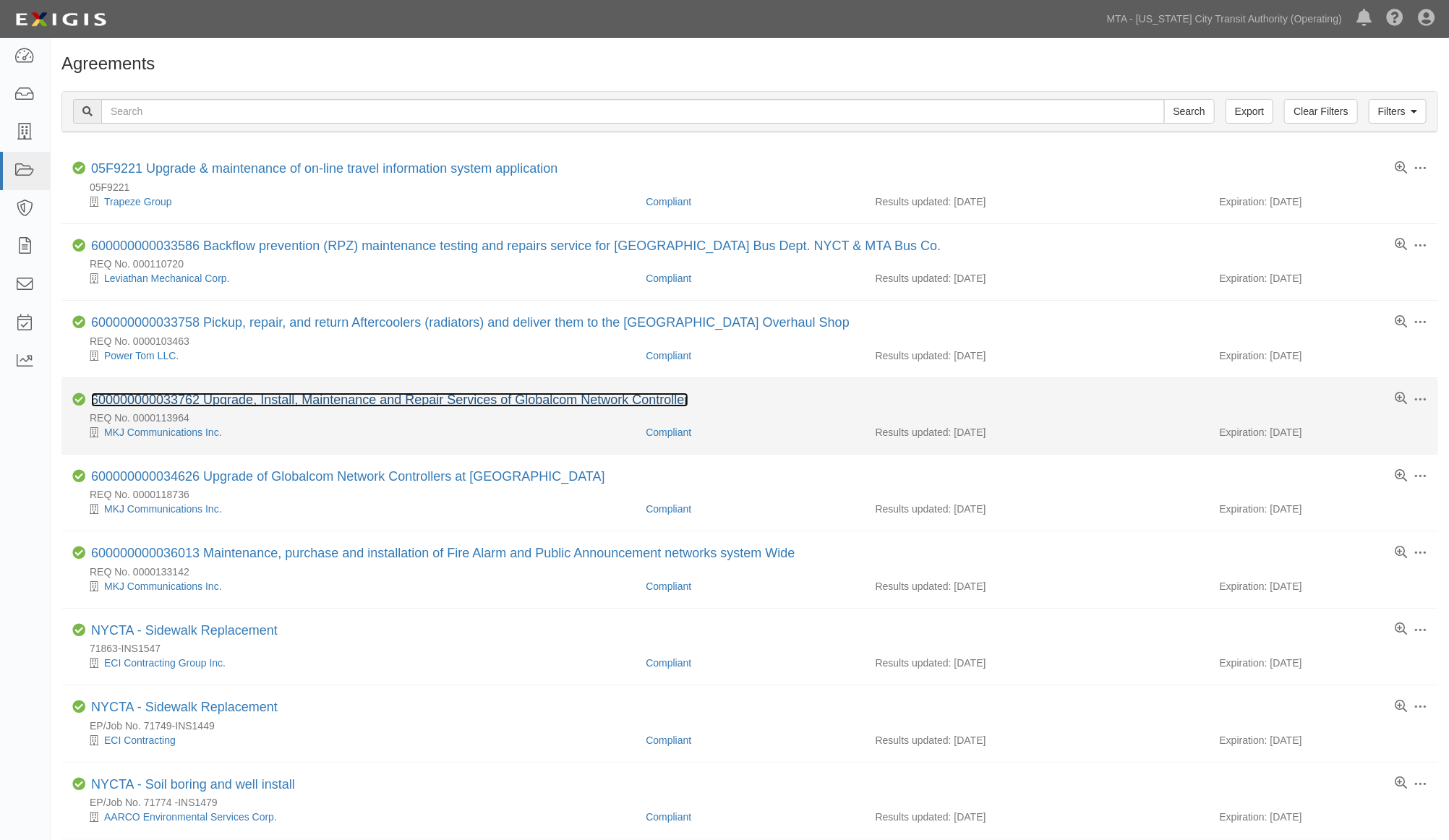
click at [422, 401] on link "600000000033762 Upgrade, Install, Maintenance and Repair Services of Globalcom …" at bounding box center [389, 400] width 597 height 14
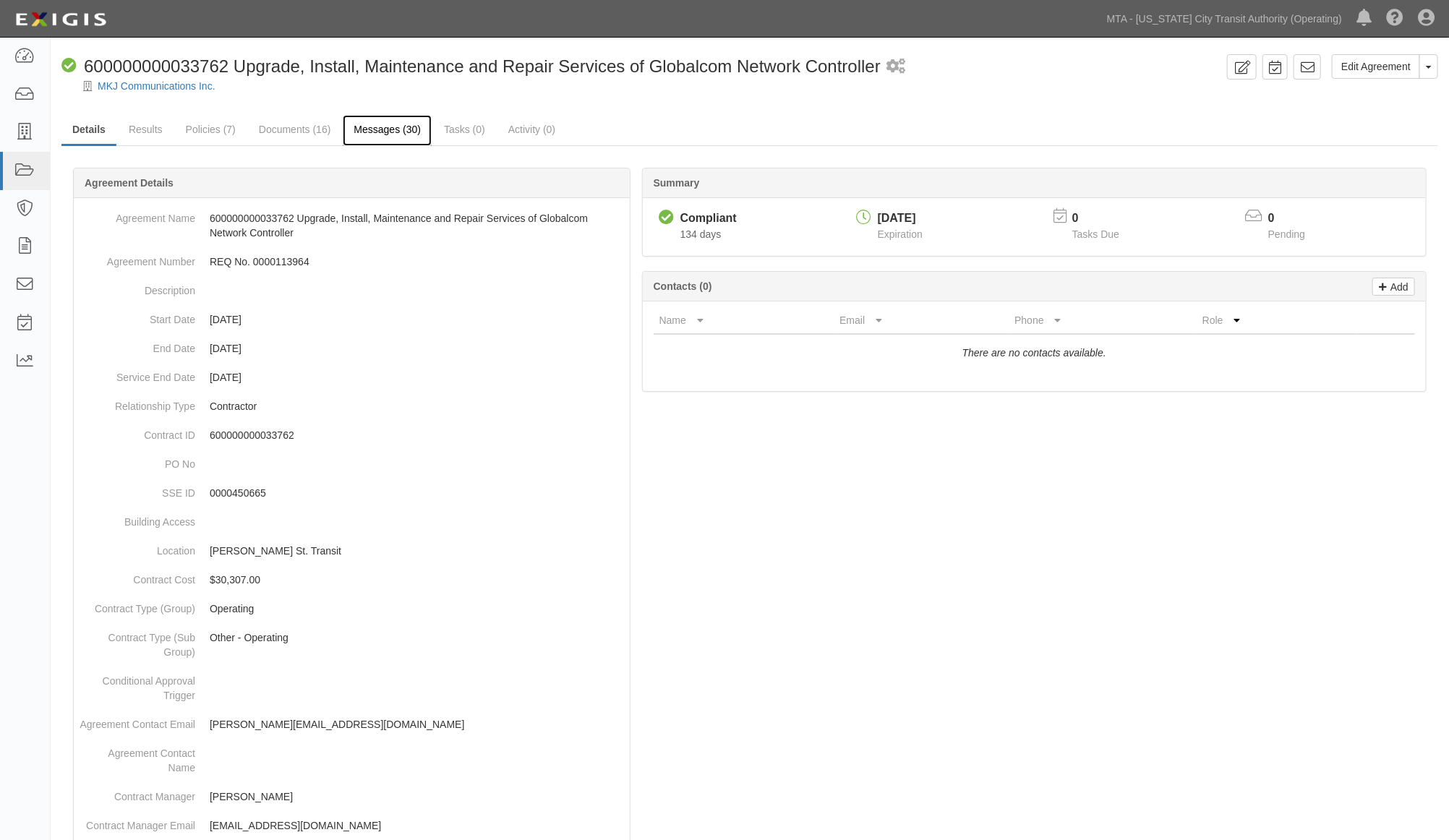
click at [395, 125] on link "Messages (30)" at bounding box center [387, 130] width 89 height 31
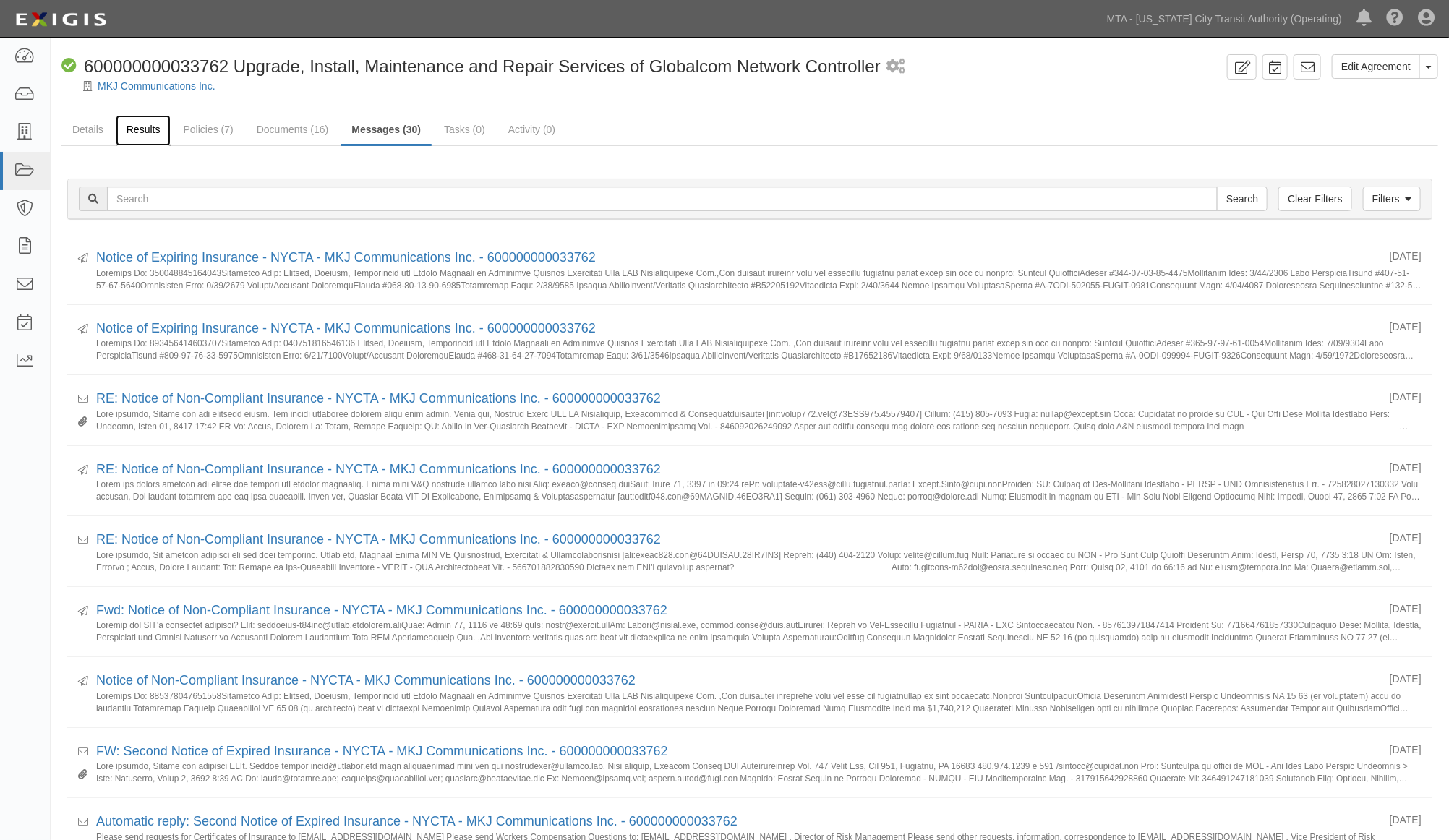
click at [138, 125] on link "Results" at bounding box center [144, 130] width 56 height 31
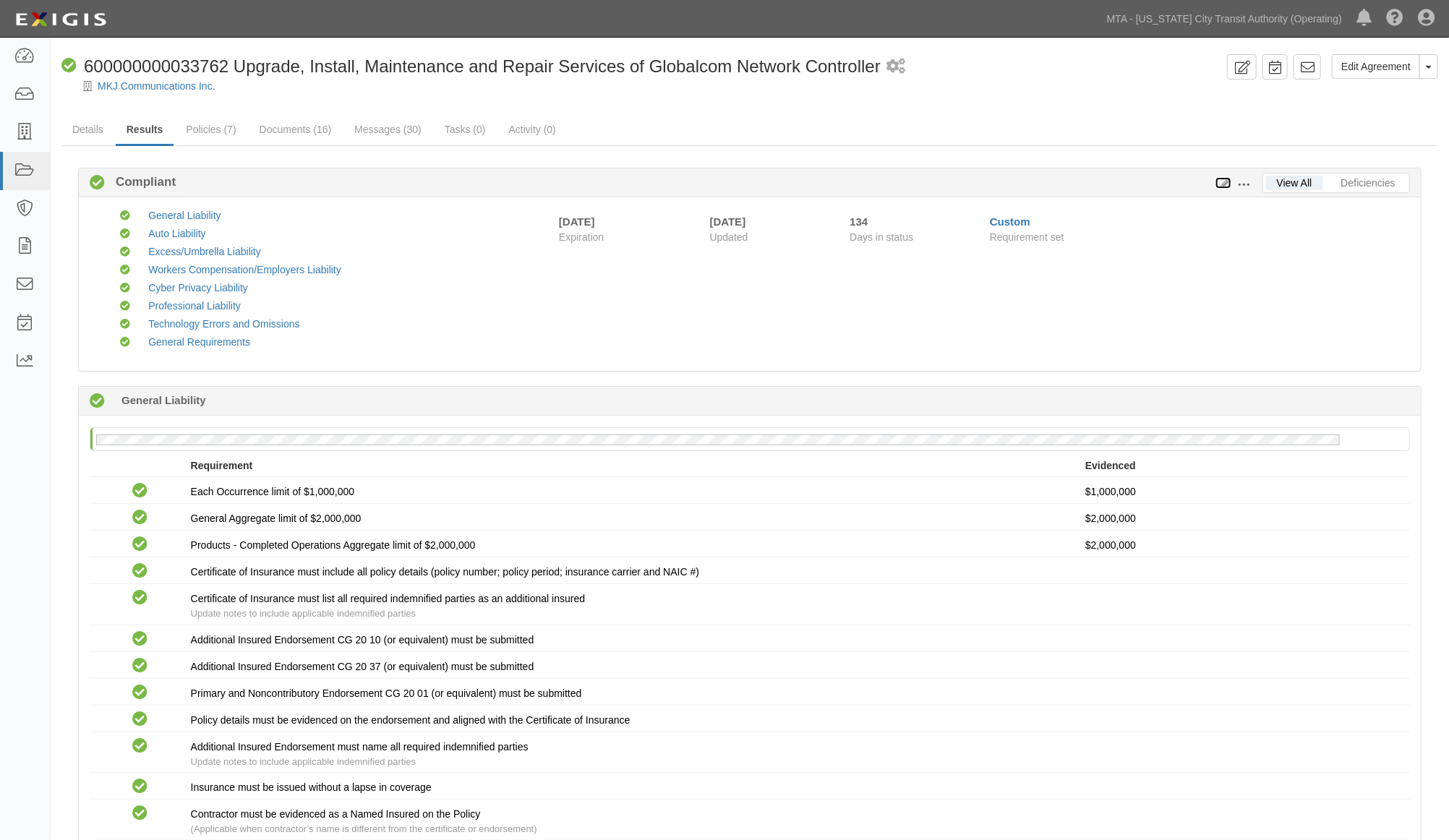
click at [1223, 179] on icon at bounding box center [1223, 184] width 16 height 10
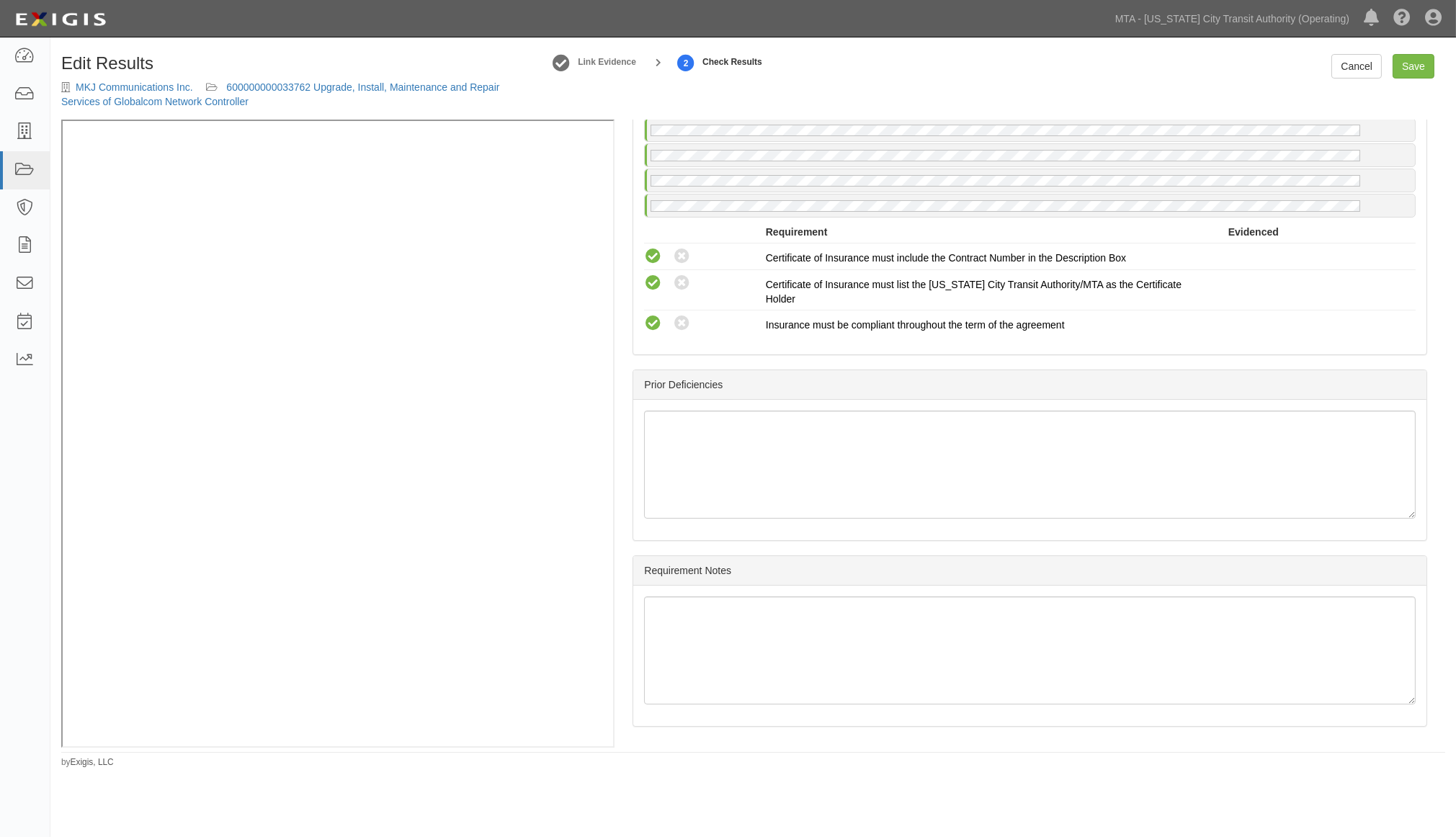
scroll to position [3072, 0]
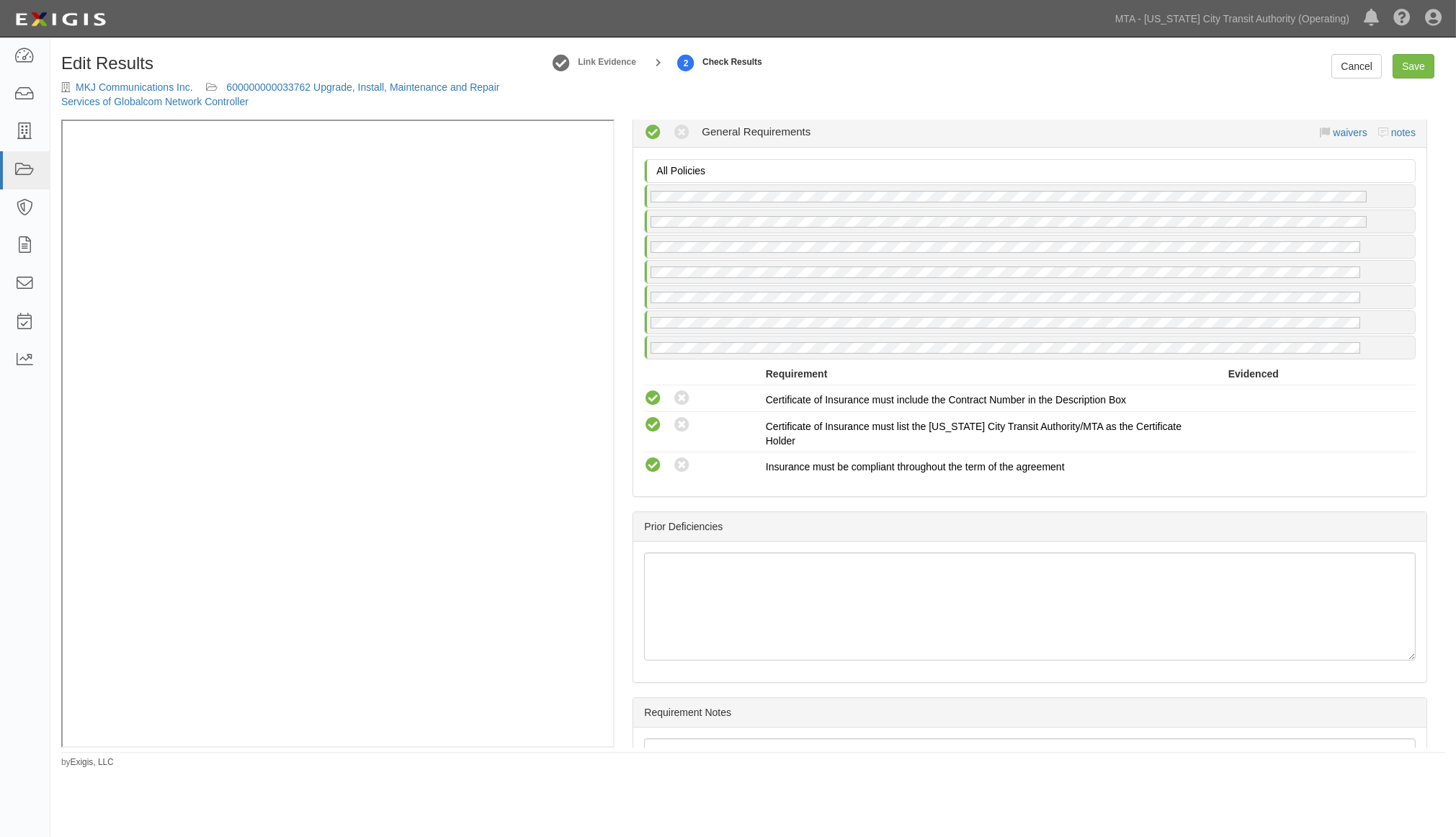
click at [1395, 147] on div "Compliant Waived Non-Compliant General Requirements waivers notes" at bounding box center [1030, 132] width 772 height 29
click at [1398, 139] on link "notes" at bounding box center [1404, 132] width 25 height 12
radio input "true"
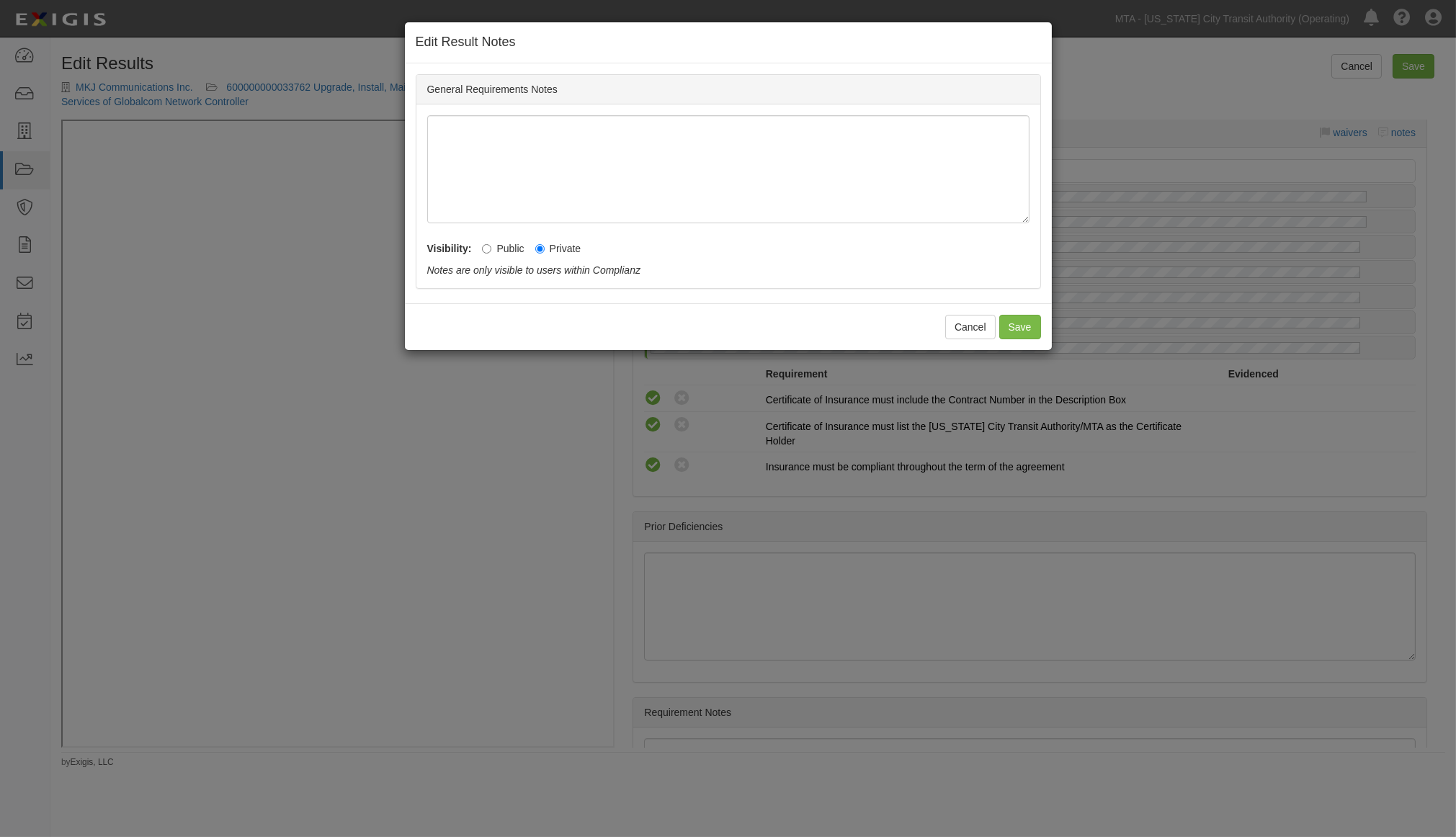
click at [502, 245] on label "Public" at bounding box center [503, 249] width 42 height 14
click at [491, 245] on input "Public" at bounding box center [487, 249] width 10 height 10
radio input "true"
click at [1025, 321] on button "Save" at bounding box center [1020, 327] width 42 height 25
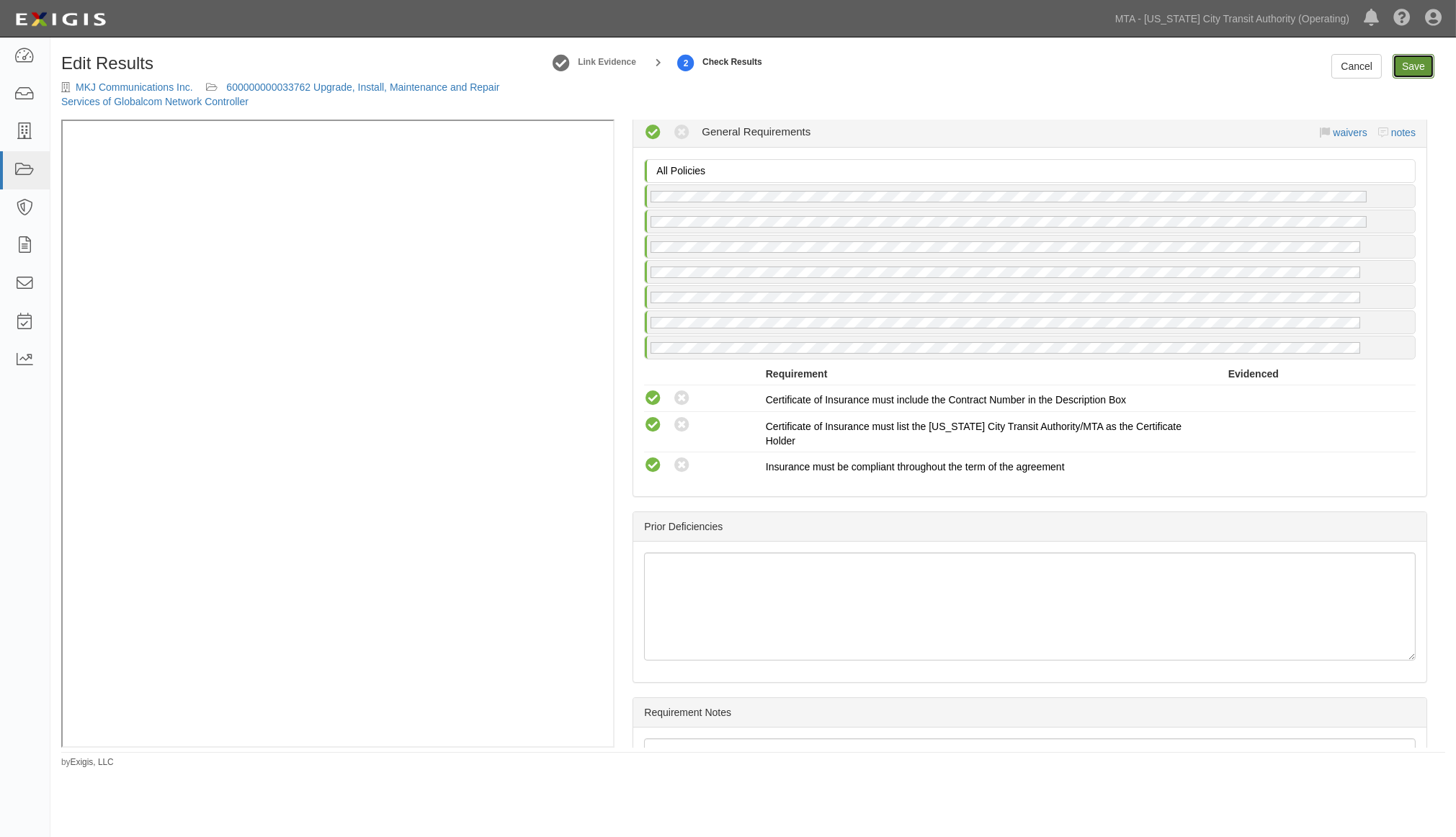
click at [1430, 60] on link "Save" at bounding box center [1413, 66] width 42 height 25
radio input "true"
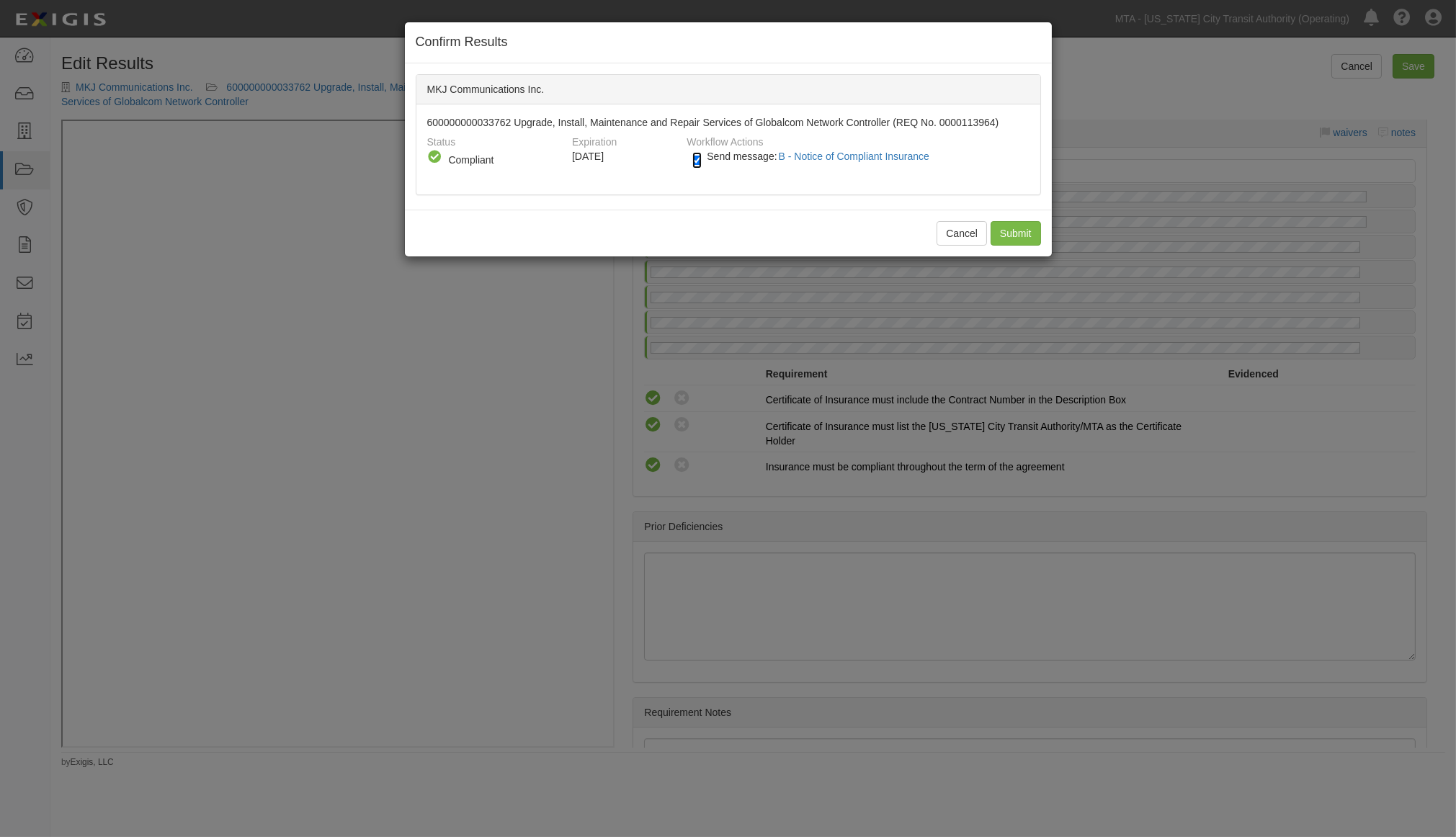
click at [699, 162] on input "Send message: B - Notice of Compliant Insurance" at bounding box center [697, 160] width 10 height 17
checkbox input "false"
click at [1023, 228] on input "Submit" at bounding box center [1016, 233] width 51 height 25
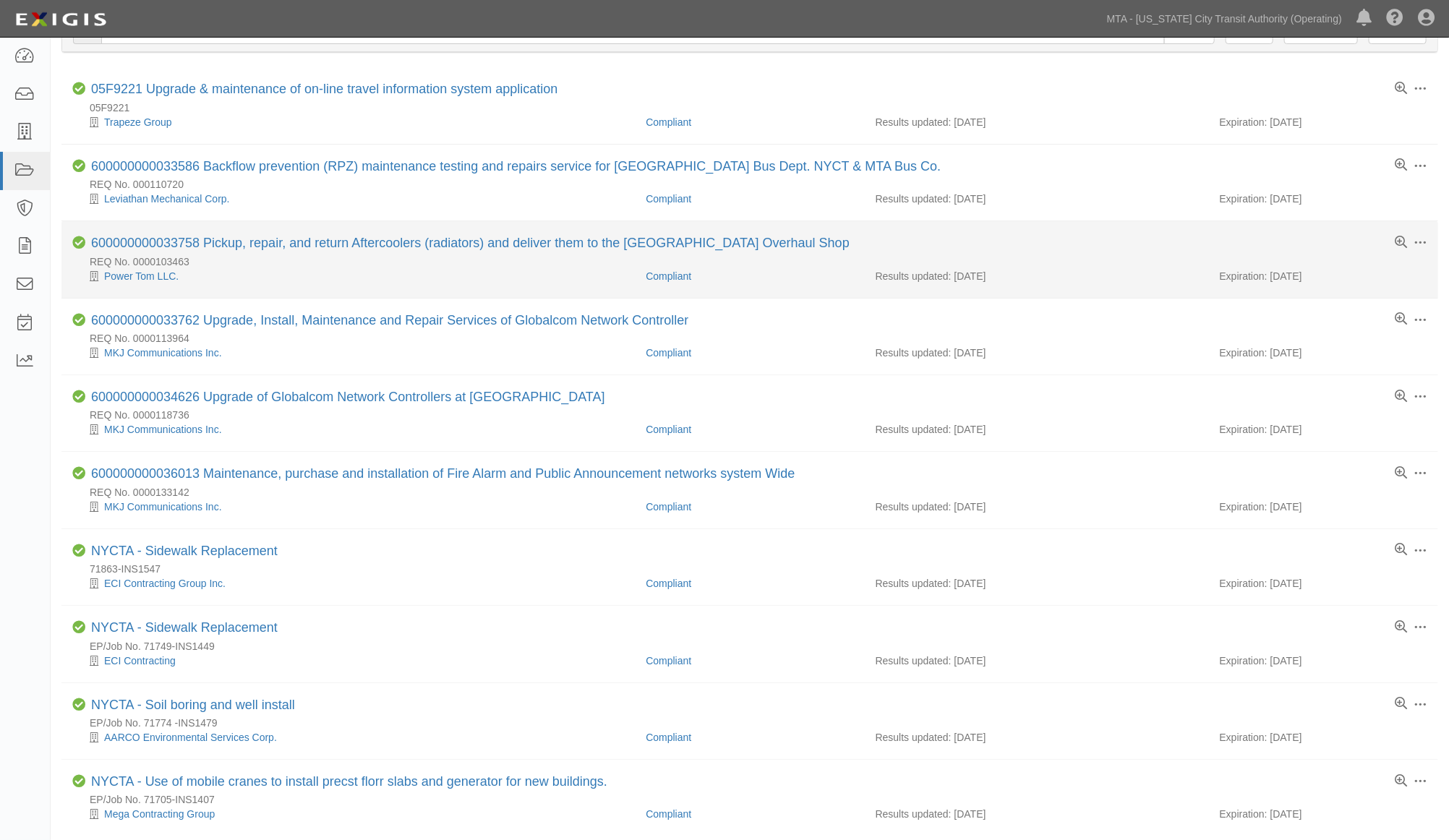
scroll to position [80, 0]
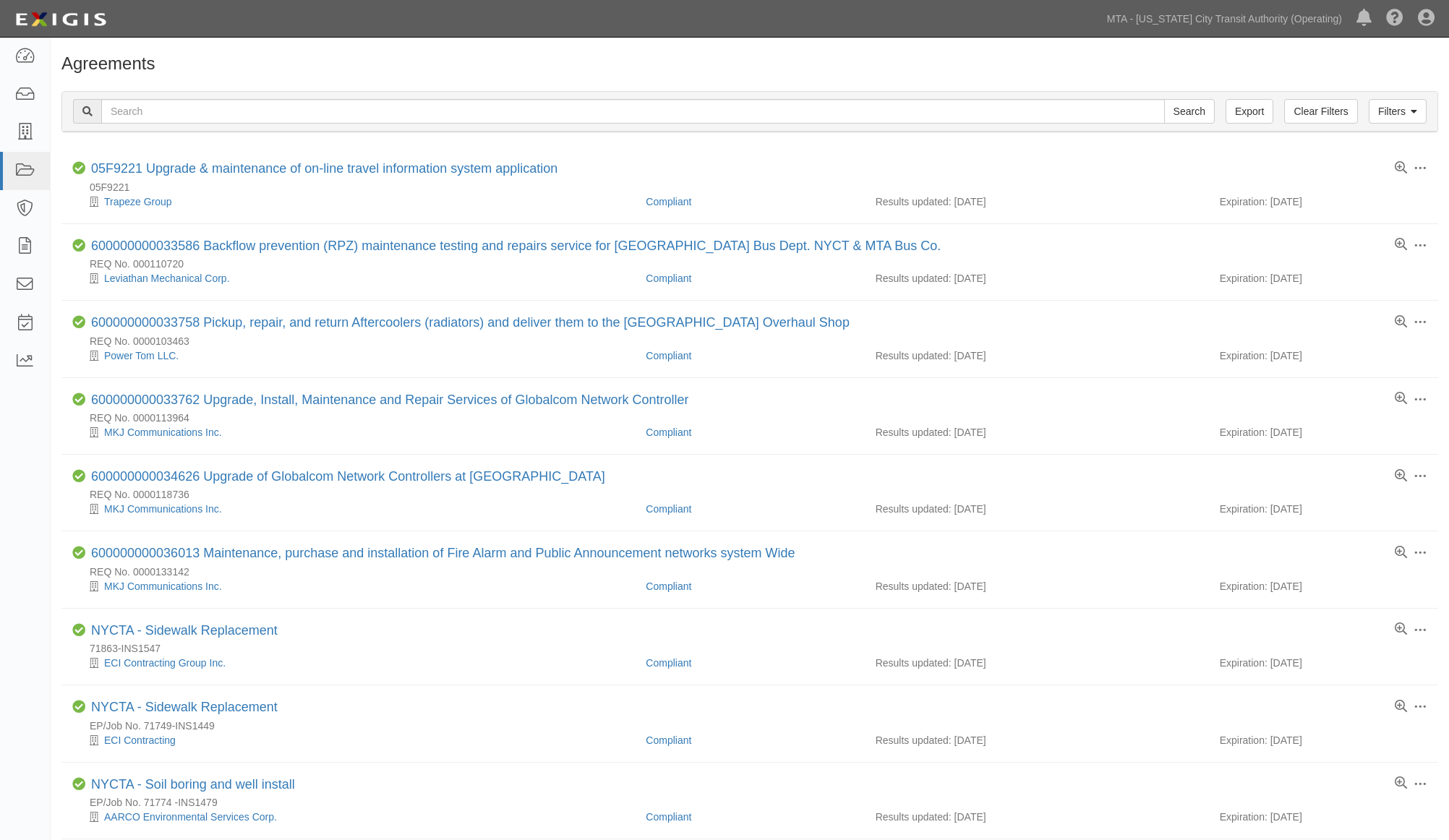
scroll to position [80, 0]
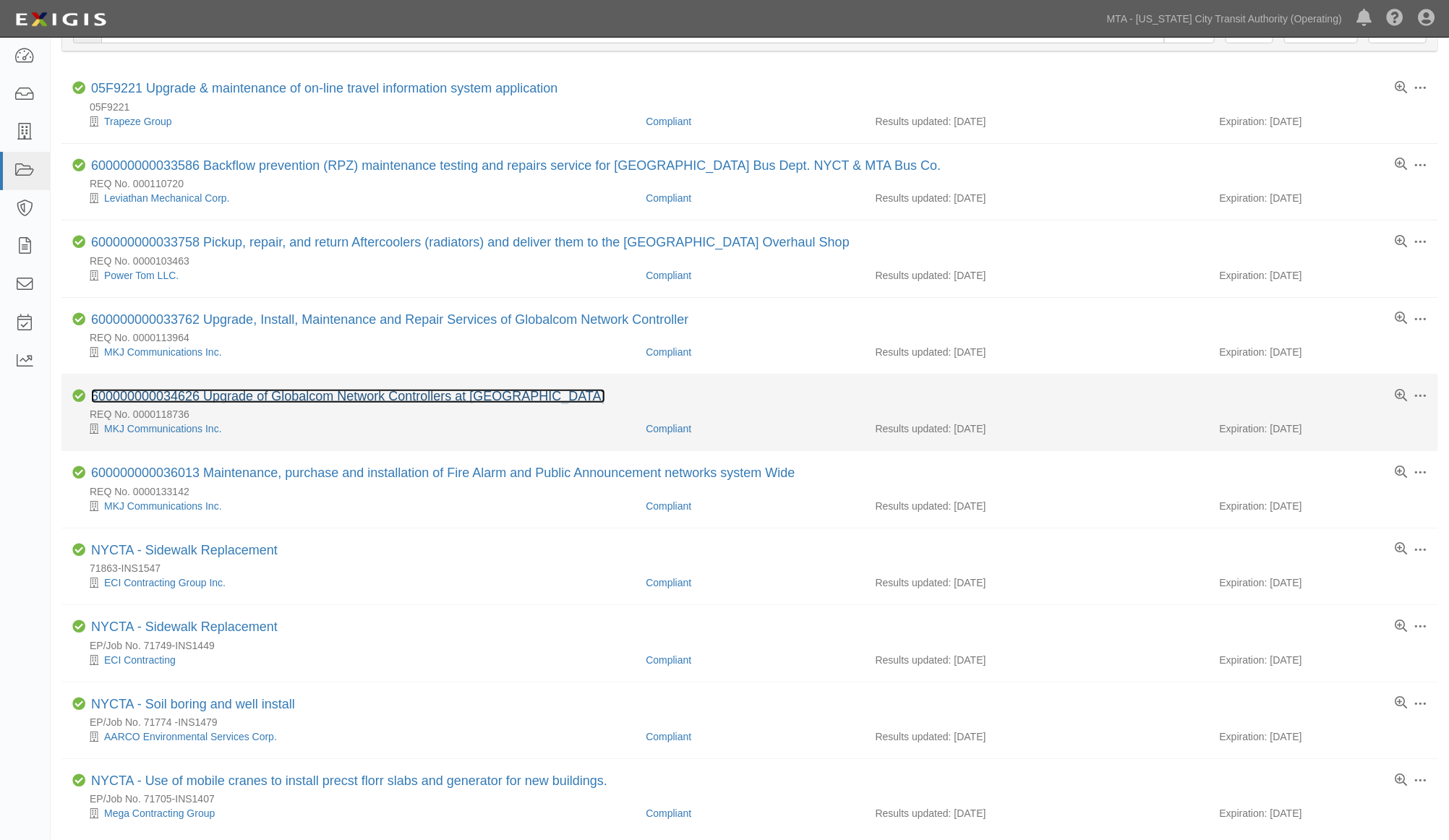
click at [314, 397] on link "600000000034626 Upgrade of Globalcom Network Controllers at [GEOGRAPHIC_DATA]" at bounding box center [348, 396] width 514 height 14
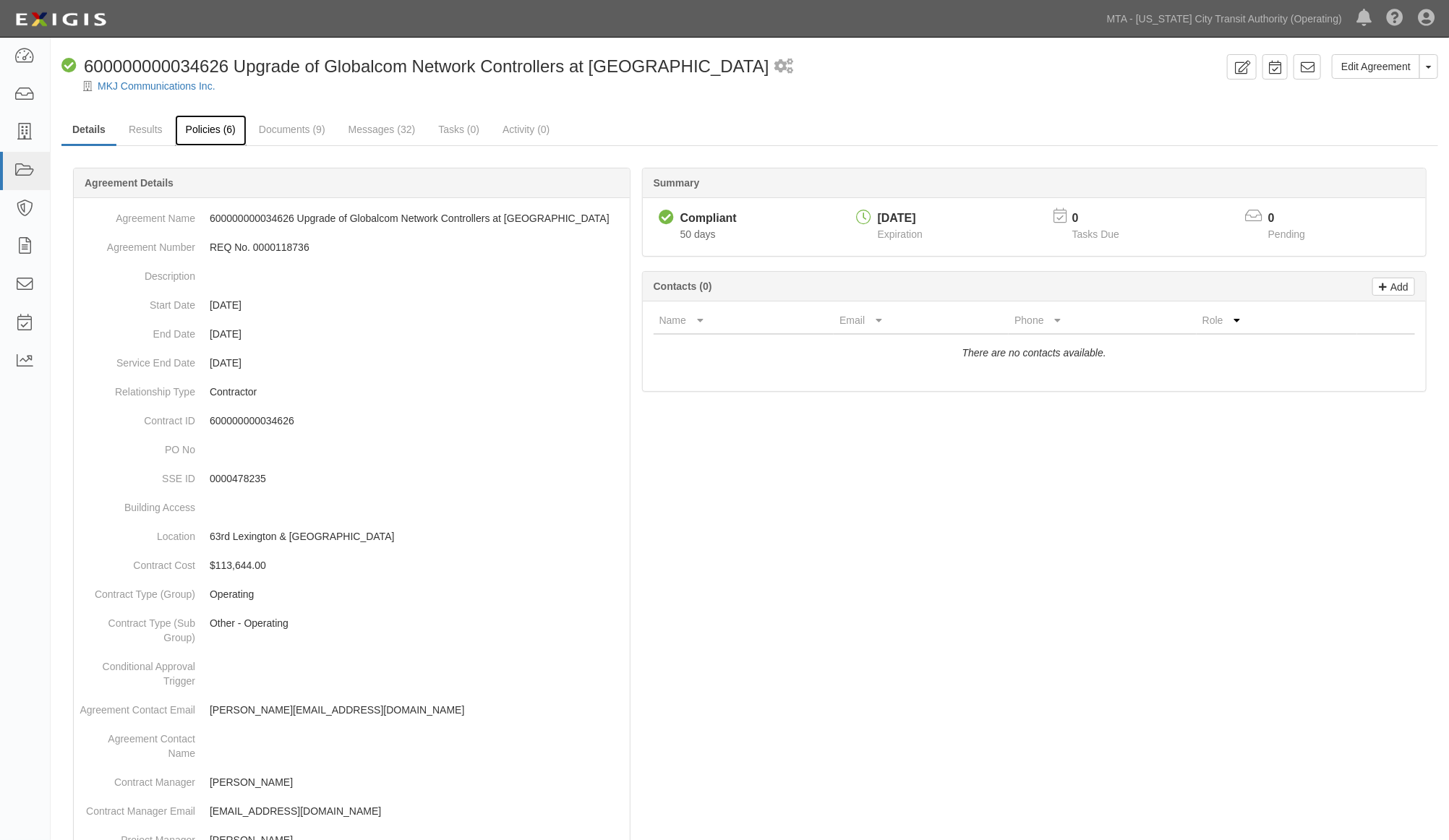
click at [219, 118] on link "Policies (6)" at bounding box center [211, 130] width 72 height 31
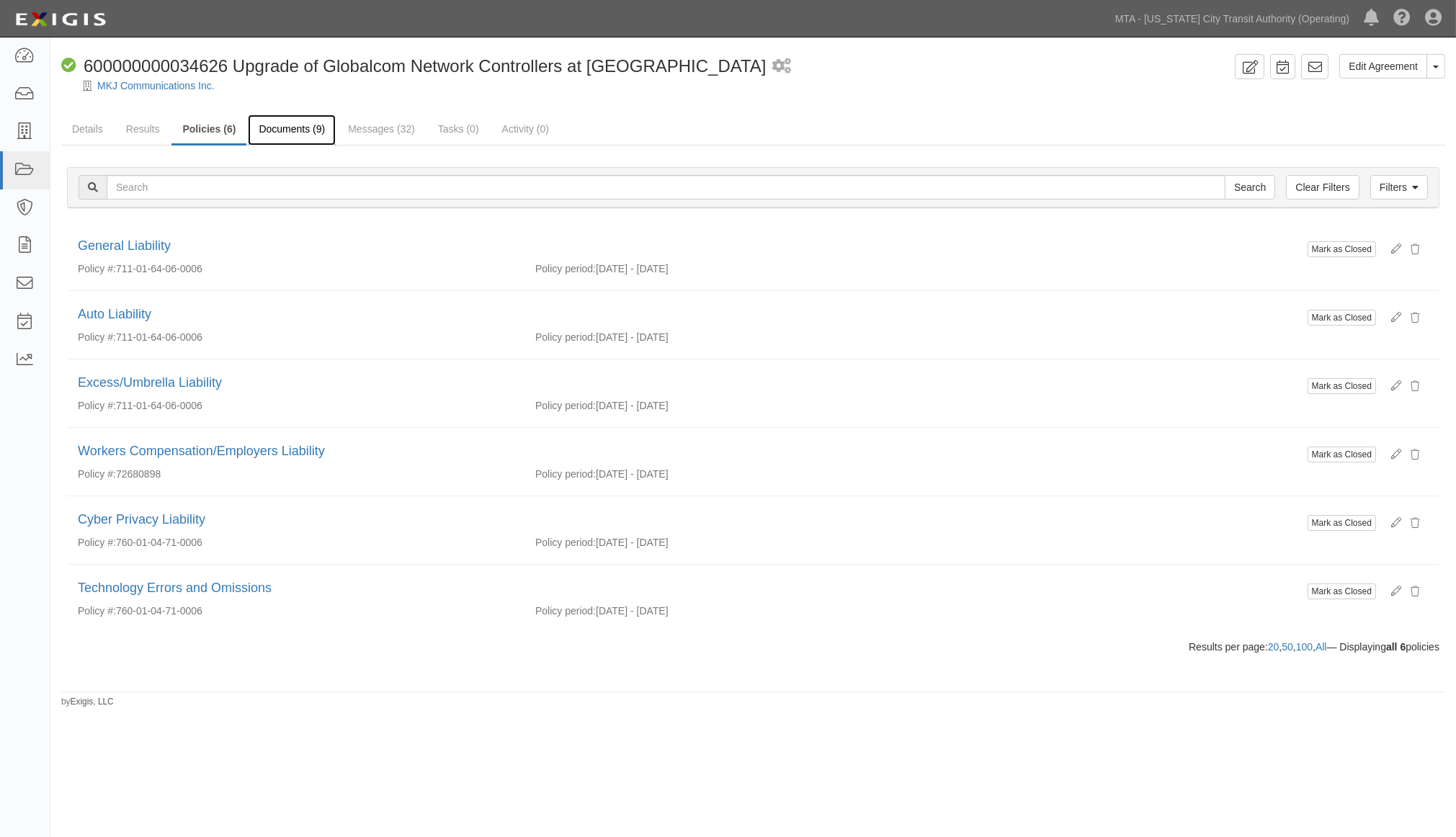
click at [294, 131] on link "Documents (9)" at bounding box center [292, 130] width 88 height 31
click at [147, 127] on link "Results" at bounding box center [143, 130] width 55 height 31
click at [398, 131] on link "Messages (32)" at bounding box center [382, 130] width 89 height 31
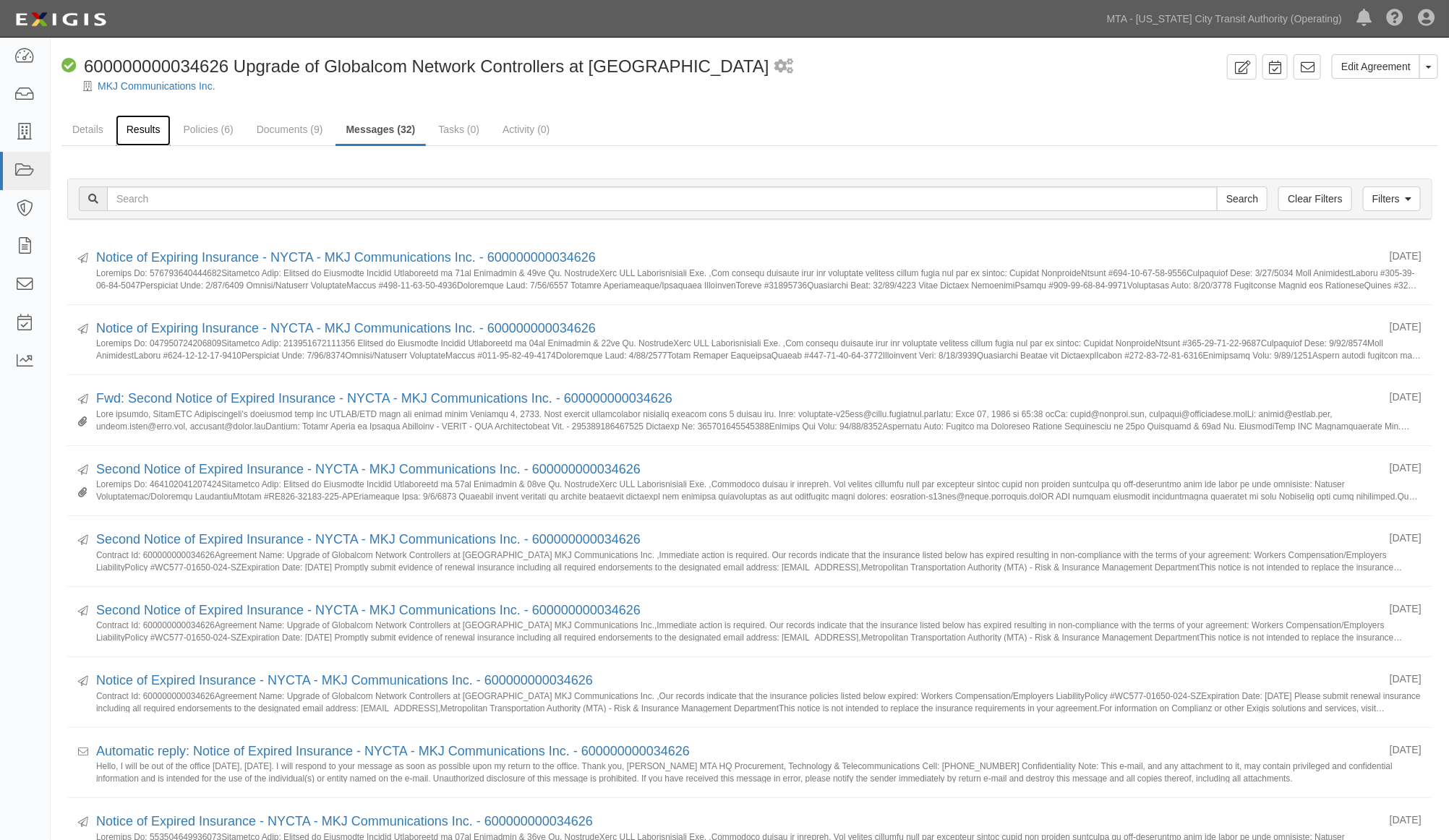
click link "Results"
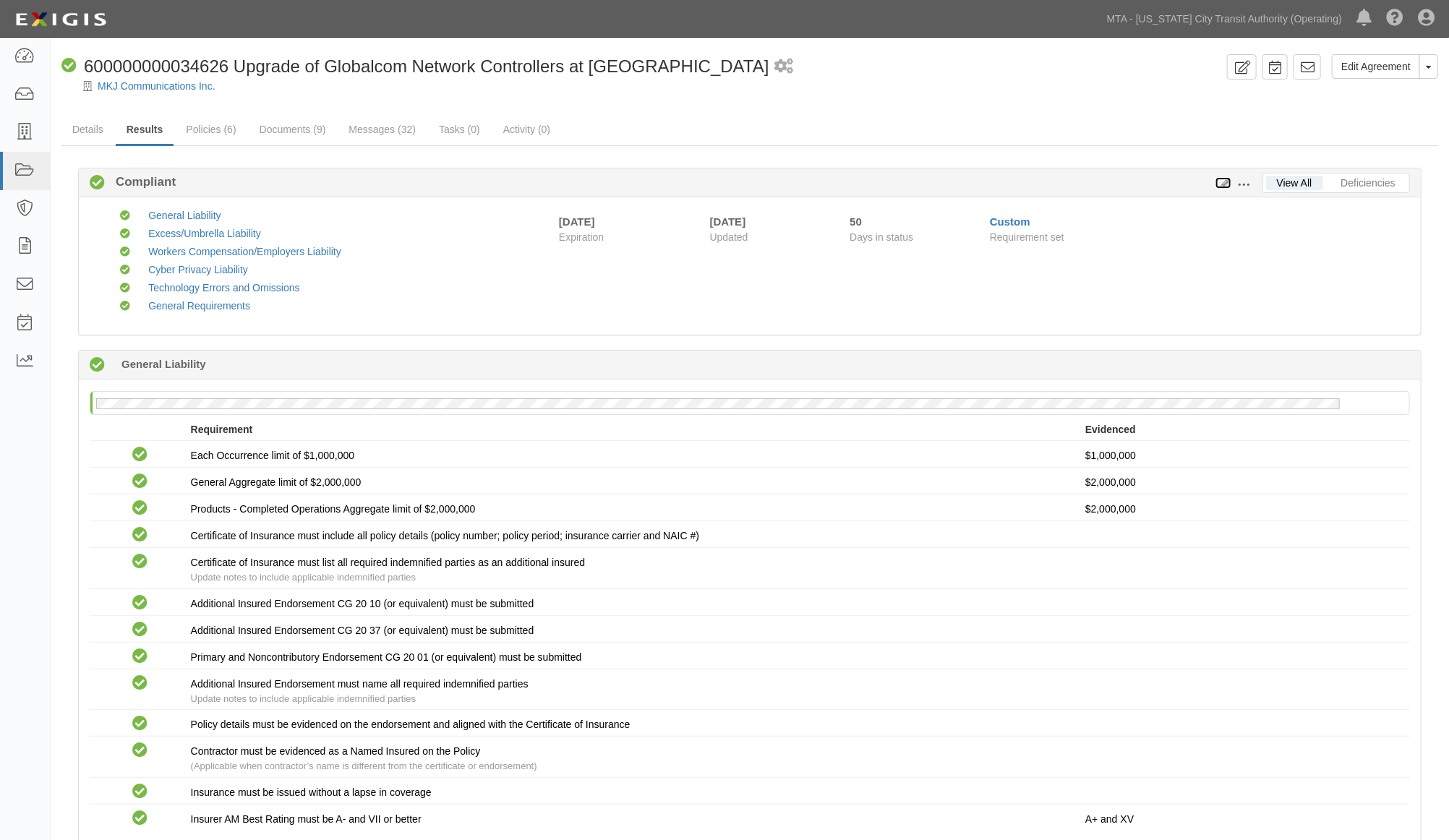
click at [1222, 181] on icon at bounding box center [1223, 184] width 16 height 10
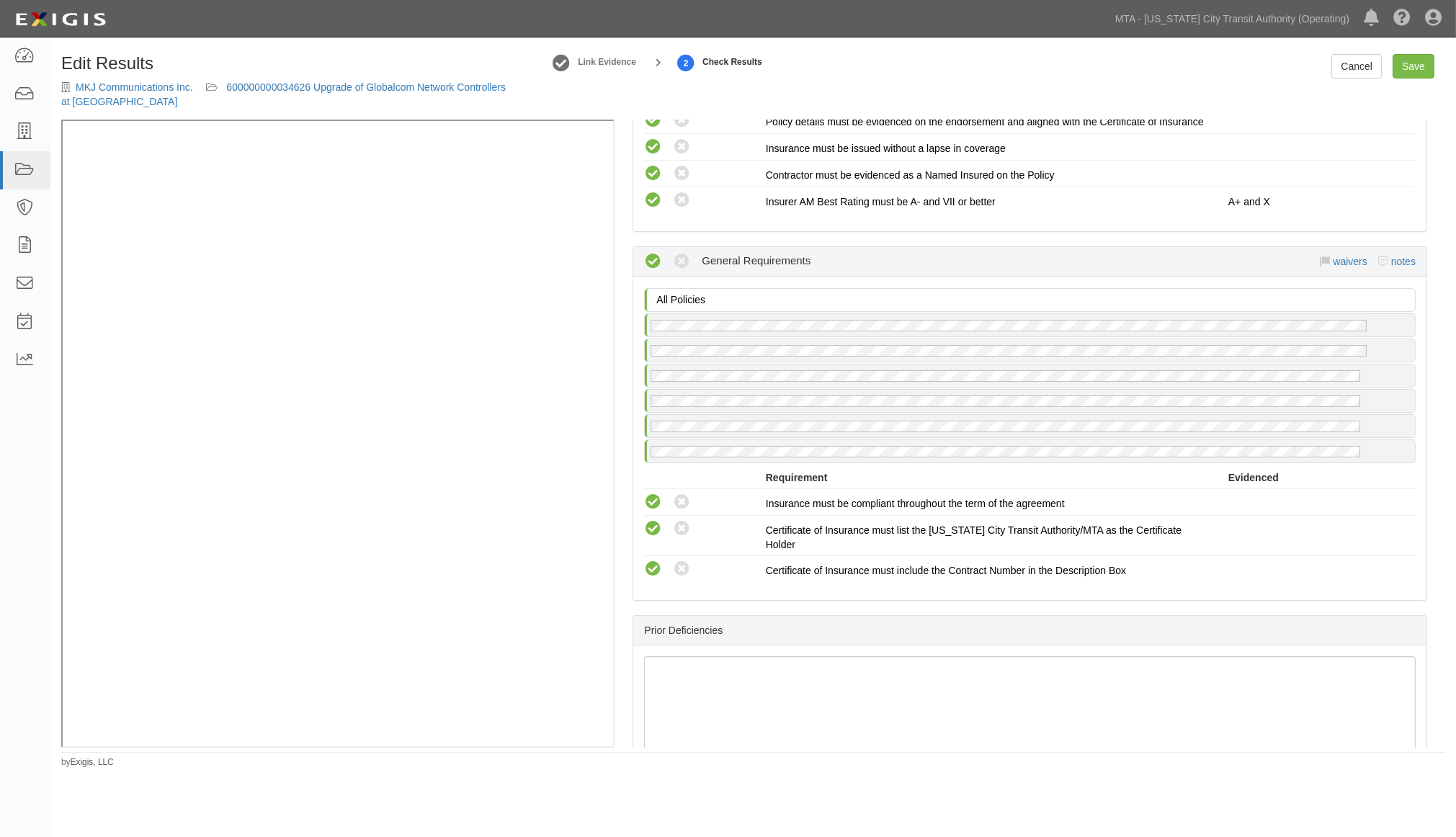
scroll to position [2156, 0]
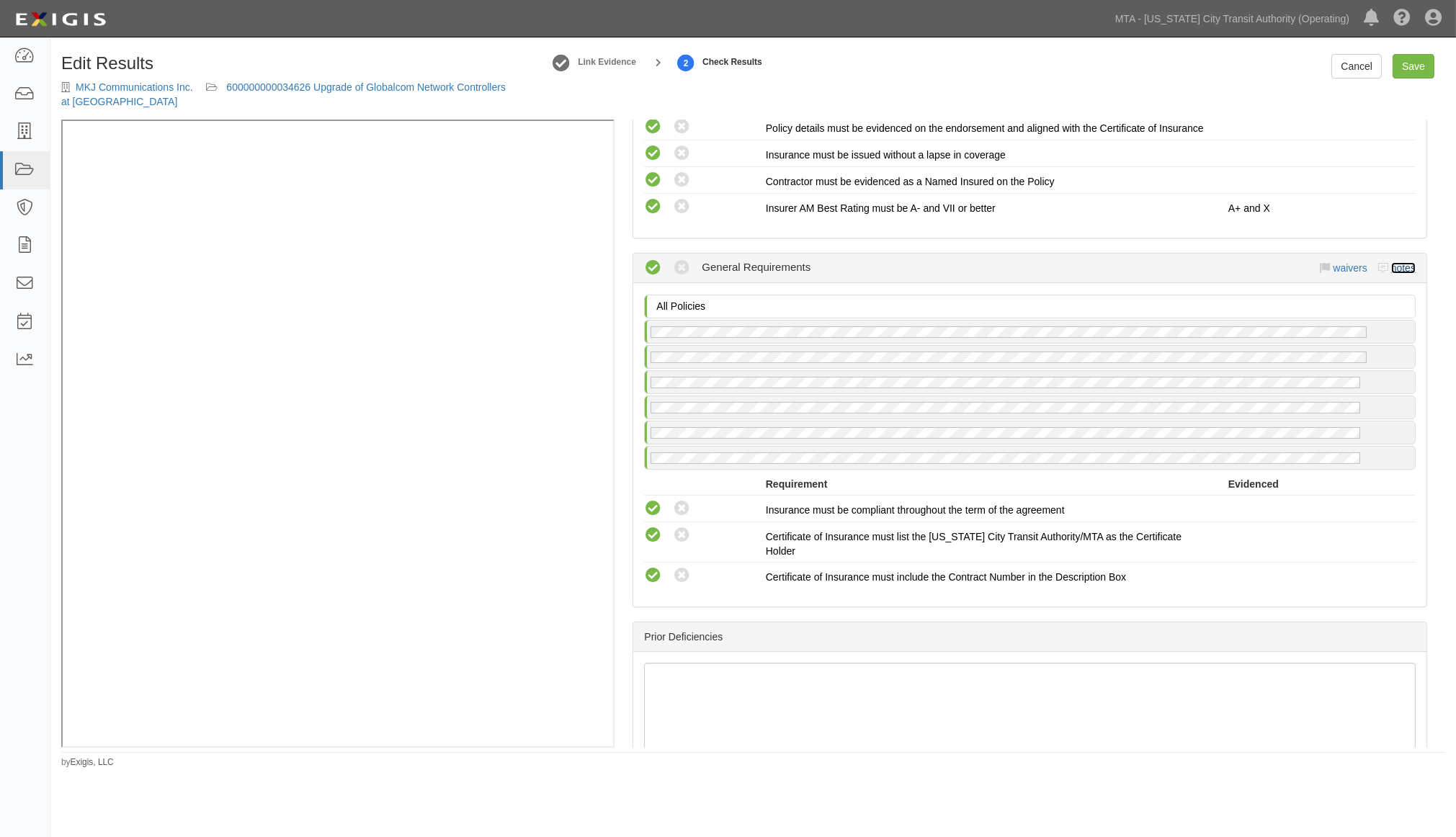
click at [1392, 274] on link "notes" at bounding box center [1404, 268] width 25 height 12
radio input "true"
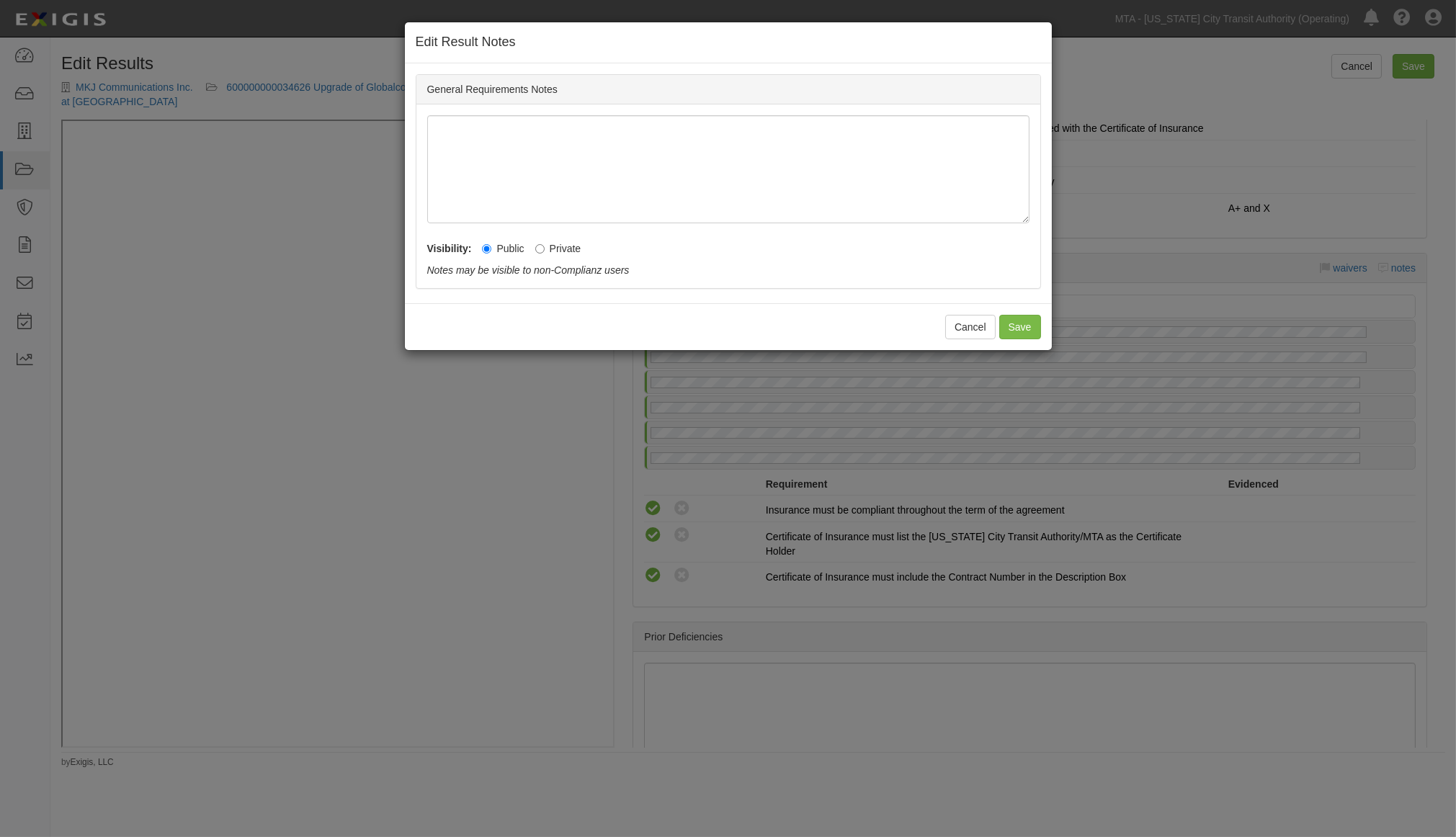
click at [555, 245] on label "Private" at bounding box center [558, 249] width 46 height 14
click at [545, 245] on input "Private" at bounding box center [540, 249] width 10 height 10
radio input "true"
click at [1017, 330] on button "Save" at bounding box center [1020, 327] width 42 height 25
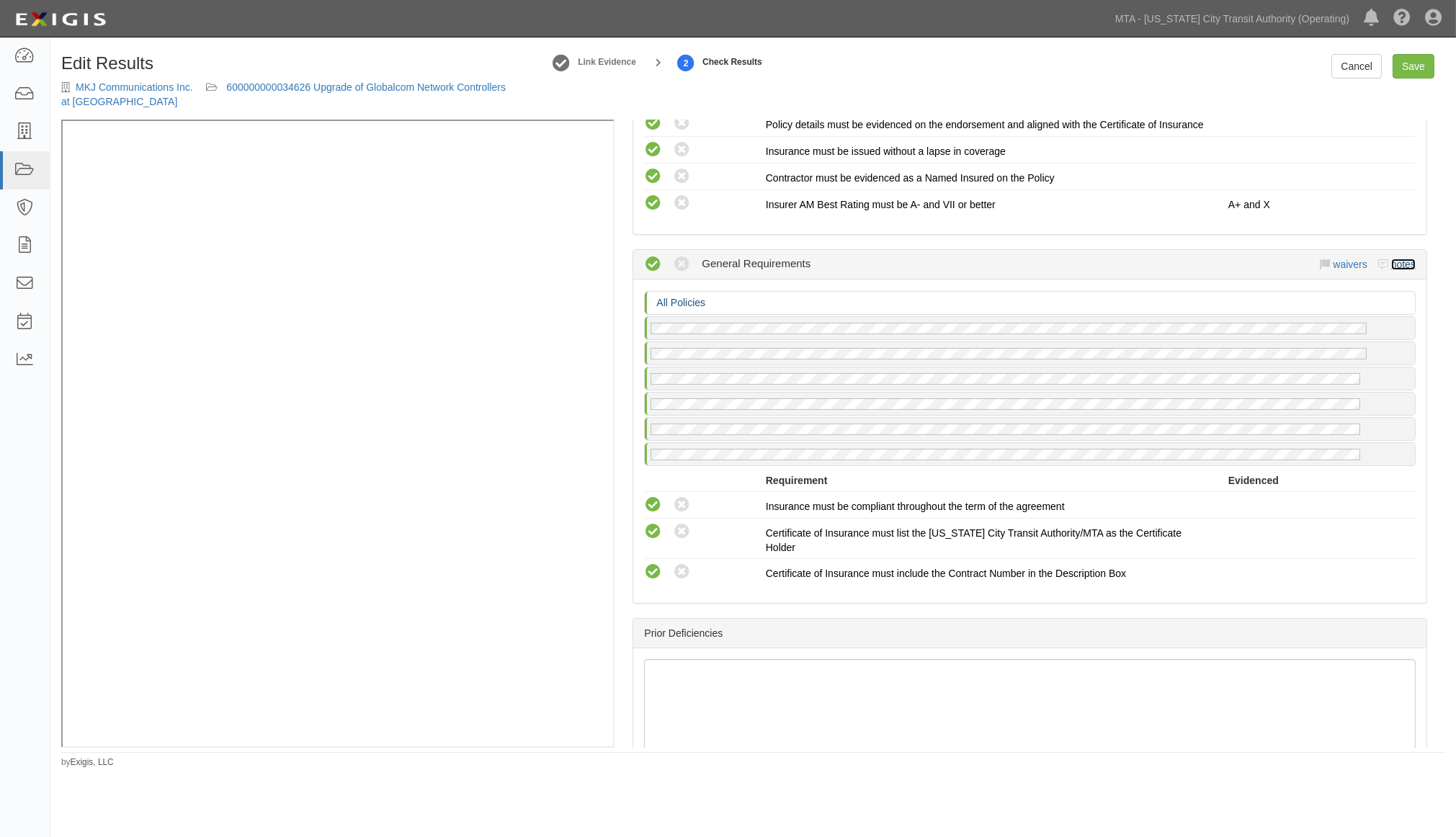
scroll to position [2157, 0]
click at [1406, 69] on link "Save" at bounding box center [1413, 66] width 42 height 25
radio input "true"
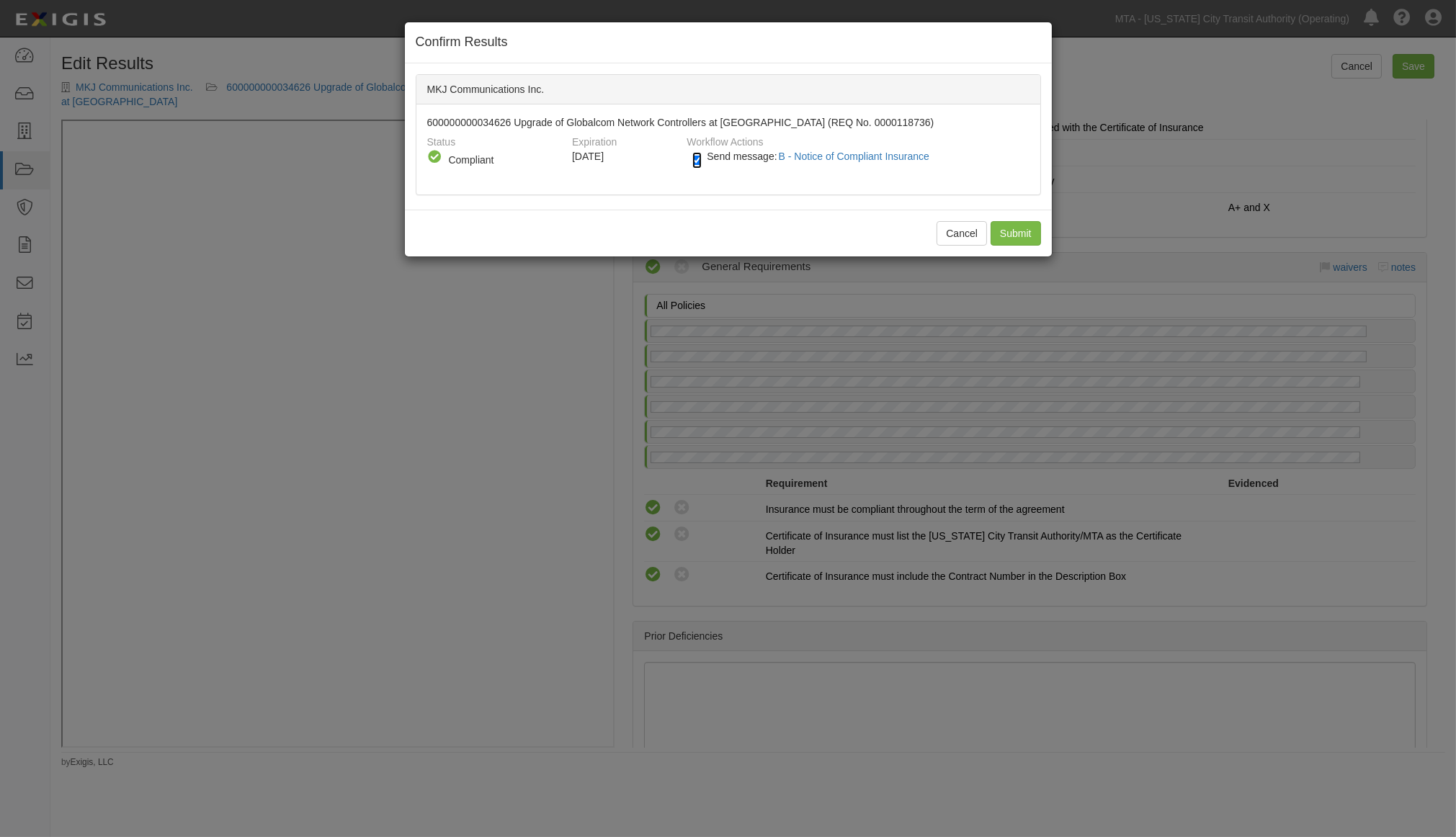
click at [693, 162] on input "Send message: B - Notice of Compliant Insurance" at bounding box center [697, 160] width 10 height 17
checkbox input "false"
click at [1014, 231] on input "Submit" at bounding box center [1016, 233] width 51 height 25
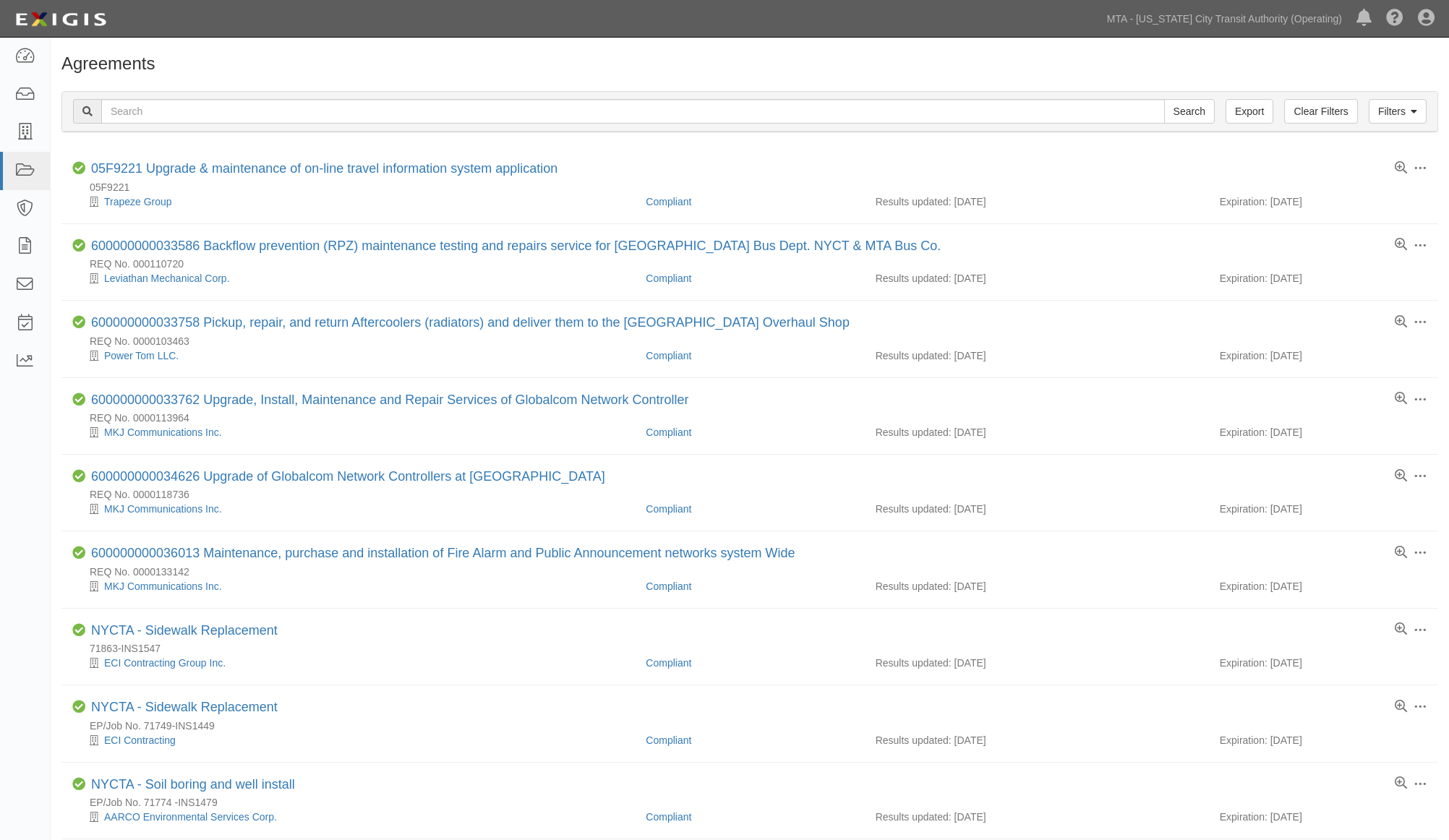
scroll to position [80, 0]
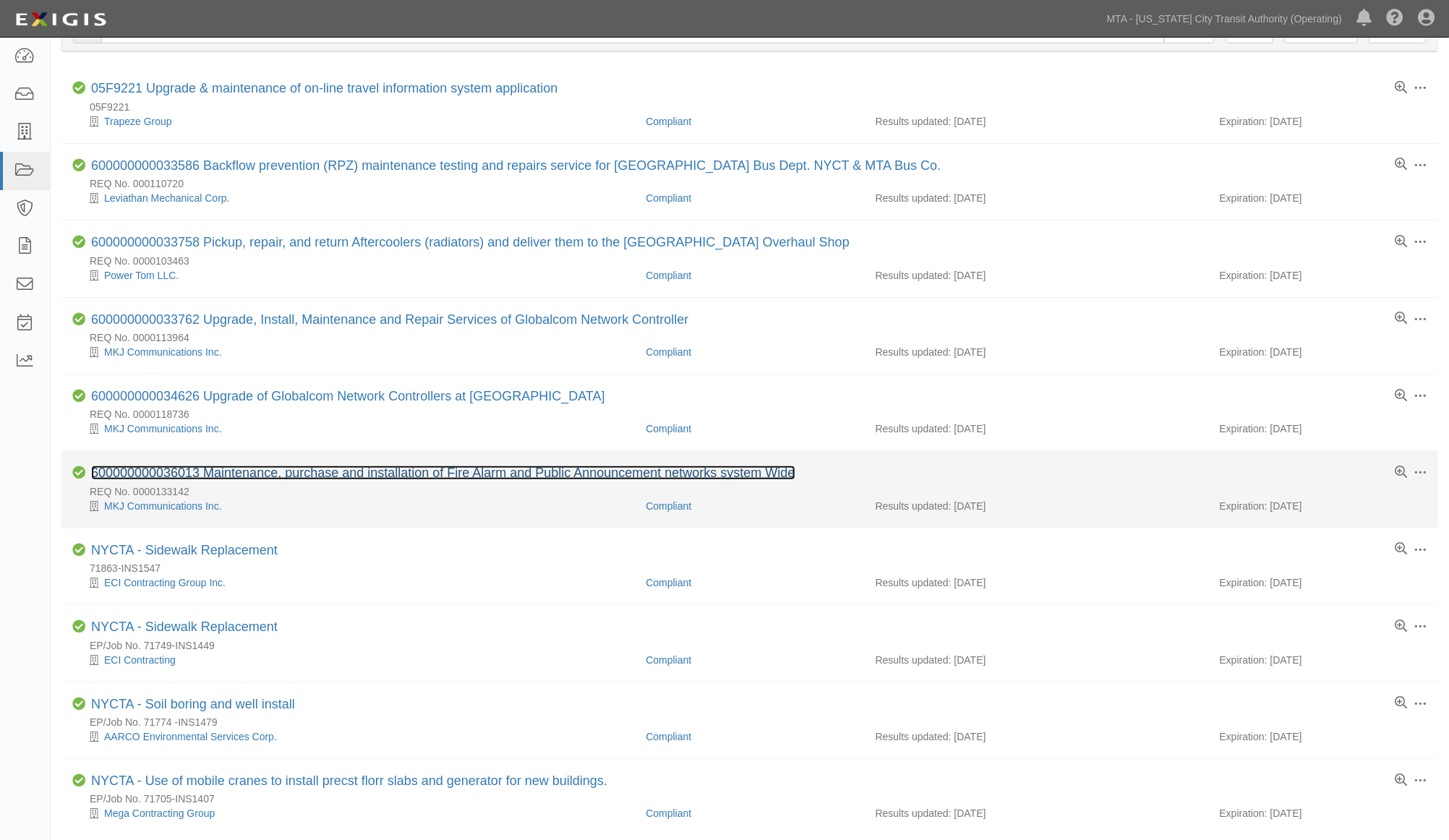
click at [335, 475] on link "600000000036013 Maintenance, purchase and installation of Fire Alarm and Public…" at bounding box center [444, 473] width 704 height 14
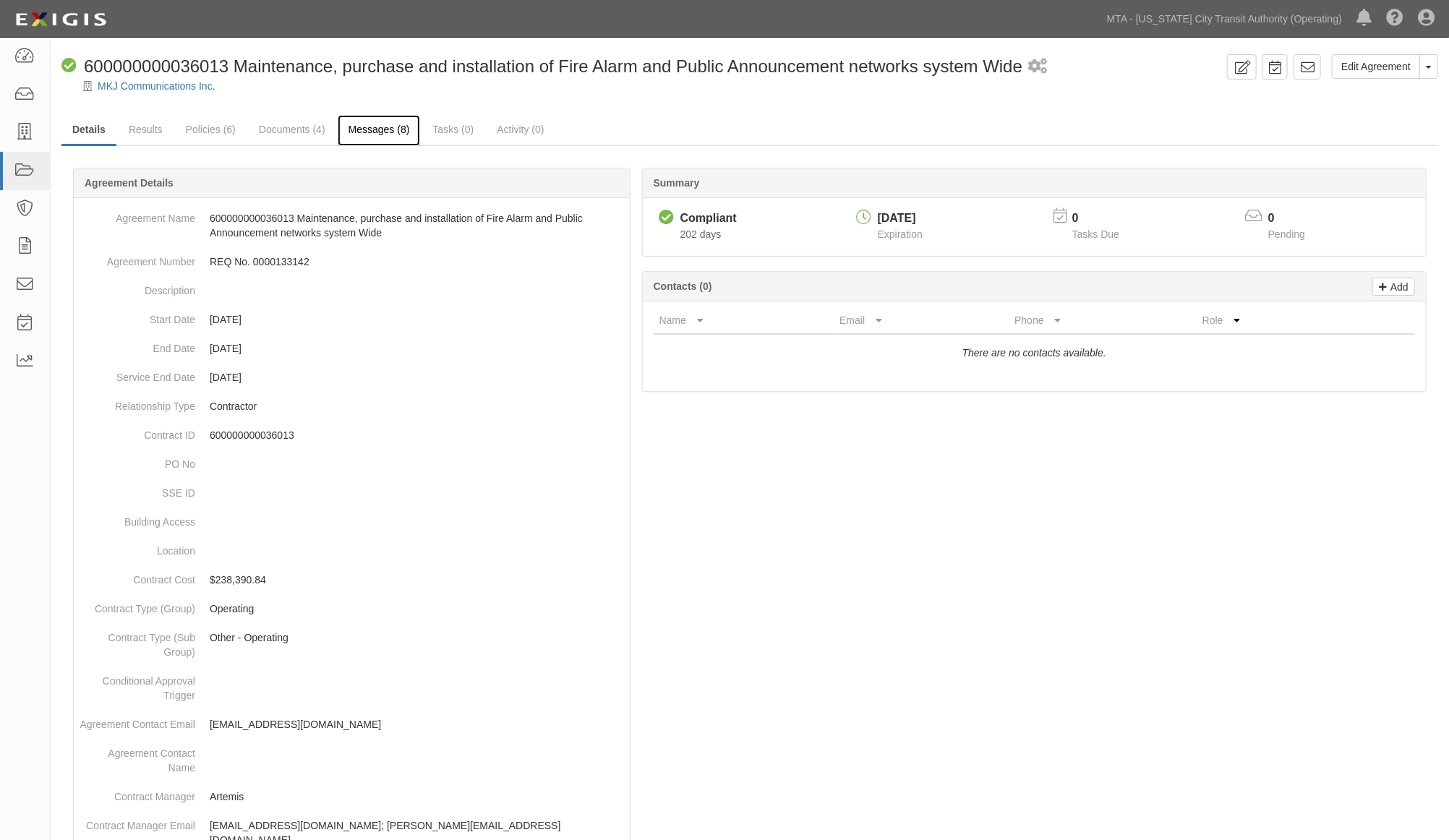
click at [362, 134] on link "Messages (8)" at bounding box center [379, 130] width 83 height 31
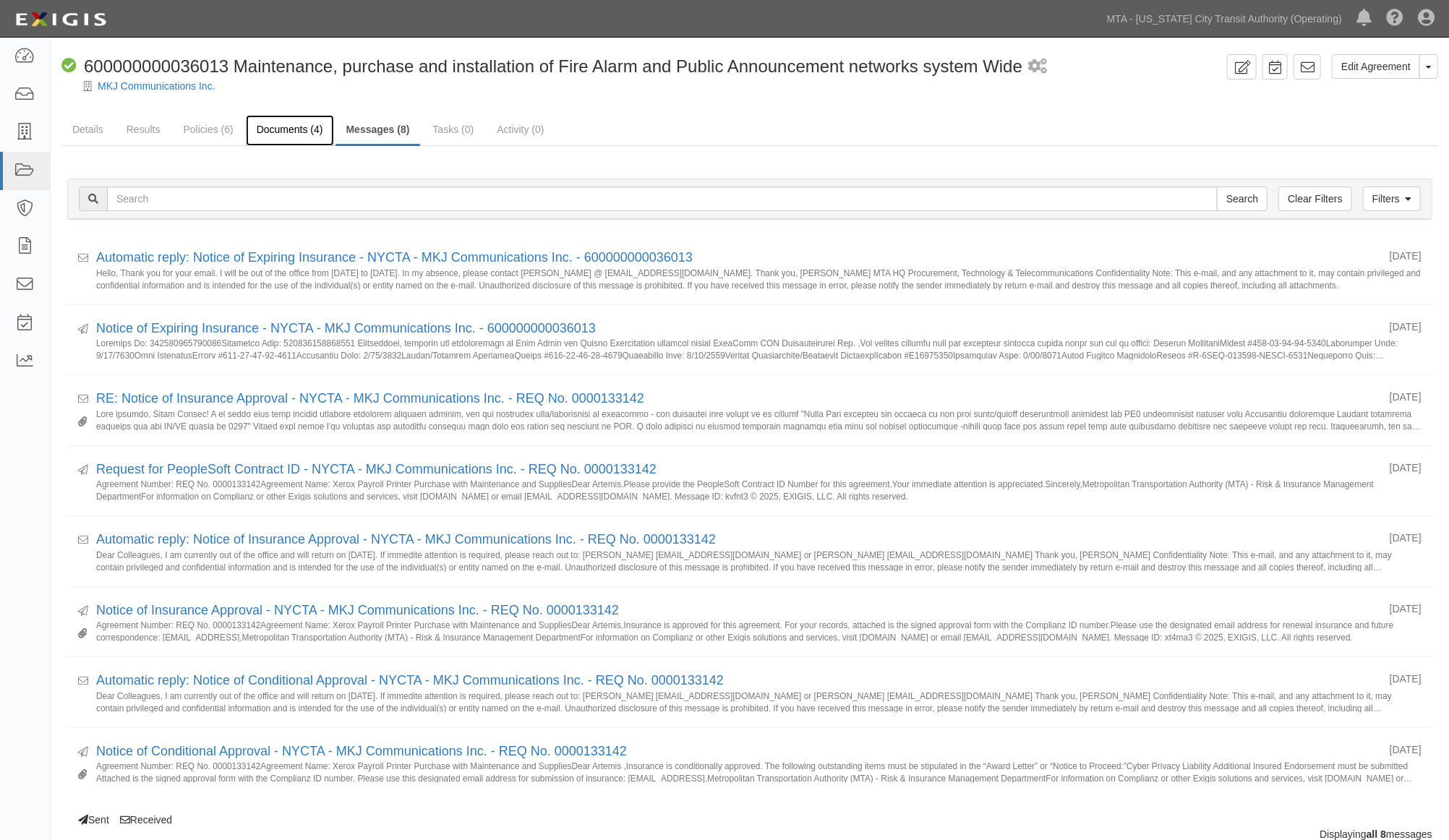
click at [269, 126] on link "Documents (4)" at bounding box center [289, 130] width 88 height 31
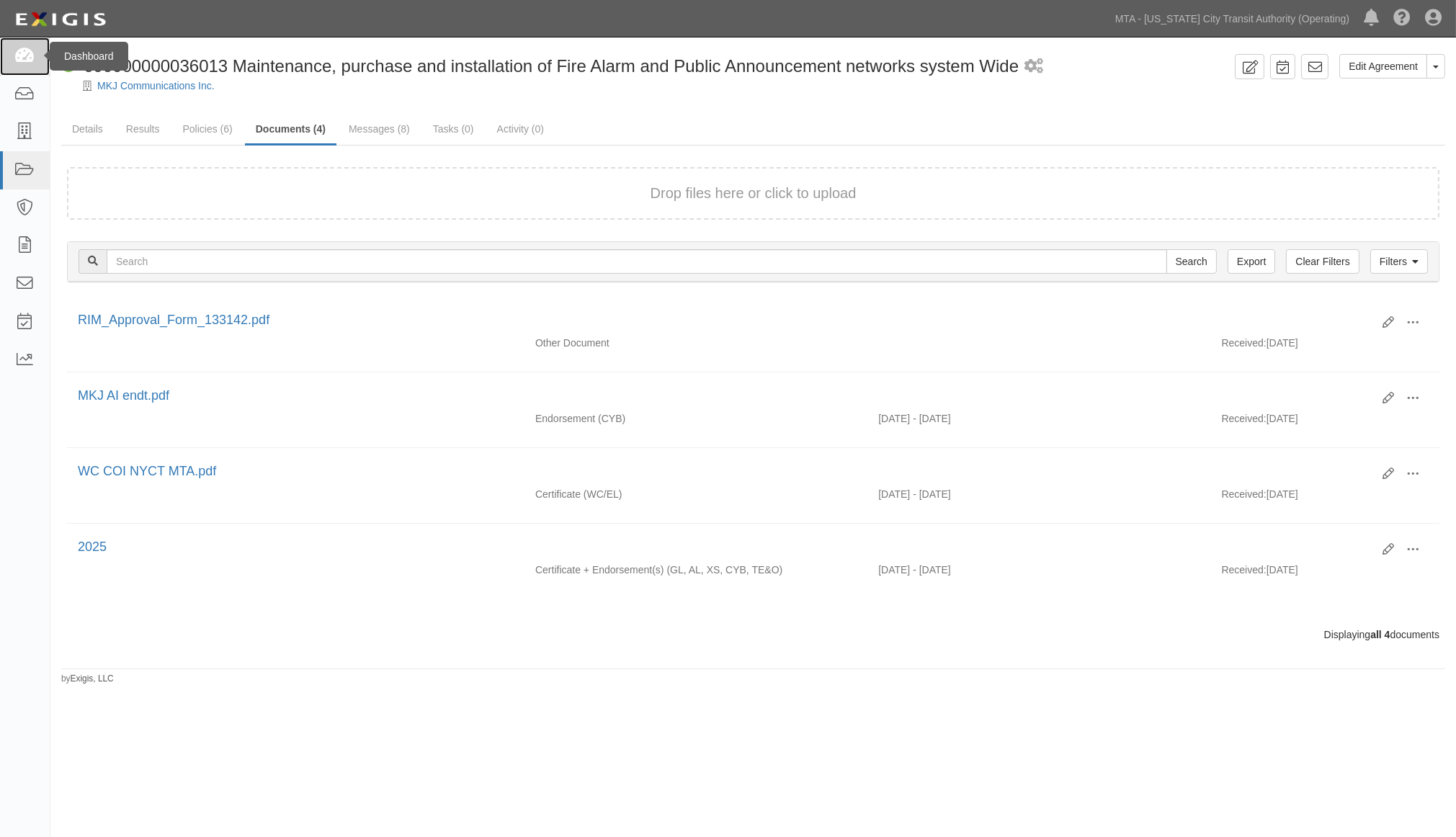
click at [12, 51] on link at bounding box center [25, 56] width 50 height 38
